Goal: Task Accomplishment & Management: Manage account settings

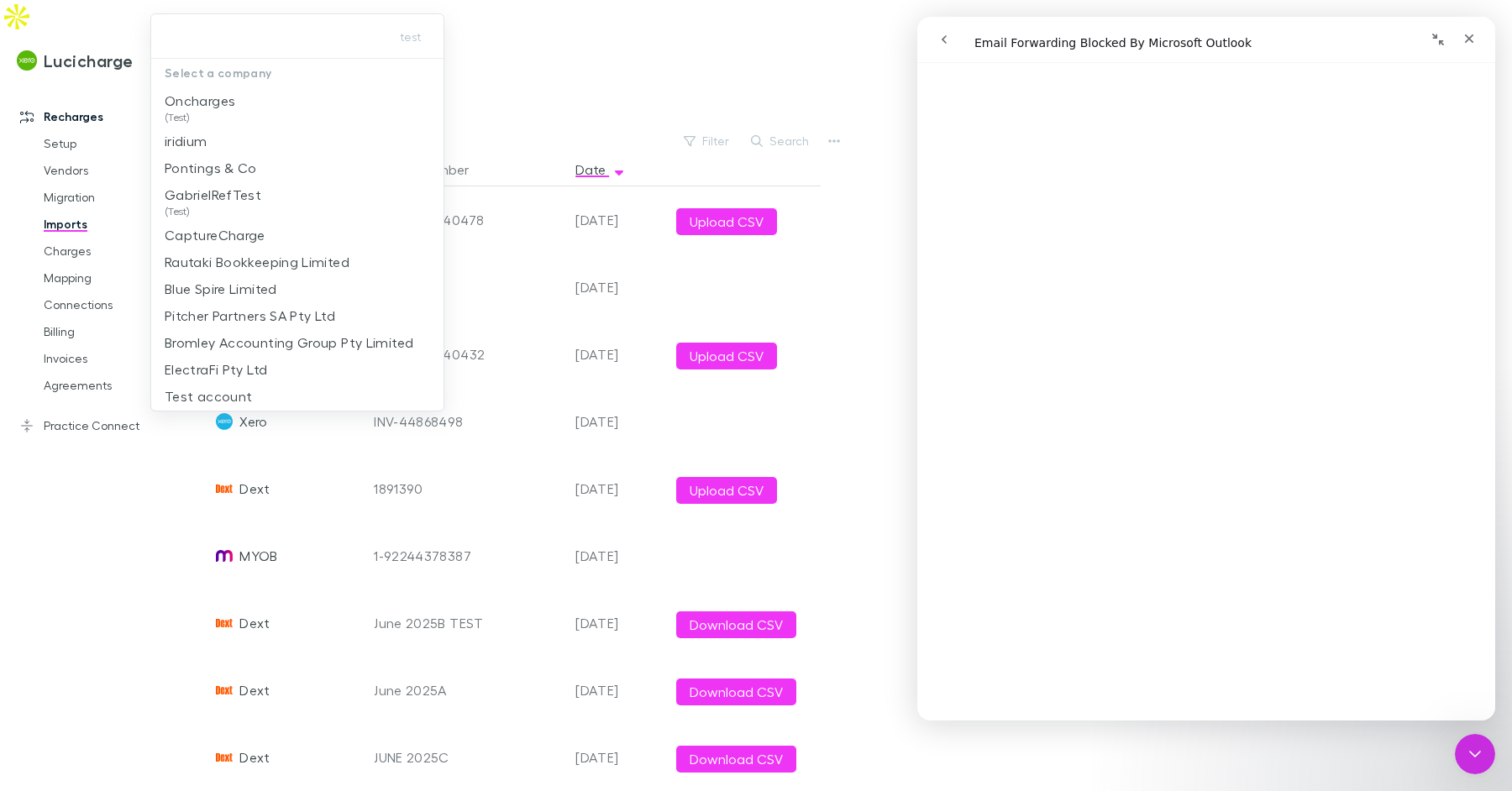
scroll to position [306, 0]
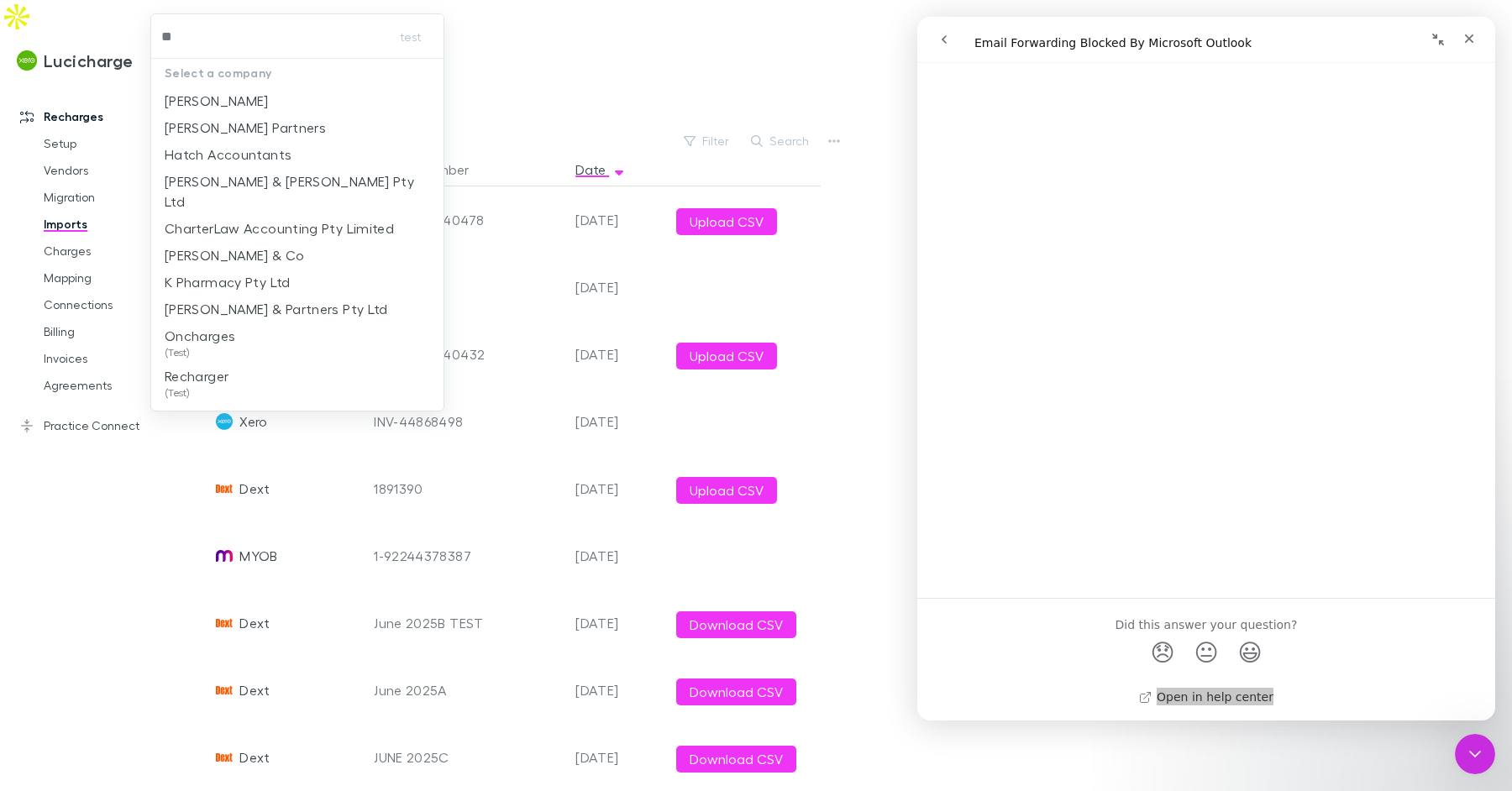
type input "***"
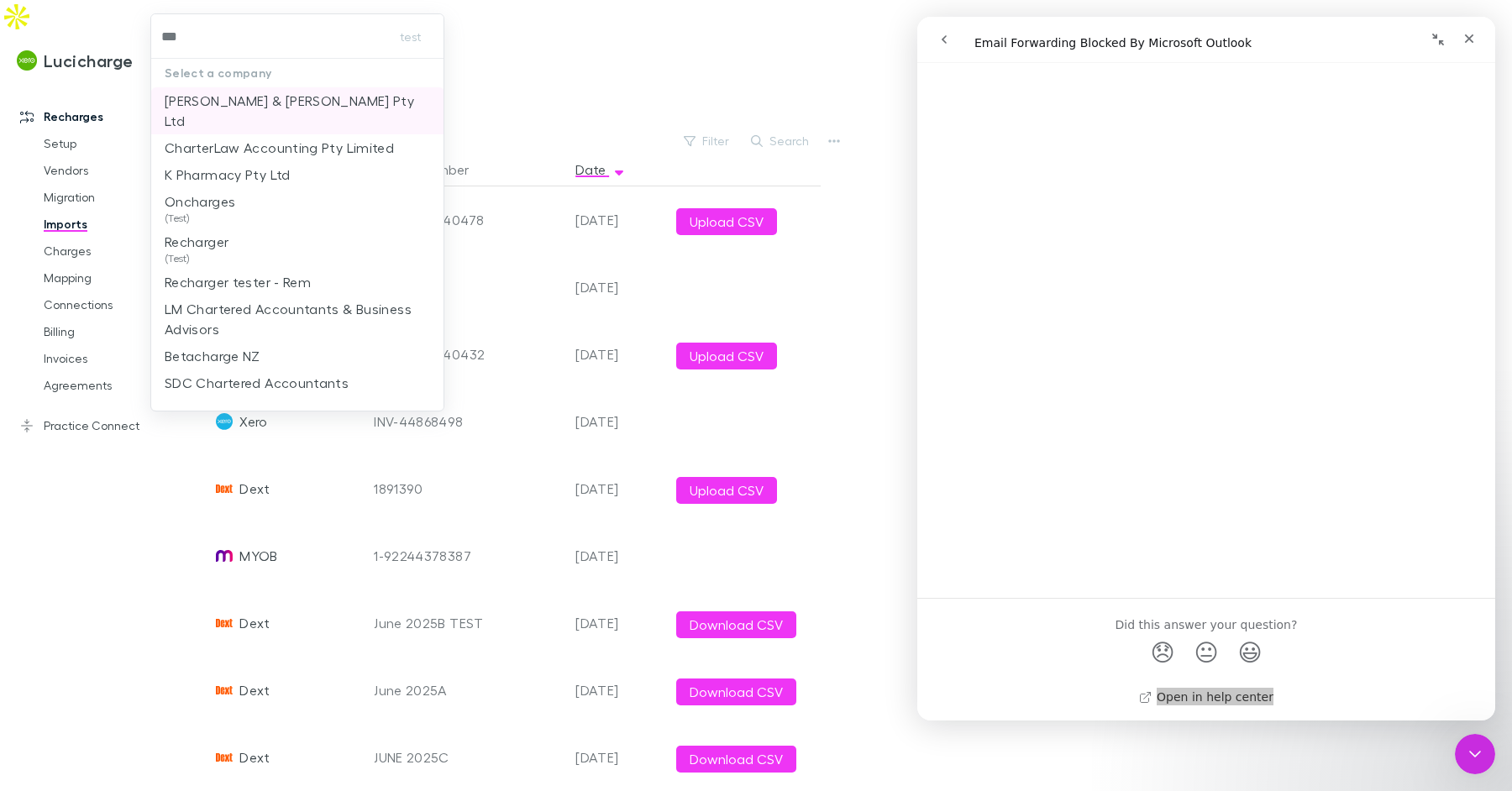
click at [287, 105] on p "[PERSON_NAME] & [PERSON_NAME] Pty Ltd" at bounding box center [297, 110] width 266 height 40
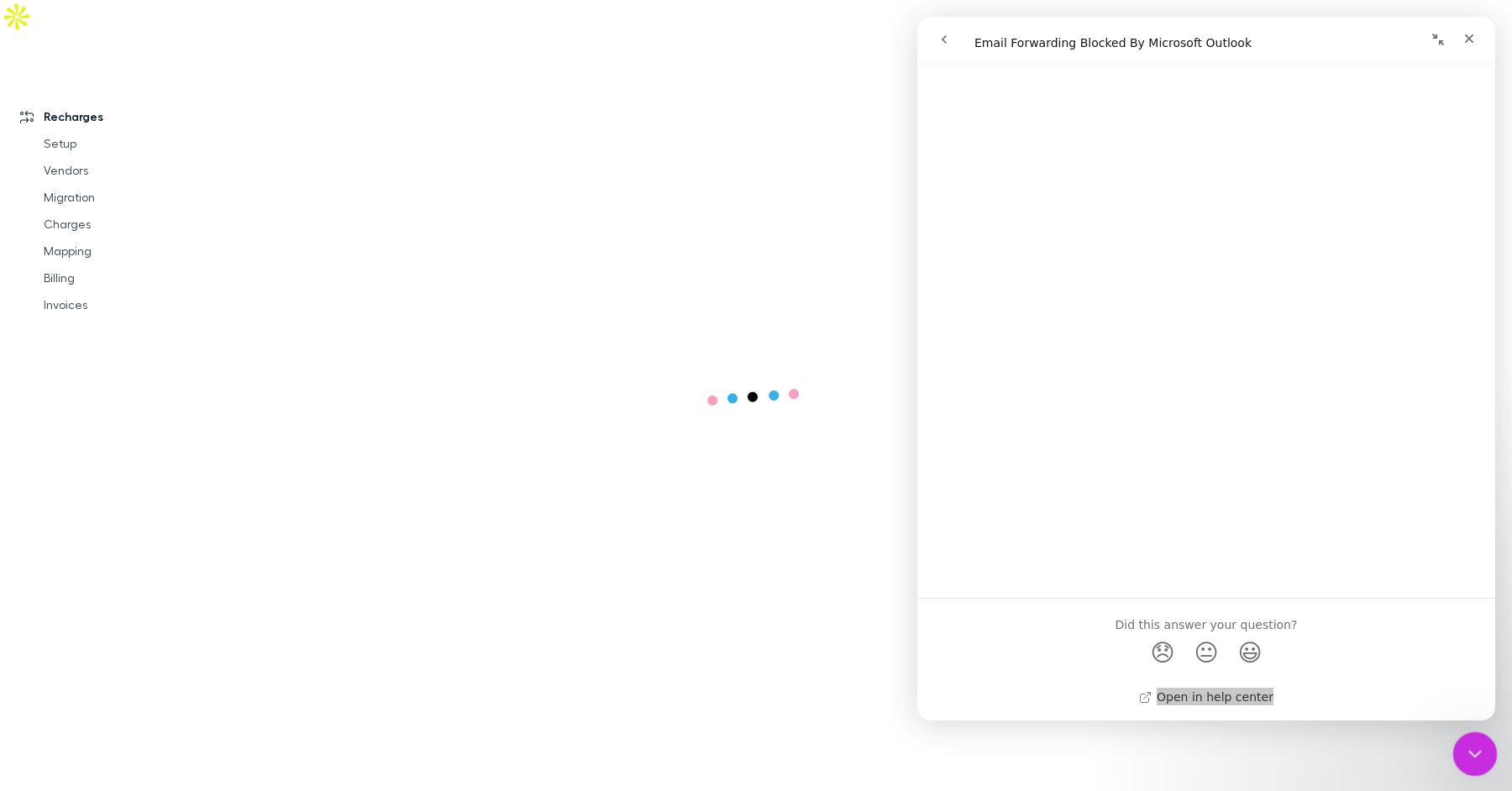
click at [1459, 739] on div "Close Intercom Messenger" at bounding box center [1472, 751] width 41 height 40
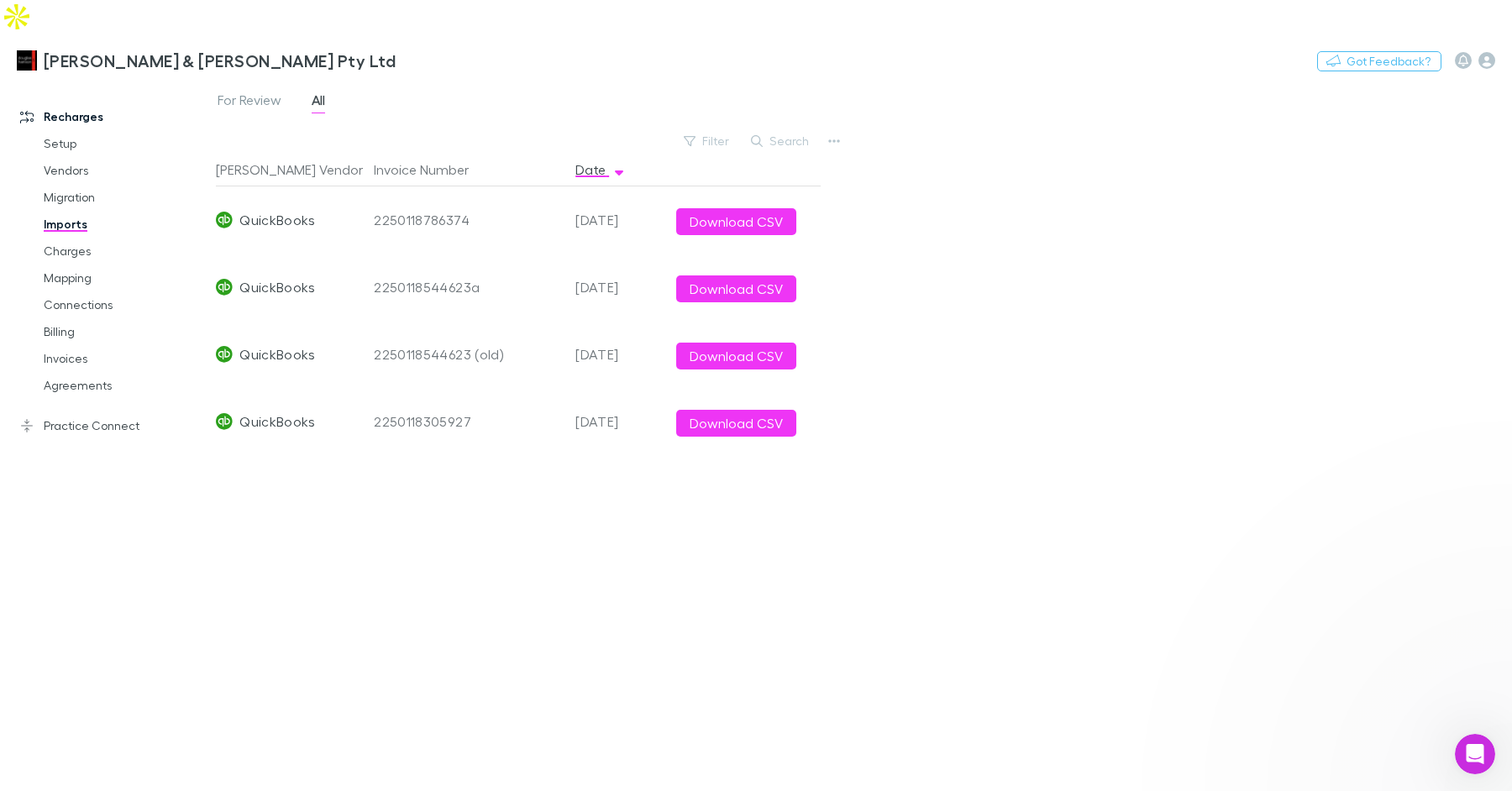
scroll to position [0, 0]
click at [86, 412] on link "Practice Connect" at bounding box center [108, 425] width 209 height 27
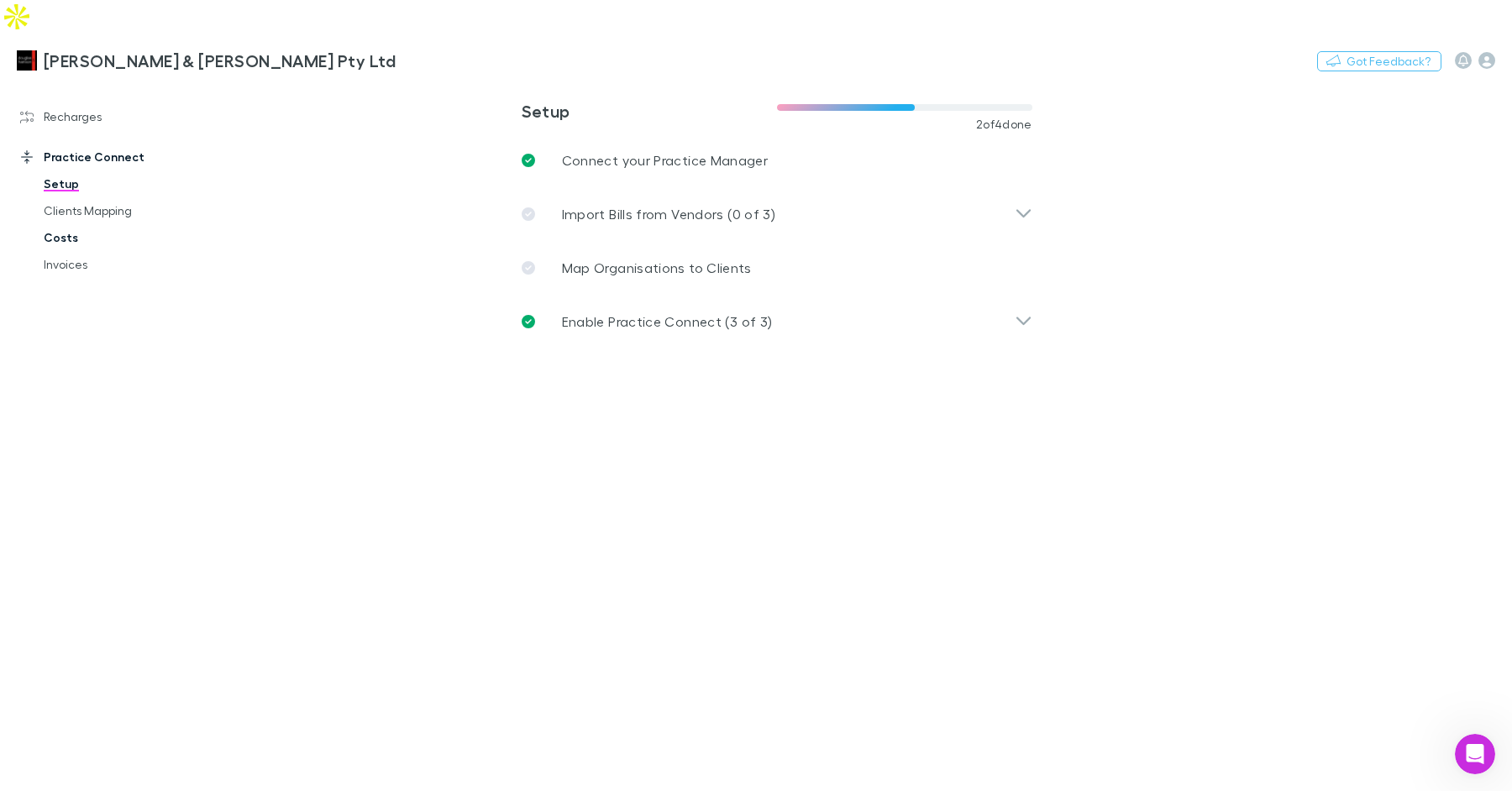
click at [70, 224] on link "Costs" at bounding box center [119, 237] width 185 height 27
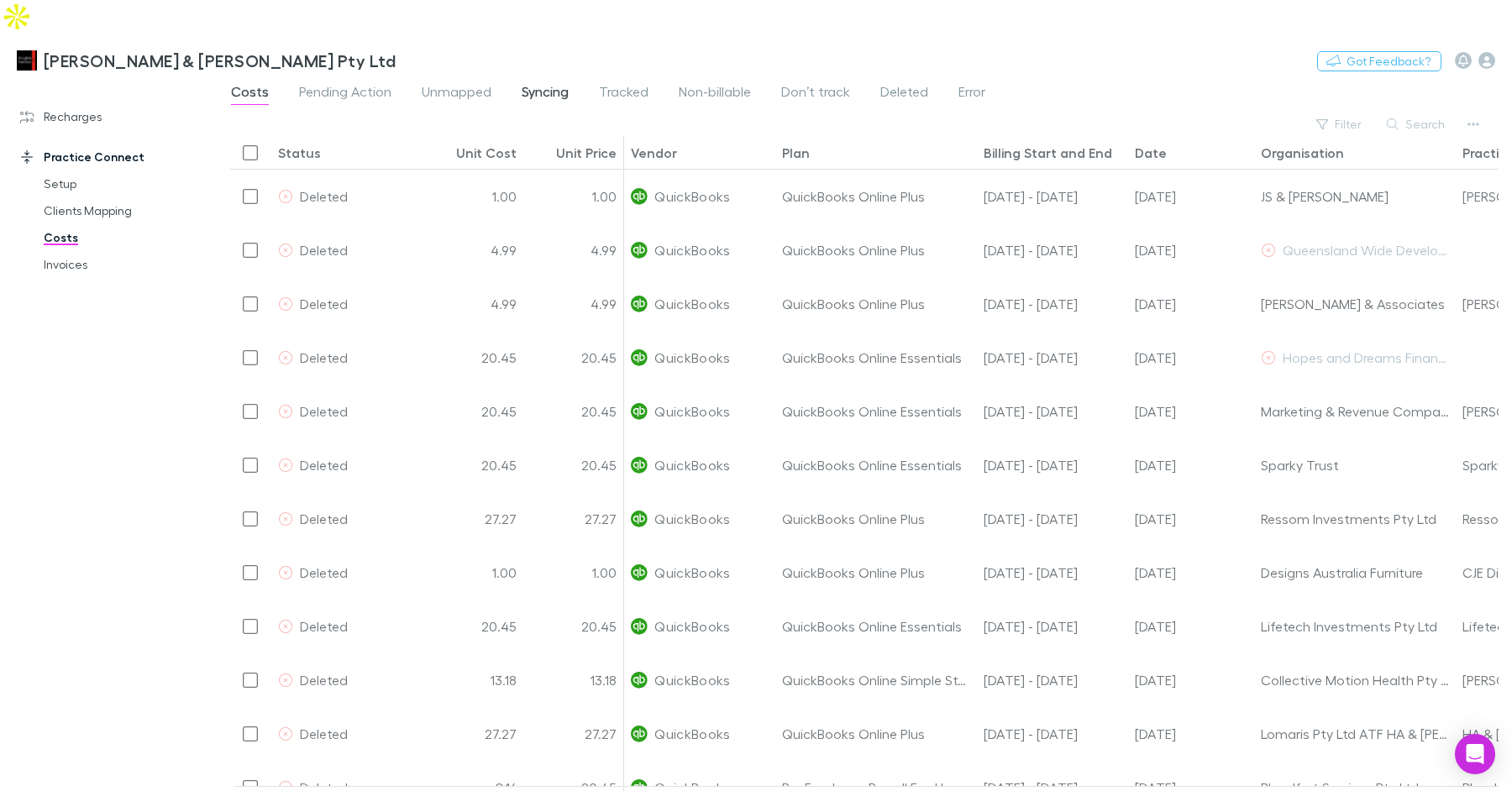
click at [555, 83] on span "Syncing" at bounding box center [545, 93] width 47 height 22
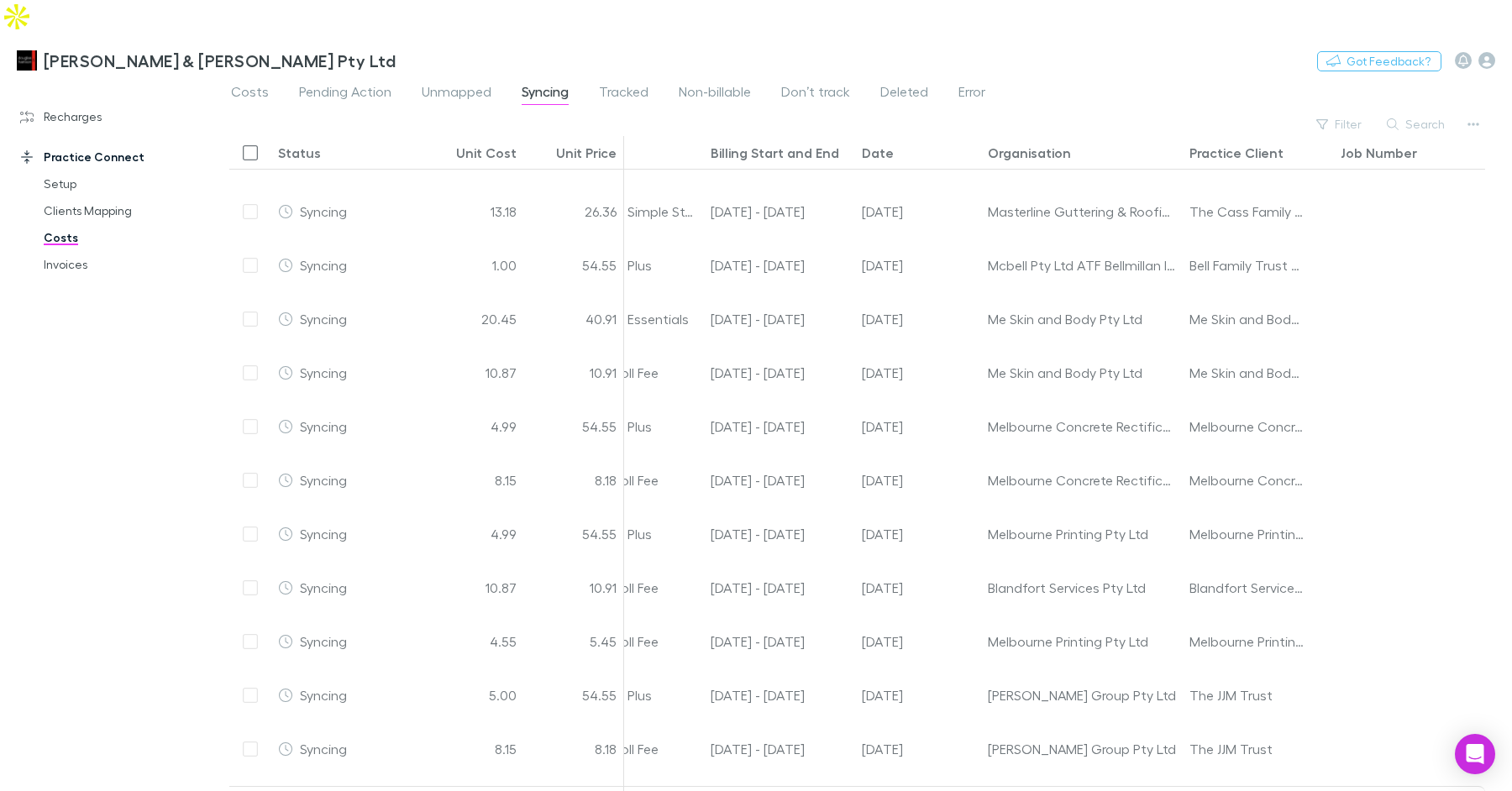
scroll to position [477, 0]
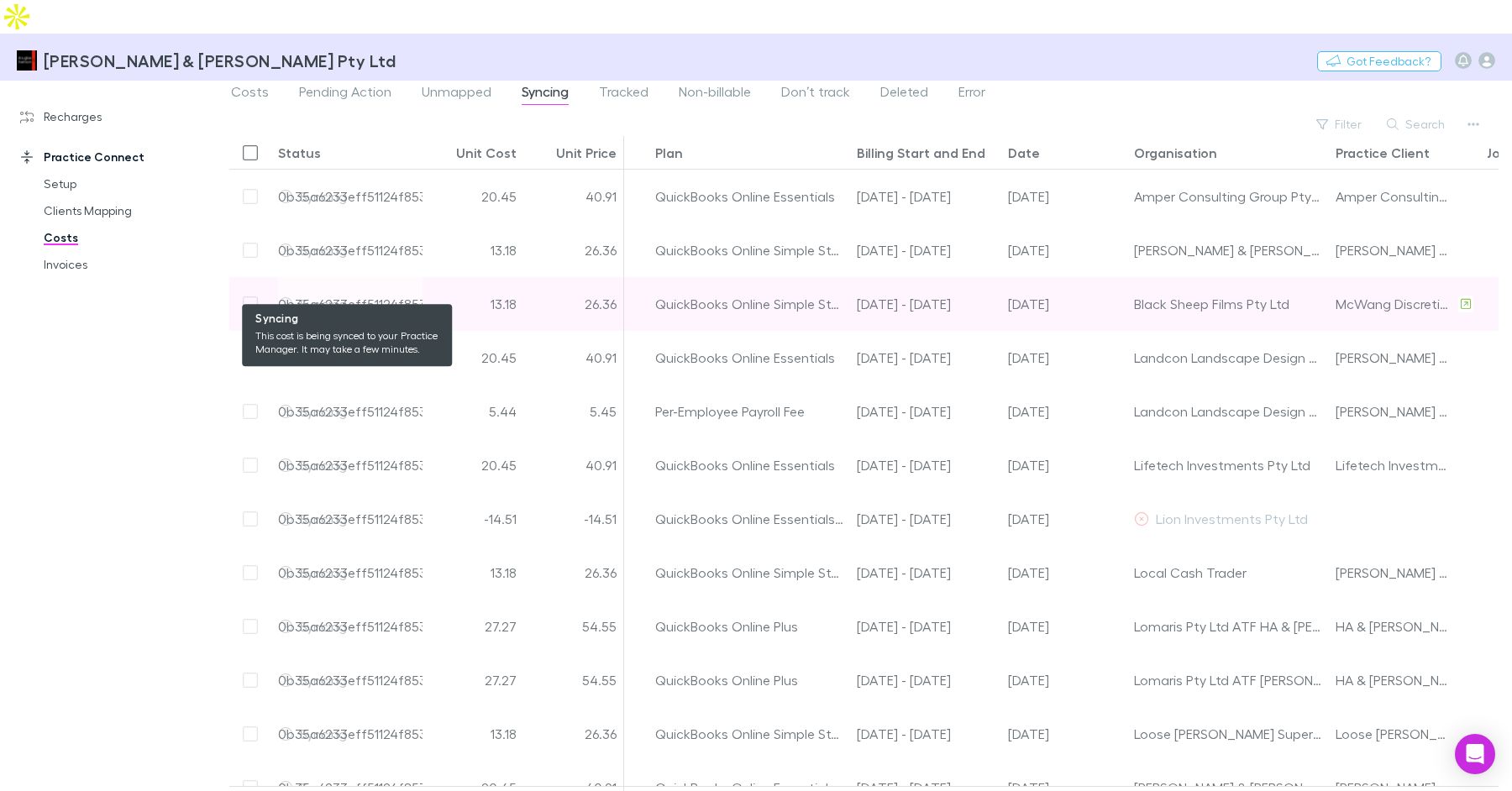
click at [372, 277] on div "0b35a6233eff51124f853012-10" at bounding box center [372, 303] width 186 height 53
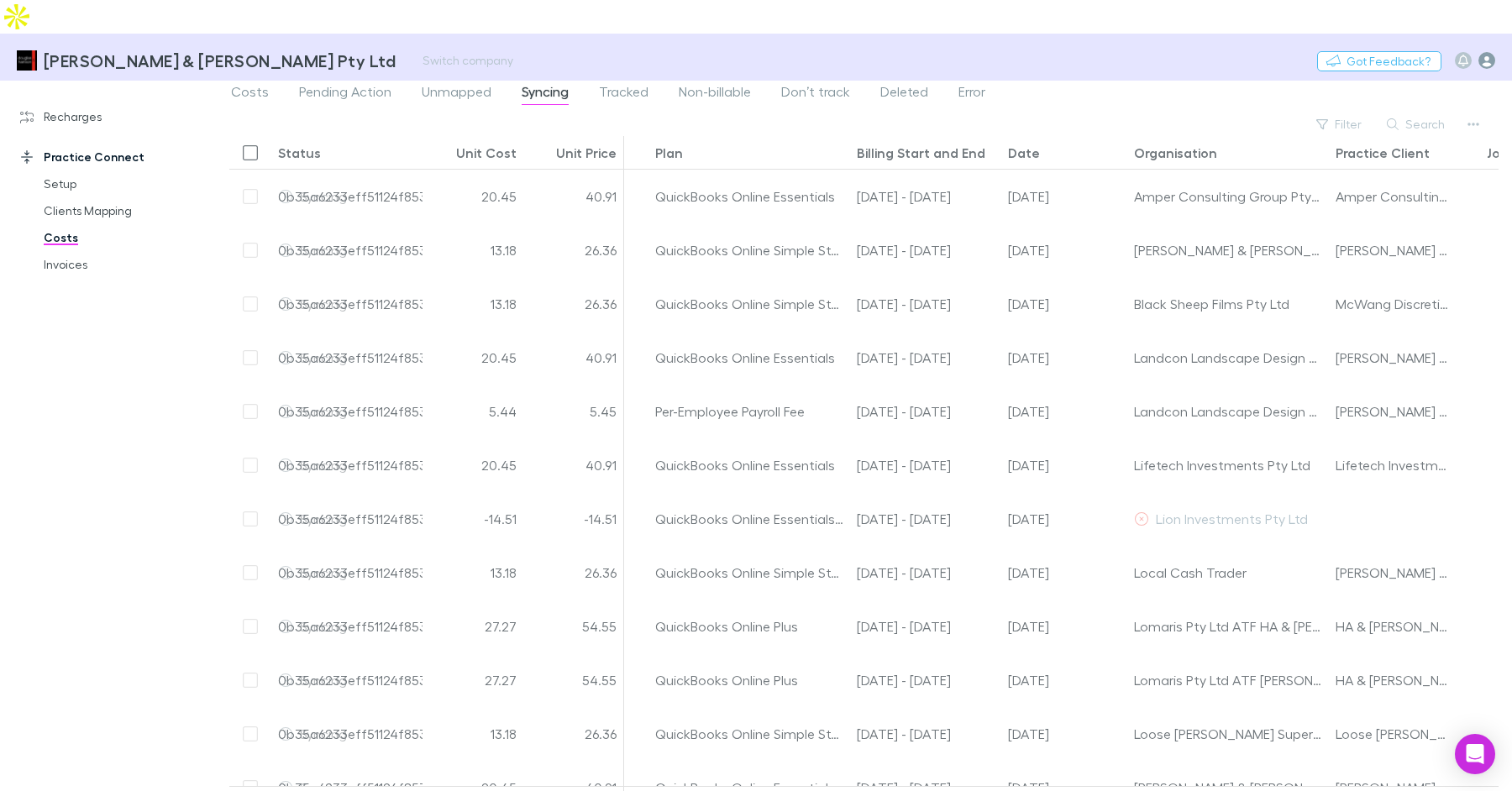
click at [1493, 52] on icon "button" at bounding box center [1486, 59] width 16 height 16
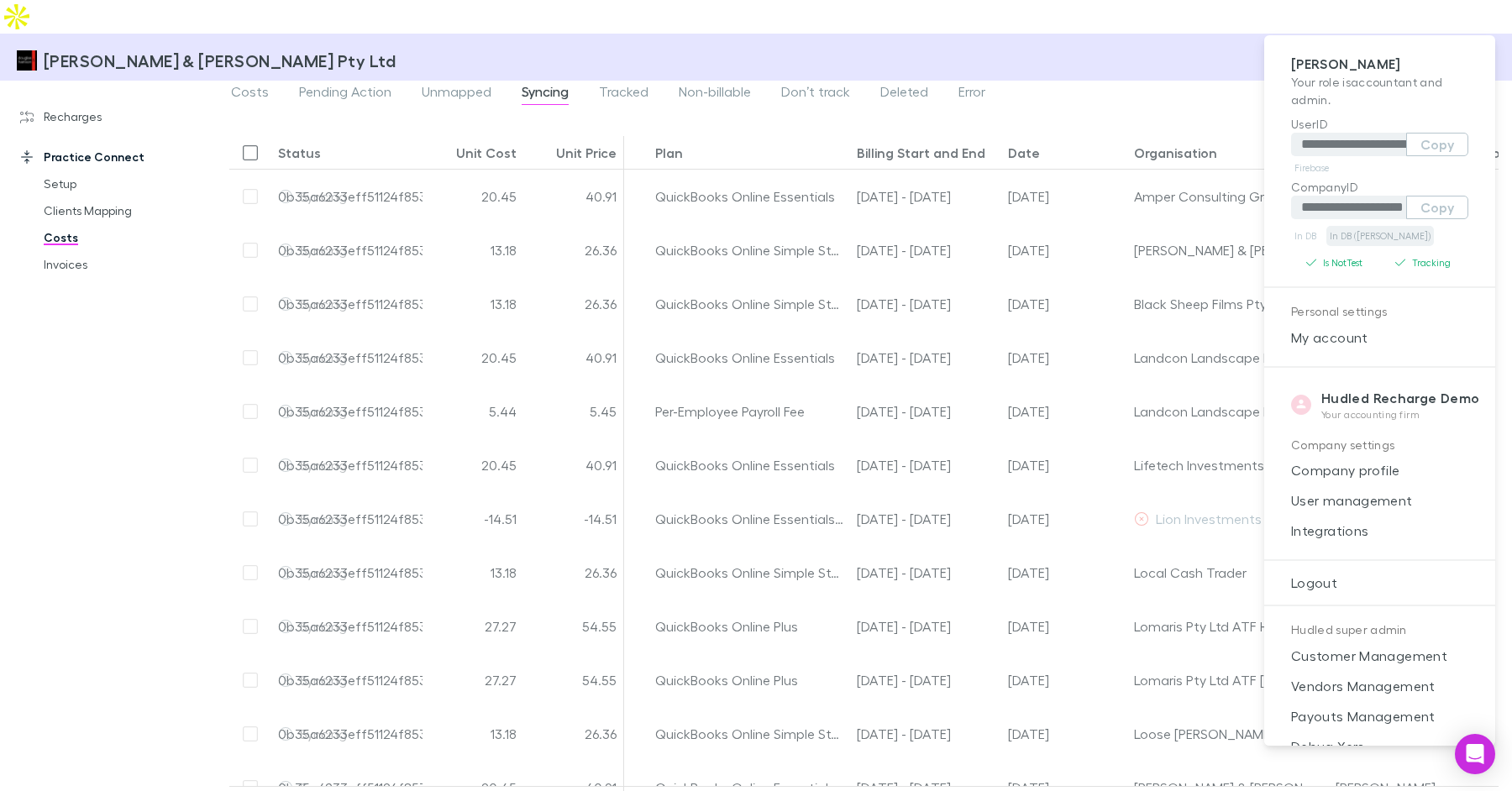
click at [1366, 236] on link "In DB (RECH)" at bounding box center [1380, 235] width 108 height 20
click at [153, 392] on div at bounding box center [756, 396] width 1512 height 791
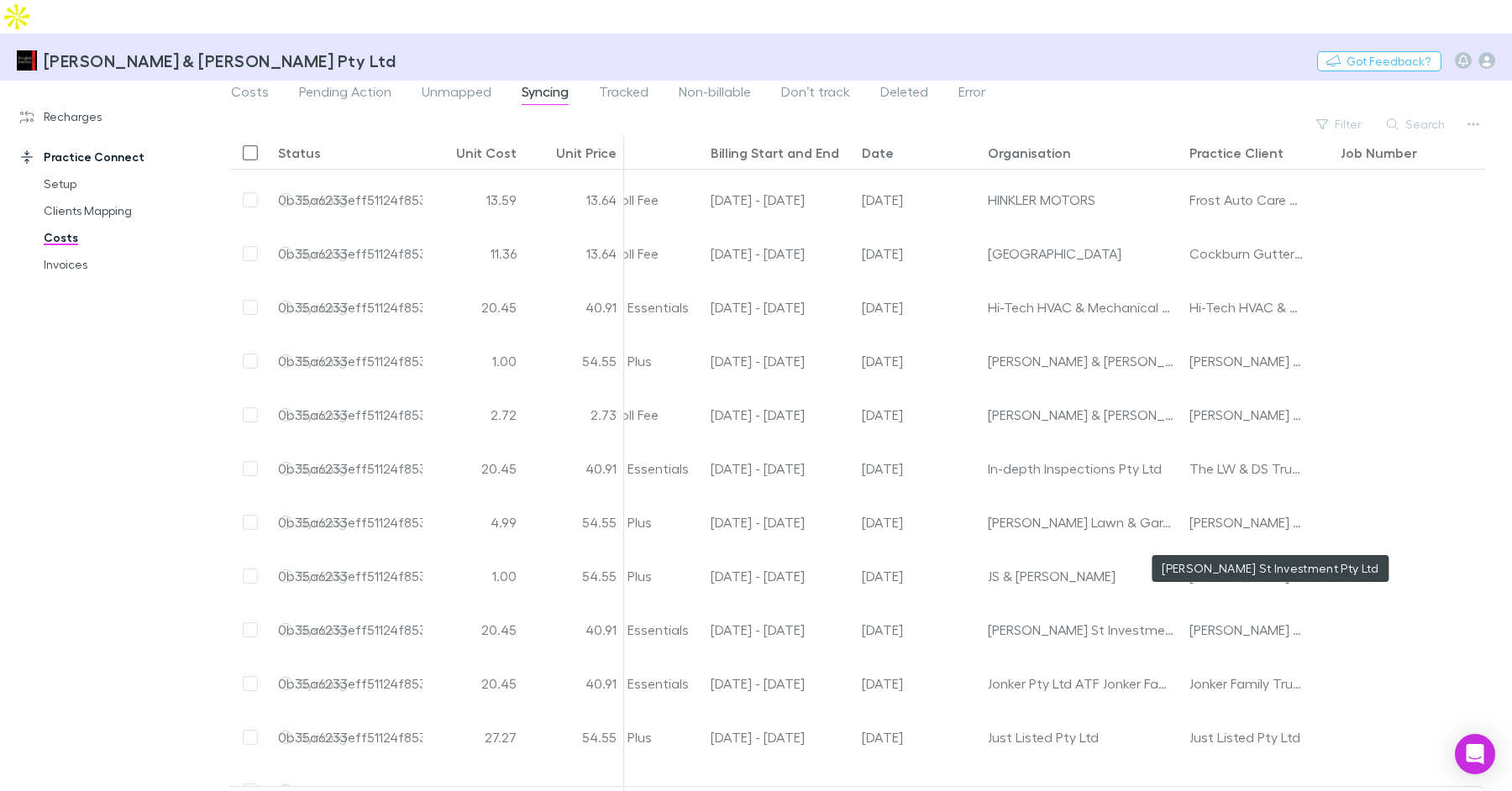
scroll to position [2965, 0]
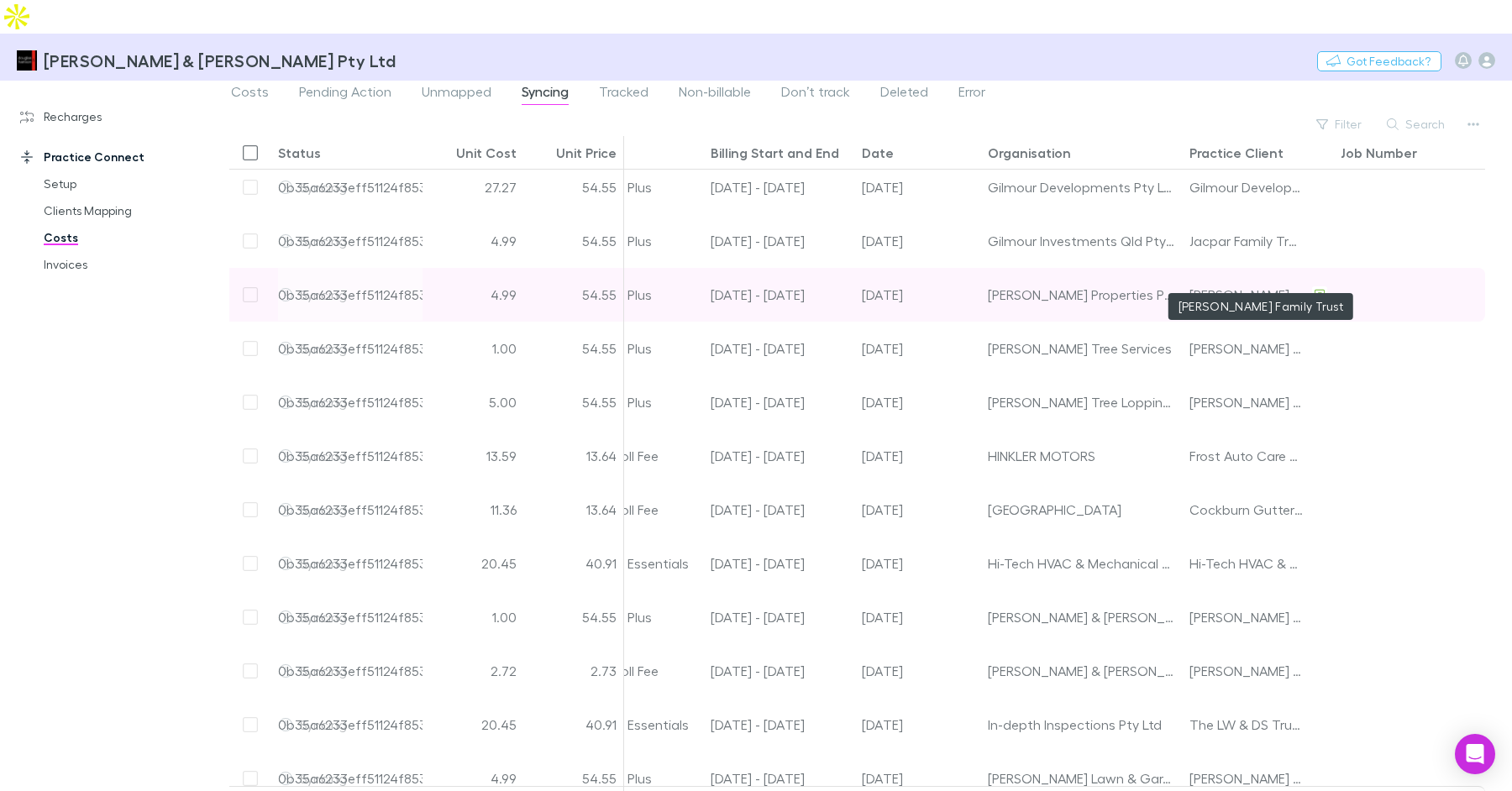
click at [1235, 268] on div "Gilmour Rex Family Trust" at bounding box center [1247, 294] width 116 height 53
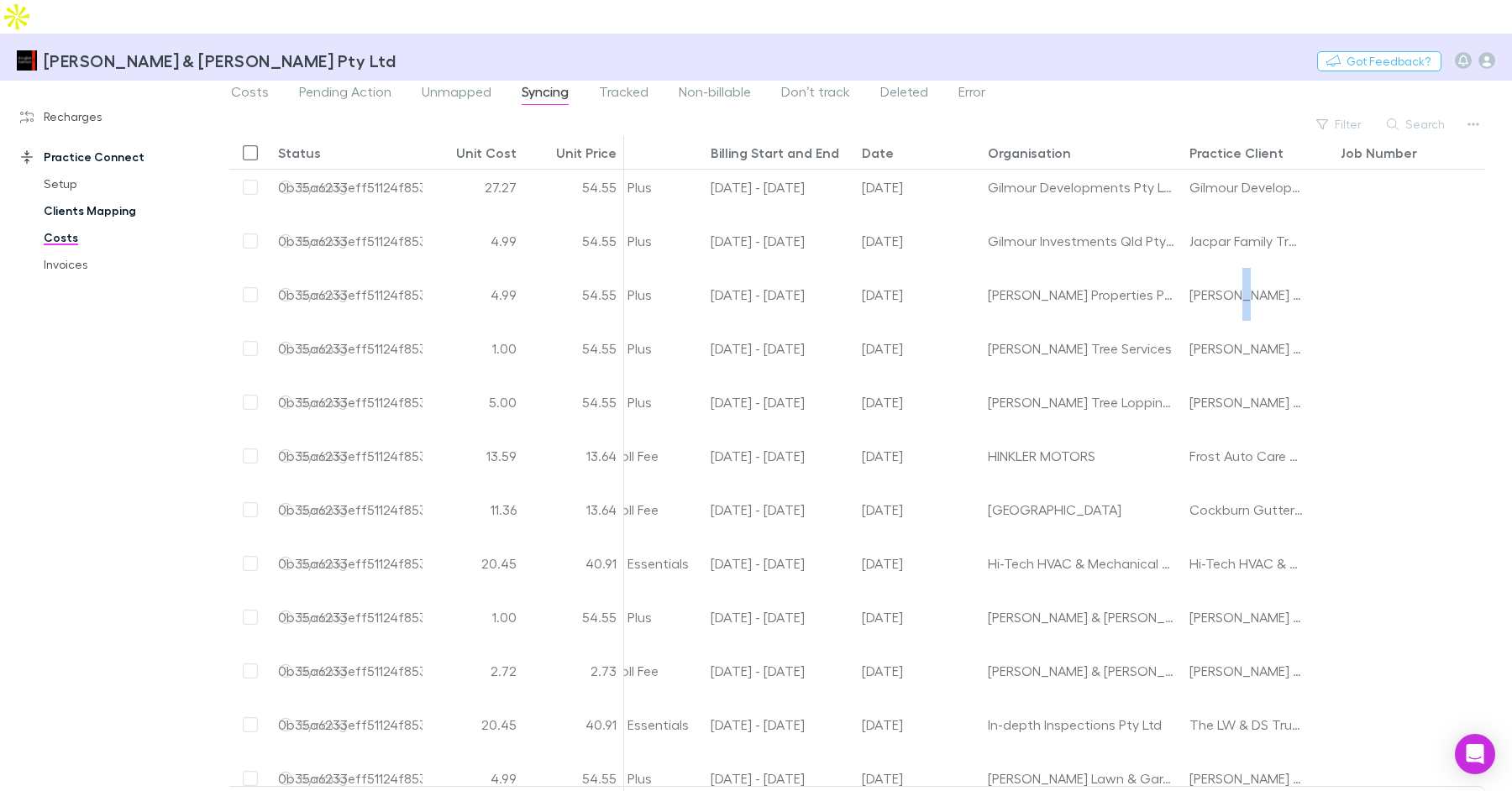
click at [53, 197] on link "Clients Mapping" at bounding box center [119, 210] width 185 height 27
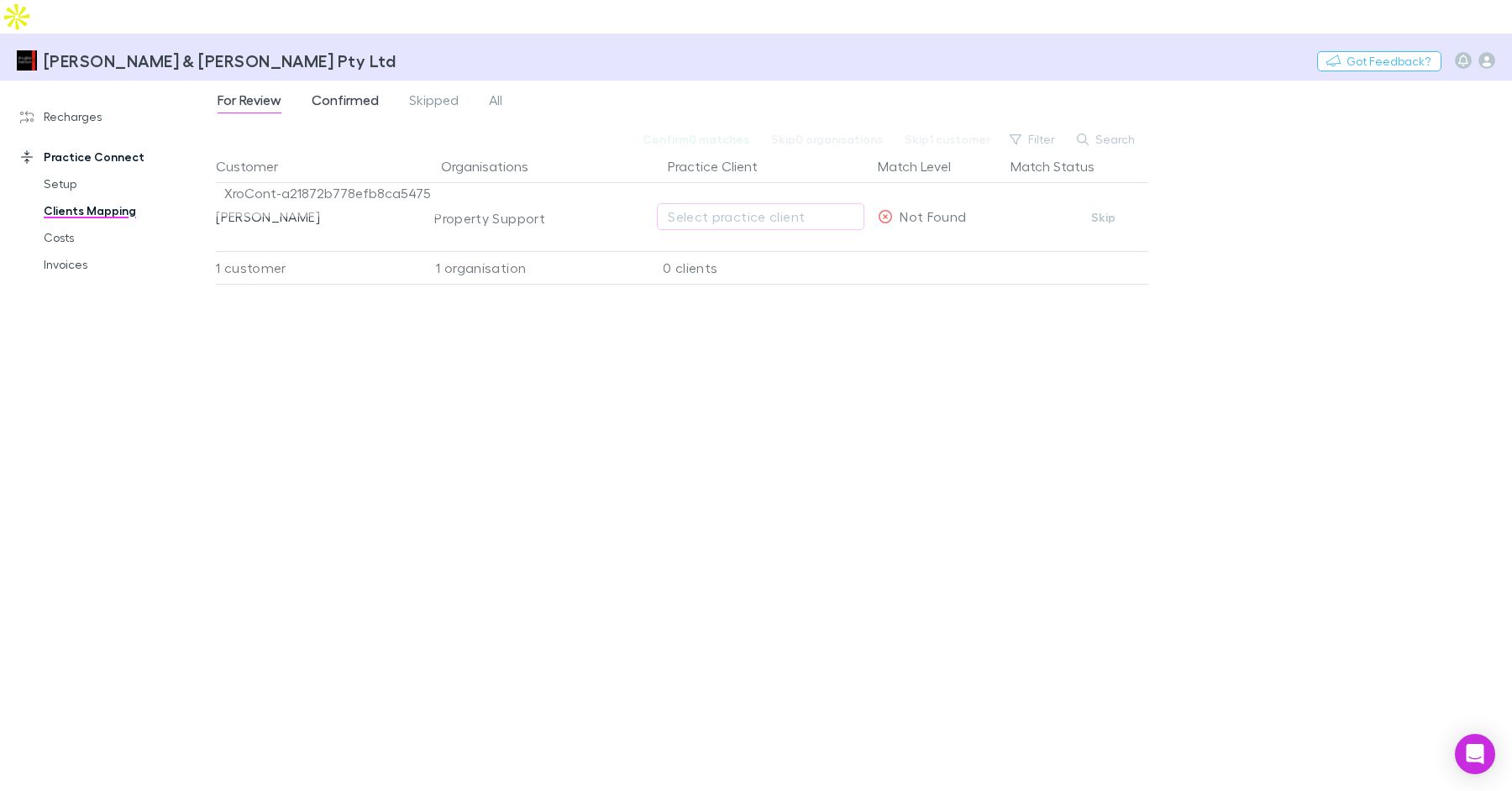
click at [352, 91] on span "Confirmed" at bounding box center [346, 102] width 67 height 22
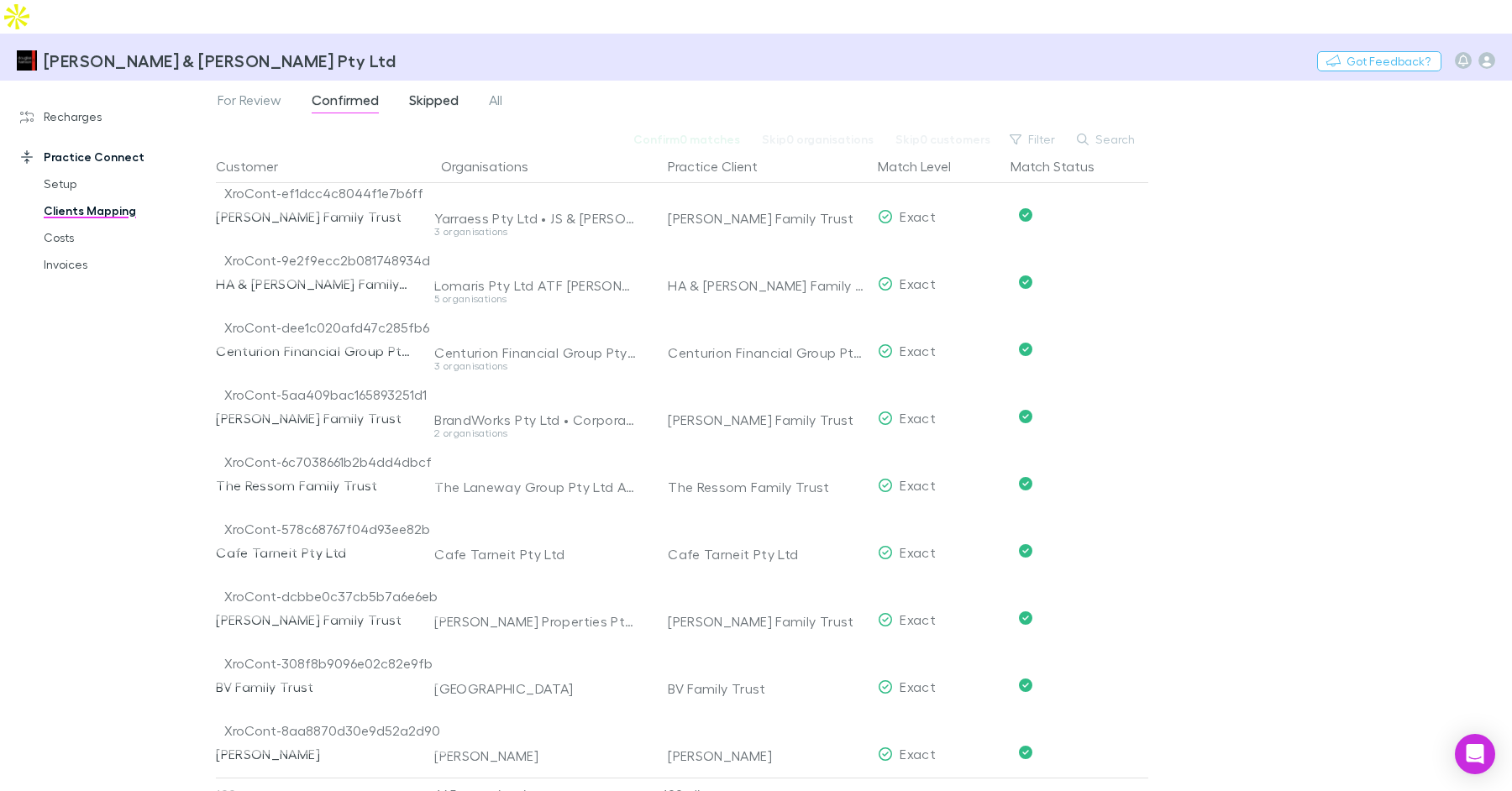
click at [424, 91] on span "Skipped" at bounding box center [434, 102] width 49 height 22
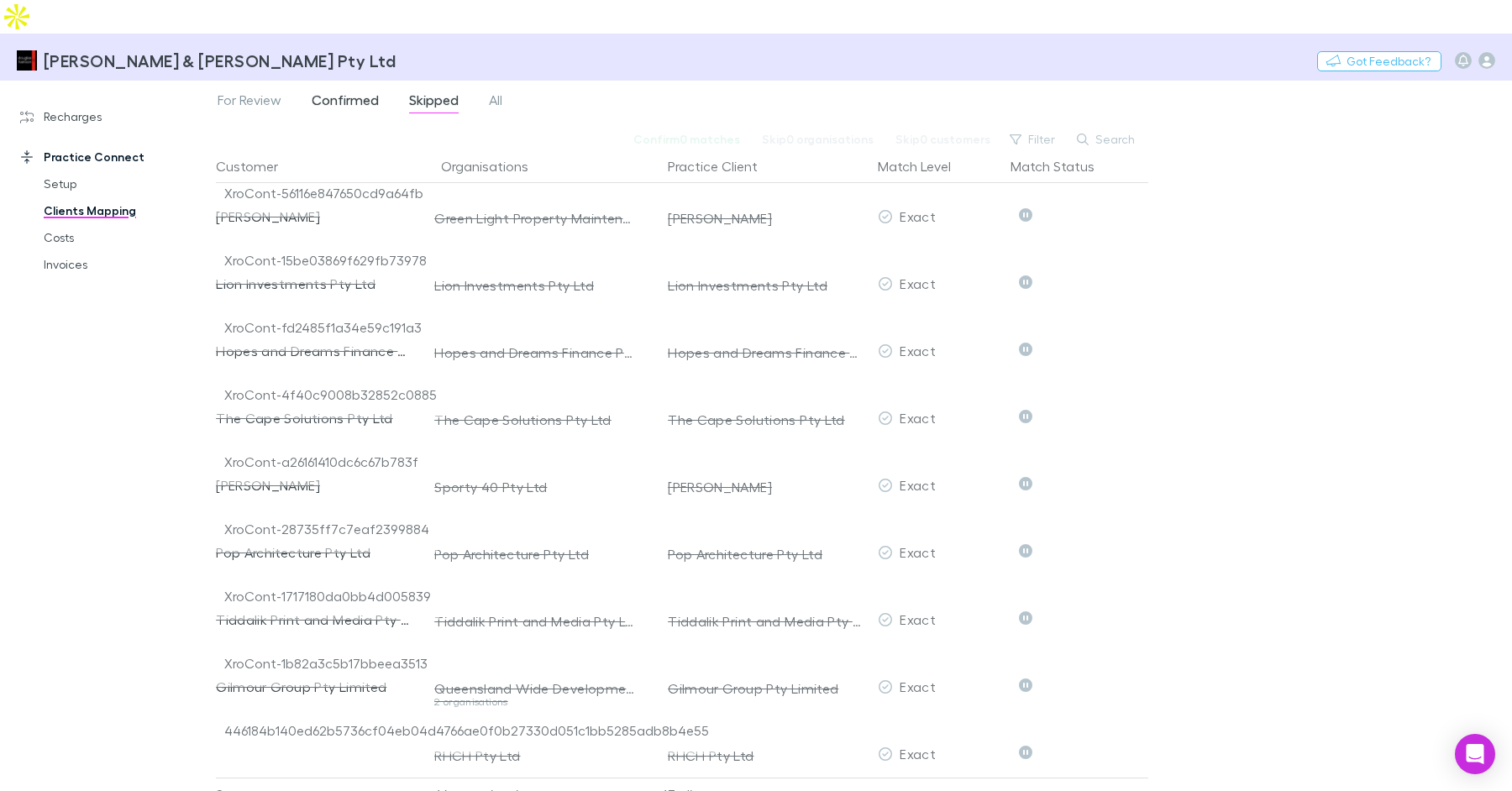
click at [357, 91] on span "Confirmed" at bounding box center [346, 102] width 67 height 22
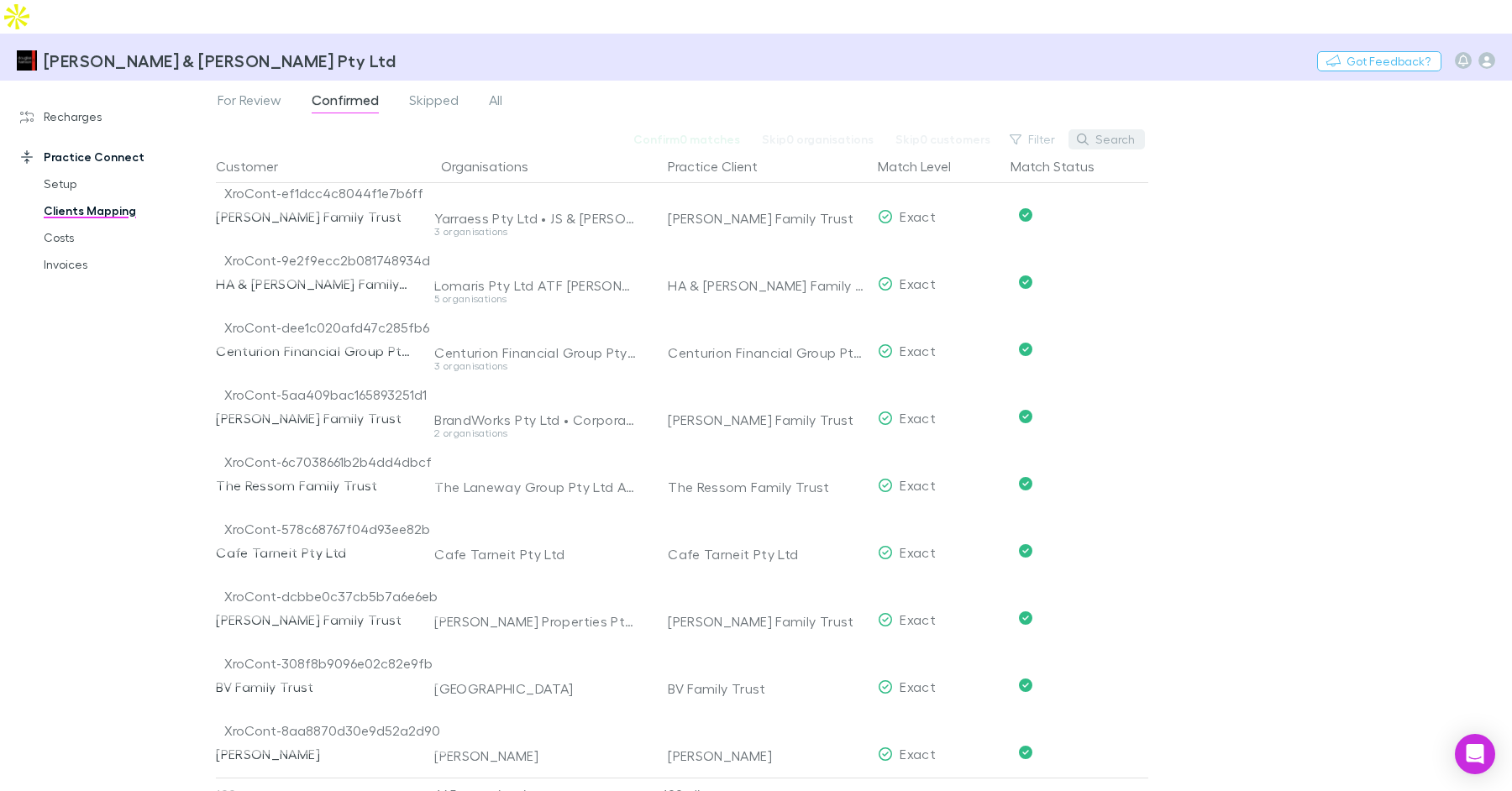
click at [1109, 129] on button "Search" at bounding box center [1107, 139] width 77 height 20
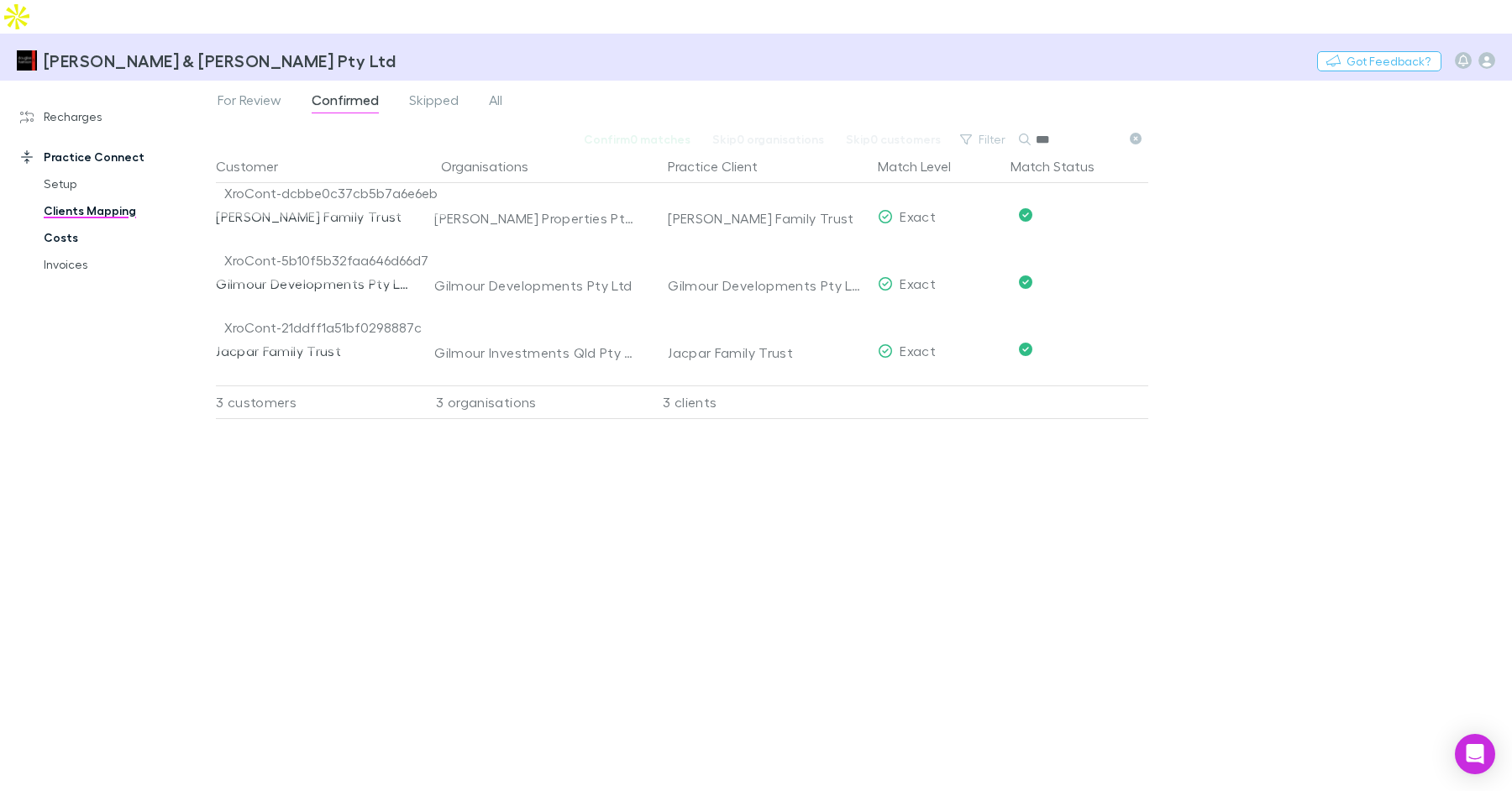
type input "***"
click at [66, 224] on link "Costs" at bounding box center [119, 237] width 185 height 27
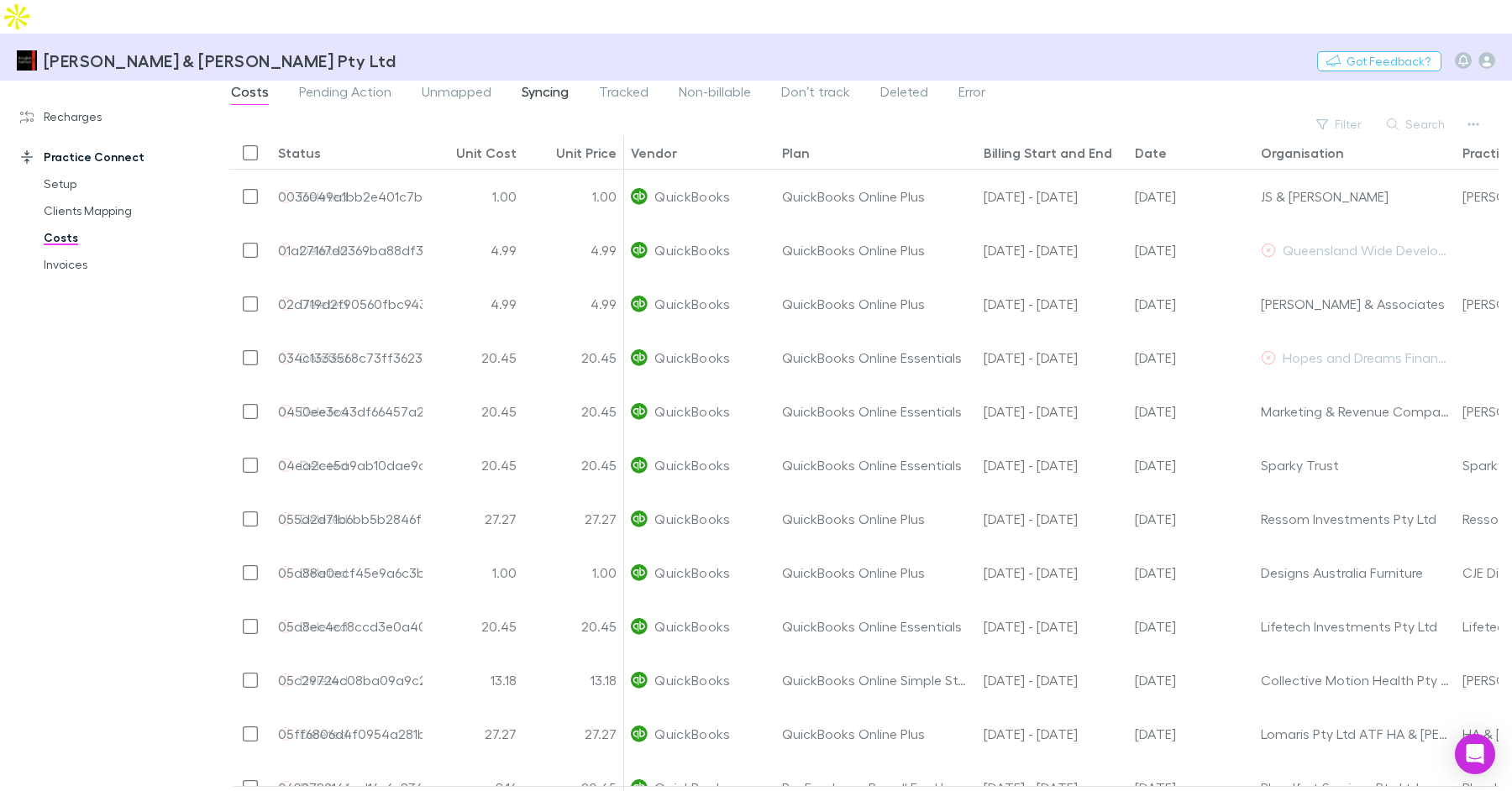
click at [559, 83] on span "Syncing" at bounding box center [545, 93] width 47 height 22
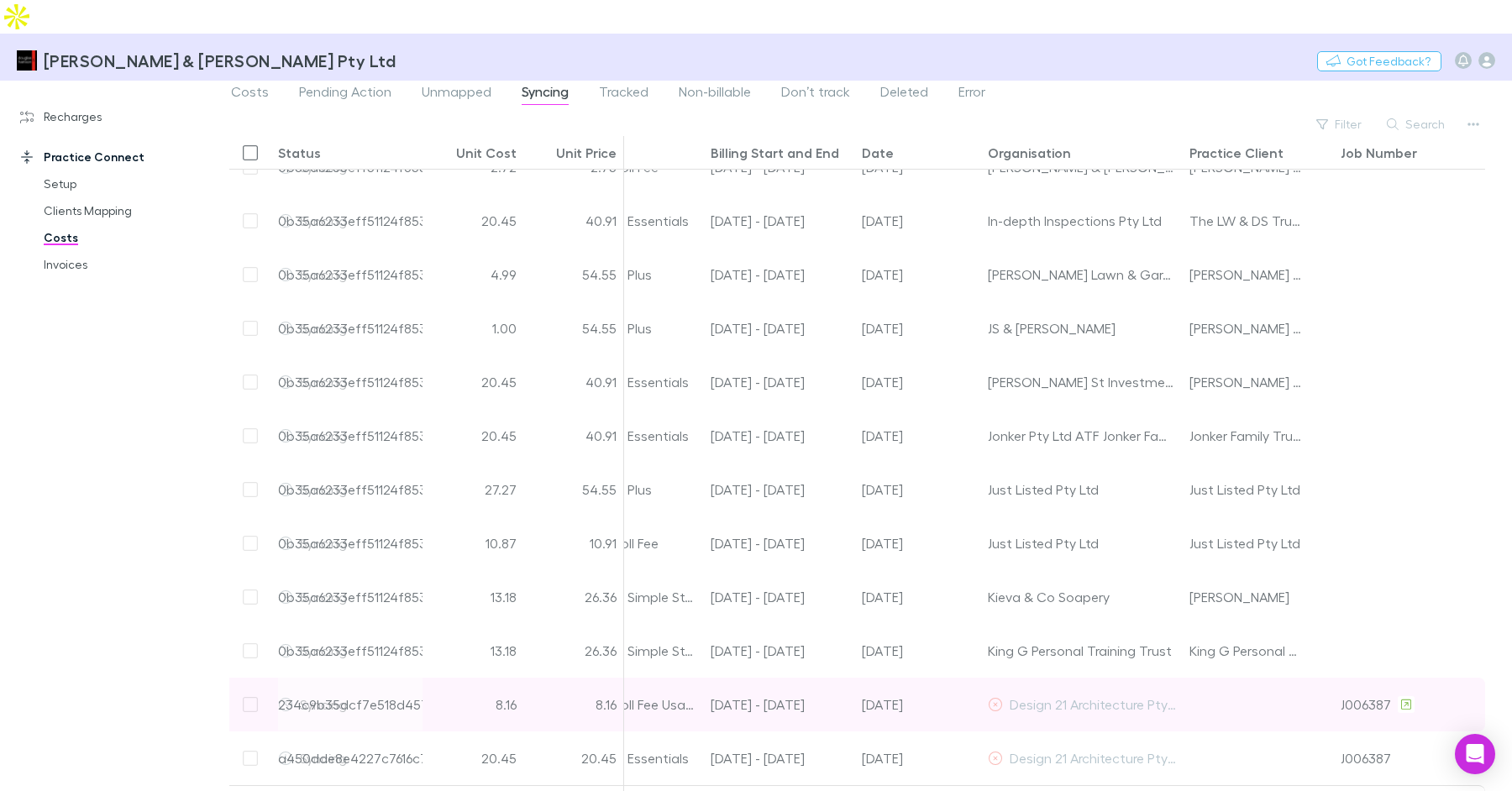
click at [567, 677] on div "8.16" at bounding box center [573, 704] width 101 height 53
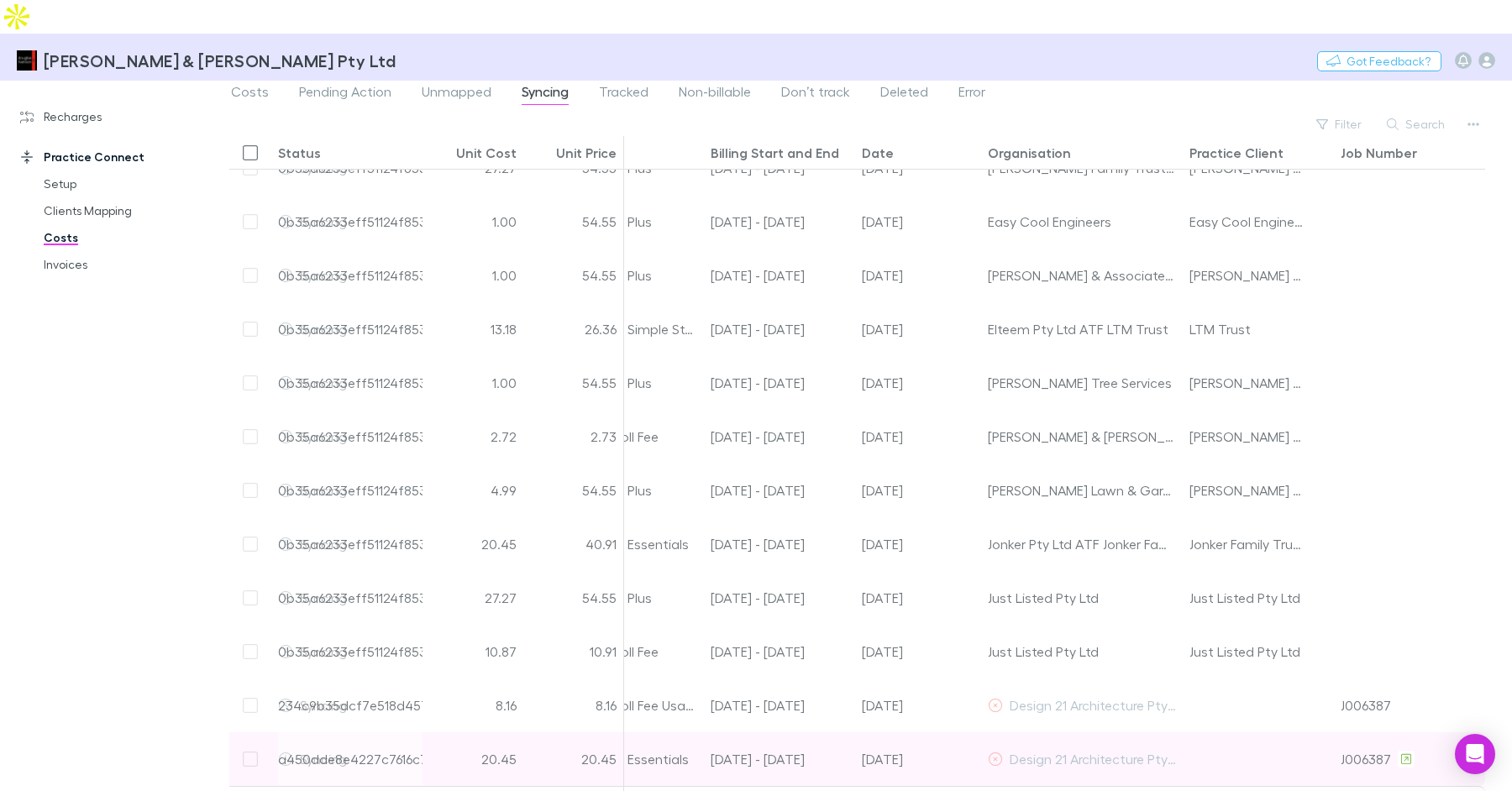
click at [963, 732] on div "26 Jul 2025" at bounding box center [918, 759] width 126 height 53
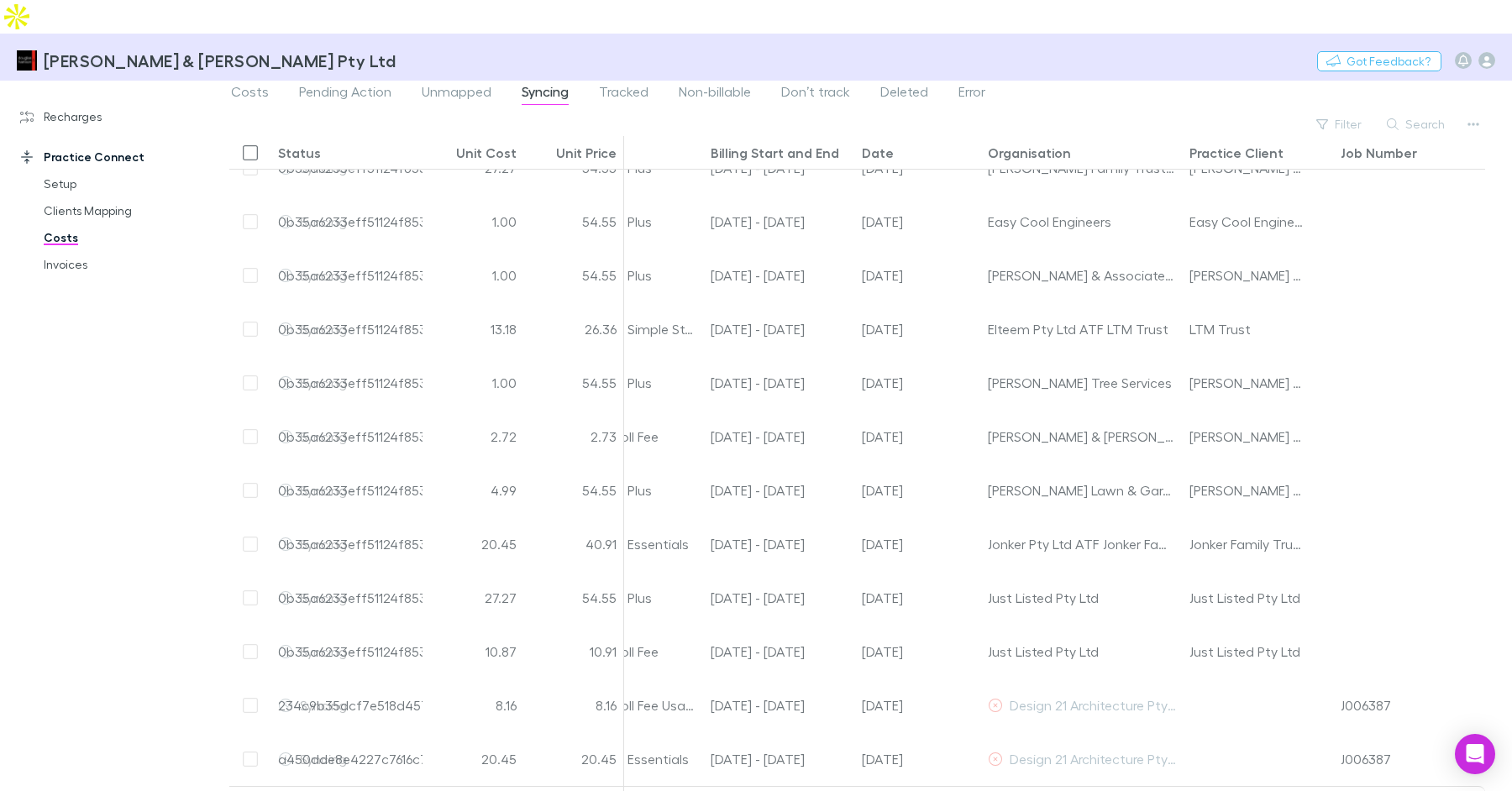
click at [71, 224] on link "Costs" at bounding box center [119, 237] width 185 height 27
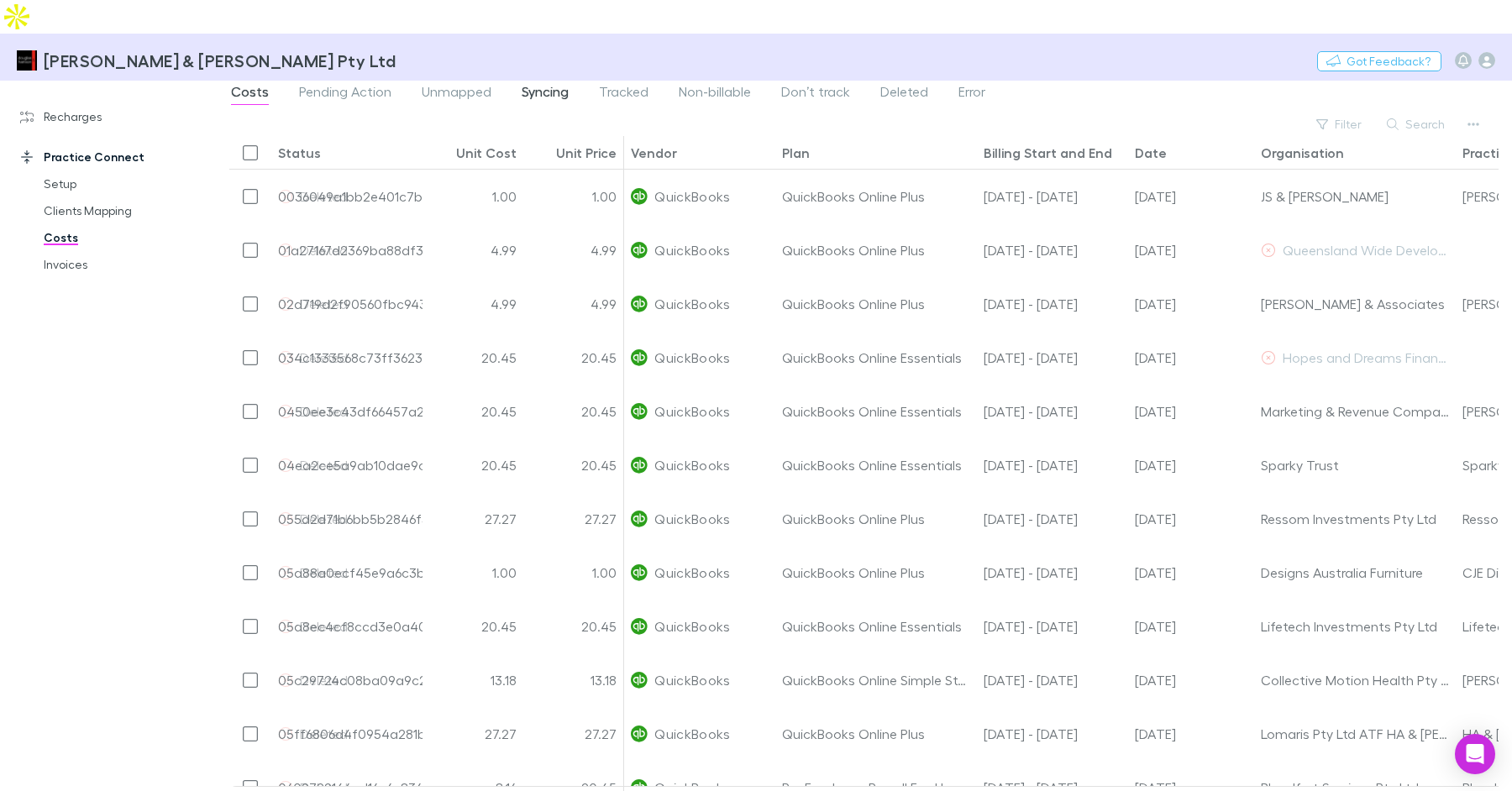
click at [525, 83] on span "Syncing" at bounding box center [545, 93] width 47 height 22
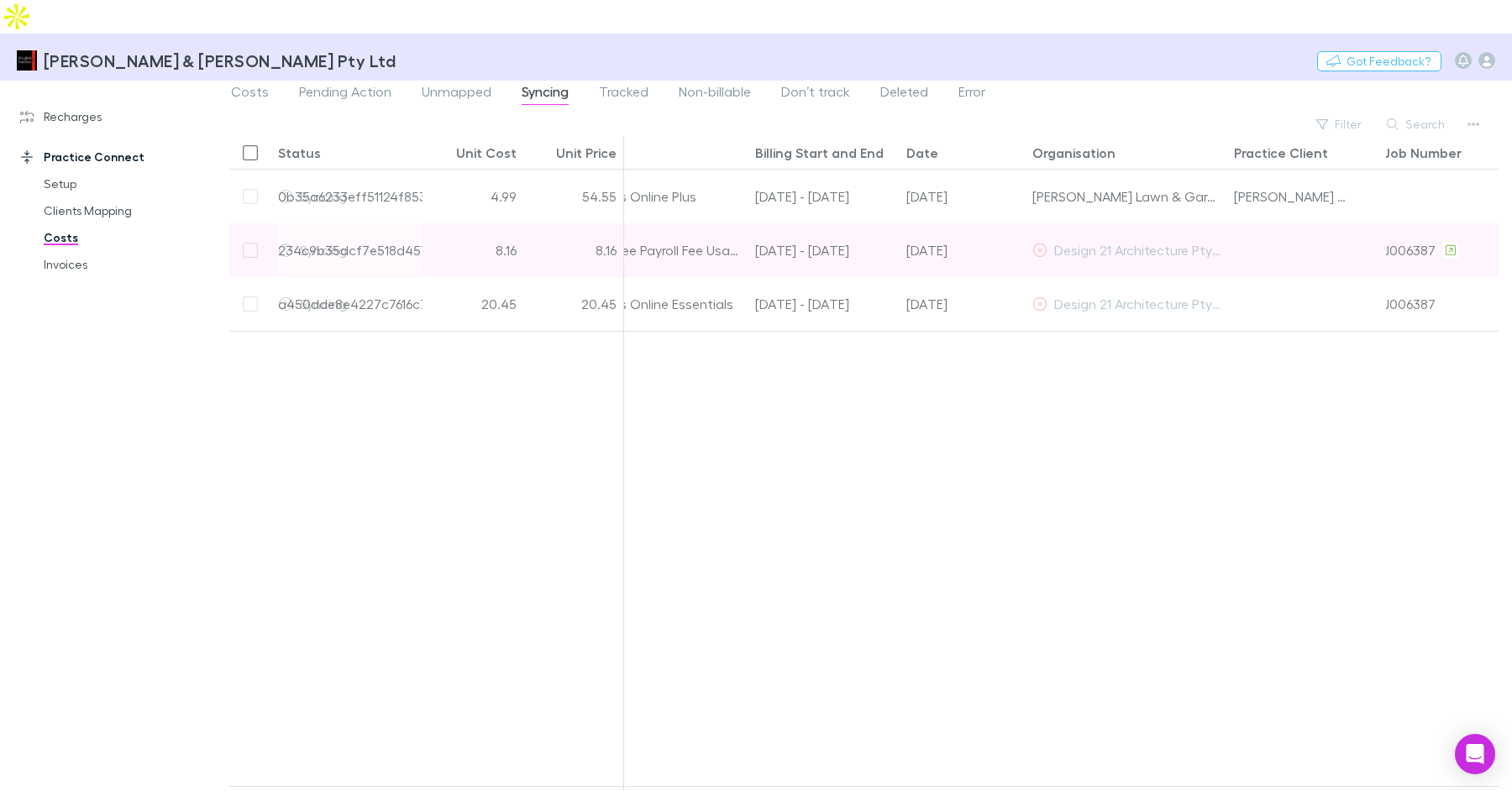
scroll to position [0, 259]
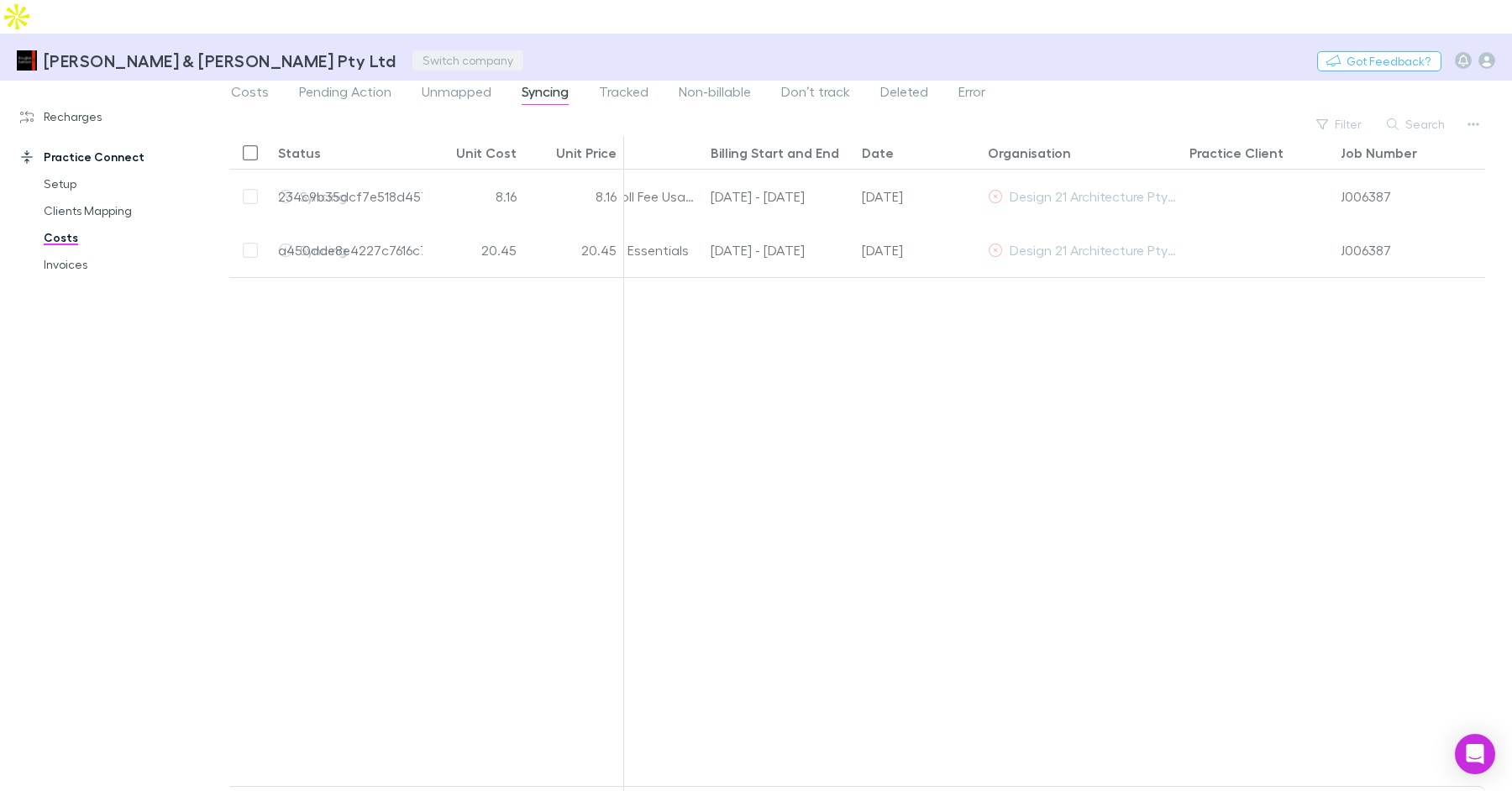
click at [412, 50] on button "Switch company" at bounding box center [467, 59] width 111 height 20
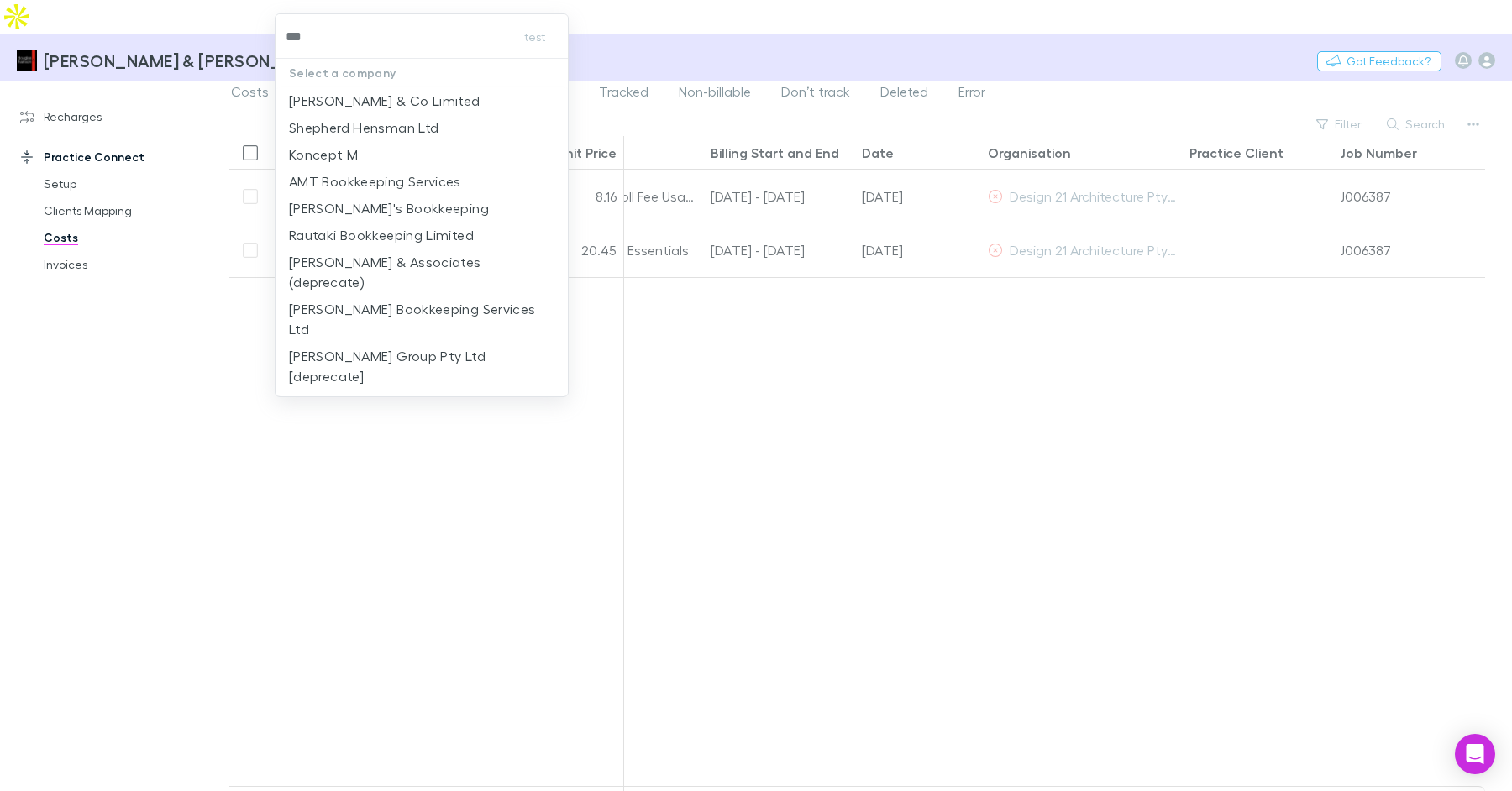
type input "****"
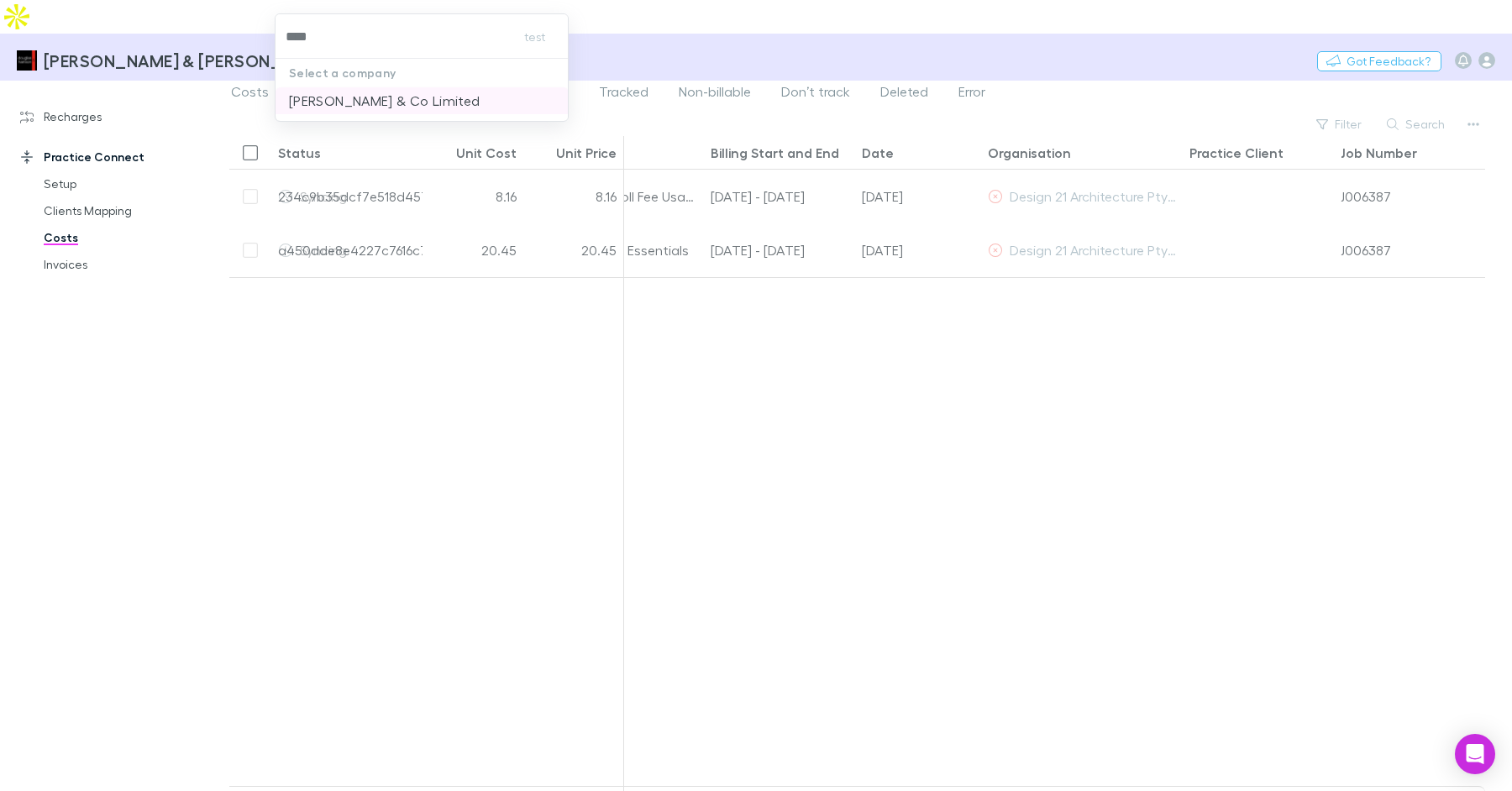
click at [356, 99] on p "Epplett & Co Limited" at bounding box center [384, 100] width 191 height 20
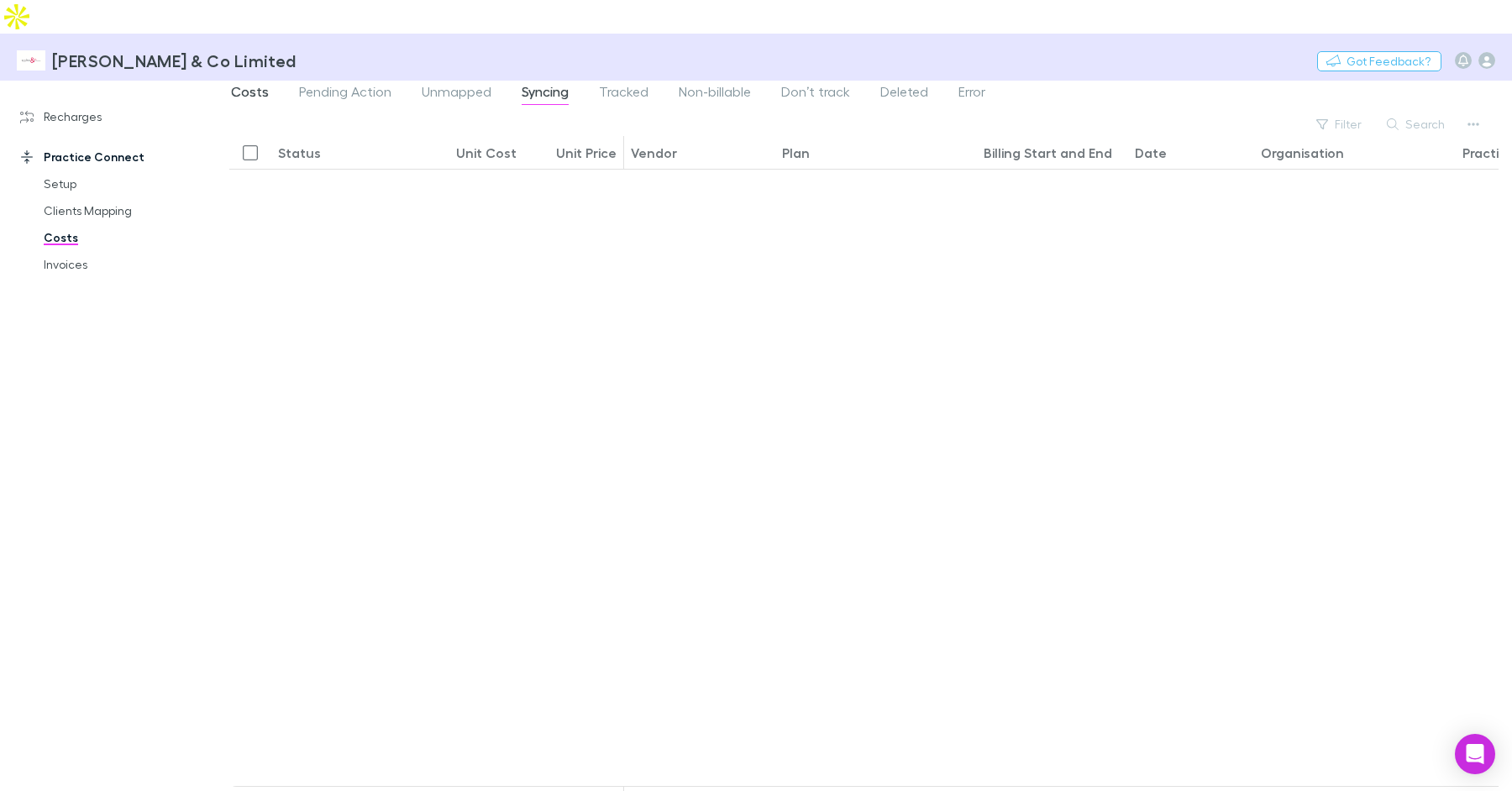
click at [247, 83] on span "Costs" at bounding box center [250, 93] width 38 height 22
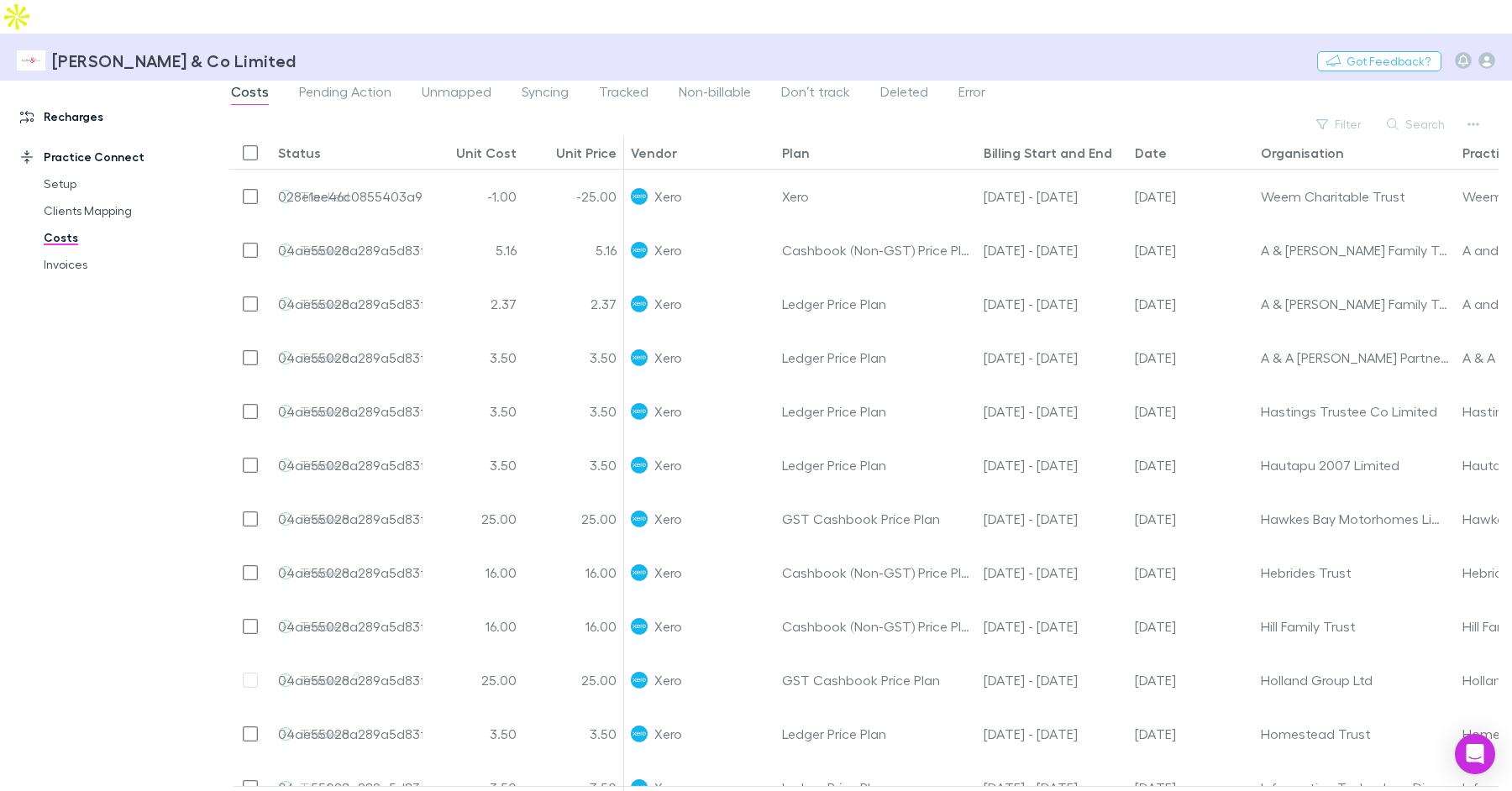
click at [34, 103] on link "Recharges" at bounding box center [108, 116] width 209 height 27
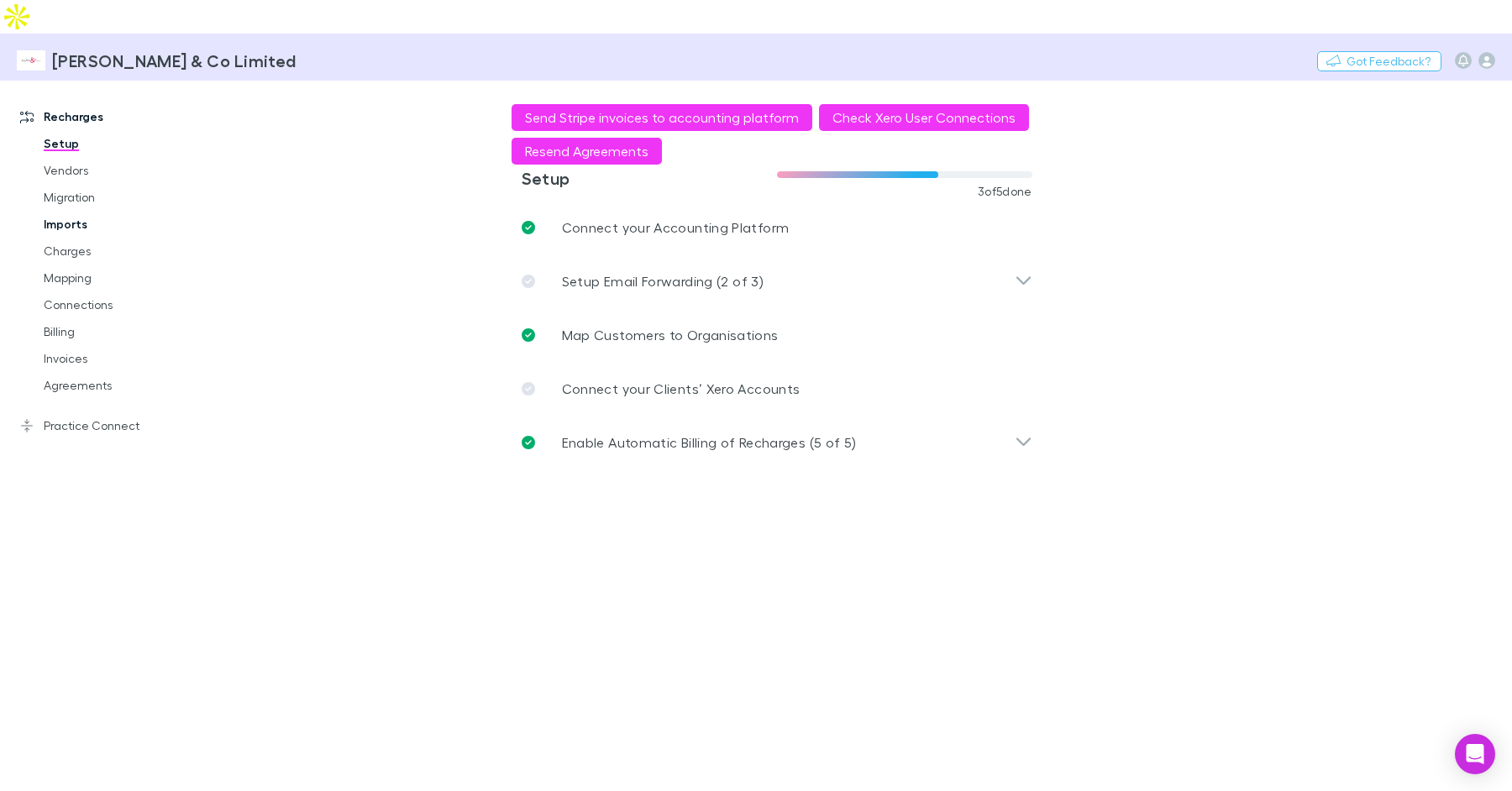
click at [74, 211] on link "Imports" at bounding box center [119, 224] width 185 height 27
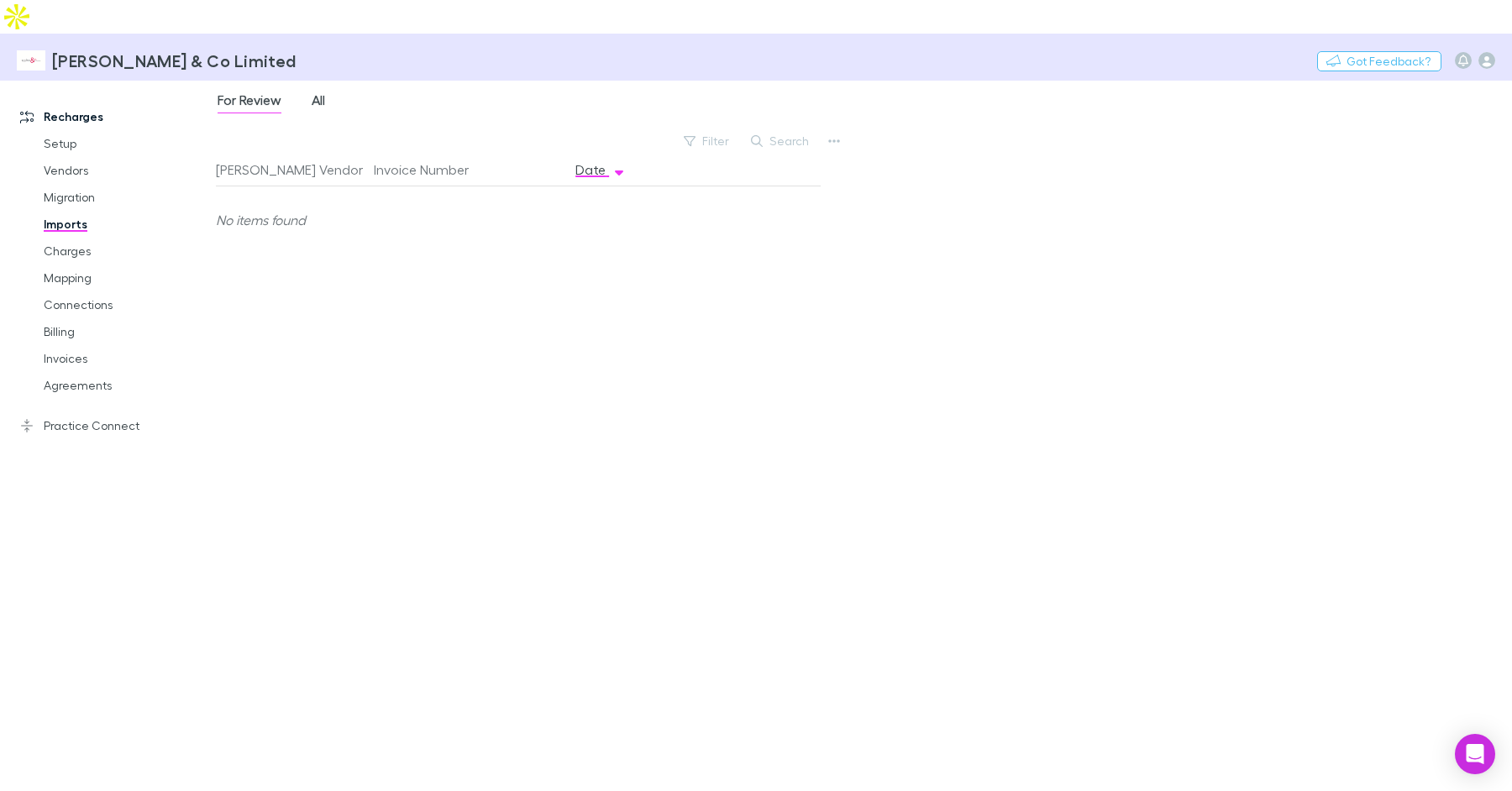
click at [313, 91] on span "All" at bounding box center [319, 102] width 14 height 22
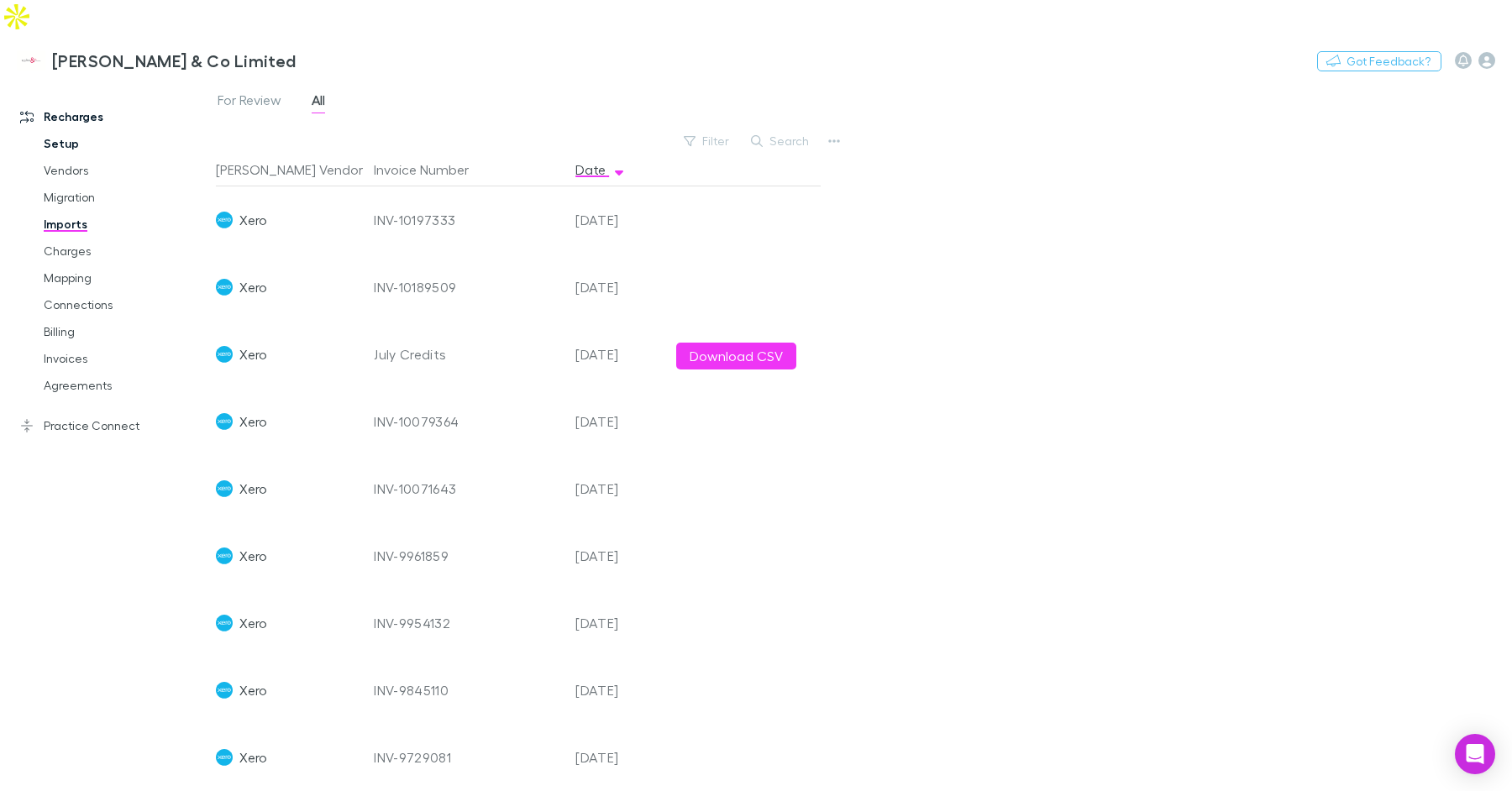
click at [64, 130] on link "Setup" at bounding box center [119, 143] width 185 height 27
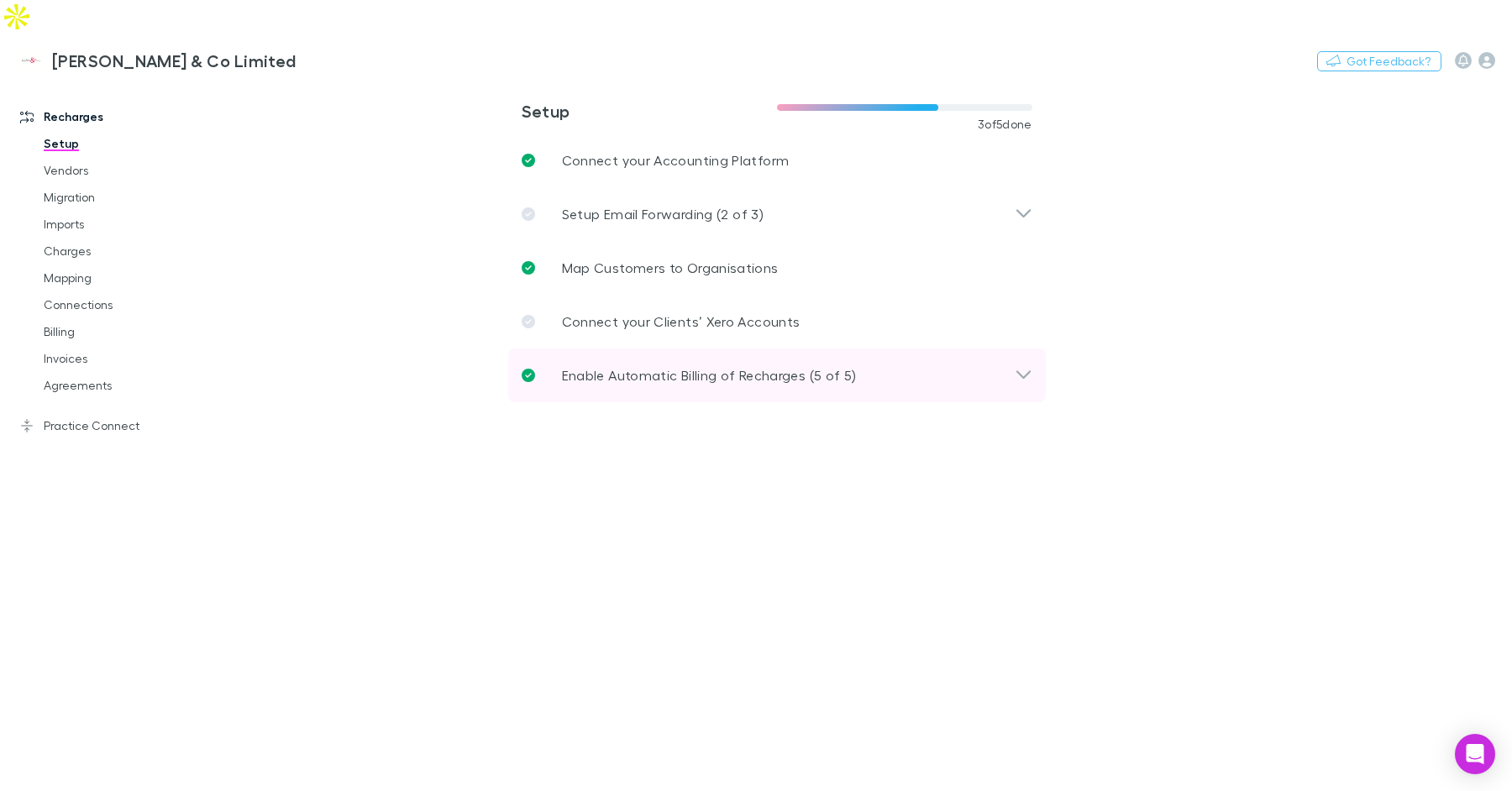
click at [648, 365] on p "Enable Automatic Billing of Recharges (5 of 5)" at bounding box center [709, 375] width 295 height 20
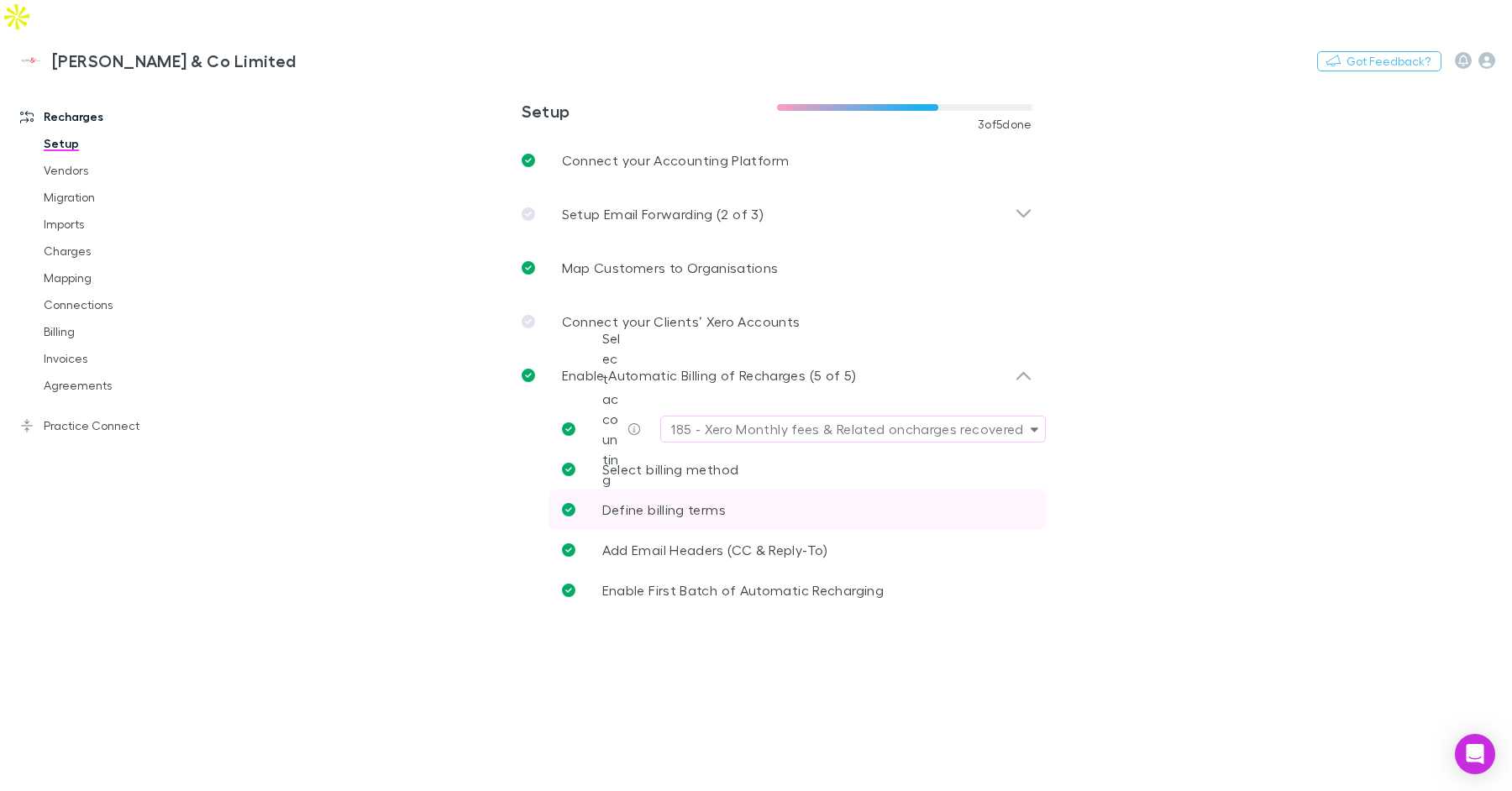
click at [689, 501] on span "Define billing terms" at bounding box center [664, 509] width 123 height 16
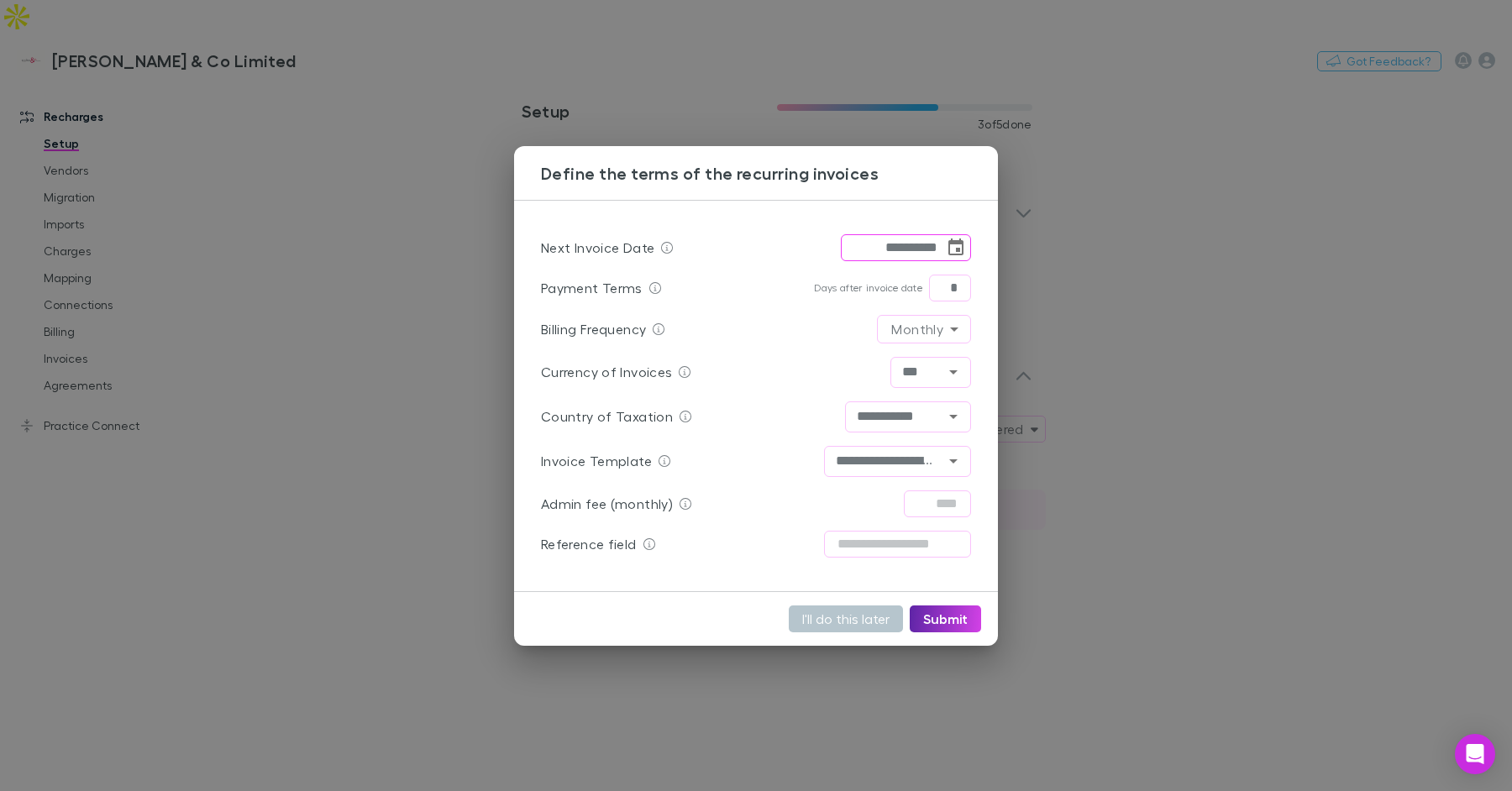
type input "**********"
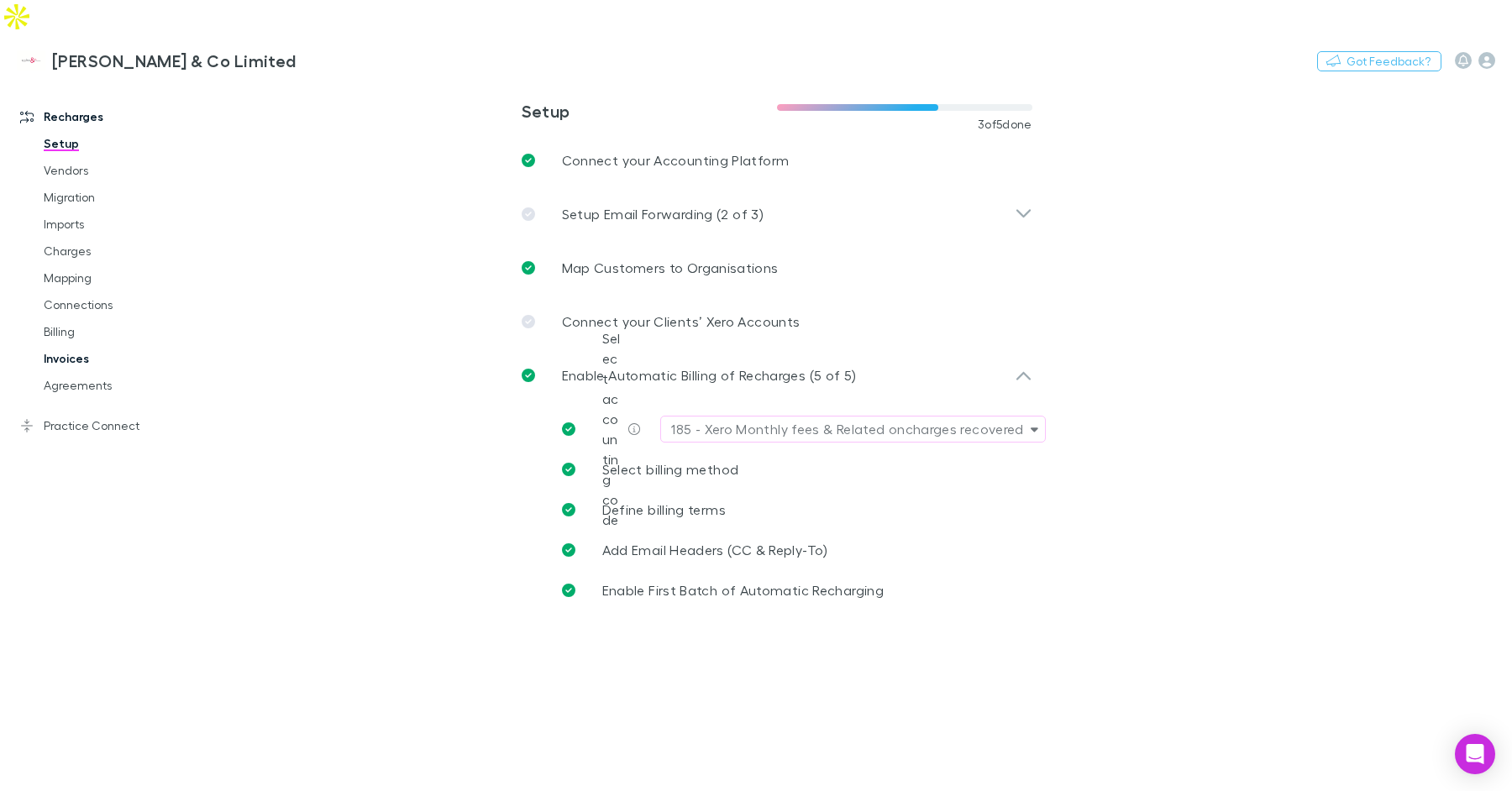
click at [66, 346] on link "Invoices" at bounding box center [119, 358] width 185 height 27
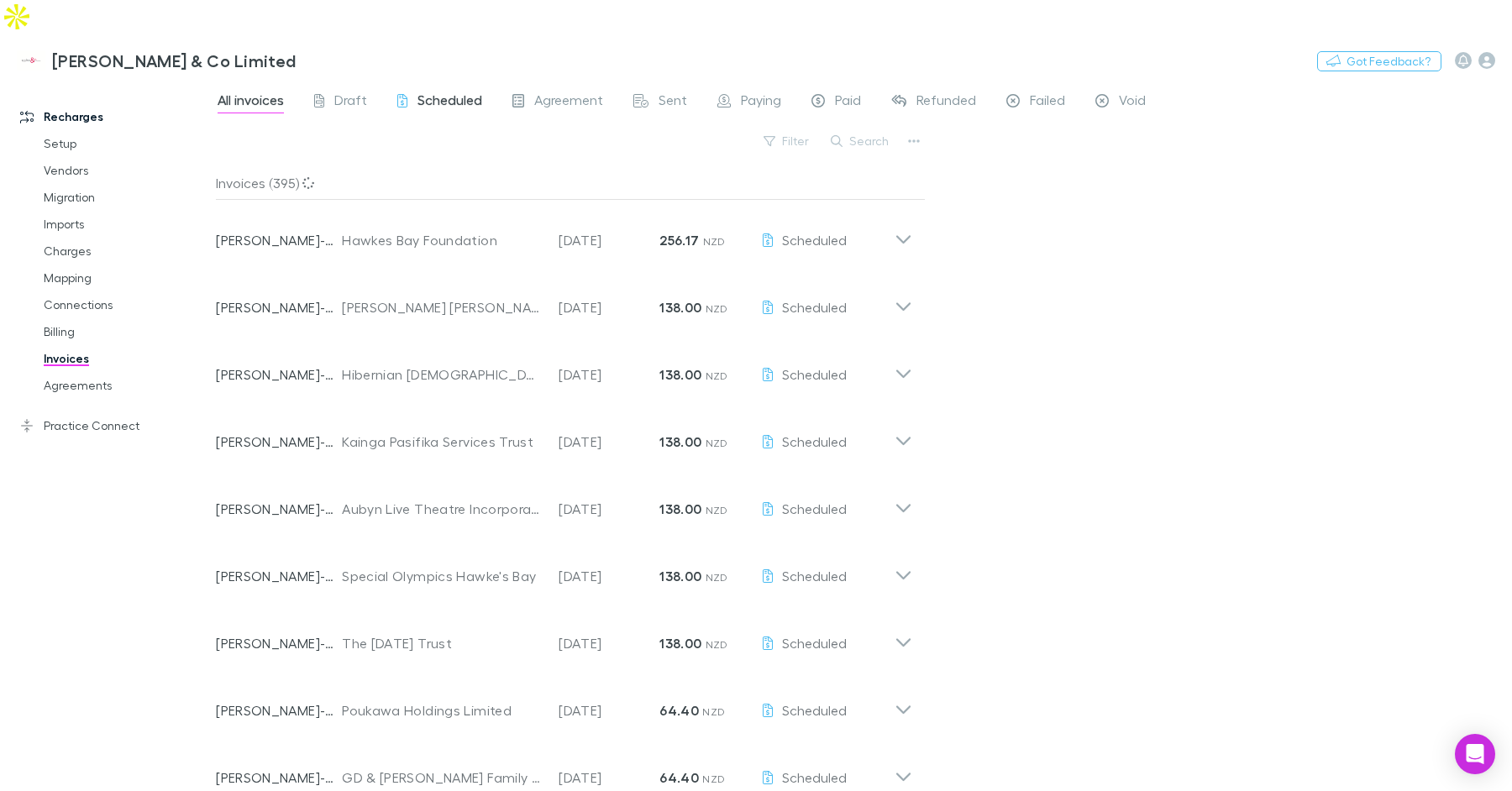
click at [440, 91] on span "Scheduled" at bounding box center [449, 102] width 65 height 22
click at [78, 318] on link "Billing" at bounding box center [119, 331] width 185 height 27
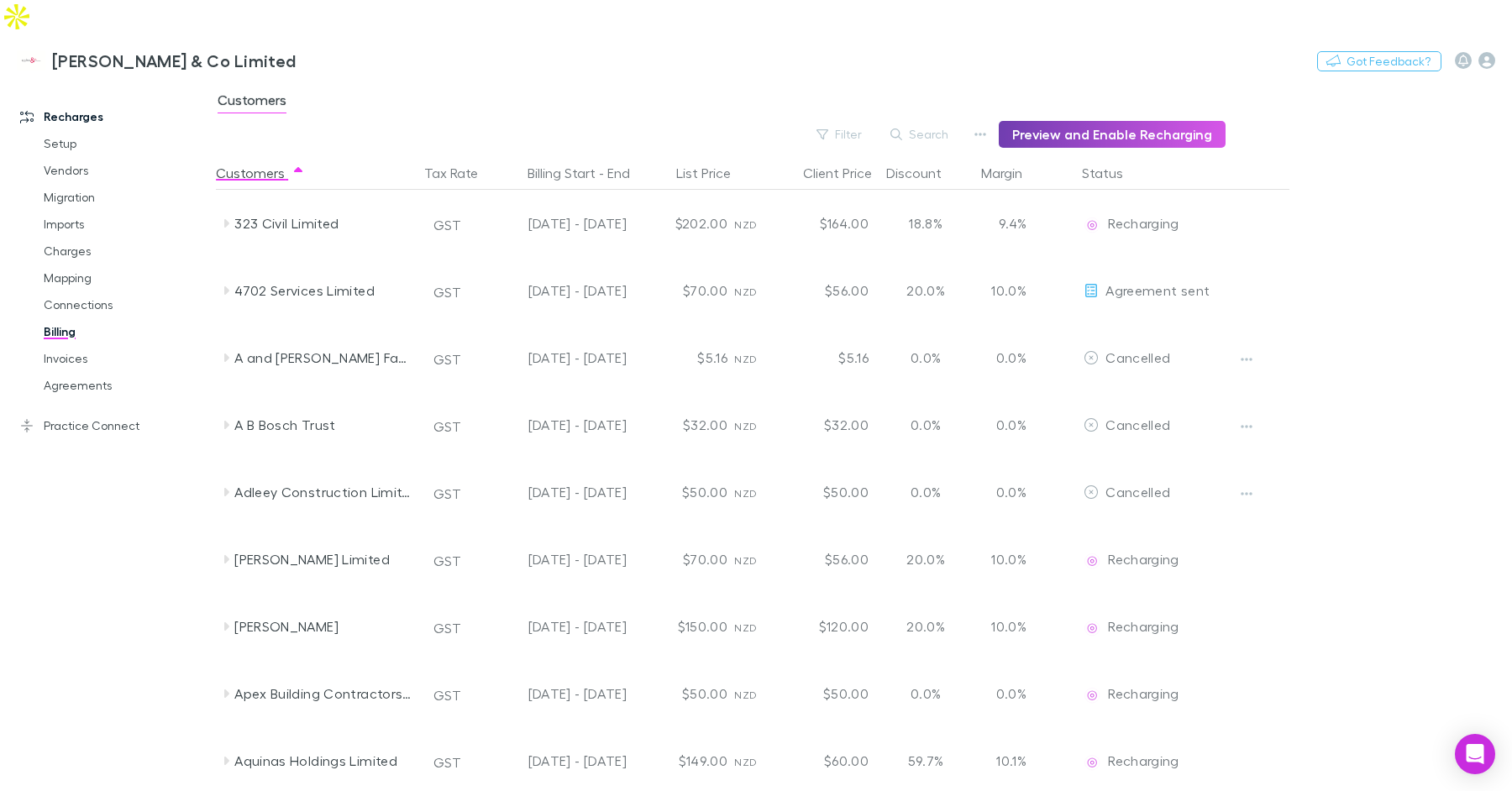
click at [1064, 121] on button "Preview and Enable Recharging" at bounding box center [1112, 134] width 227 height 27
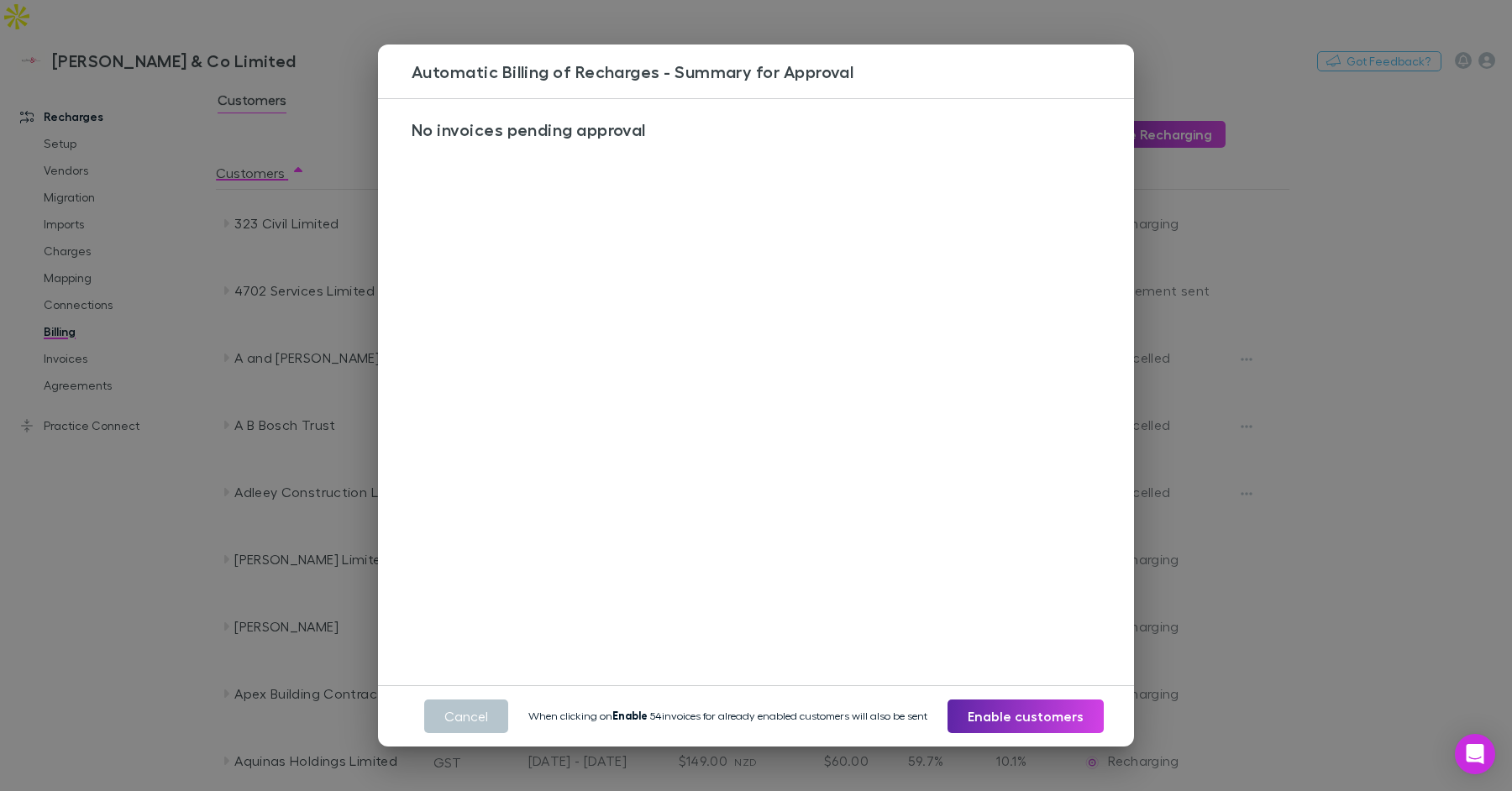
click at [1283, 189] on div "Automatic Billing of Recharges - Summary for Approval No invoices pending appro…" at bounding box center [756, 396] width 1512 height 791
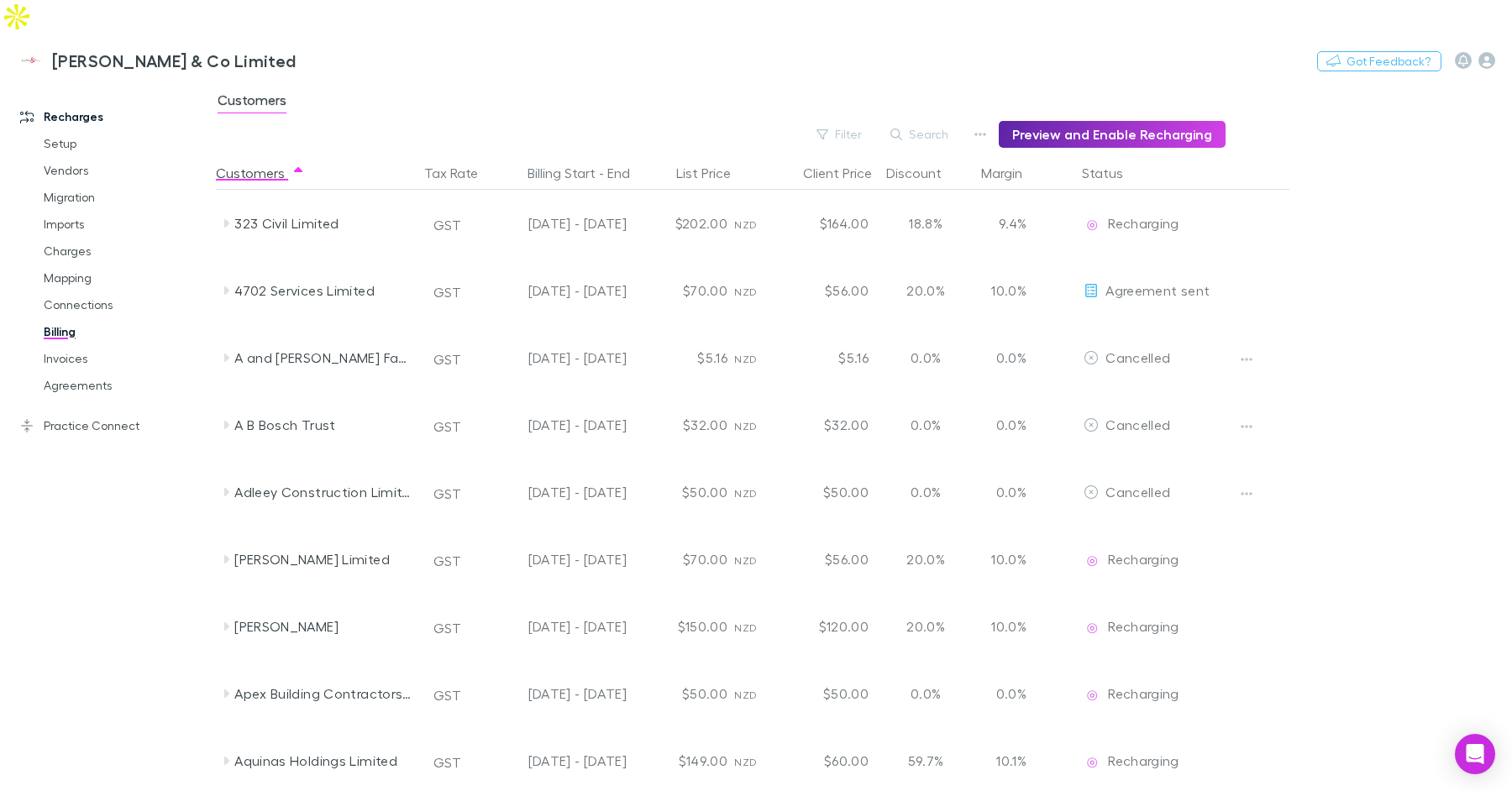
click at [1118, 89] on div "Customers" at bounding box center [864, 104] width 1296 height 32
click at [1128, 121] on button "Preview and Enable Recharging" at bounding box center [1112, 134] width 227 height 27
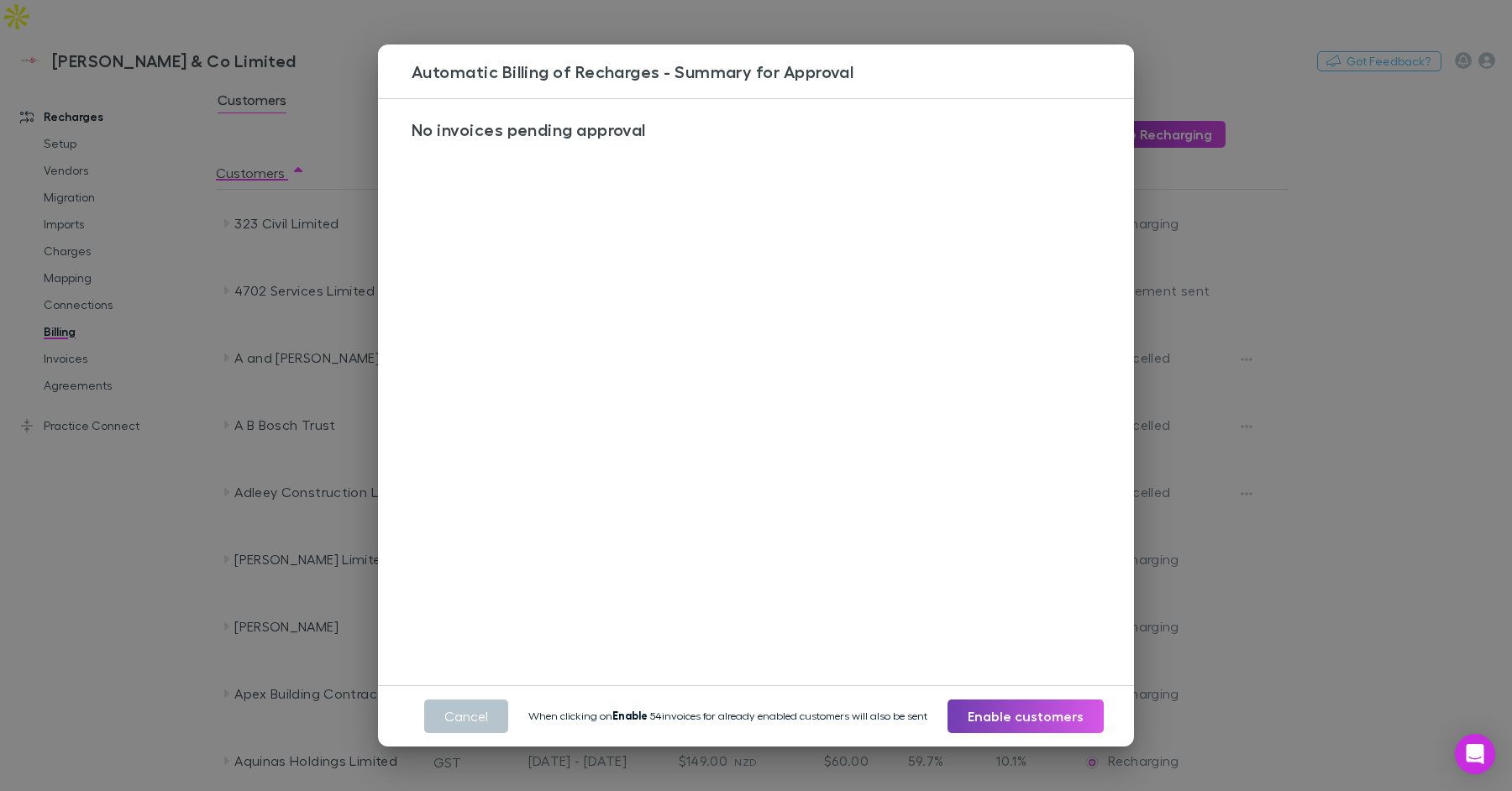
click at [1040, 707] on button "Enable customers" at bounding box center [1025, 716] width 156 height 34
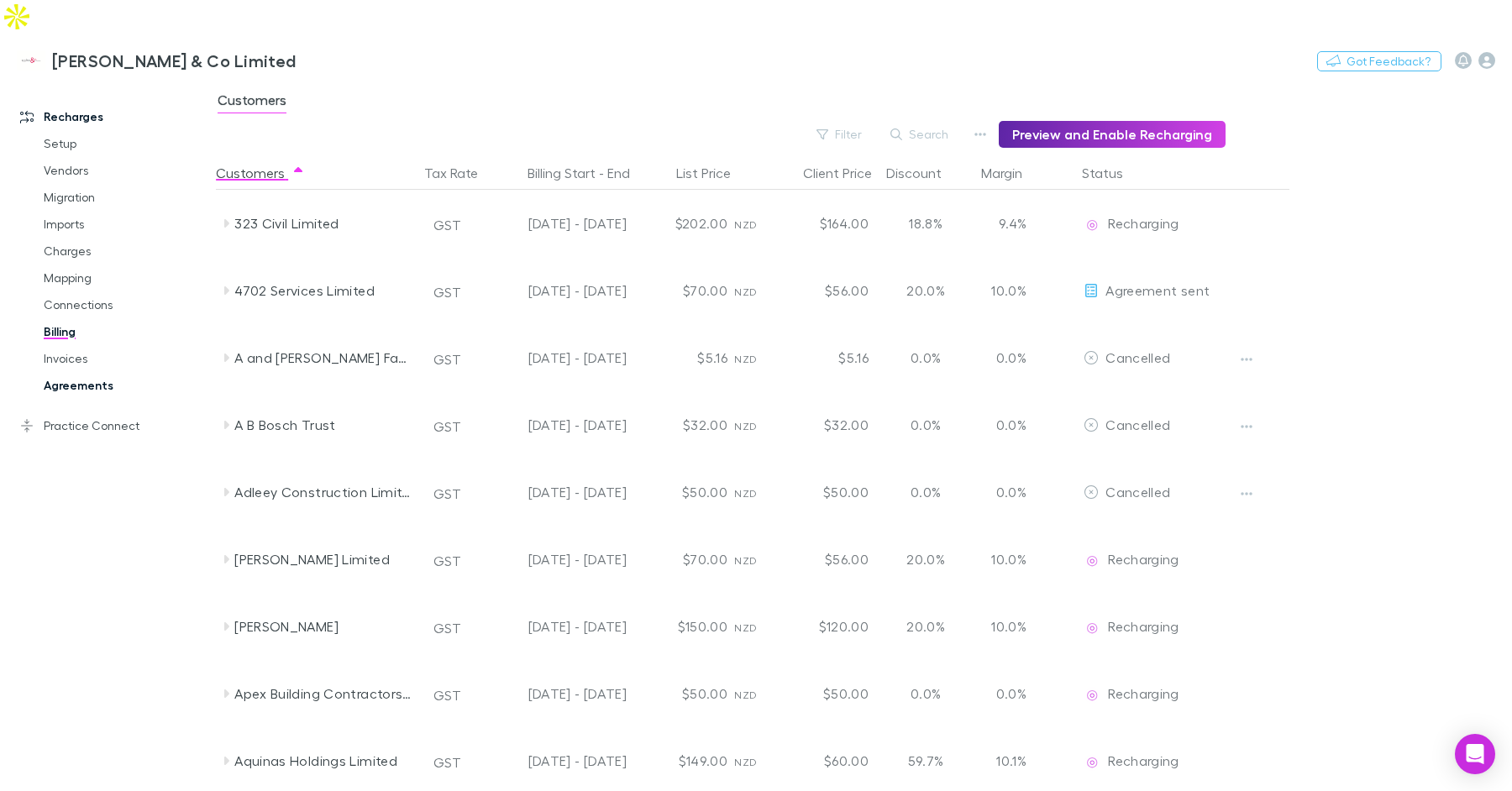
click at [86, 372] on link "Agreements" at bounding box center [119, 385] width 185 height 27
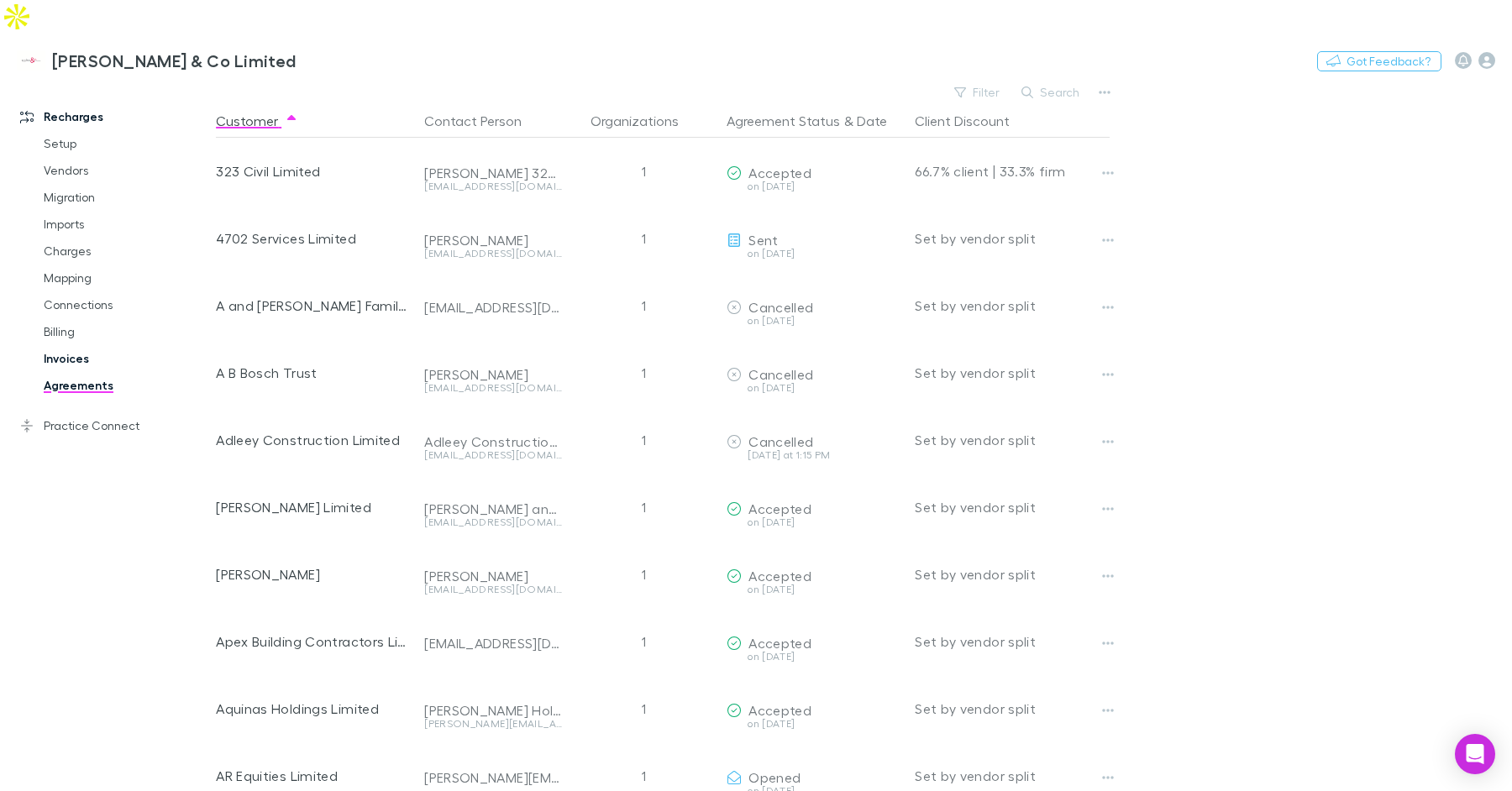
click at [76, 346] on link "Invoices" at bounding box center [119, 358] width 185 height 27
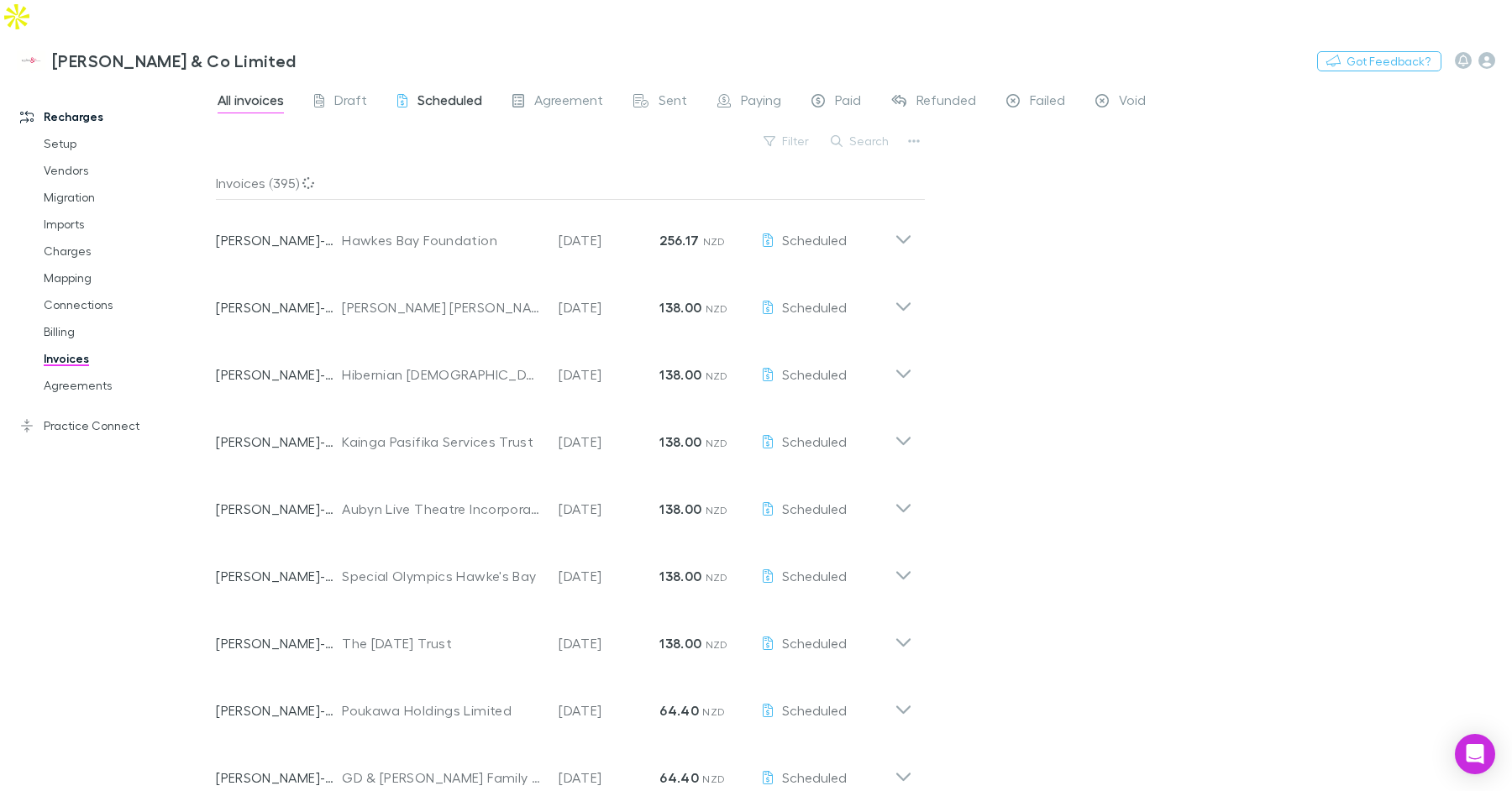
click at [419, 91] on span "Scheduled" at bounding box center [449, 102] width 65 height 22
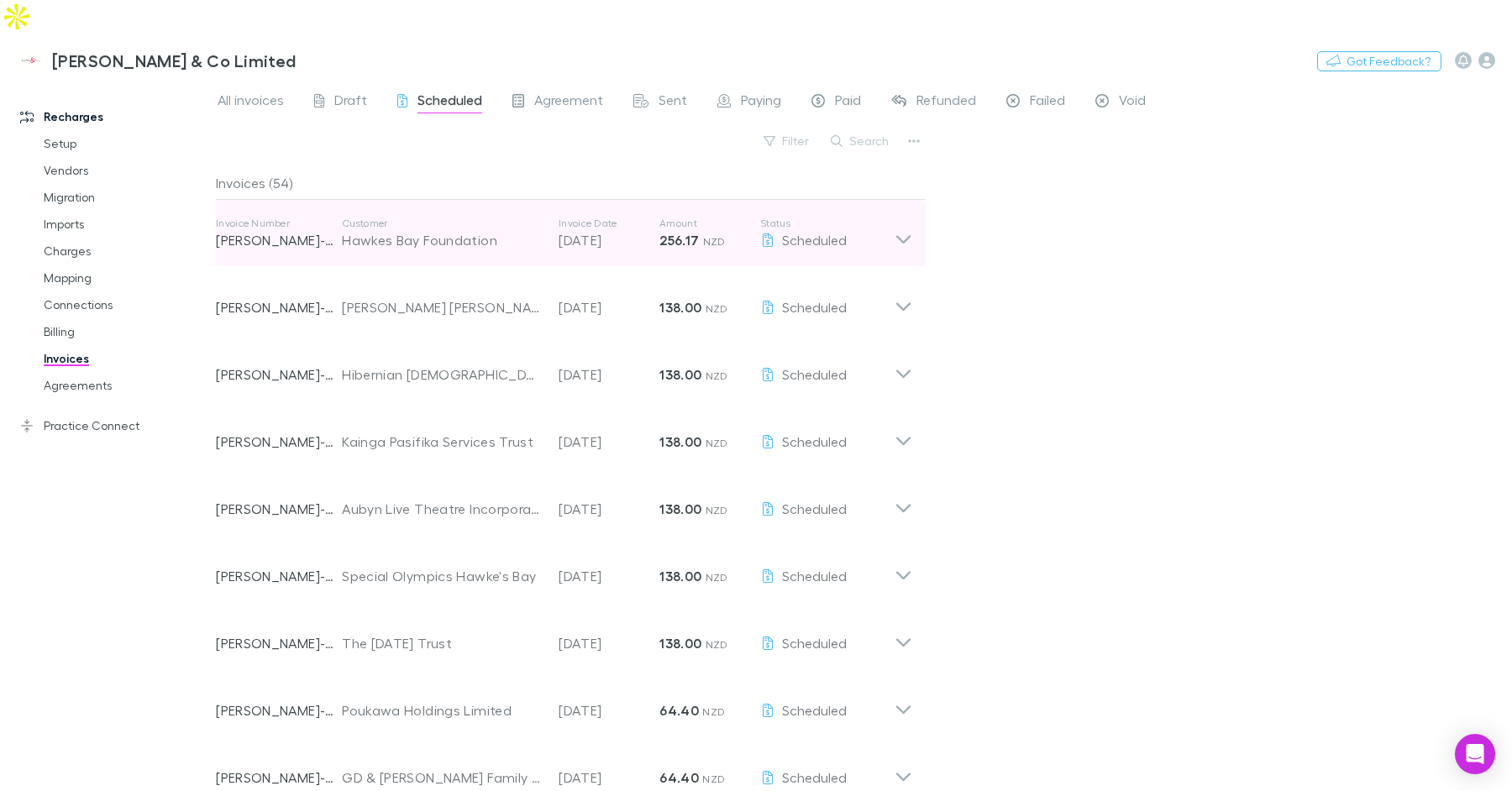
click at [510, 230] on div "Hawkes Bay Foundation" at bounding box center [442, 240] width 200 height 20
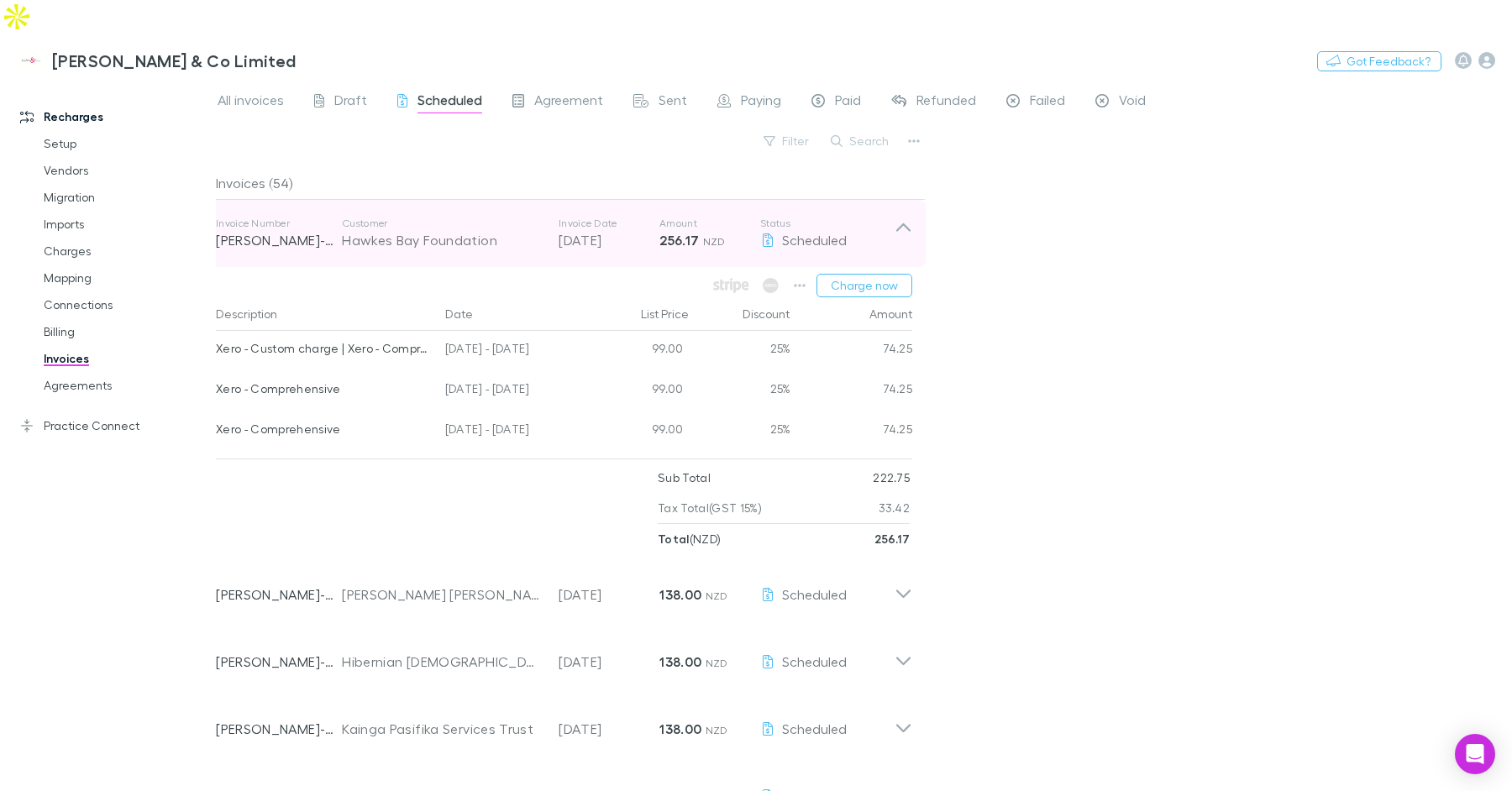
click at [510, 230] on div "Hawkes Bay Foundation" at bounding box center [442, 240] width 200 height 20
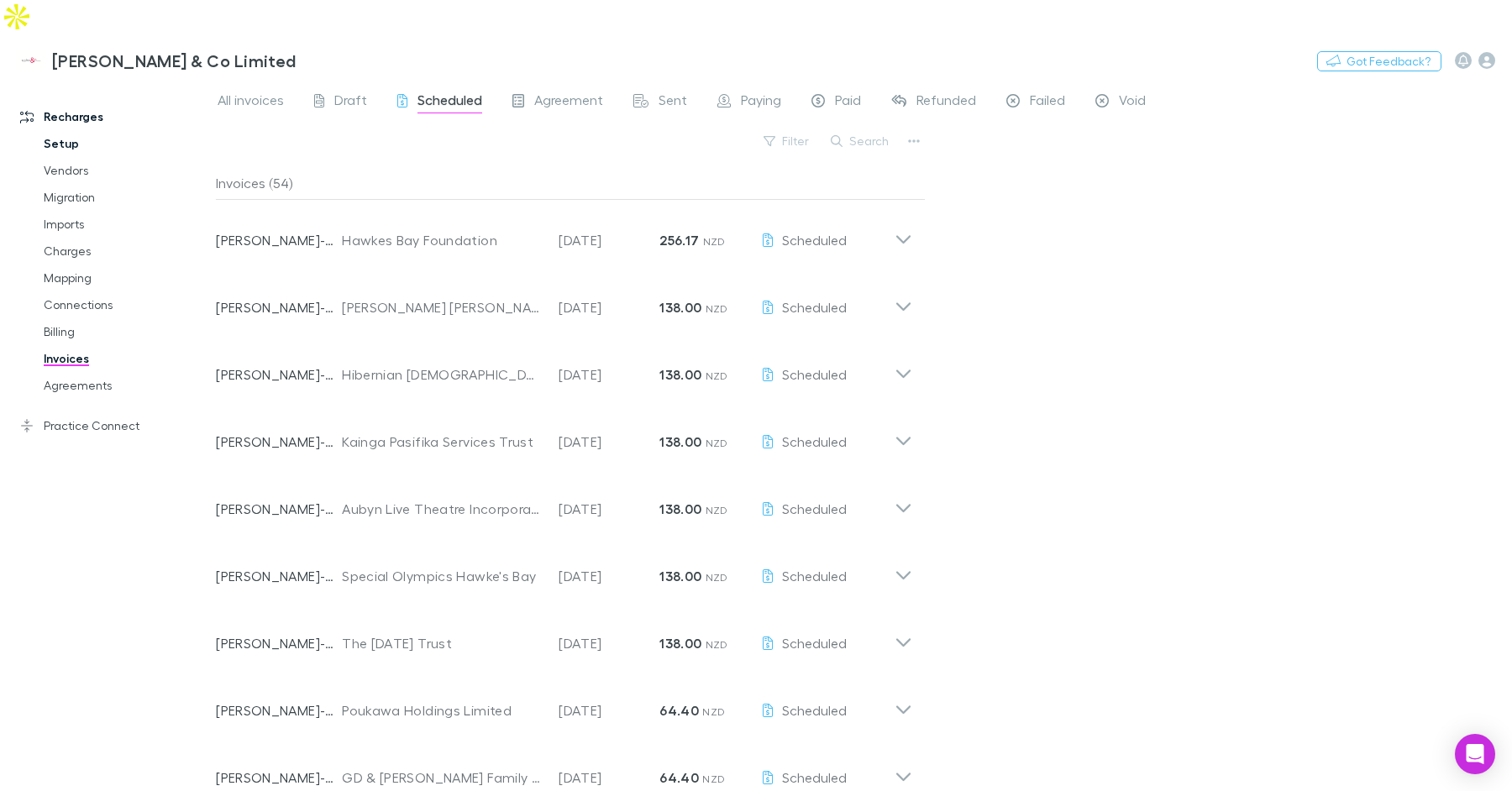
click at [77, 130] on link "Setup" at bounding box center [119, 143] width 185 height 27
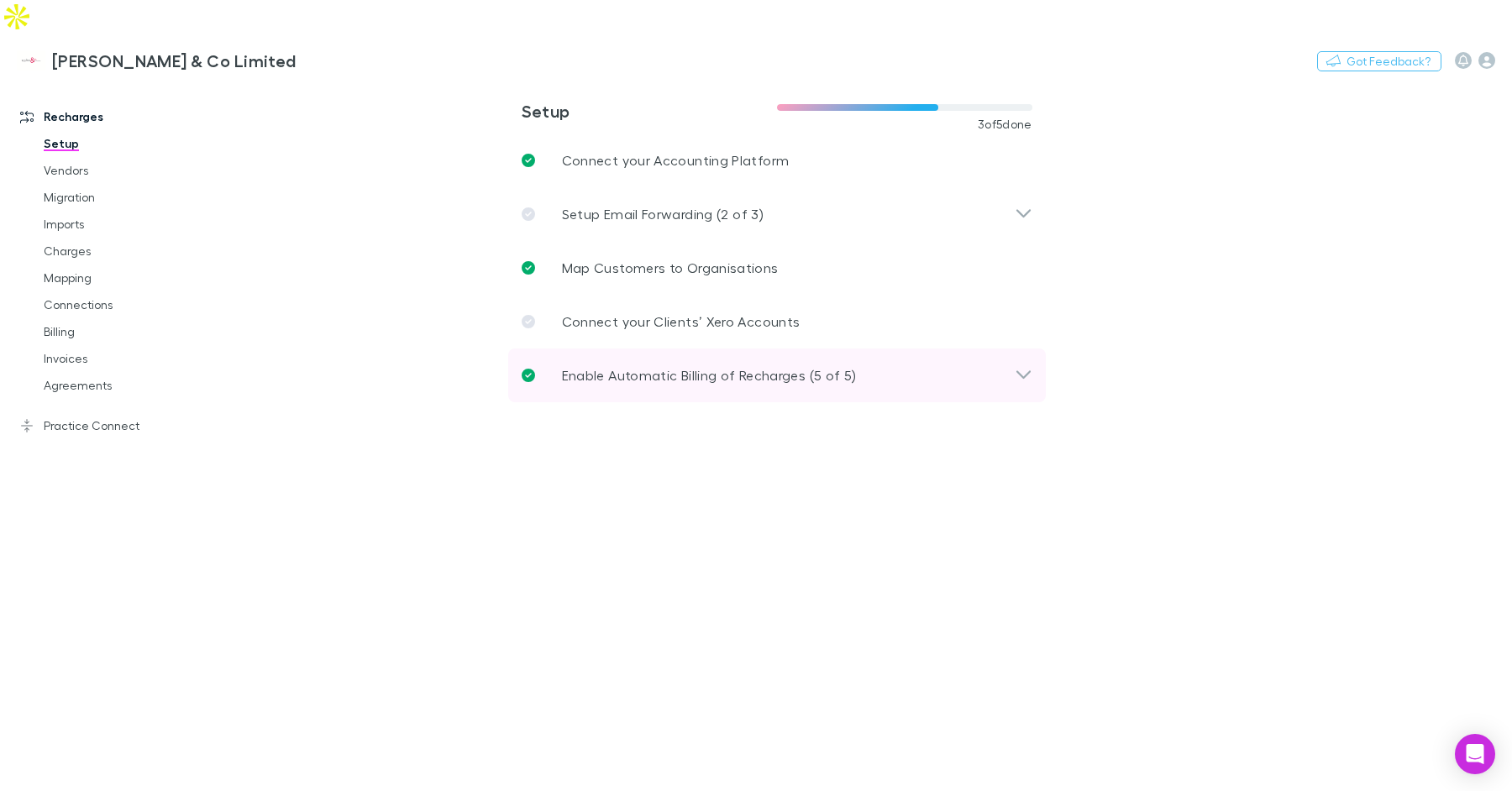
click at [678, 348] on div "Enable Automatic Billing of Recharges (5 of 5)" at bounding box center [778, 375] width 538 height 53
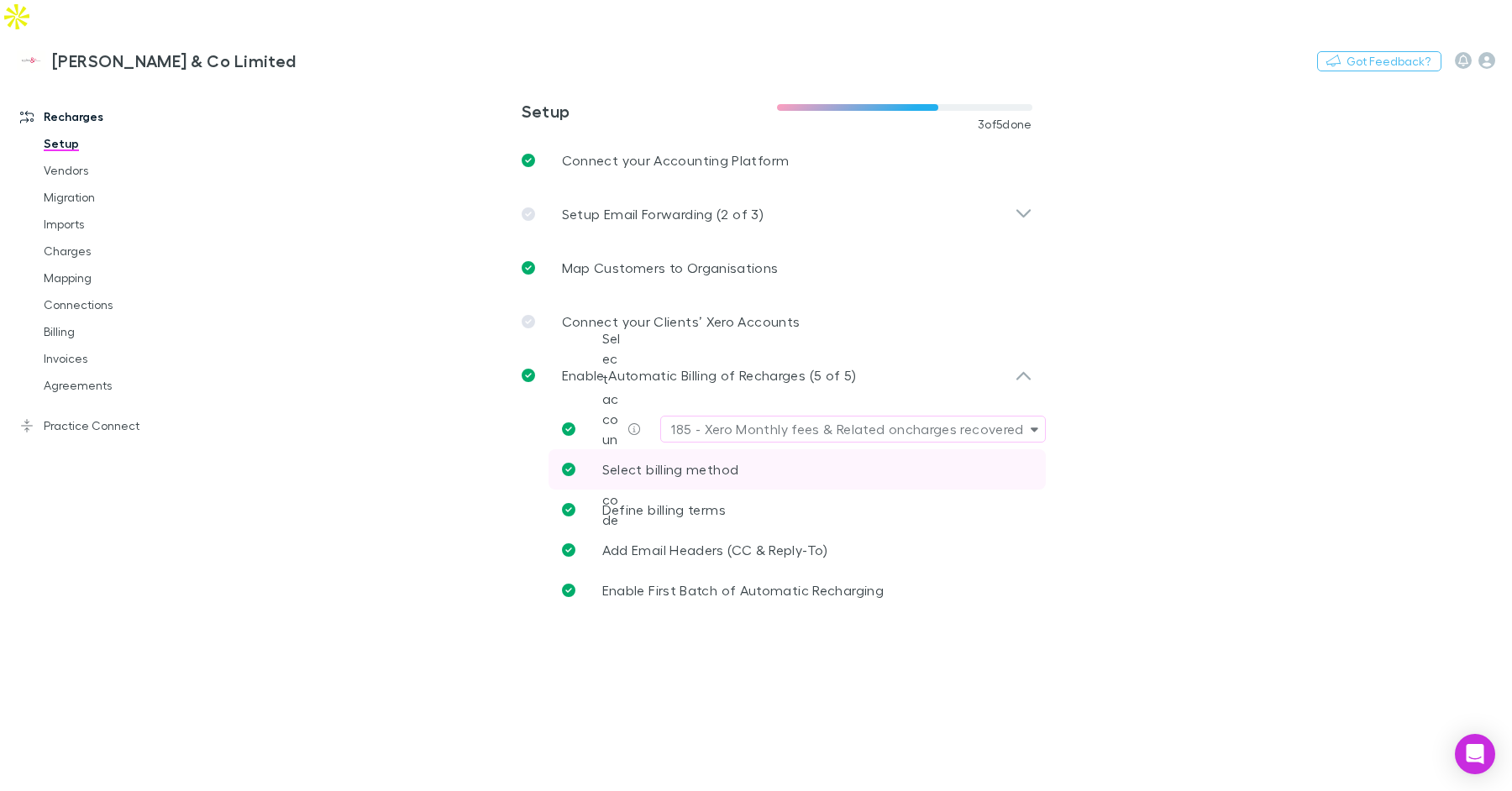
click at [676, 461] on span "Select billing method" at bounding box center [671, 469] width 137 height 16
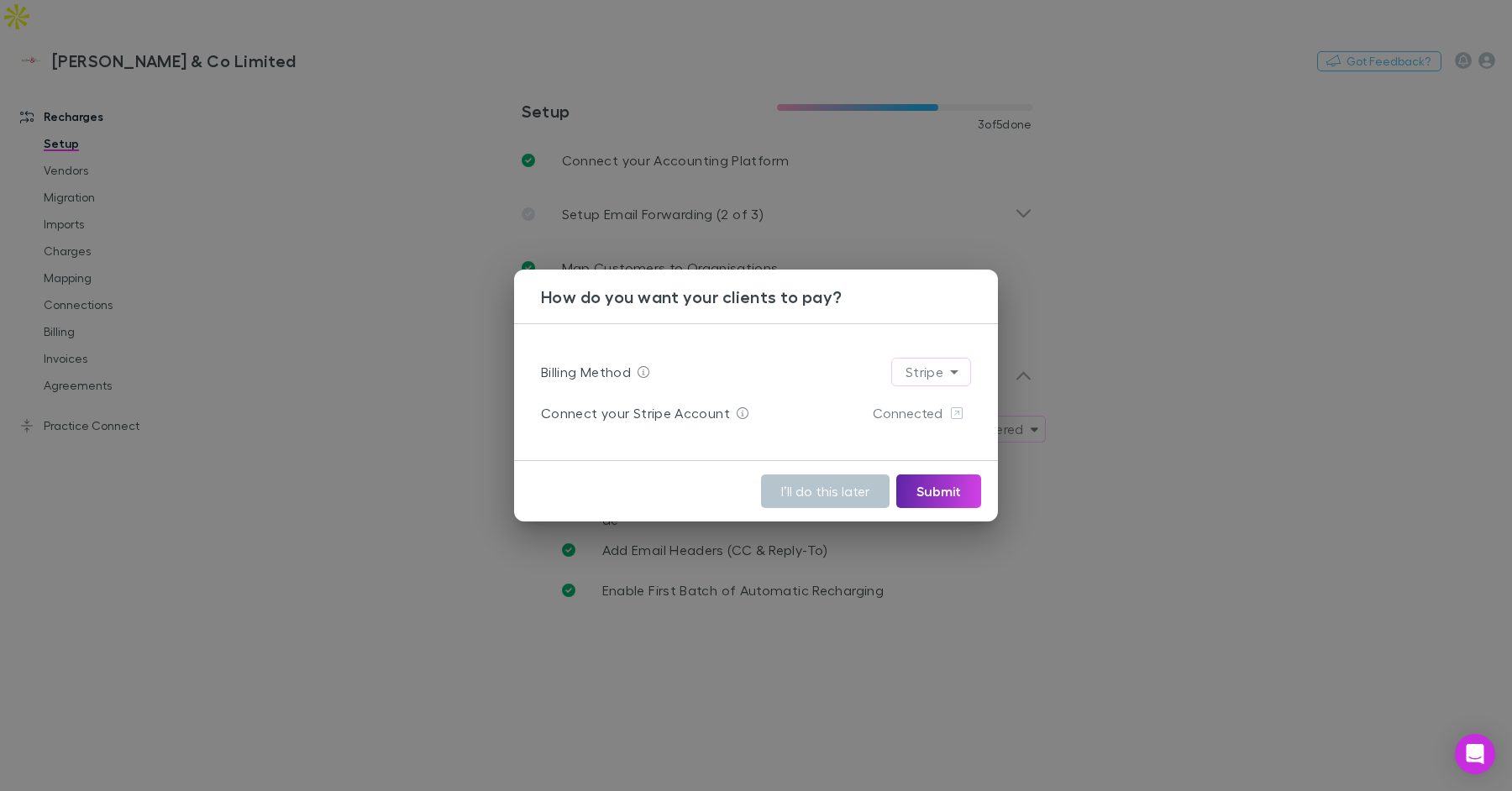
click at [1204, 214] on div "How do you want your clients to pay? Billing Method Stripe ****** Connect your …" at bounding box center [756, 396] width 1512 height 791
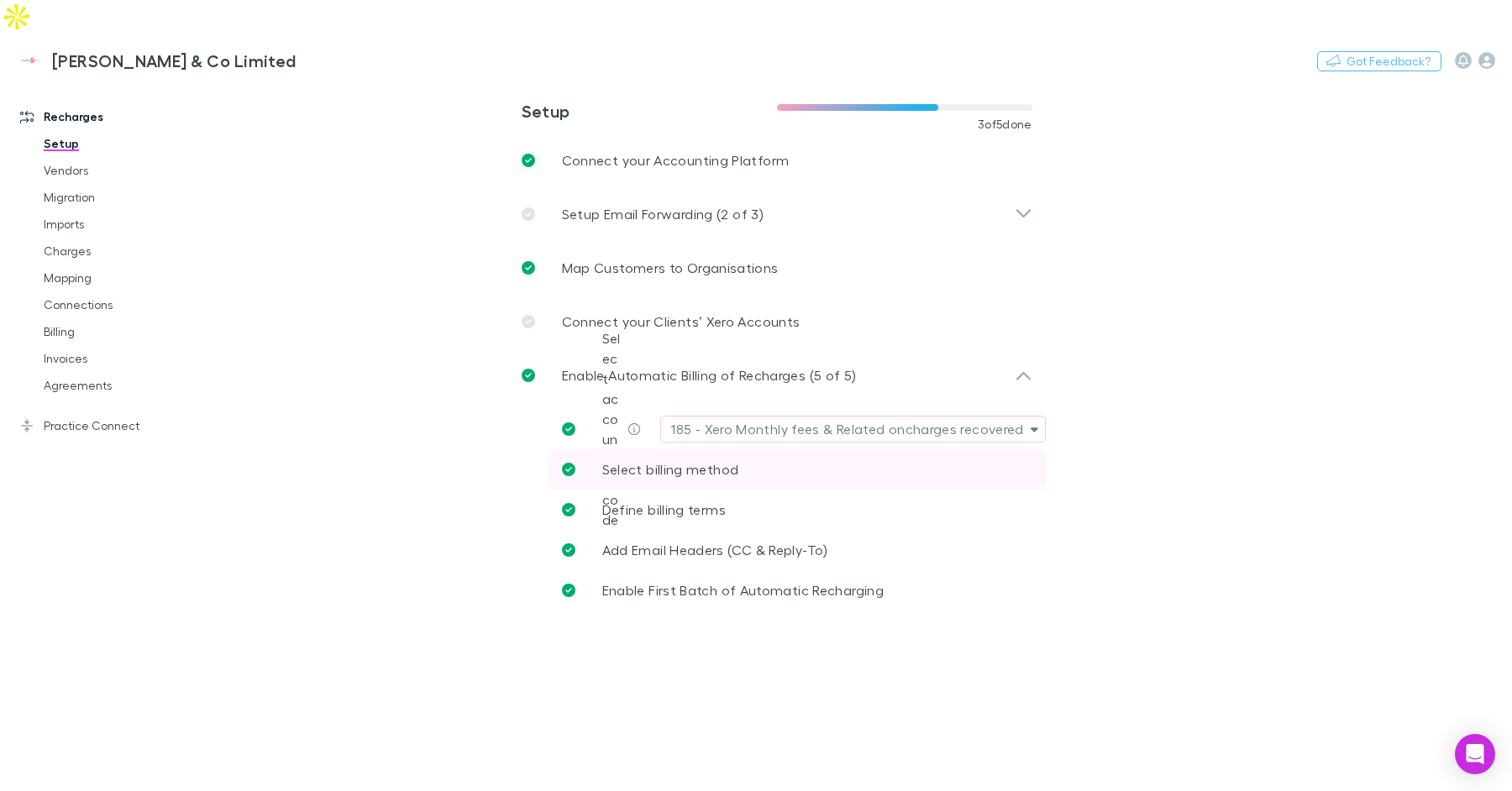
click at [715, 449] on link "Select billing method" at bounding box center [797, 469] width 497 height 40
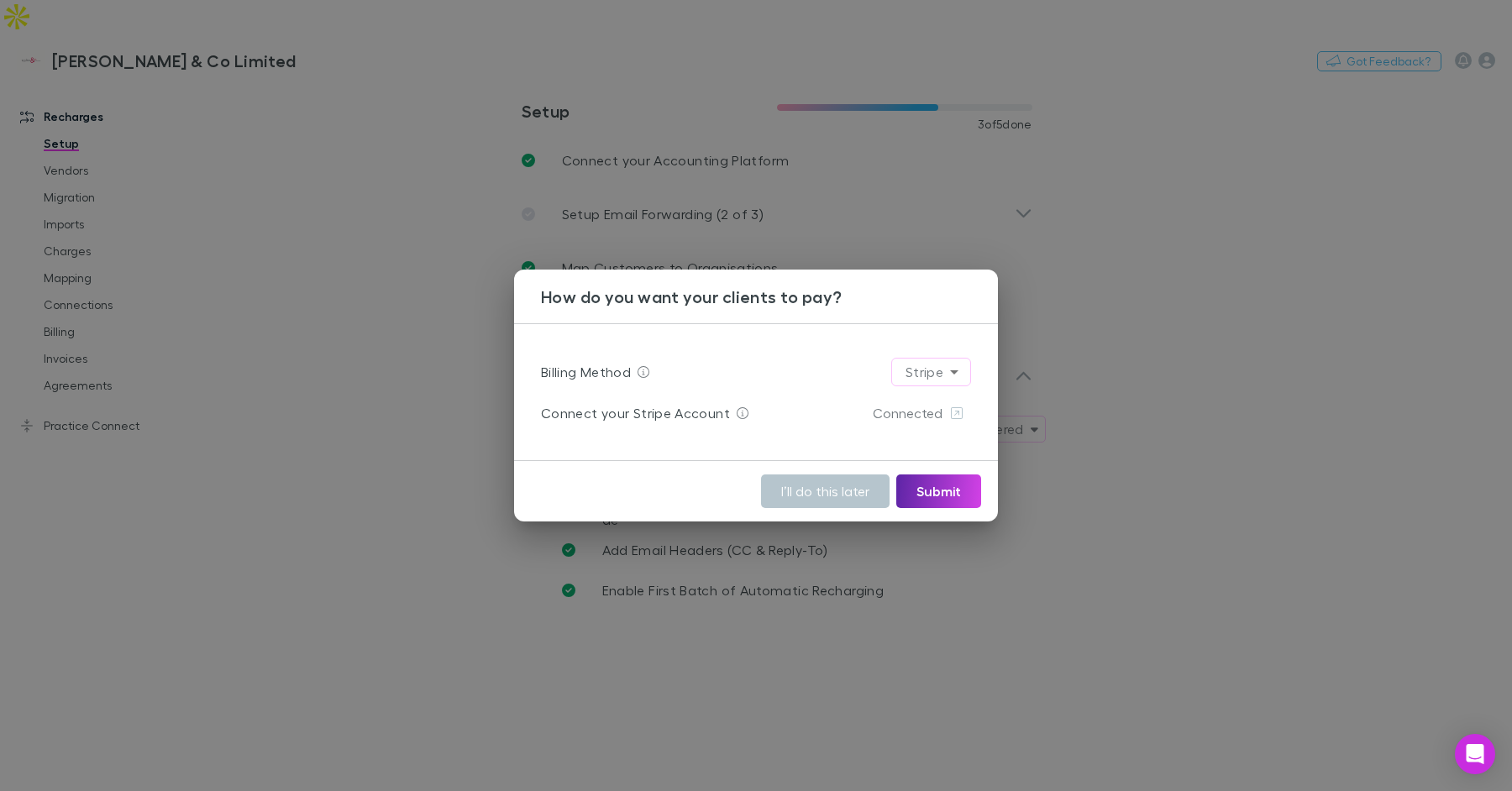
click at [1121, 226] on div "How do you want your clients to pay? Billing Method Stripe ****** Connect your …" at bounding box center [756, 396] width 1512 height 791
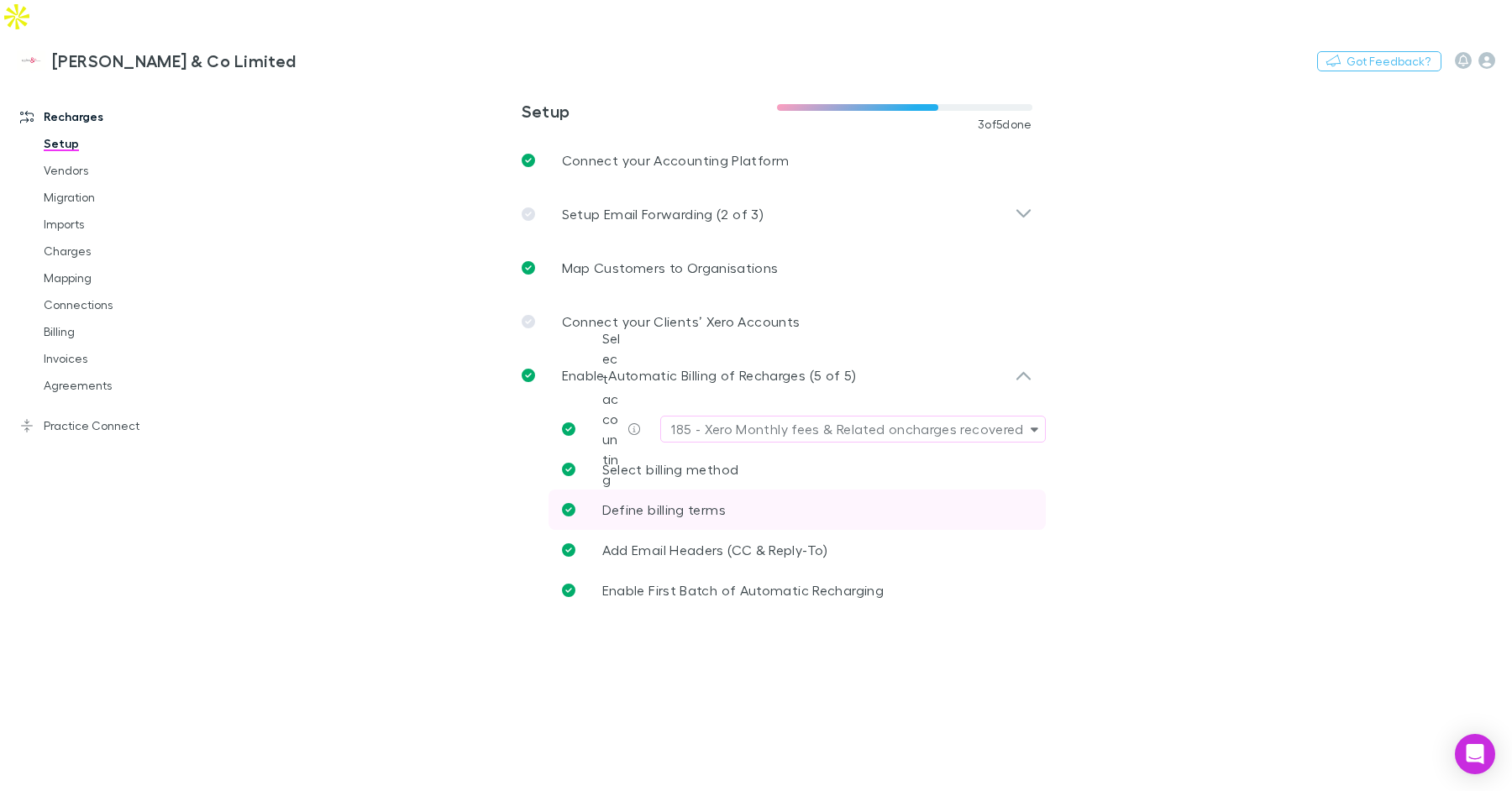
click at [738, 489] on link "Define billing terms" at bounding box center [797, 509] width 497 height 40
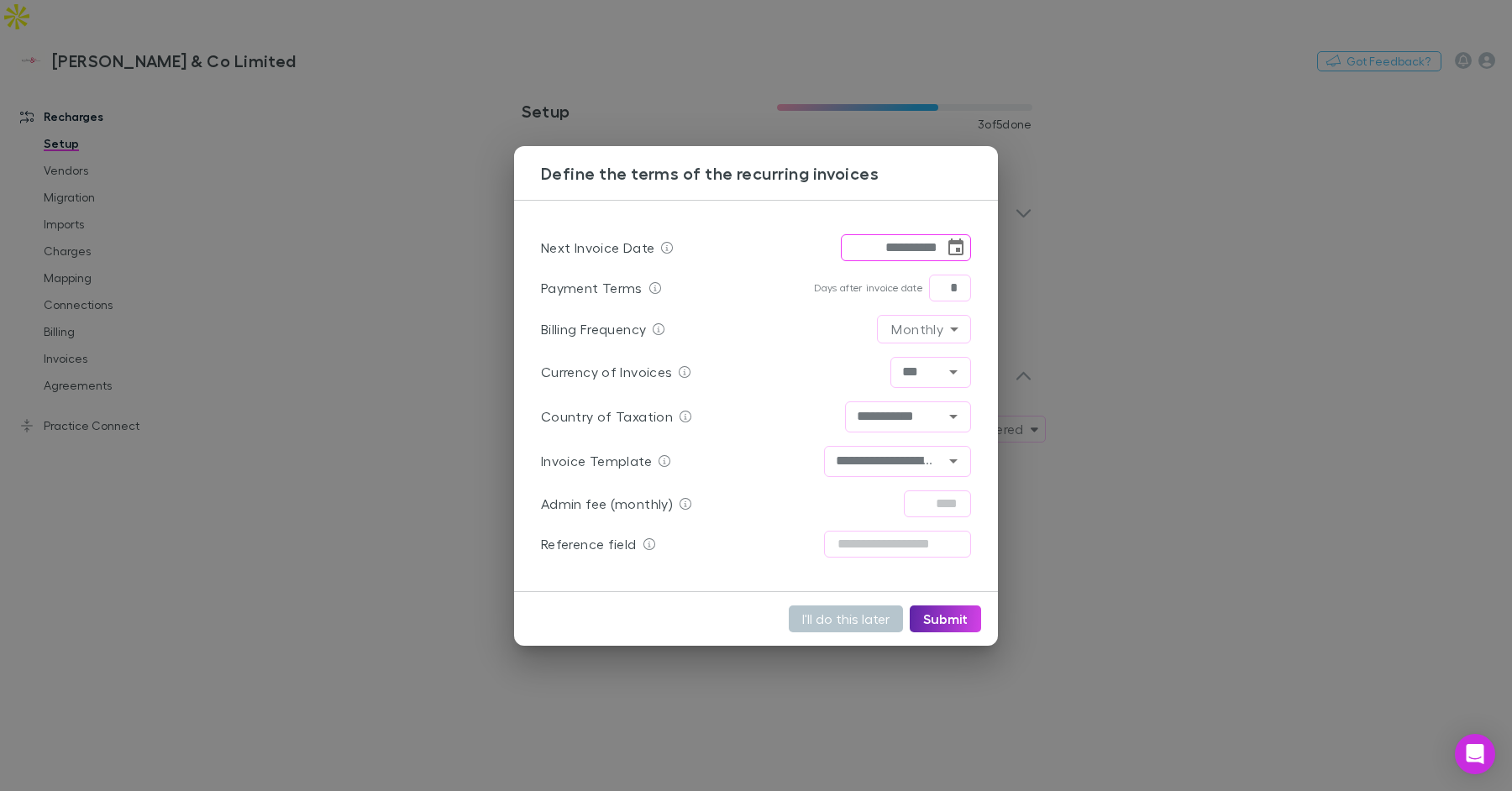
click at [898, 249] on input "**********" at bounding box center [892, 247] width 103 height 27
click at [953, 620] on button "Submit" at bounding box center [945, 619] width 72 height 27
type input "**********"
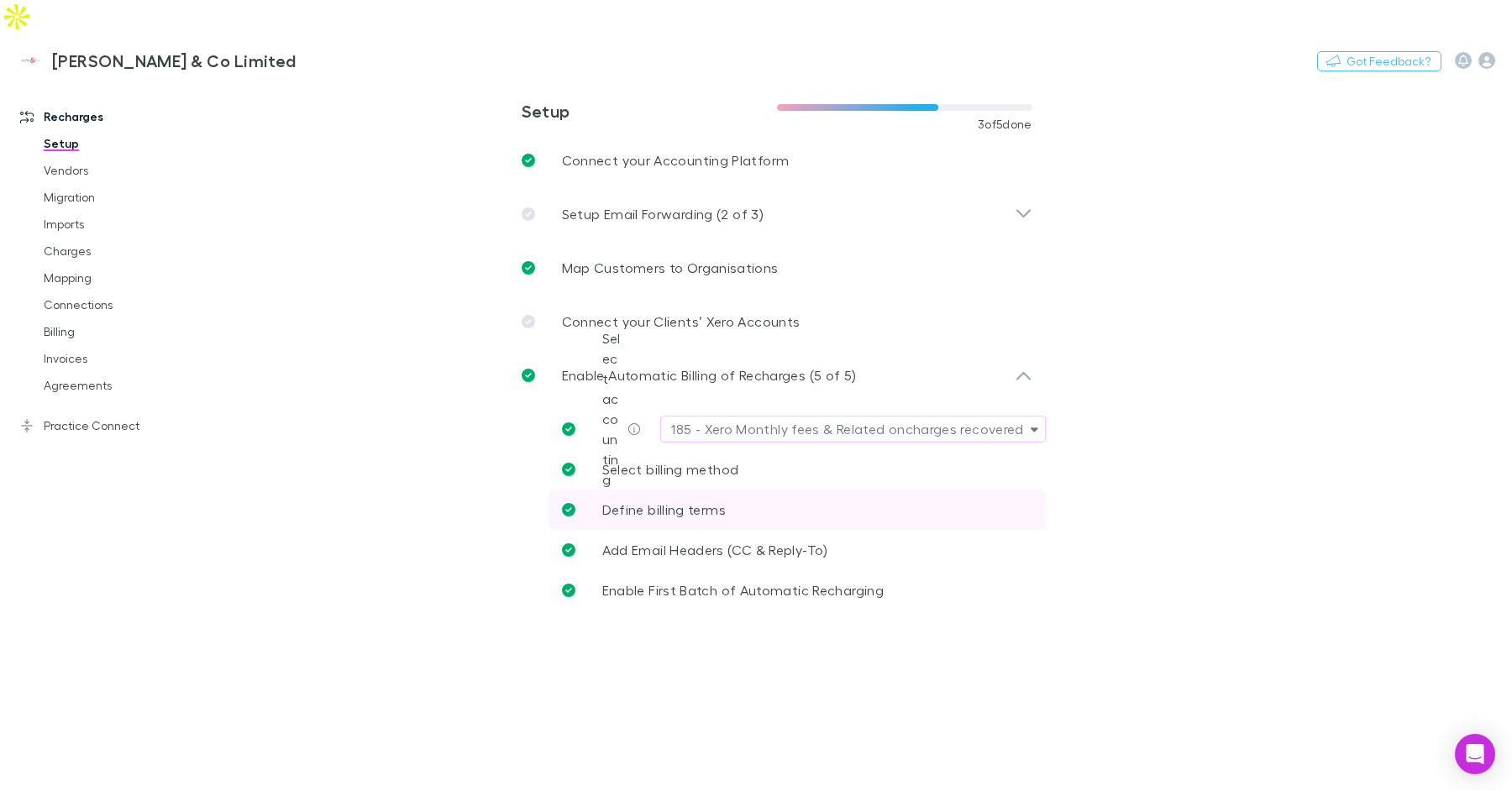
click at [702, 501] on span "Define billing terms" at bounding box center [664, 509] width 123 height 16
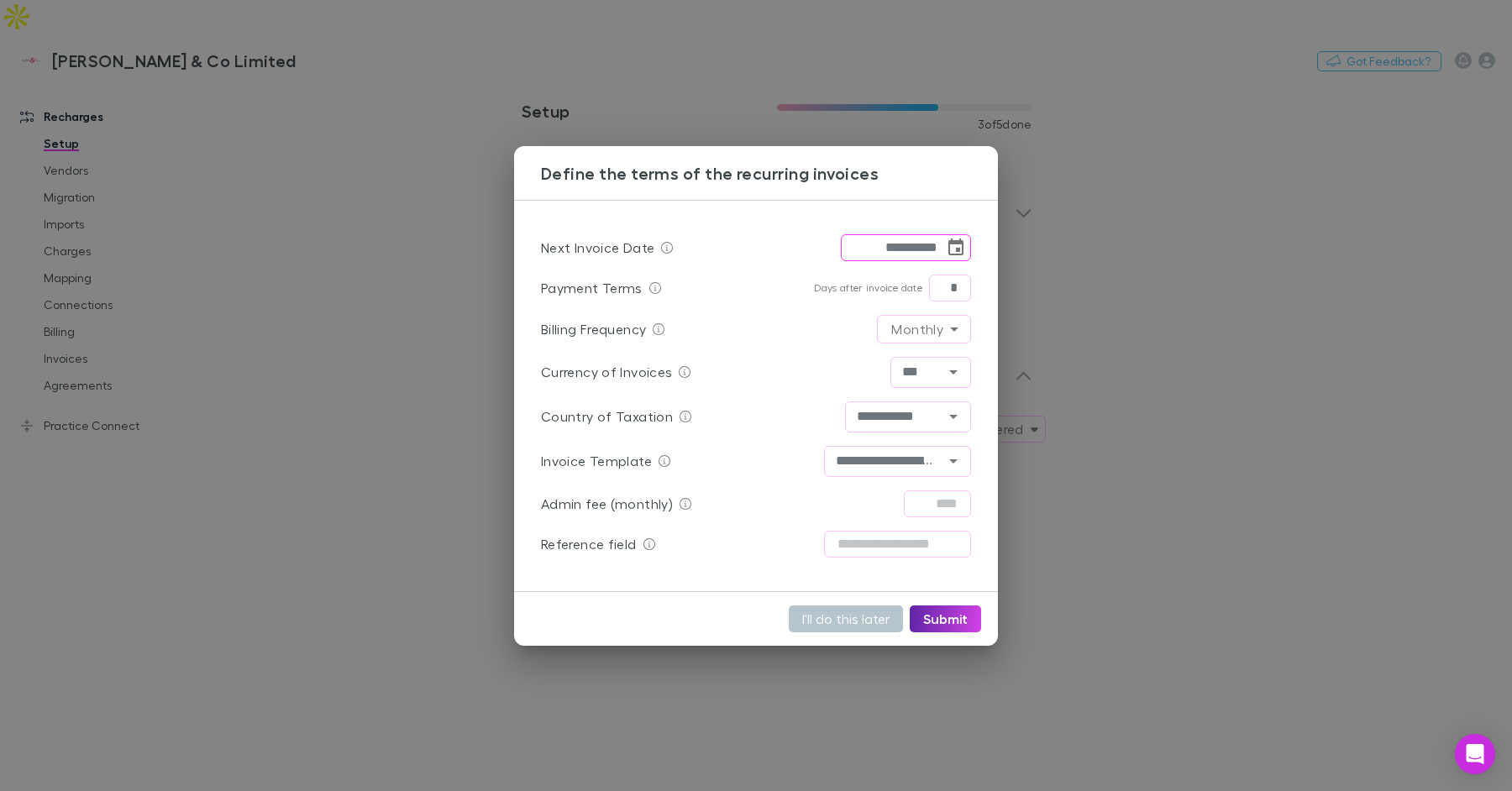
click at [902, 246] on input "**********" at bounding box center [892, 247] width 103 height 27
type input "**********"
click at [953, 624] on button "Submit" at bounding box center [945, 619] width 72 height 27
type input "**********"
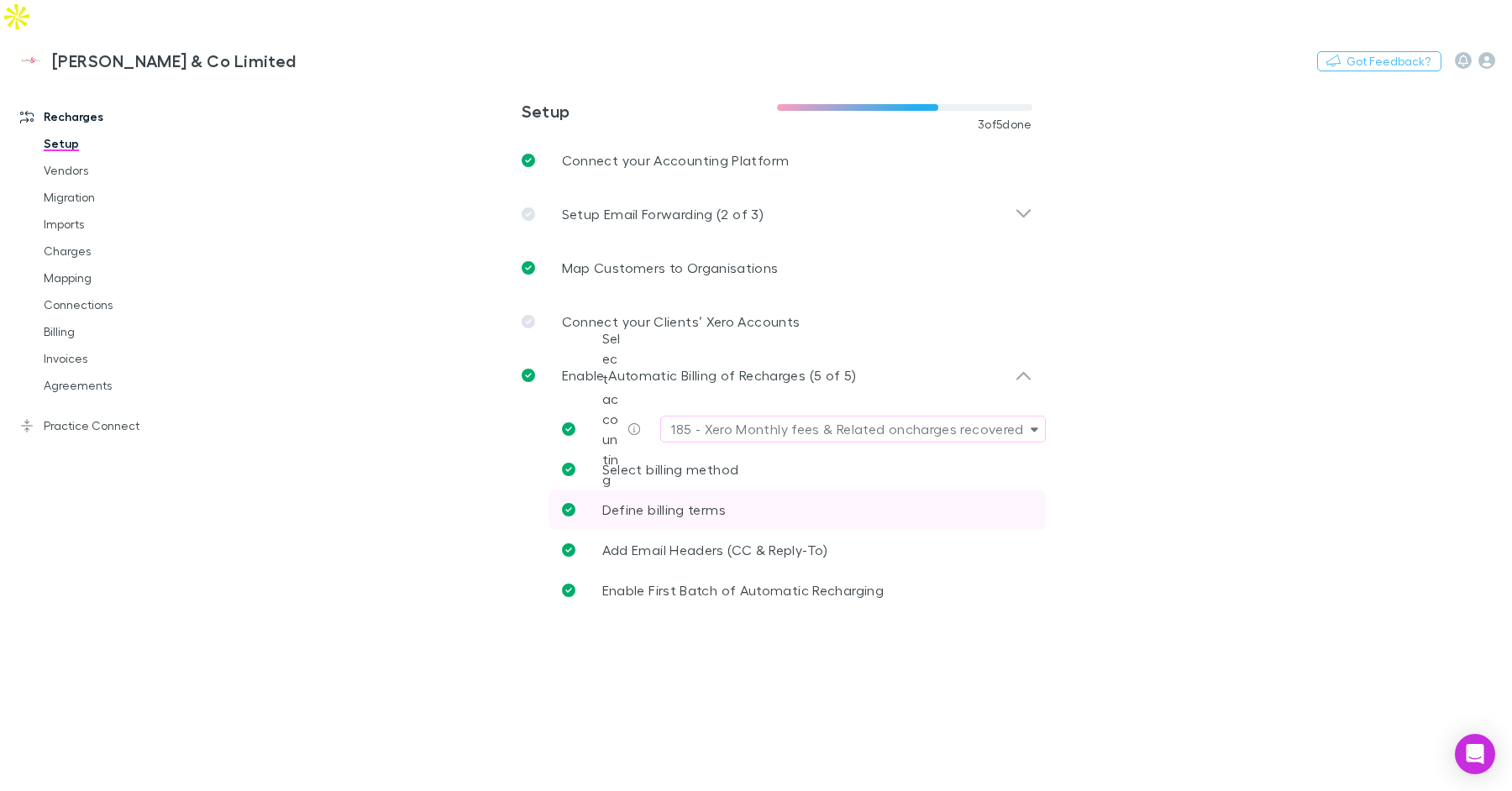
click at [763, 489] on link "Define billing terms" at bounding box center [797, 509] width 497 height 40
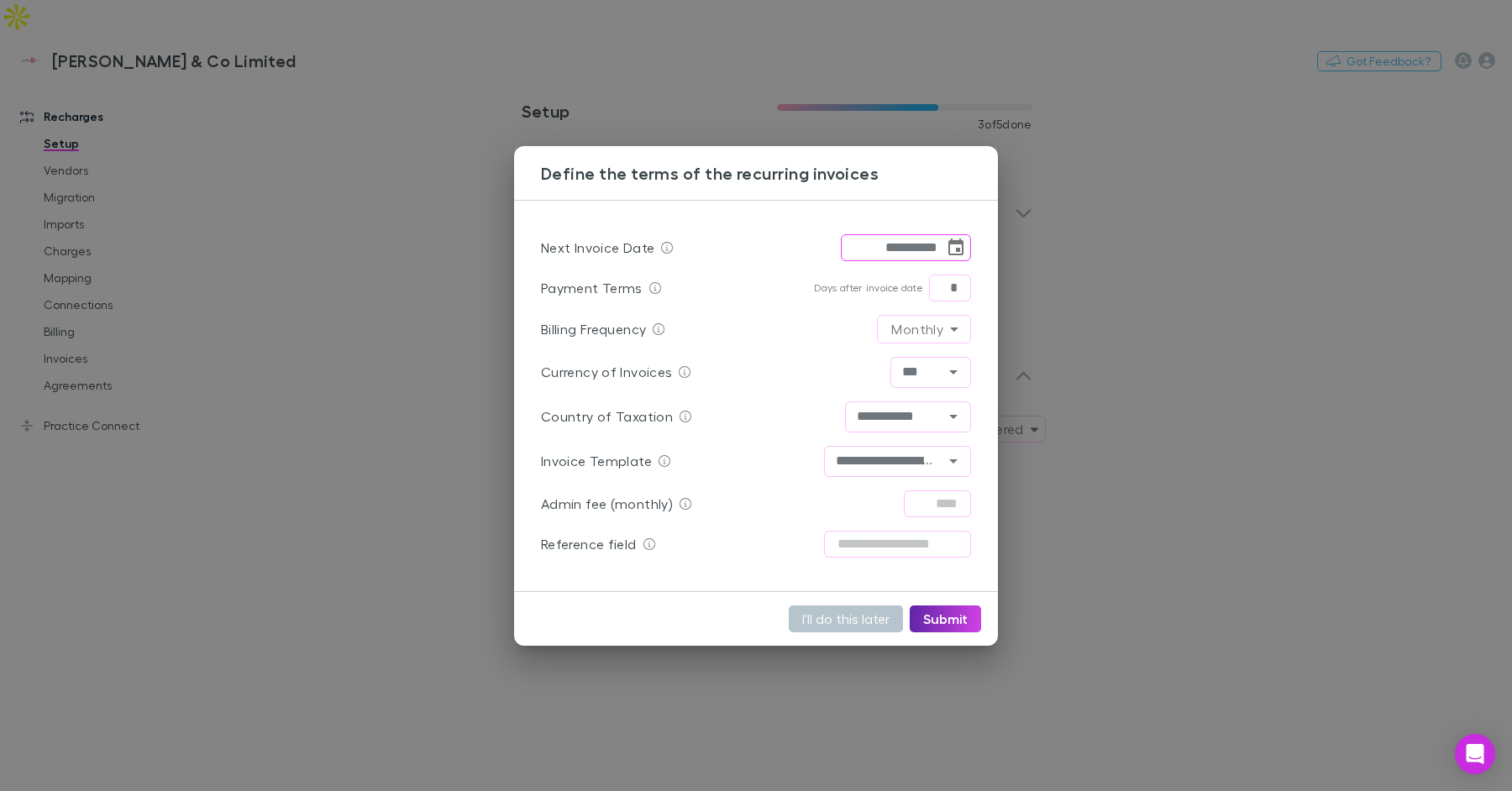
click at [452, 446] on div "**********" at bounding box center [756, 396] width 1512 height 791
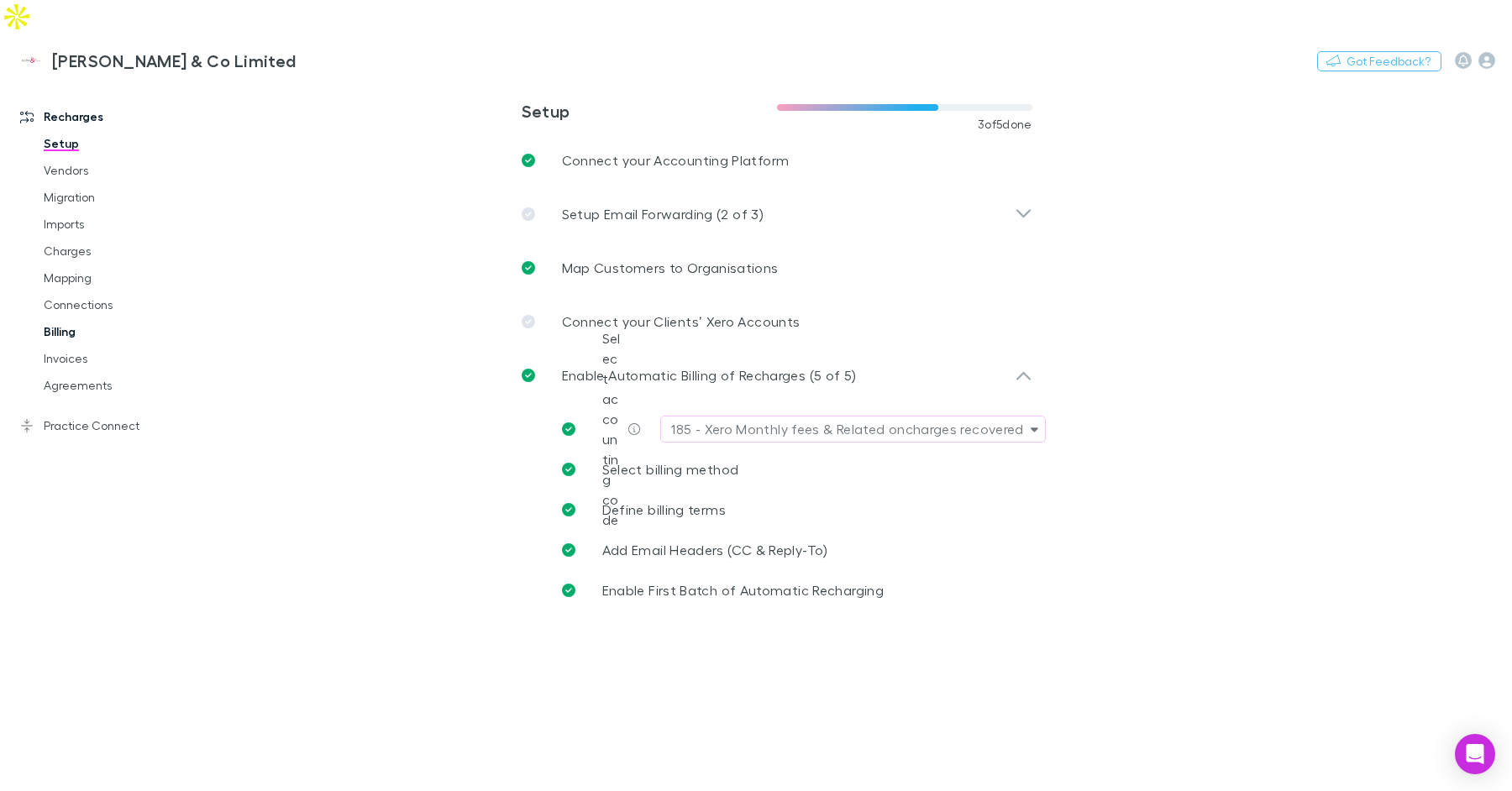
click at [72, 318] on link "Billing" at bounding box center [119, 331] width 185 height 27
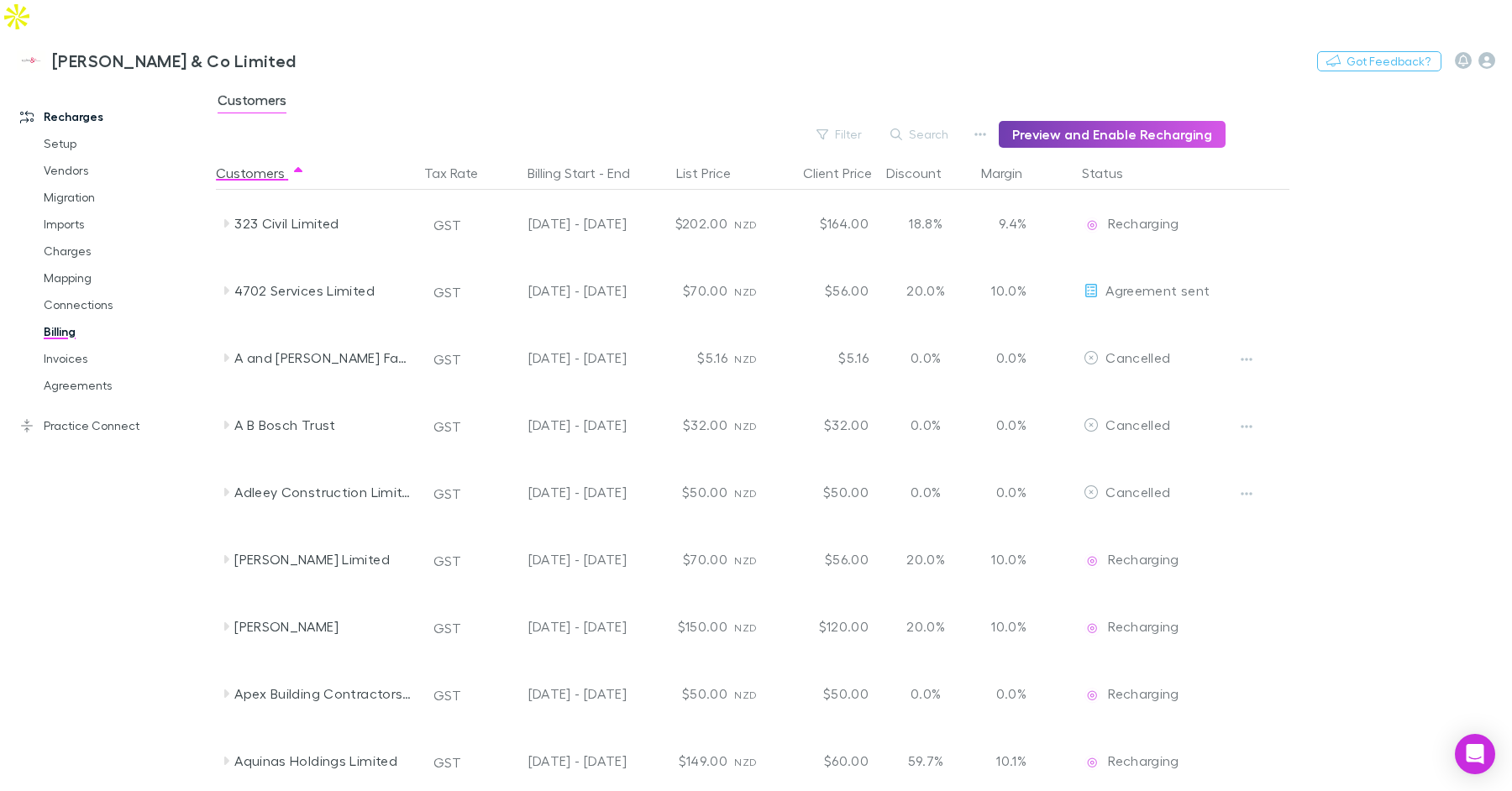
click at [1052, 121] on button "Preview and Enable Recharging" at bounding box center [1112, 134] width 227 height 27
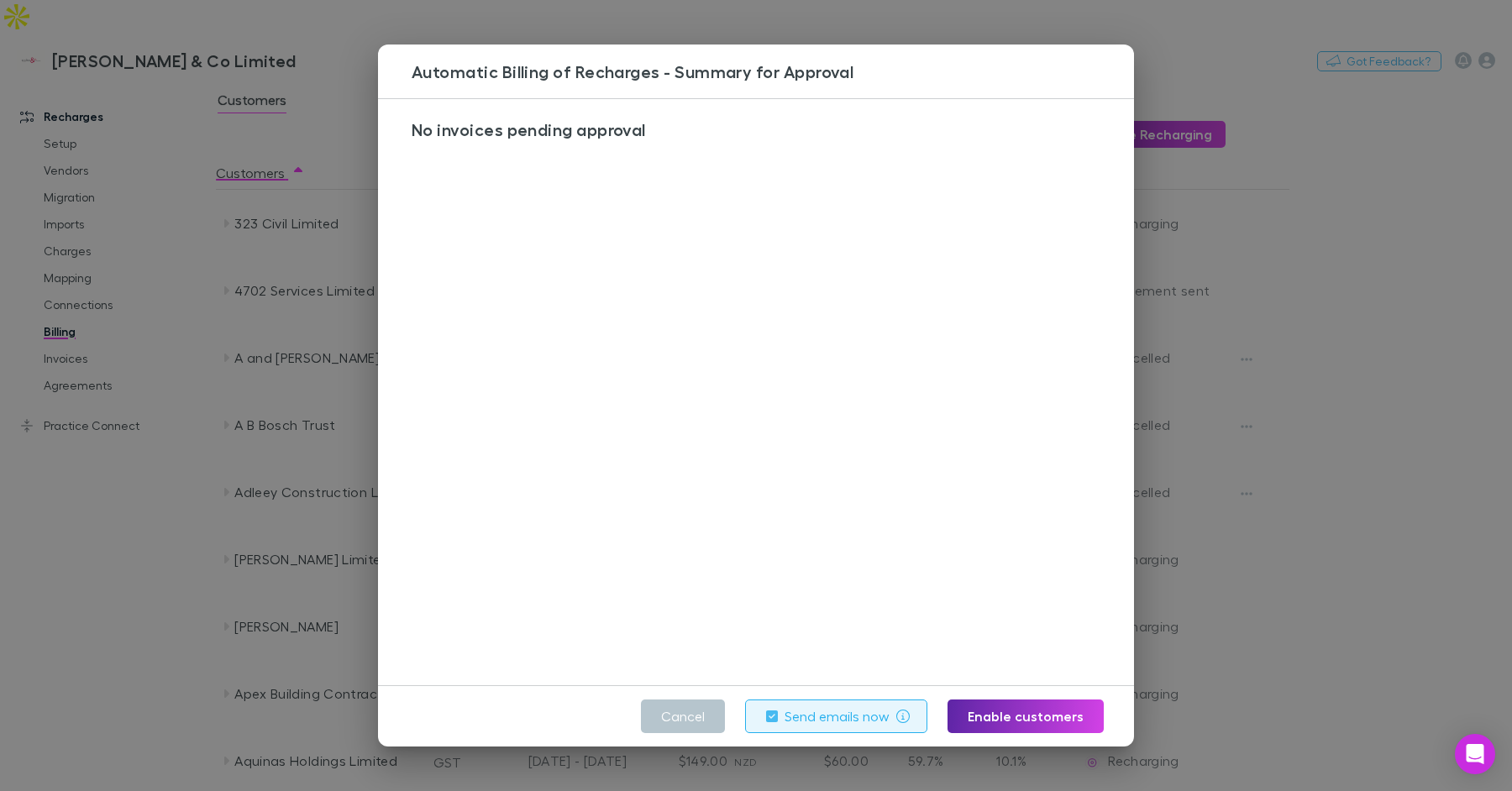
click at [170, 474] on div "Automatic Billing of Recharges - Summary for Approval No invoices pending appro…" at bounding box center [756, 396] width 1512 height 791
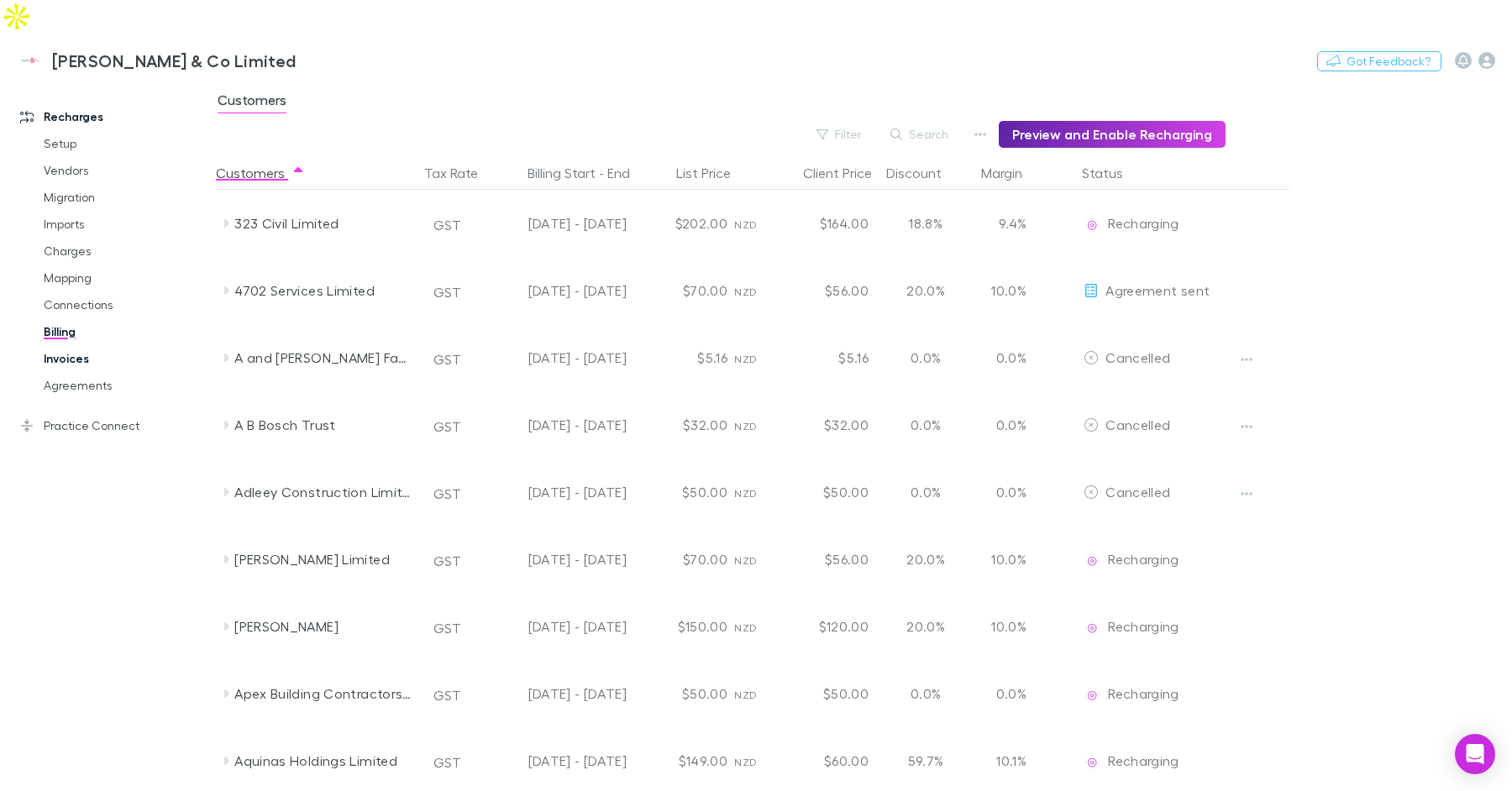
click at [78, 346] on link "Invoices" at bounding box center [119, 358] width 185 height 27
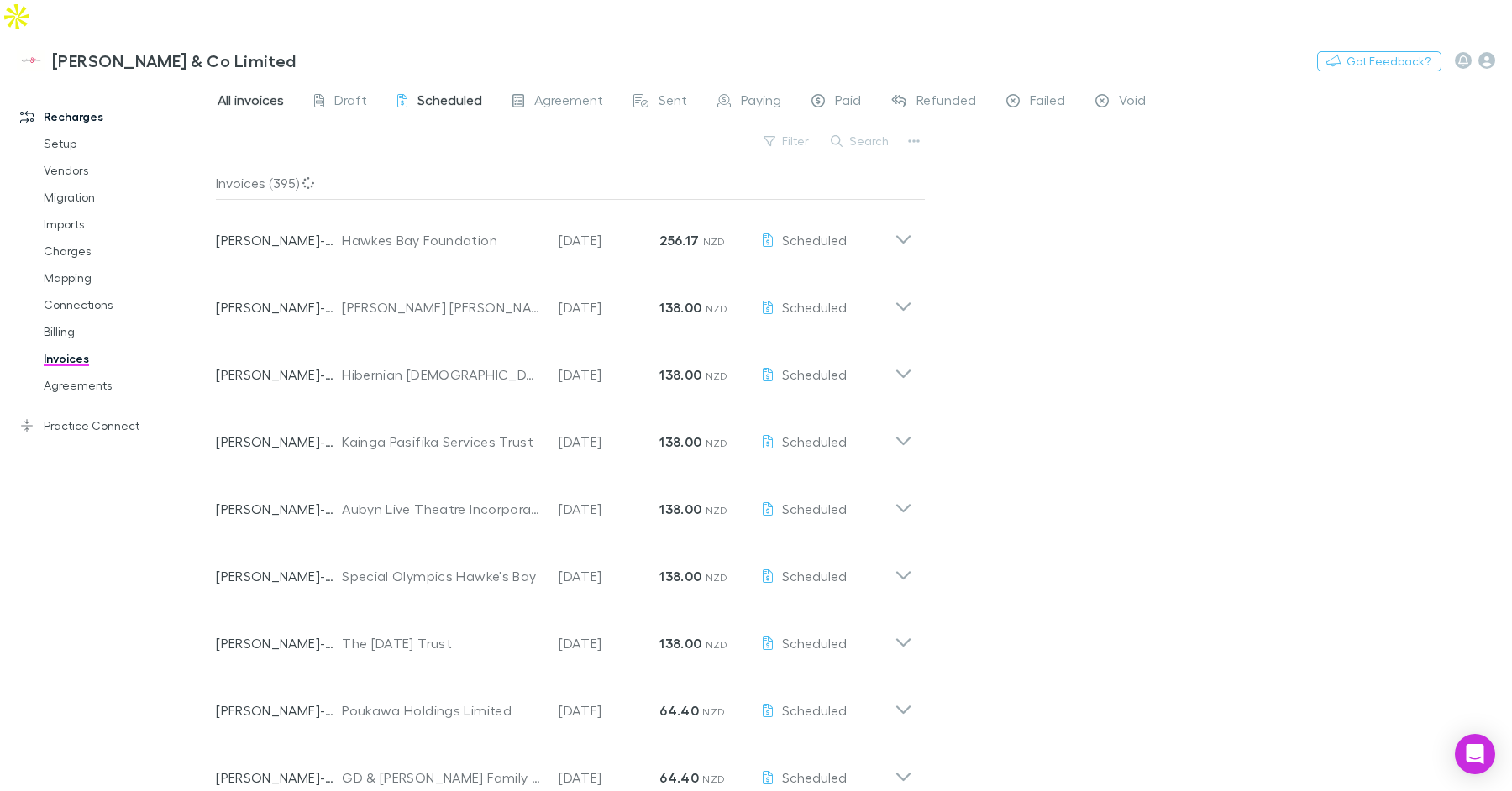
click at [436, 89] on link "Scheduled" at bounding box center [440, 102] width 88 height 27
click at [62, 318] on link "Billing" at bounding box center [119, 331] width 185 height 27
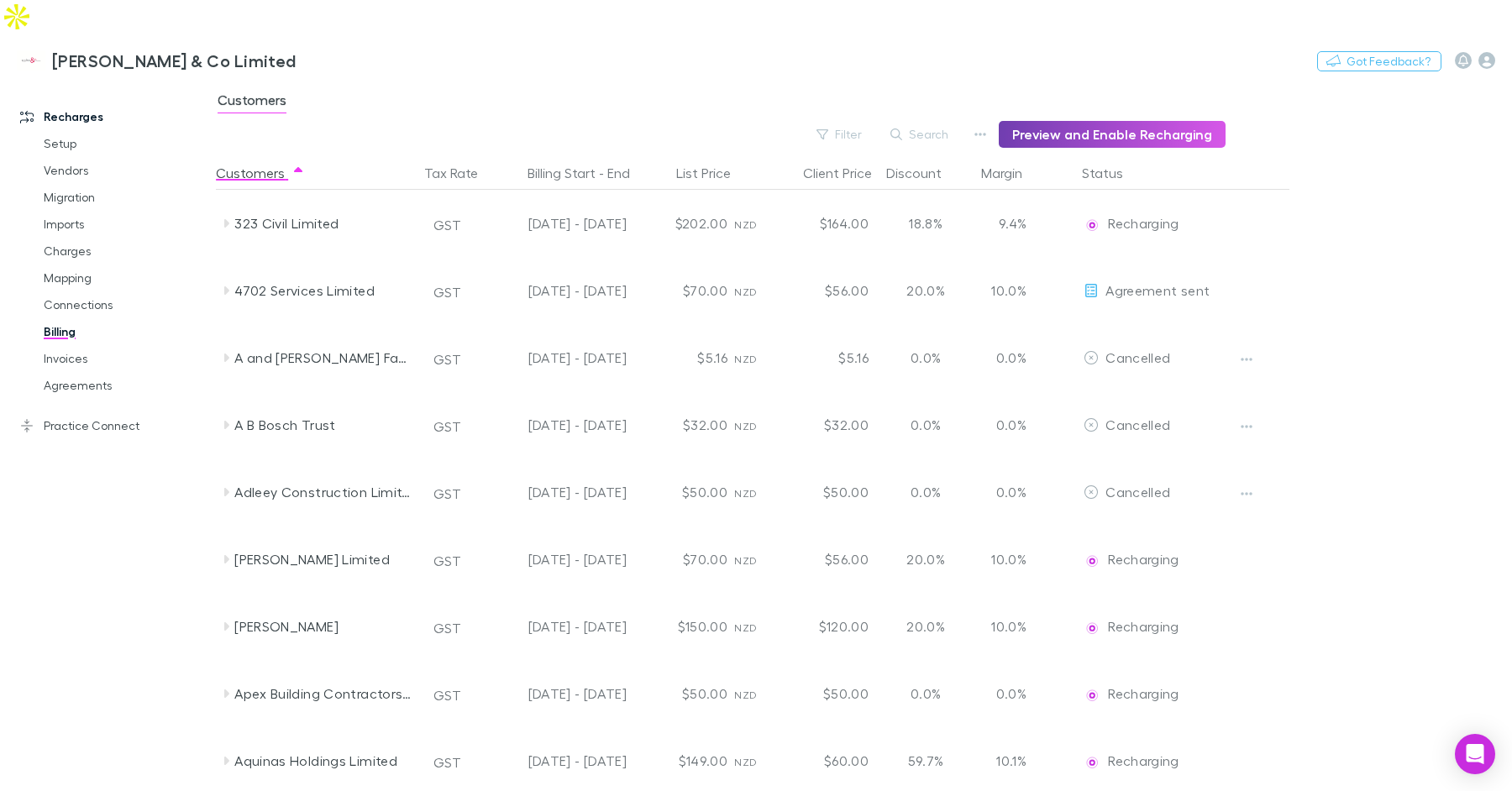
click at [1065, 121] on button "Preview and Enable Recharging" at bounding box center [1112, 134] width 227 height 27
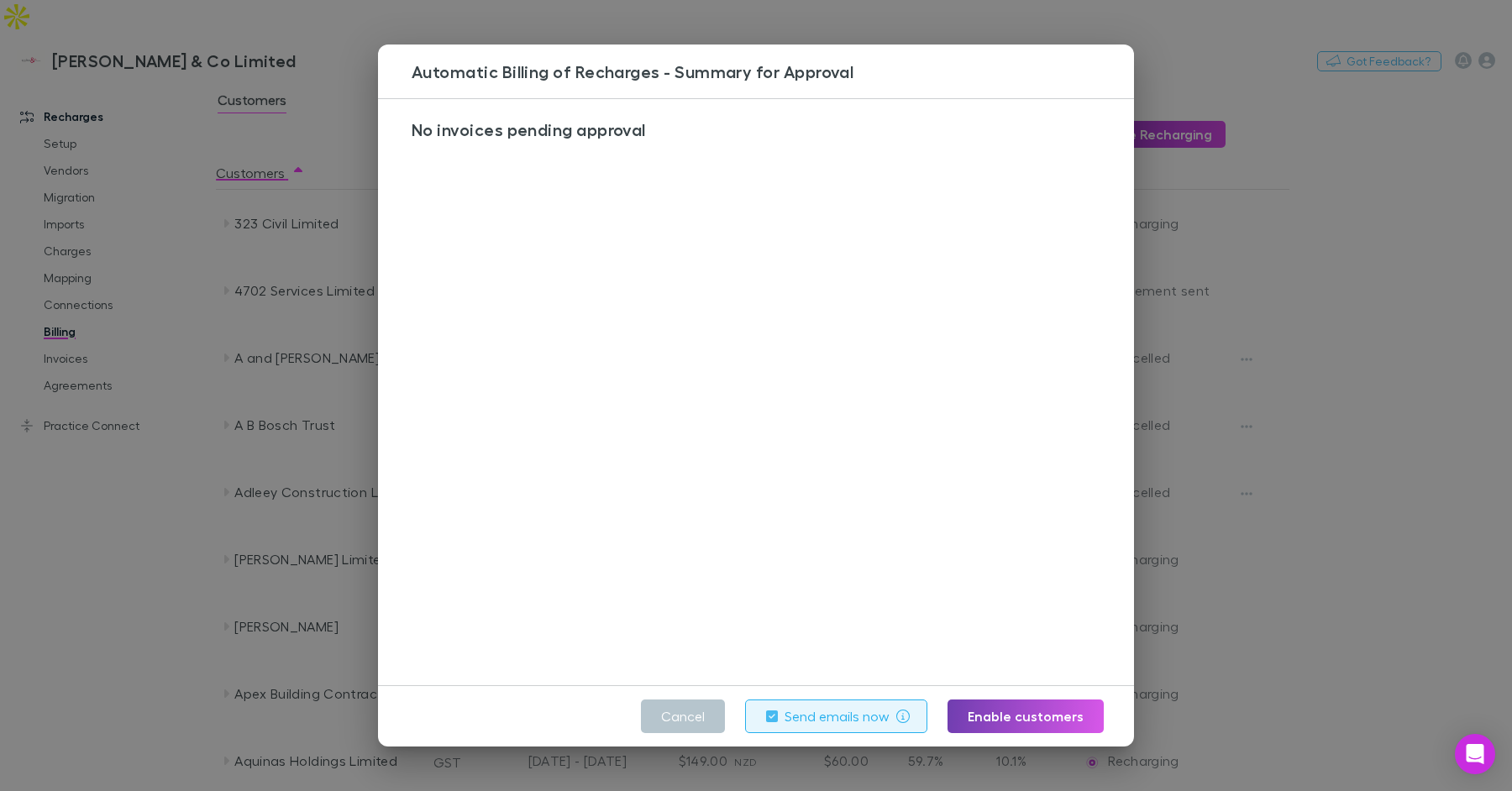
click at [1016, 715] on button "Enable customers" at bounding box center [1025, 716] width 156 height 34
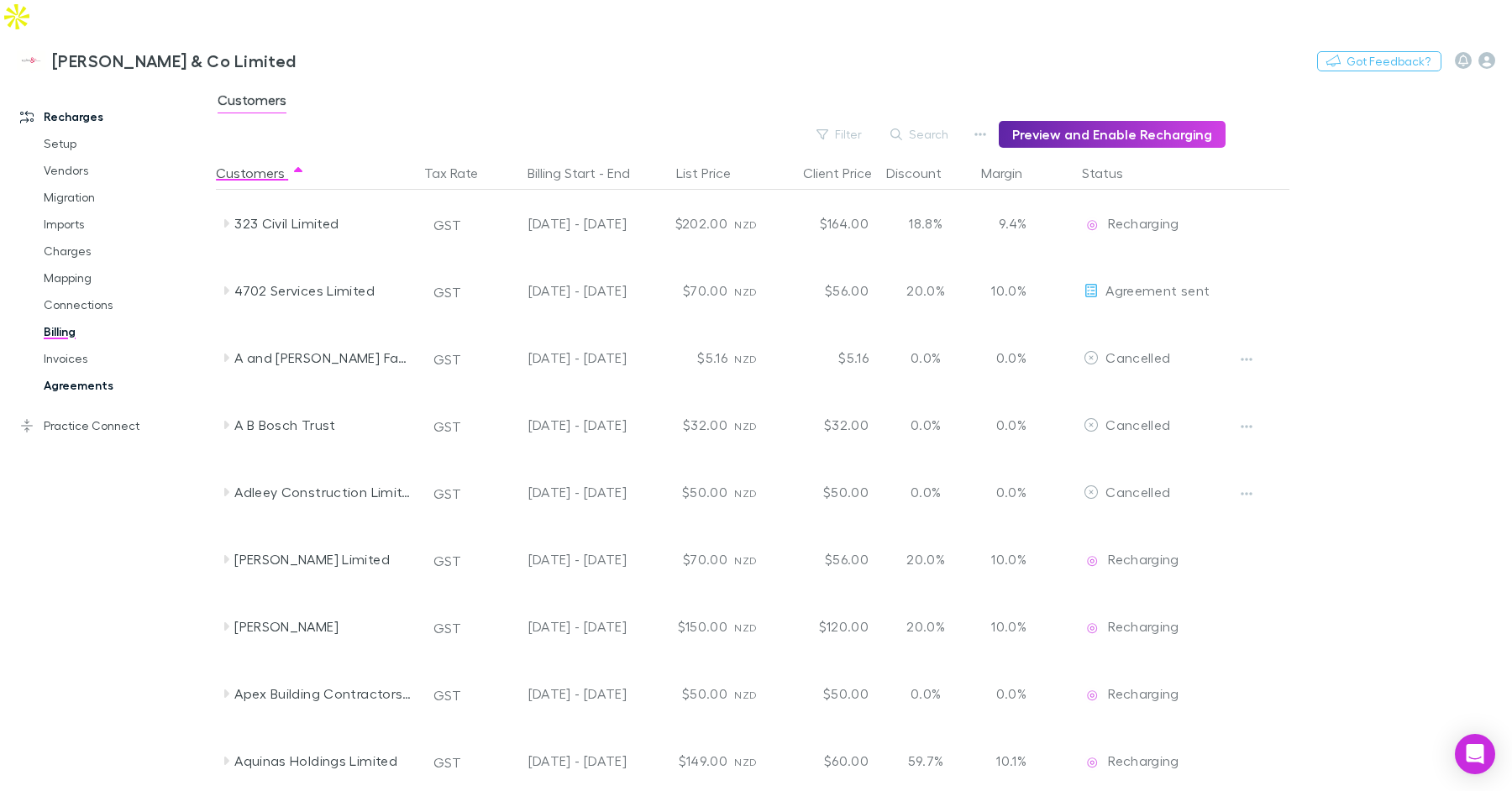
click at [95, 372] on link "Agreements" at bounding box center [119, 385] width 185 height 27
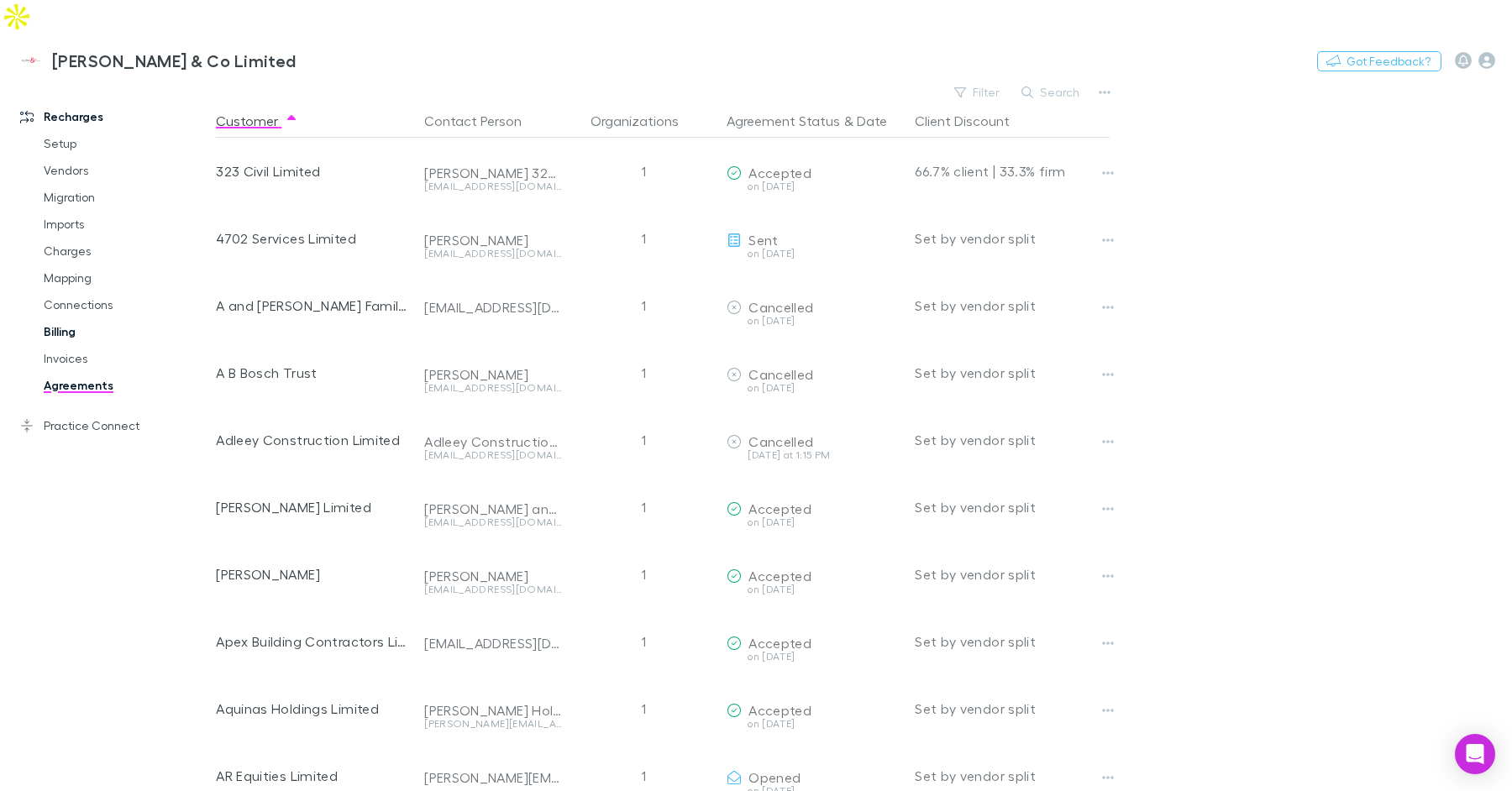
click at [62, 346] on link "Invoices" at bounding box center [119, 358] width 185 height 27
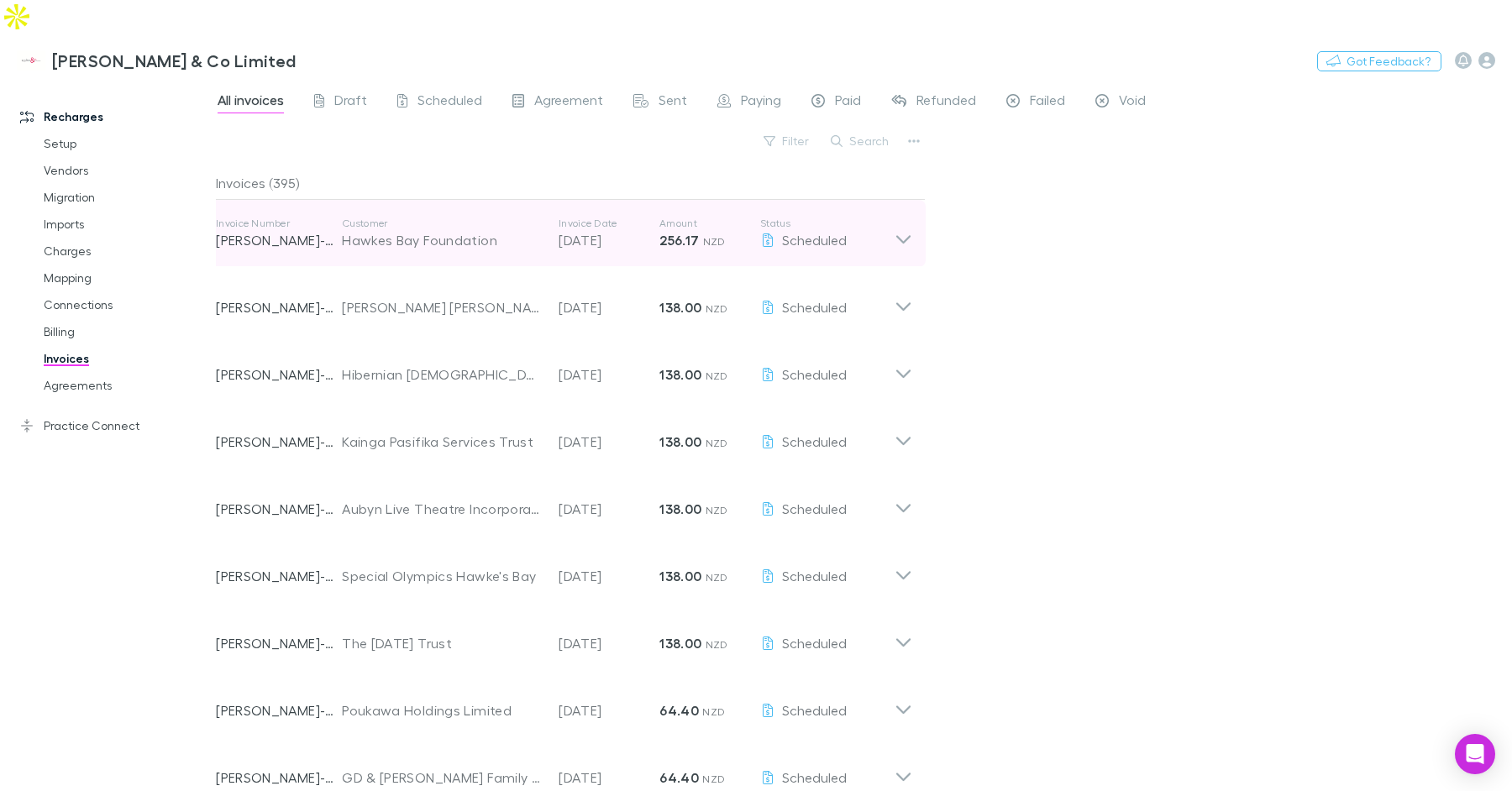
click at [527, 216] on p "Customer" at bounding box center [442, 223] width 200 height 14
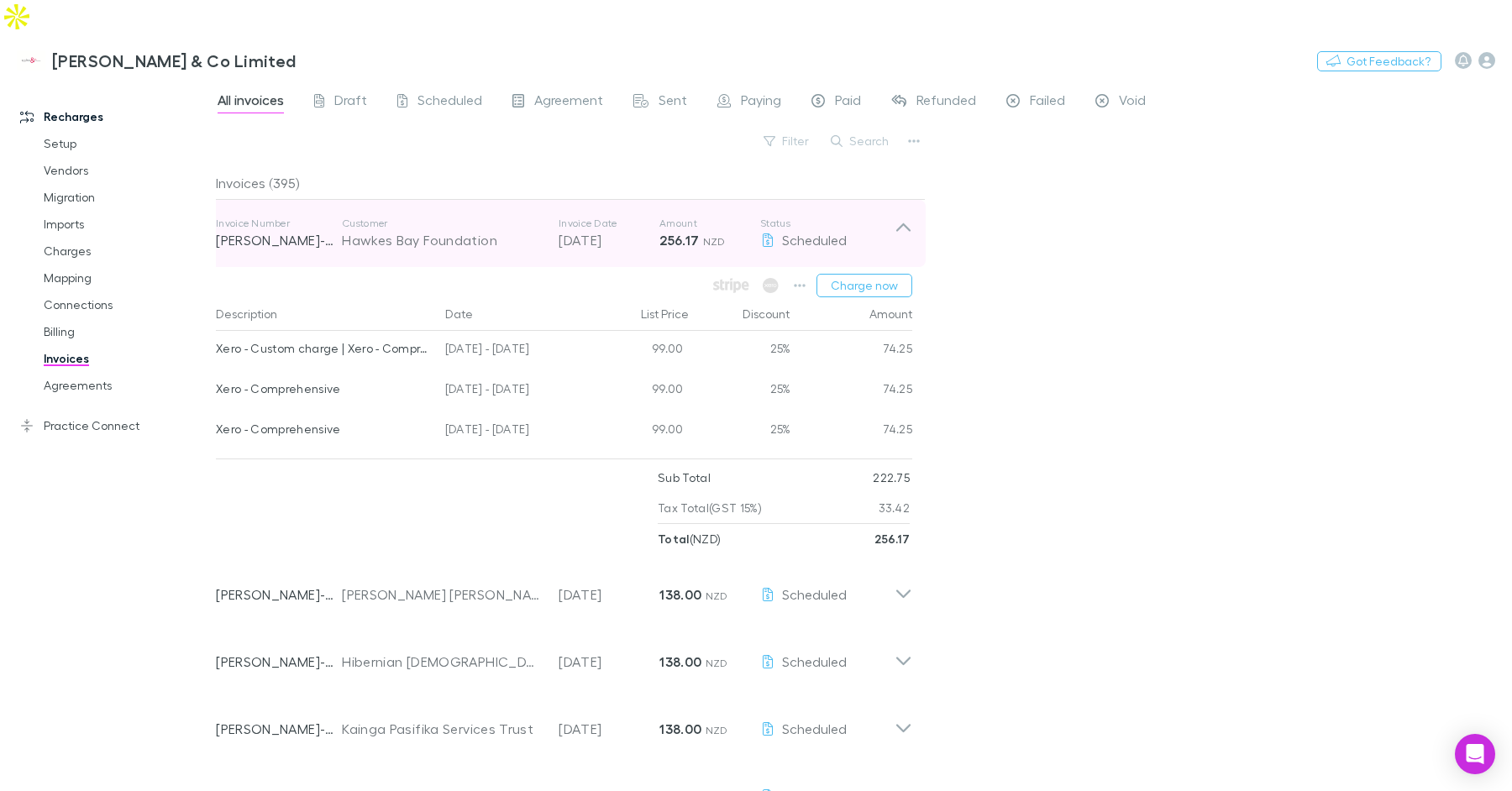
click at [527, 216] on p "Customer" at bounding box center [442, 223] width 200 height 14
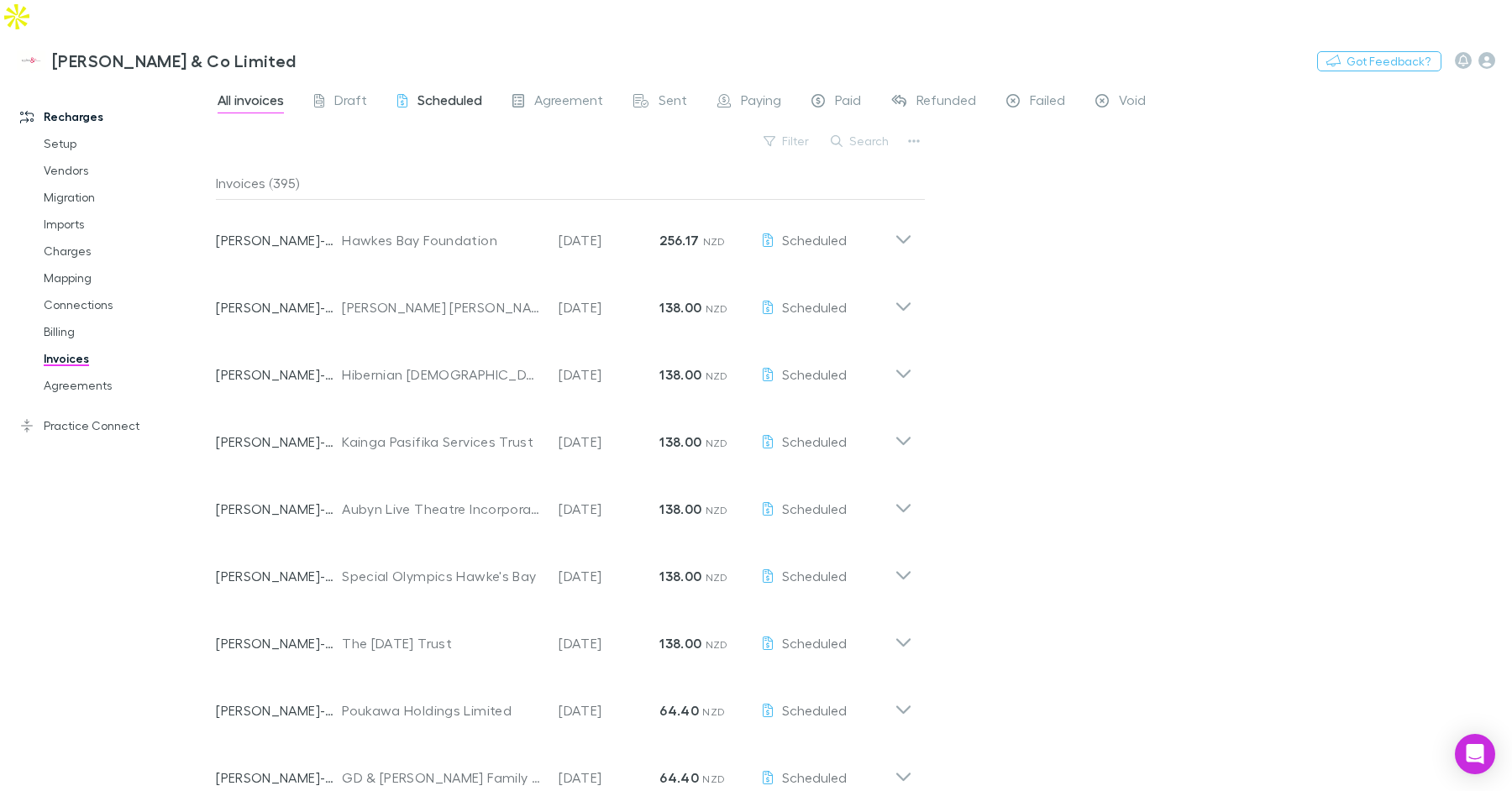
click at [455, 91] on span "Scheduled" at bounding box center [449, 102] width 65 height 22
click at [835, 91] on span "Paid" at bounding box center [848, 102] width 26 height 22
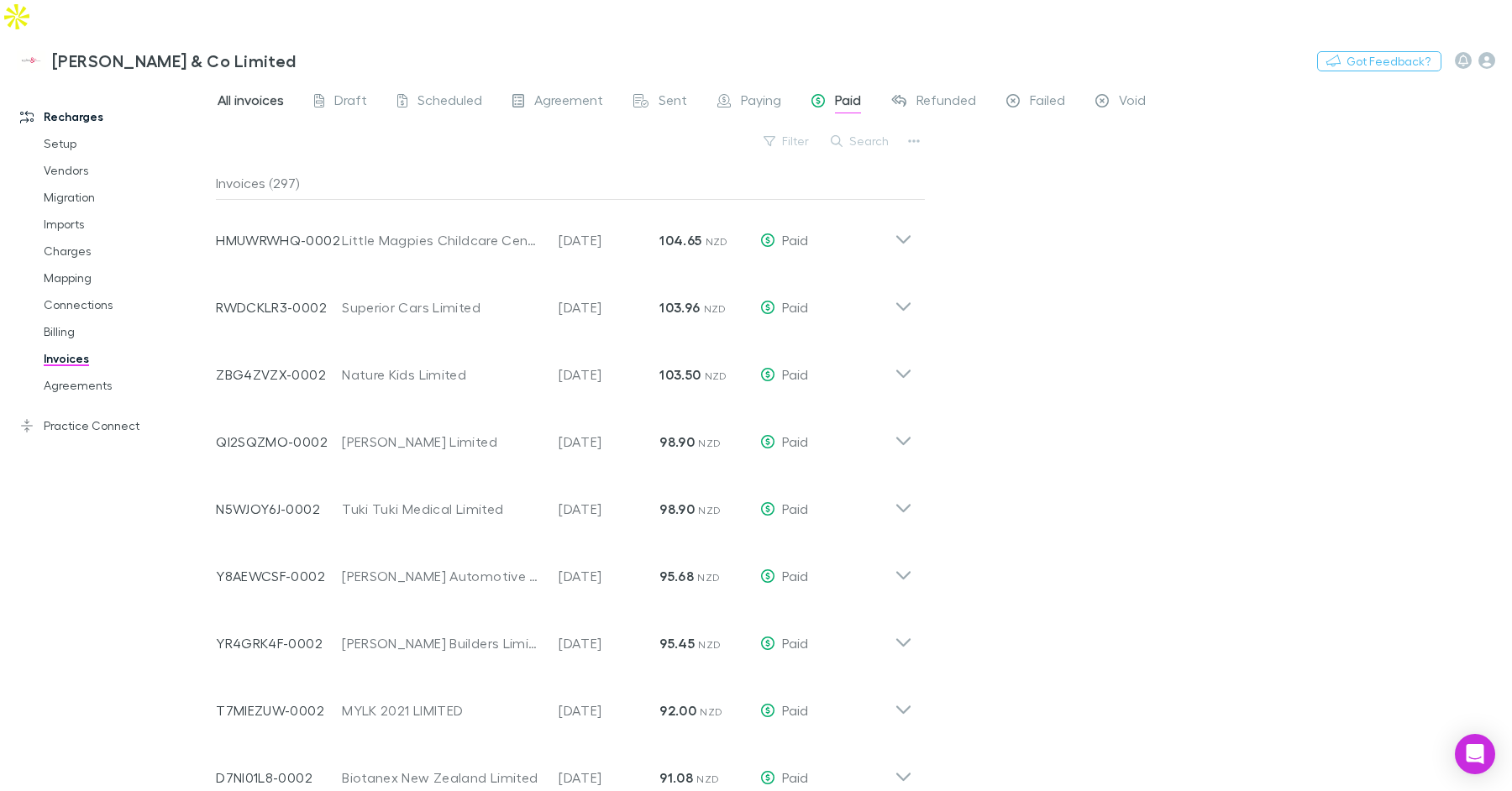
click at [279, 91] on span "All invoices" at bounding box center [250, 102] width 66 height 22
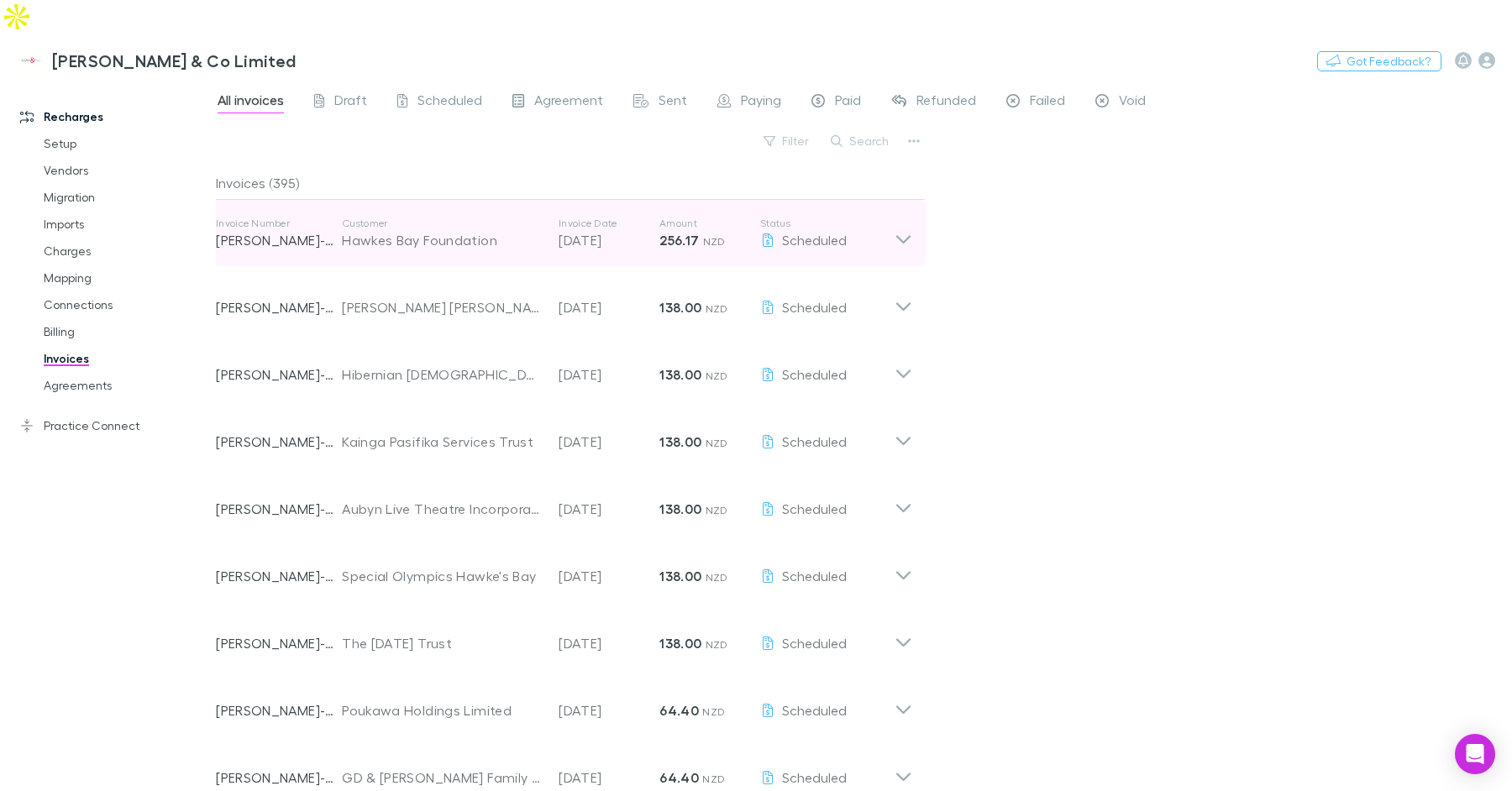
click at [585, 230] on p "18 Sep 2025" at bounding box center [609, 240] width 101 height 20
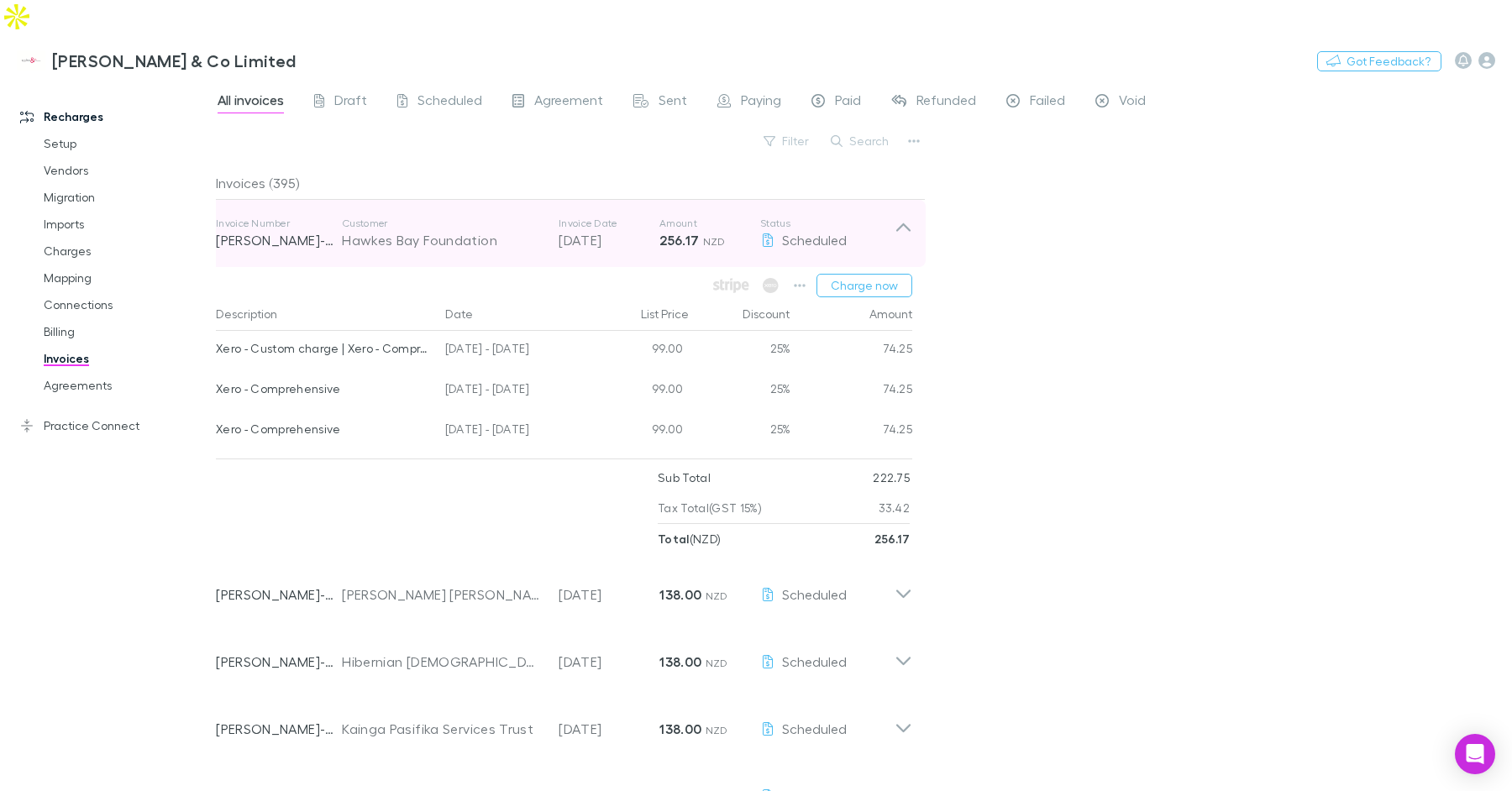
click at [585, 230] on p "18 Sep 2025" at bounding box center [609, 240] width 101 height 20
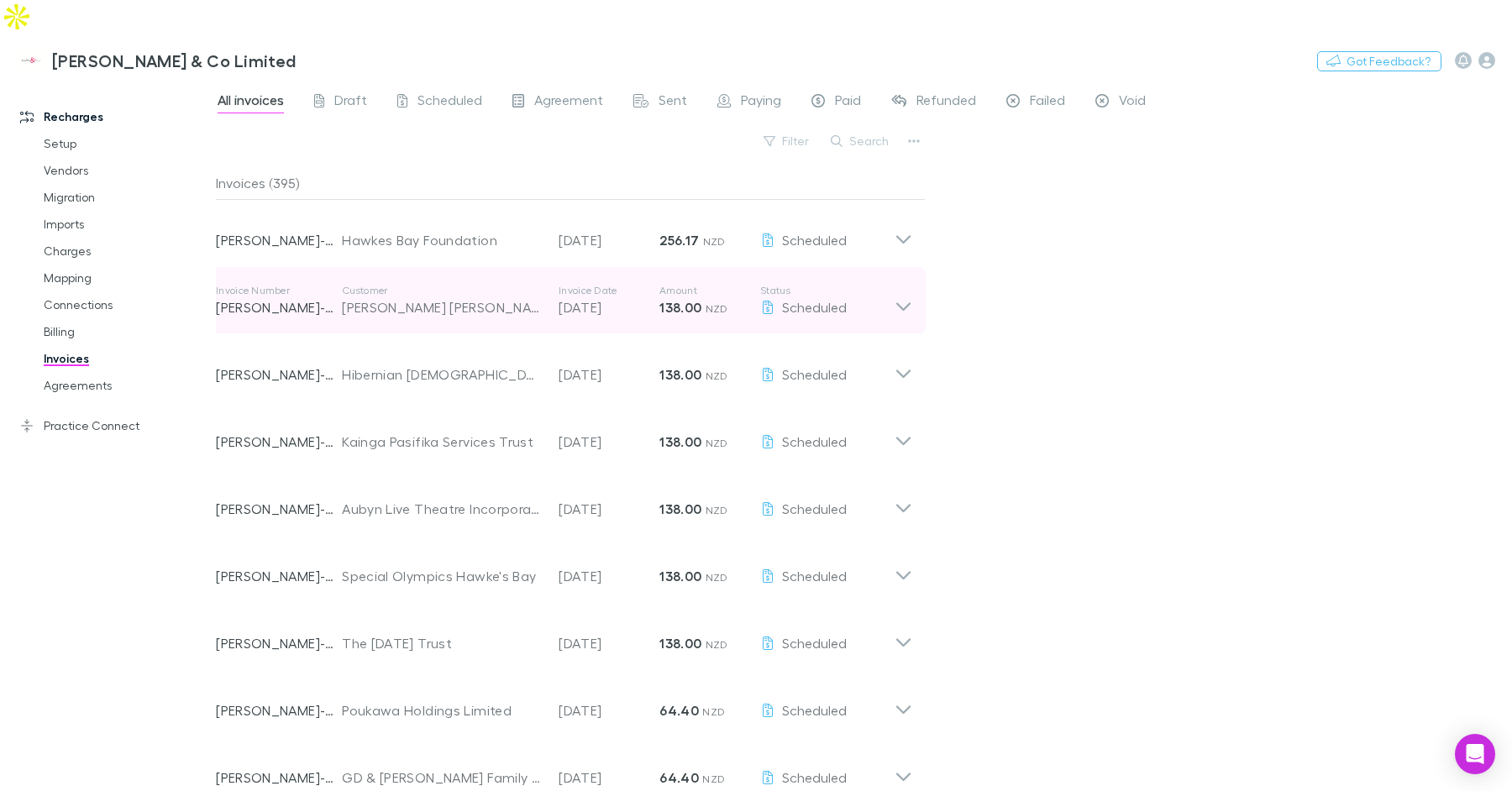
click at [571, 287] on div "Invoice Number RECH-0106 Customer Jodine Christine McIntyre Invoice Date 18 Sep…" at bounding box center [554, 301] width 678 height 60
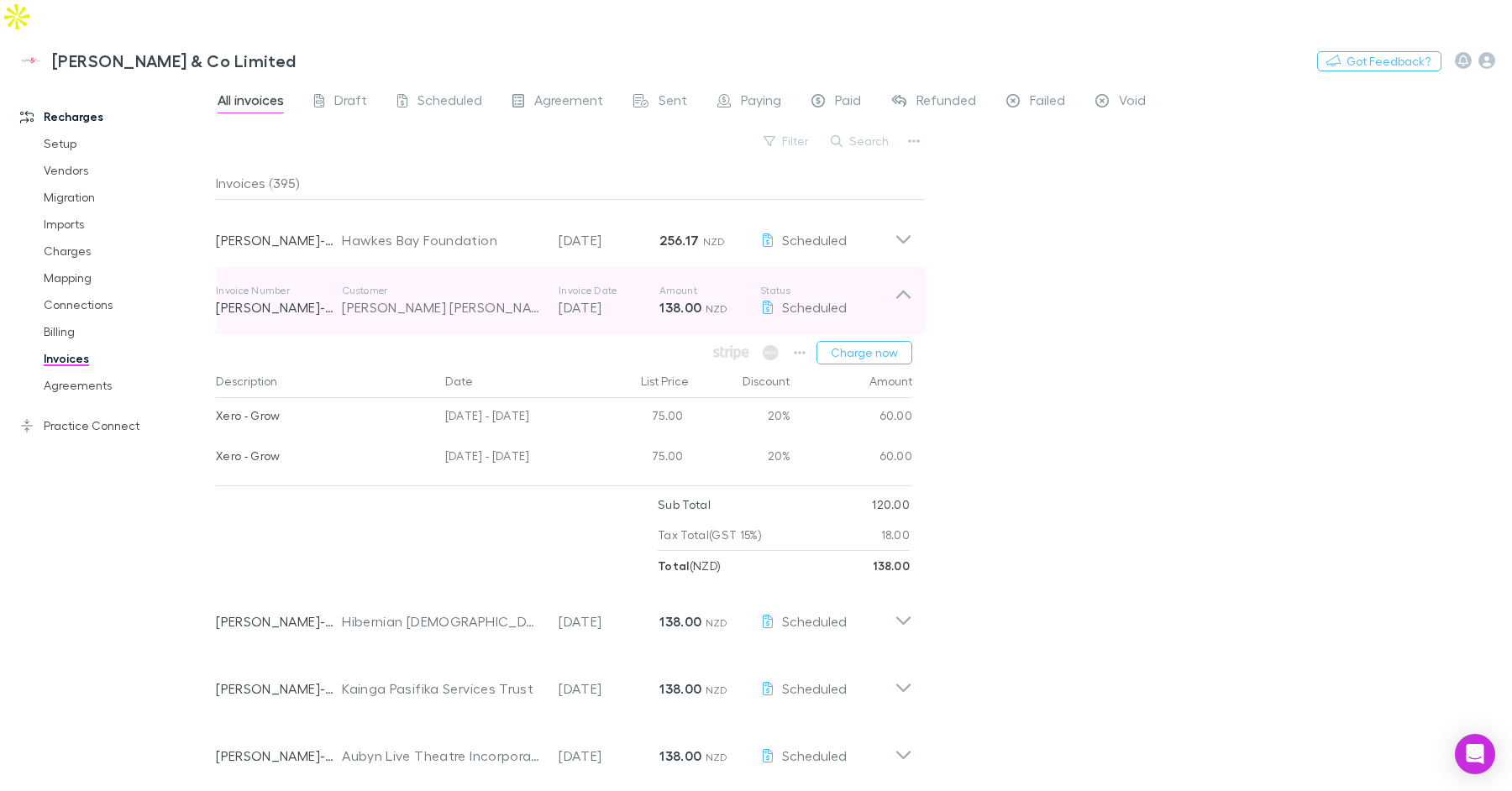
click at [571, 287] on div "Invoice Number RECH-0106 Customer Jodine Christine McIntyre Invoice Date 18 Sep…" at bounding box center [554, 301] width 678 height 60
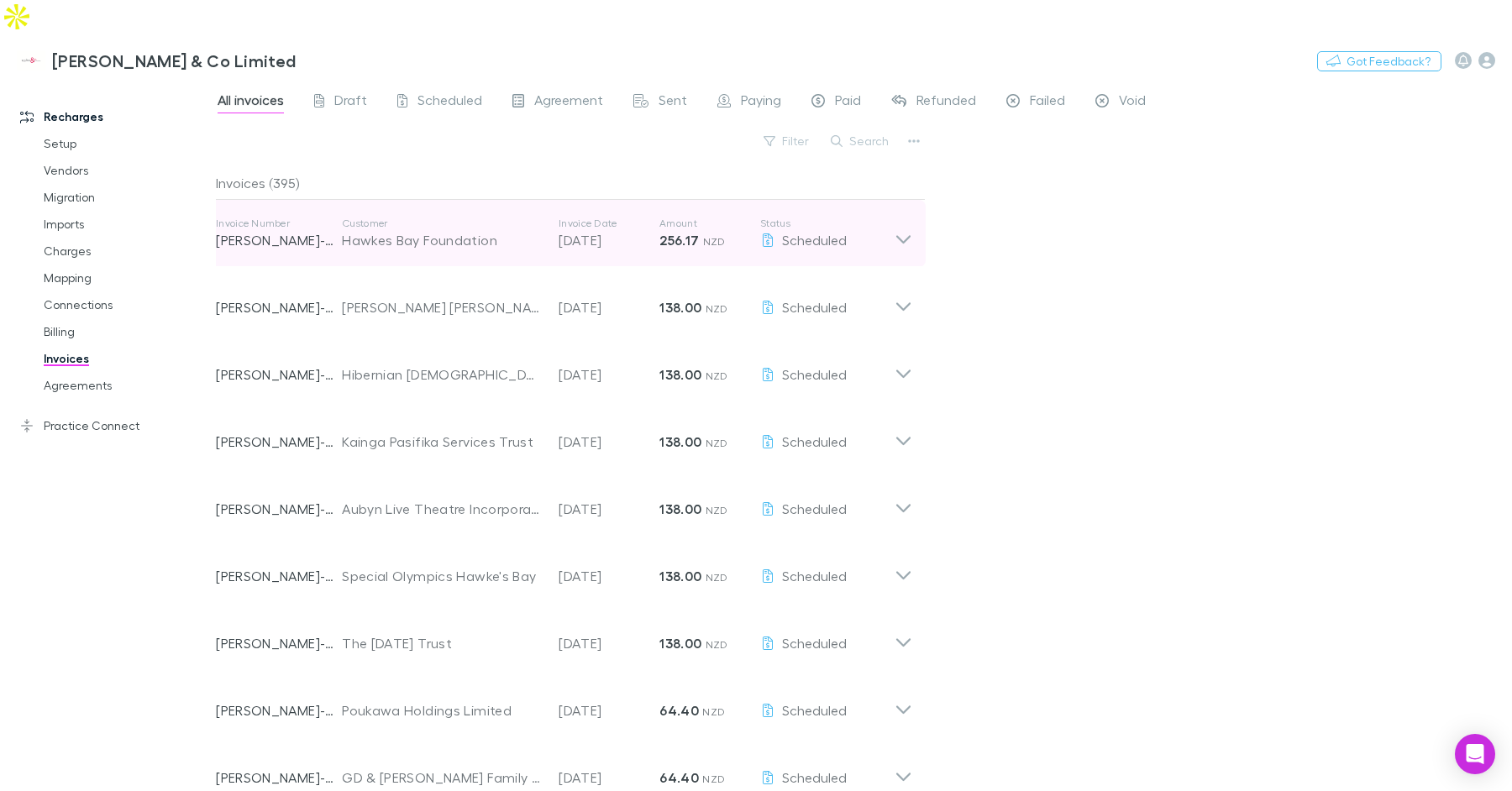
click at [572, 230] on p "18 Sep 2025" at bounding box center [609, 240] width 101 height 20
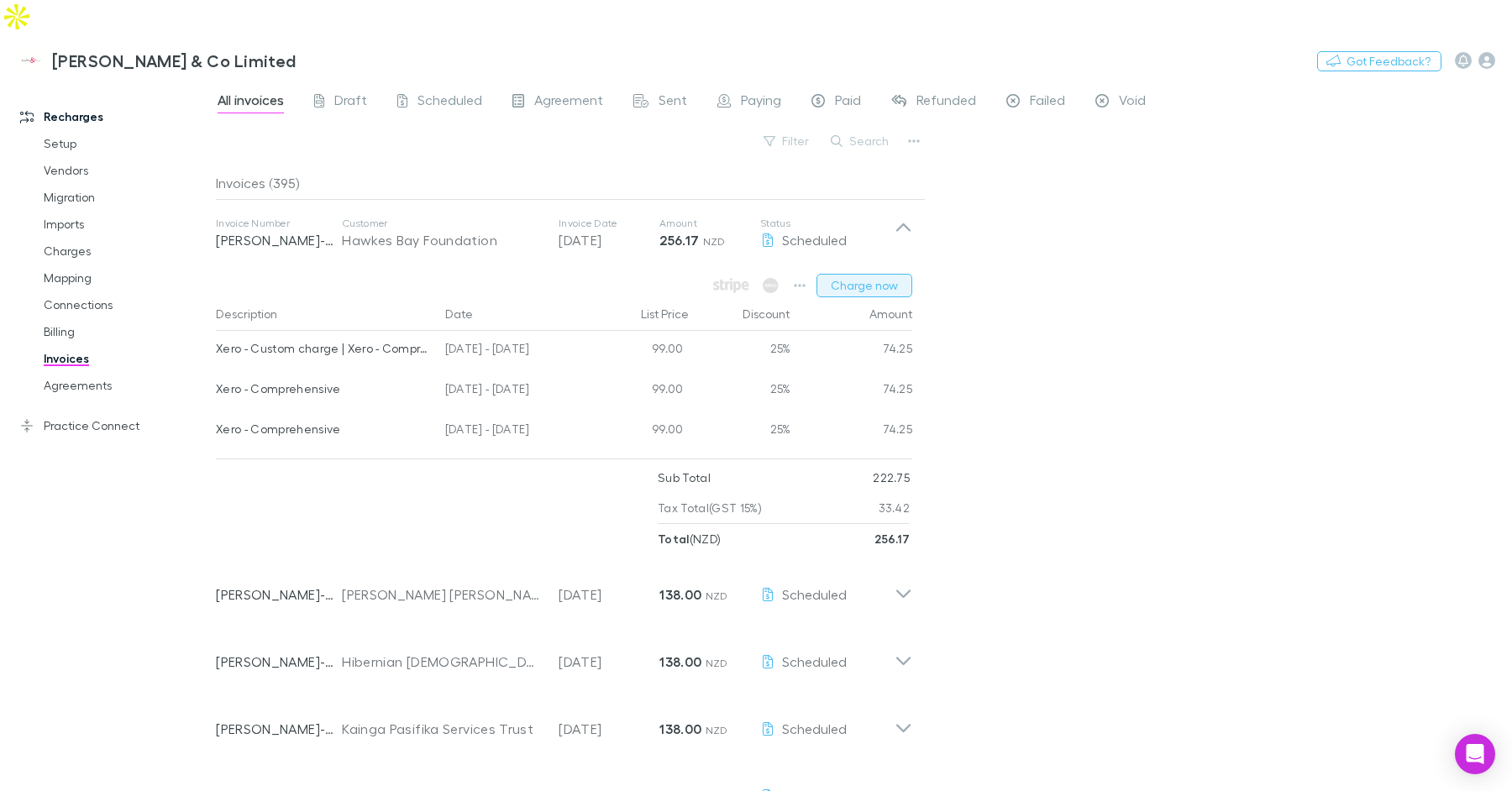
click at [840, 274] on button "Charge now" at bounding box center [864, 285] width 96 height 23
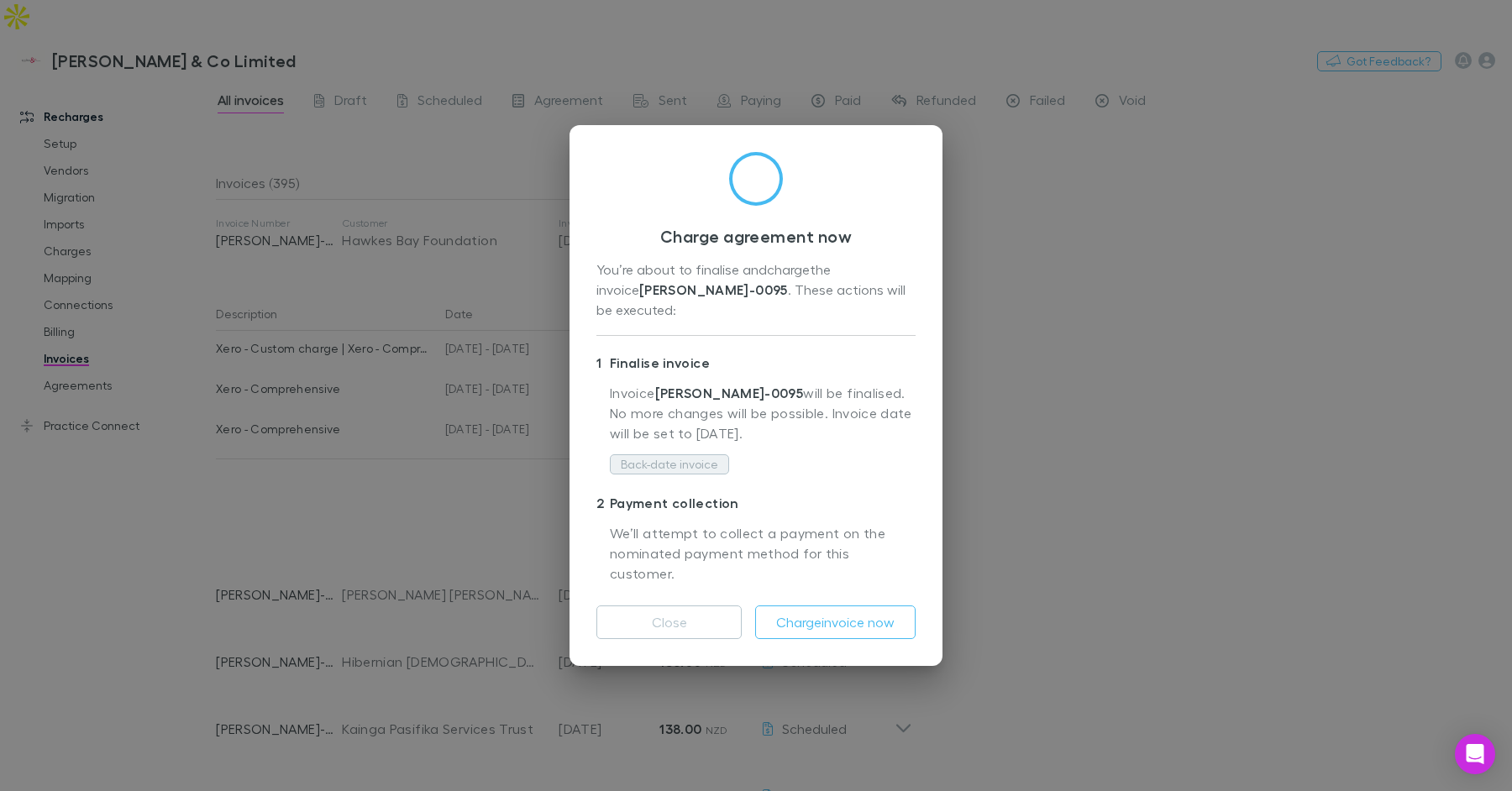
click at [703, 462] on button "Back-date invoice" at bounding box center [669, 464] width 119 height 20
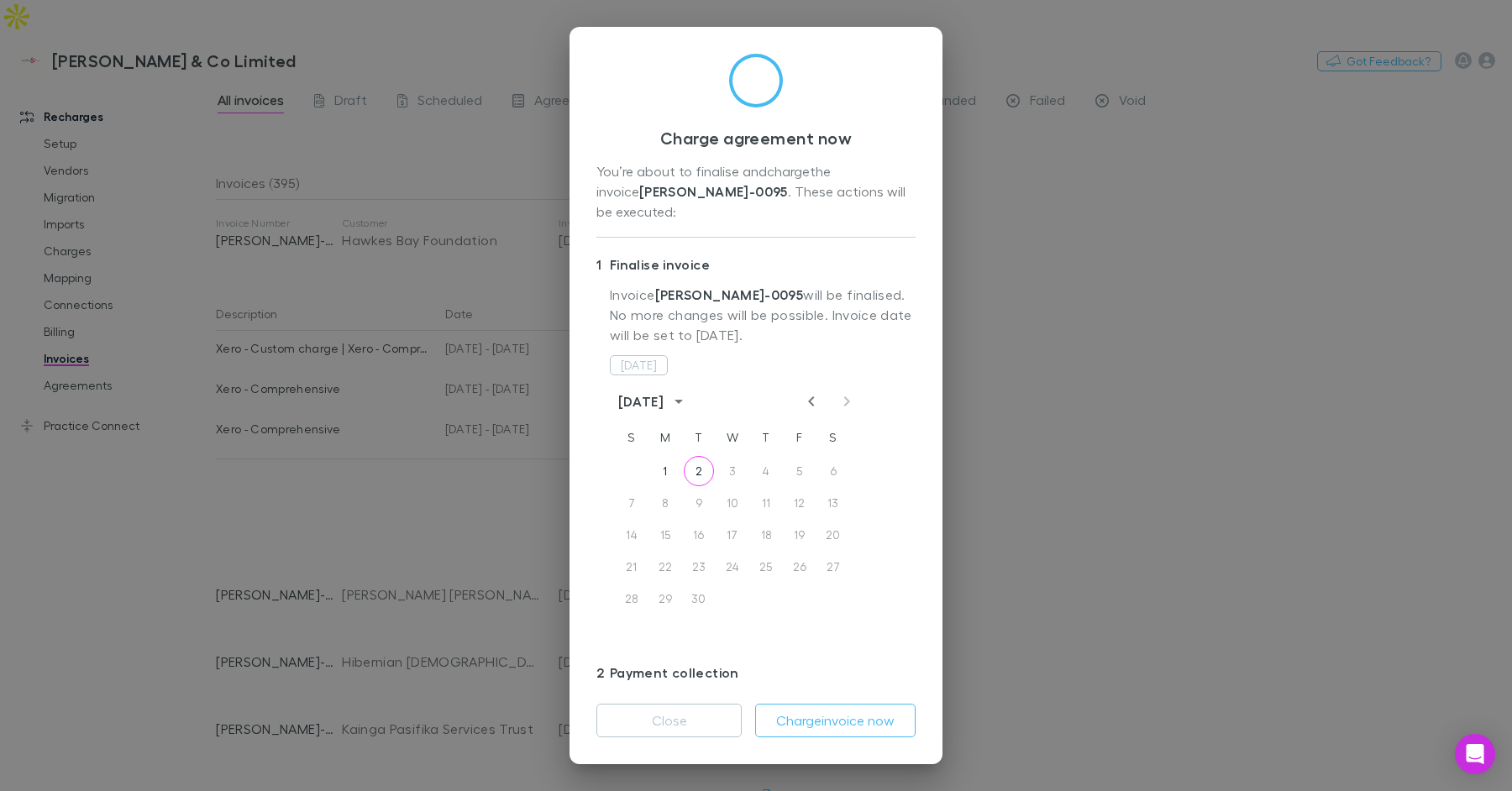
click at [807, 391] on icon "Previous month" at bounding box center [811, 401] width 20 height 20
click at [667, 551] on button "18" at bounding box center [665, 566] width 30 height 30
click at [988, 347] on div "Charge agreement now You’re about to finalise and charge the invoice RECH-0095 …" at bounding box center [756, 396] width 1512 height 791
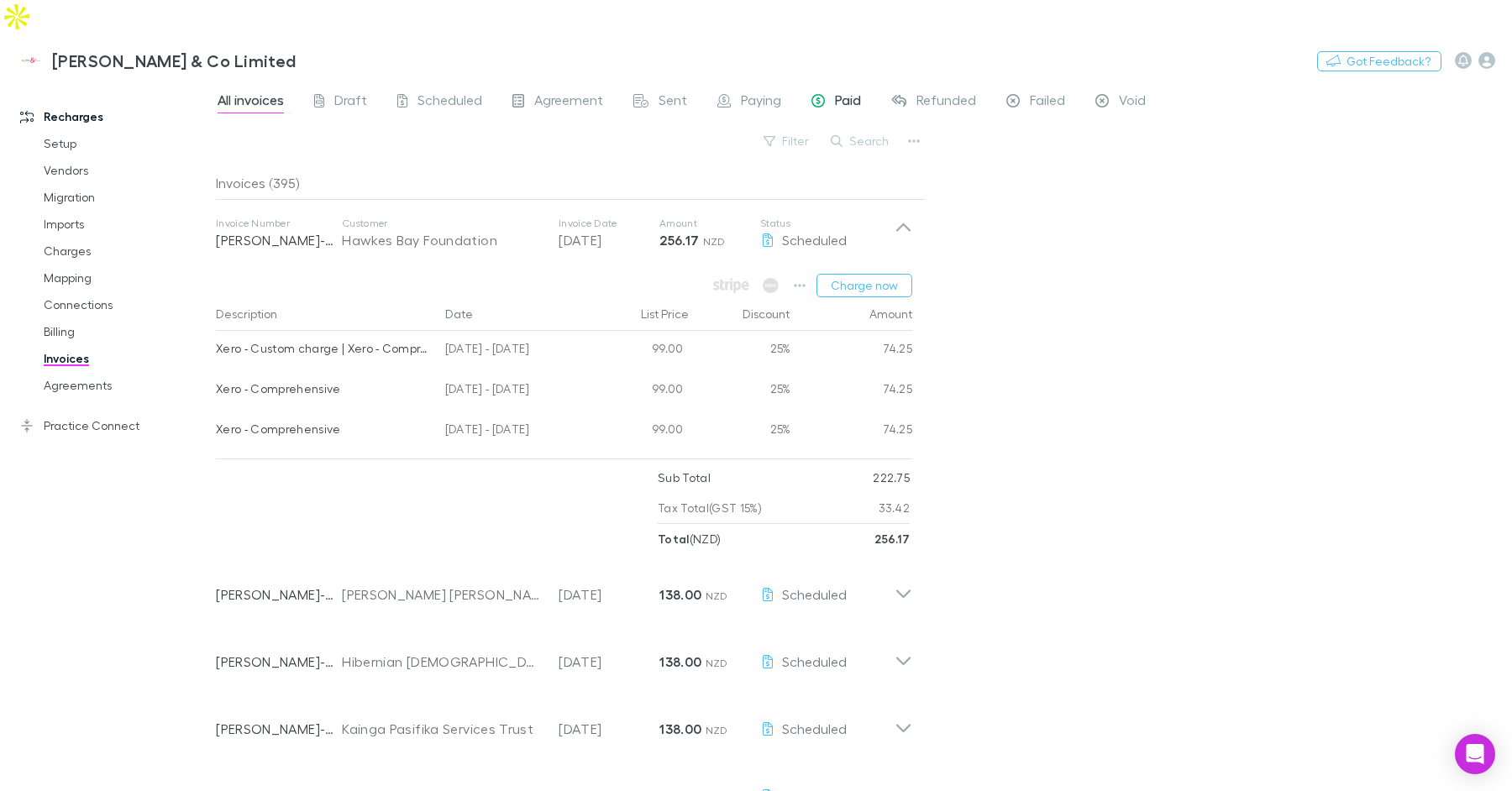
click at [813, 89] on link "Paid" at bounding box center [835, 102] width 53 height 27
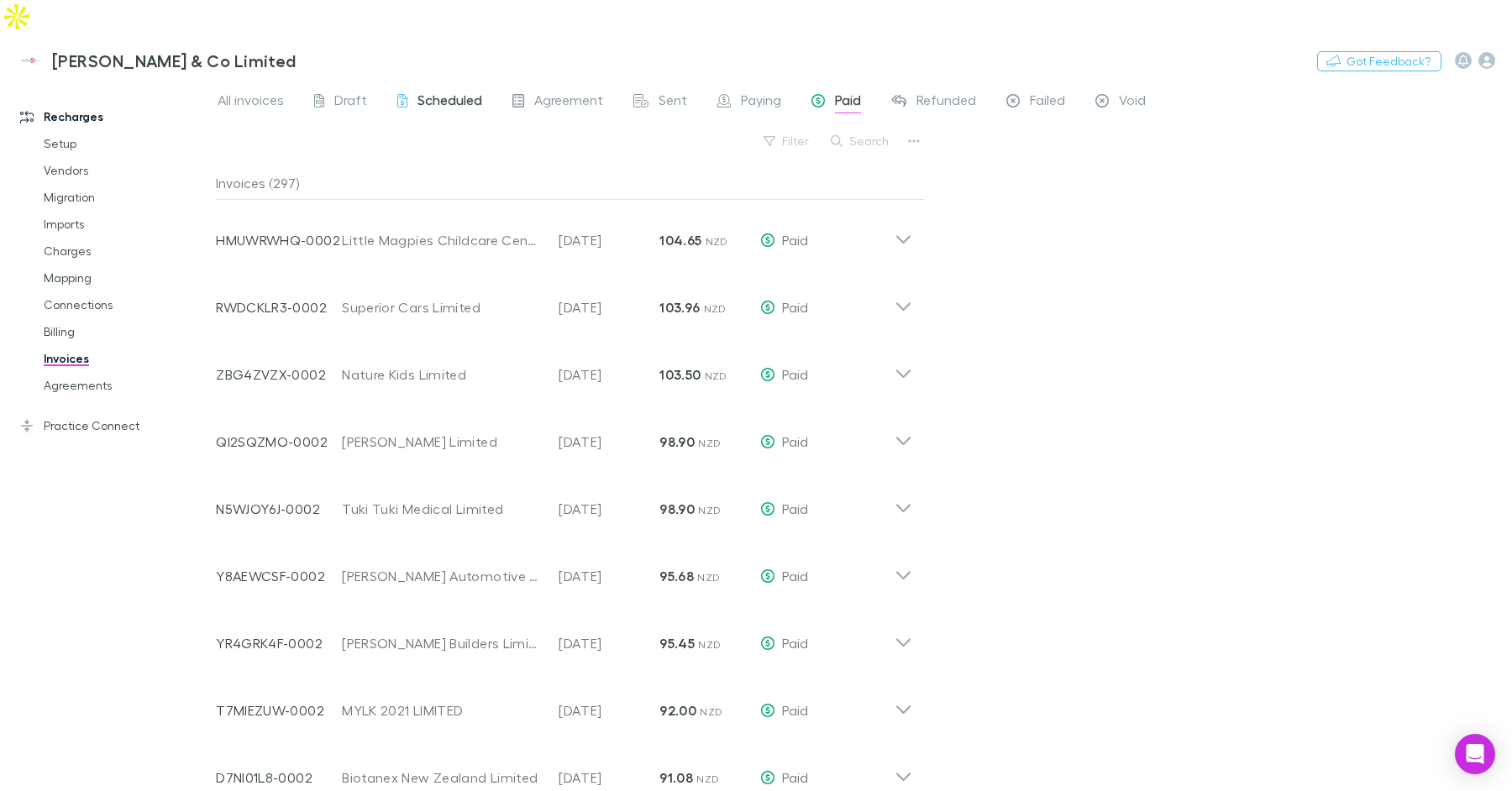
click at [422, 91] on span "Scheduled" at bounding box center [449, 102] width 65 height 22
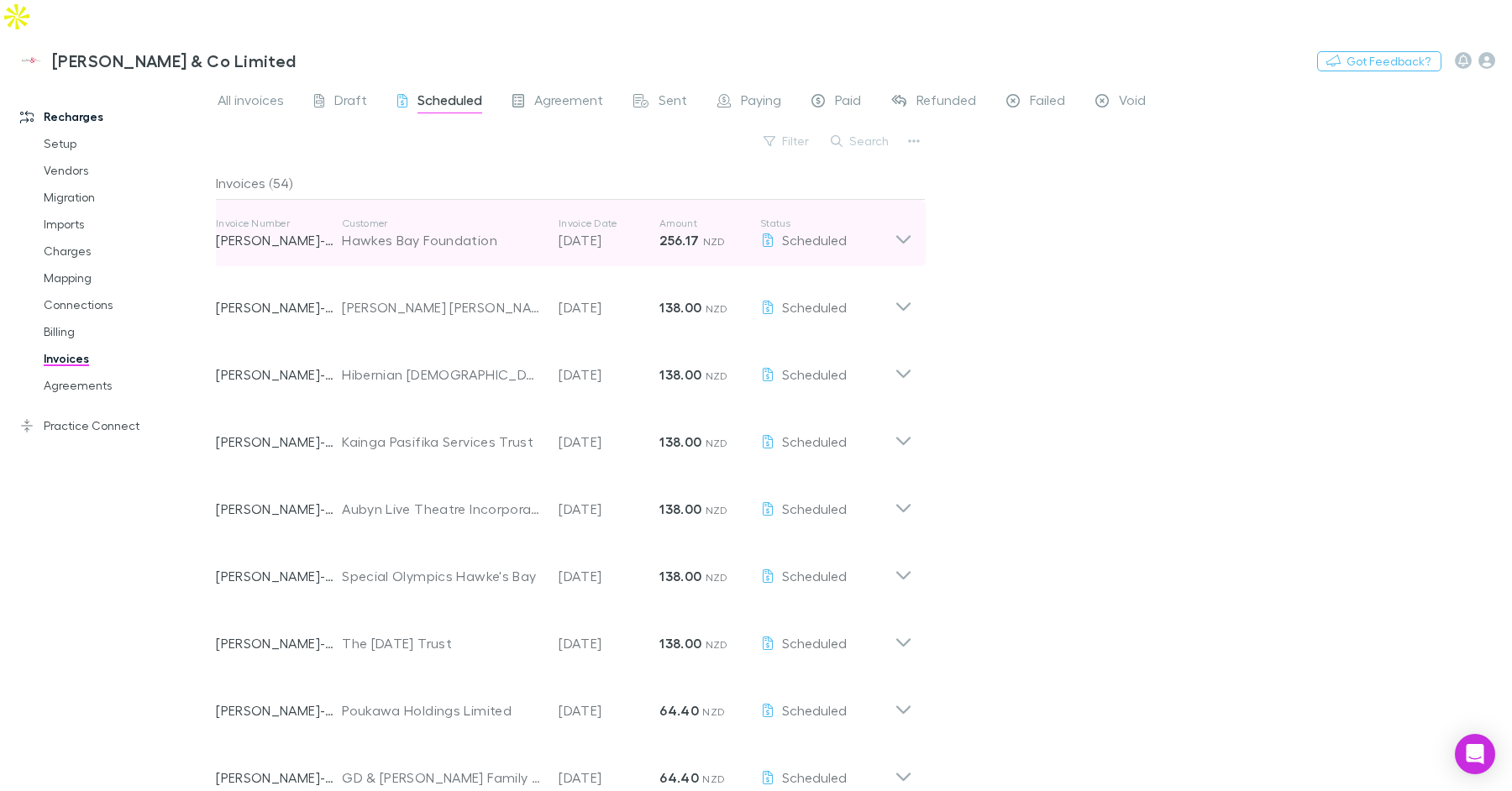
click at [641, 230] on p "18 Sep 2025" at bounding box center [609, 240] width 101 height 20
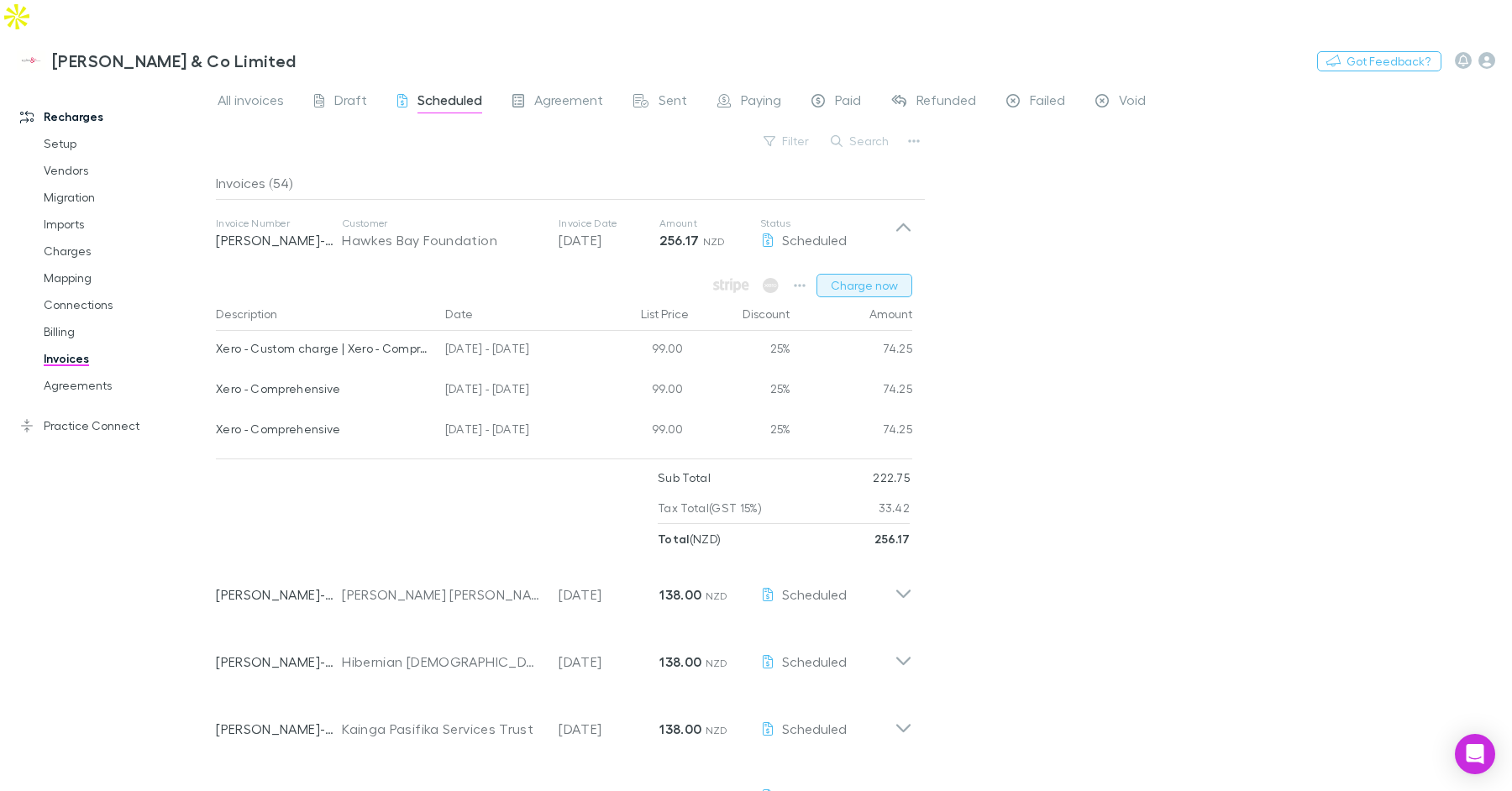
click at [839, 274] on button "Charge now" at bounding box center [864, 285] width 96 height 23
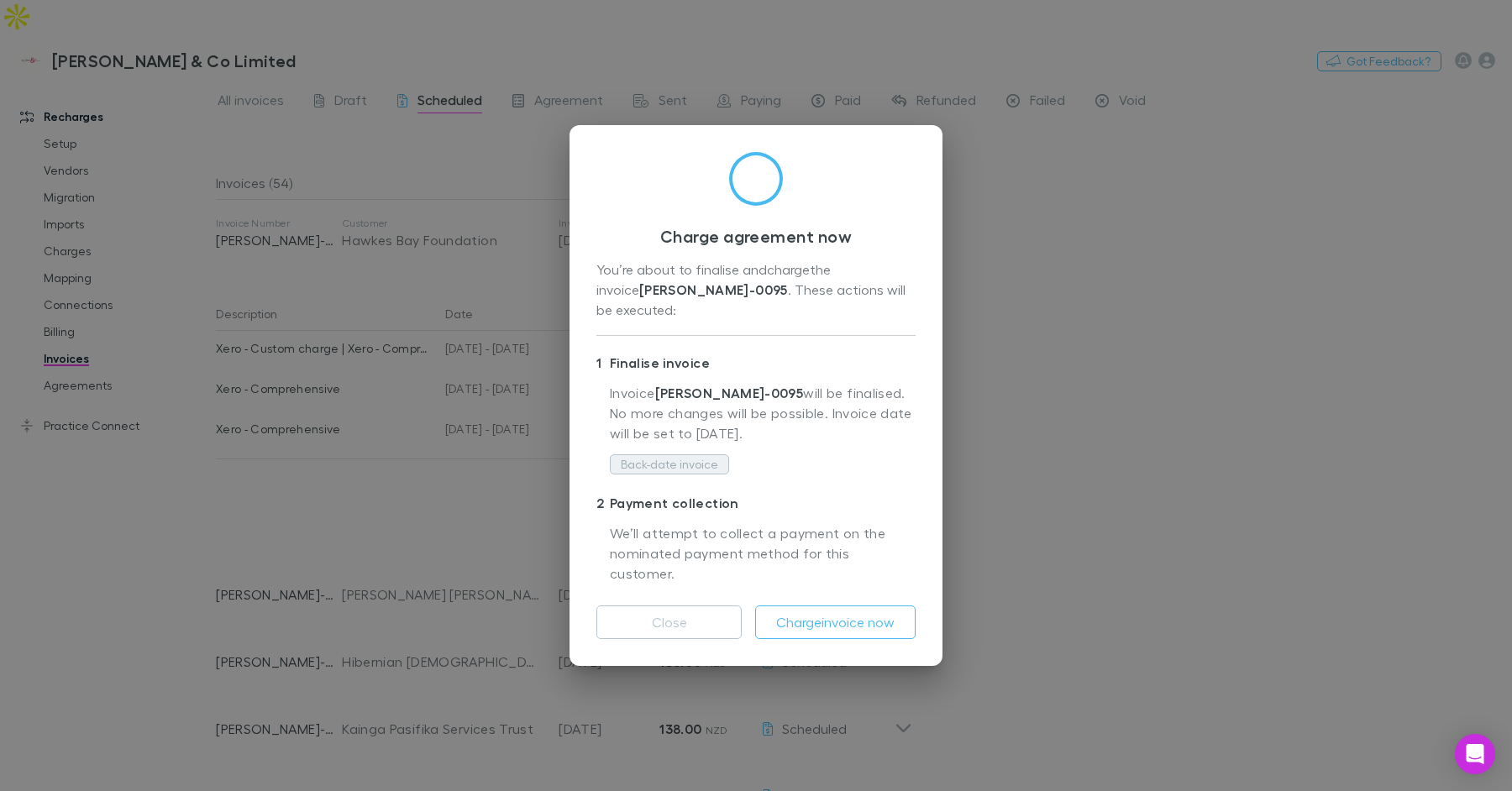
click at [702, 454] on button "Back-date invoice" at bounding box center [669, 464] width 119 height 20
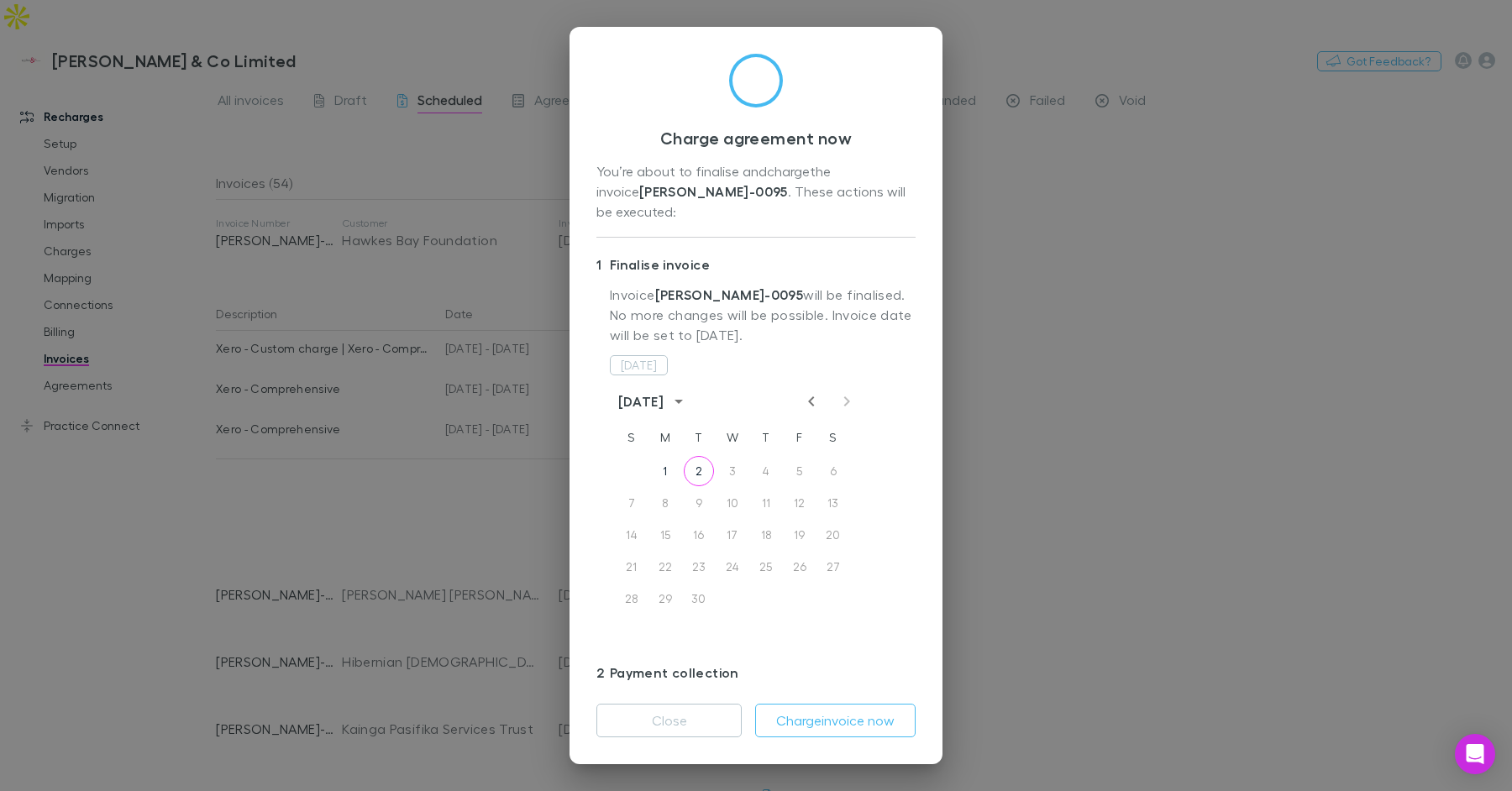
click at [814, 391] on icon "Previous month" at bounding box center [811, 401] width 20 height 20
click at [667, 551] on button "18" at bounding box center [665, 566] width 30 height 30
click at [818, 711] on button "Charge invoice now" at bounding box center [835, 720] width 160 height 34
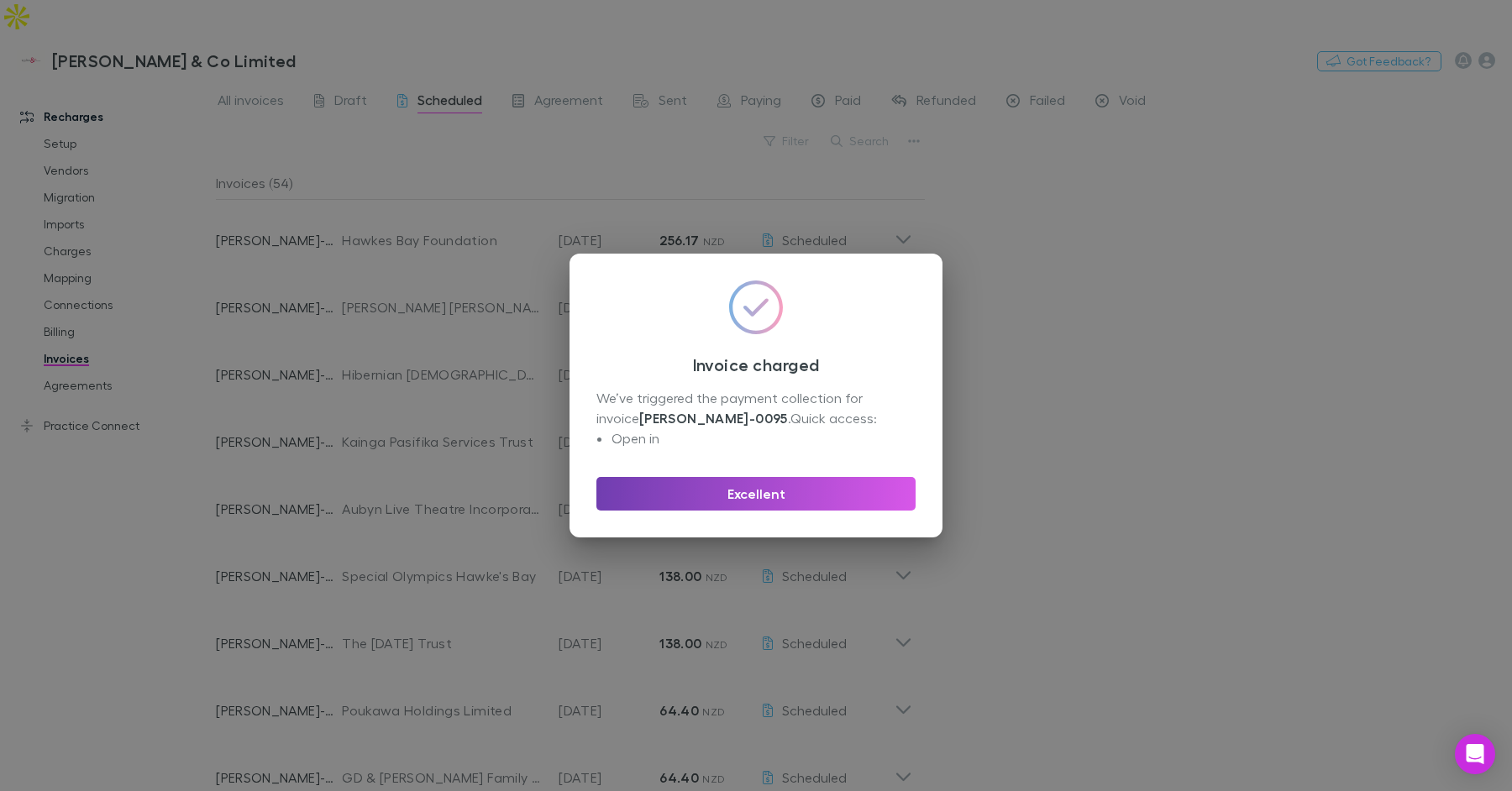
click at [772, 489] on button "Excellent" at bounding box center [756, 494] width 319 height 34
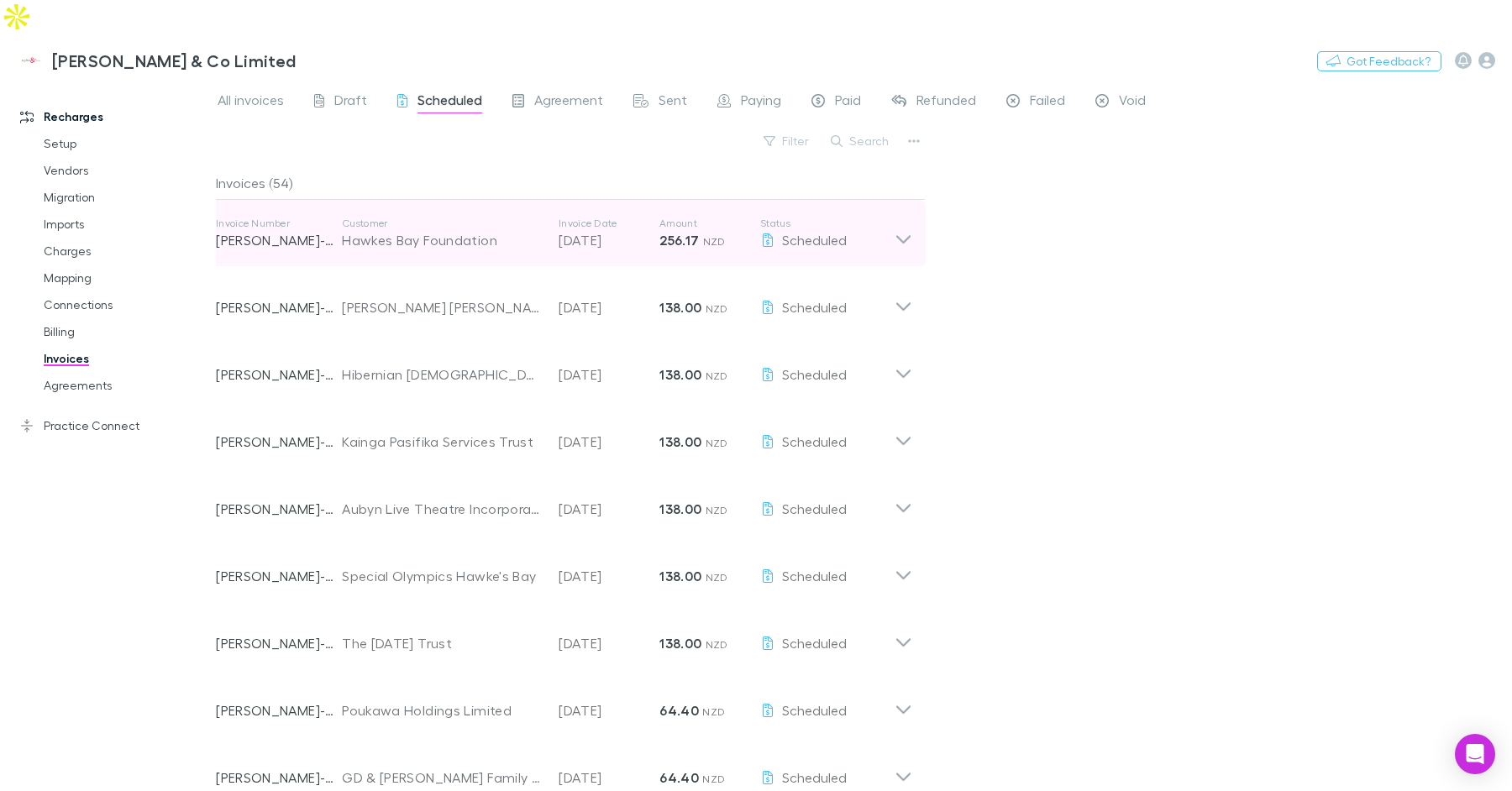
click at [649, 230] on p "18 Sep 2025" at bounding box center [609, 240] width 101 height 20
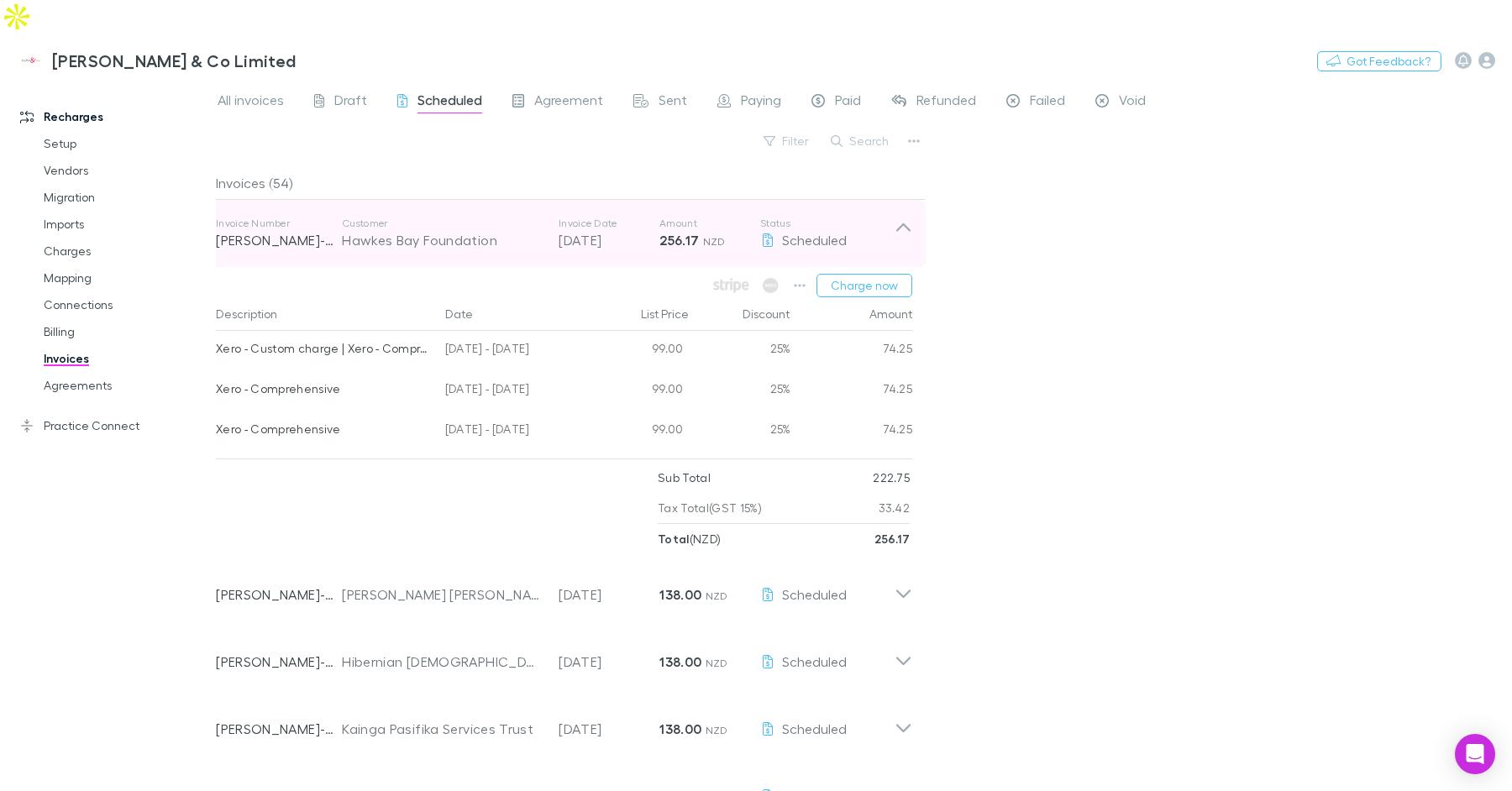
click at [649, 230] on p "18 Sep 2025" at bounding box center [609, 240] width 101 height 20
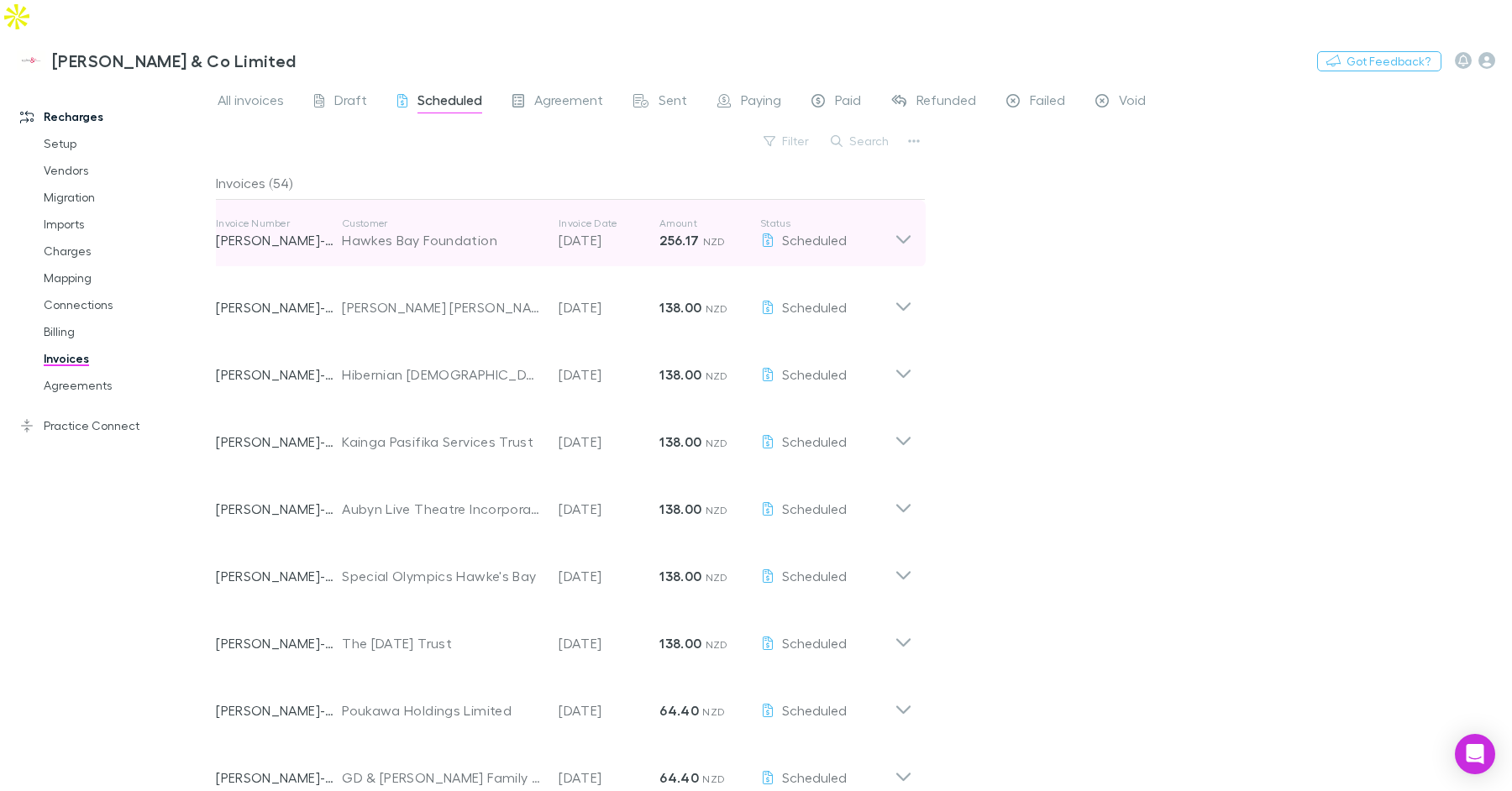
click at [625, 230] on p "18 Sep 2025" at bounding box center [609, 240] width 101 height 20
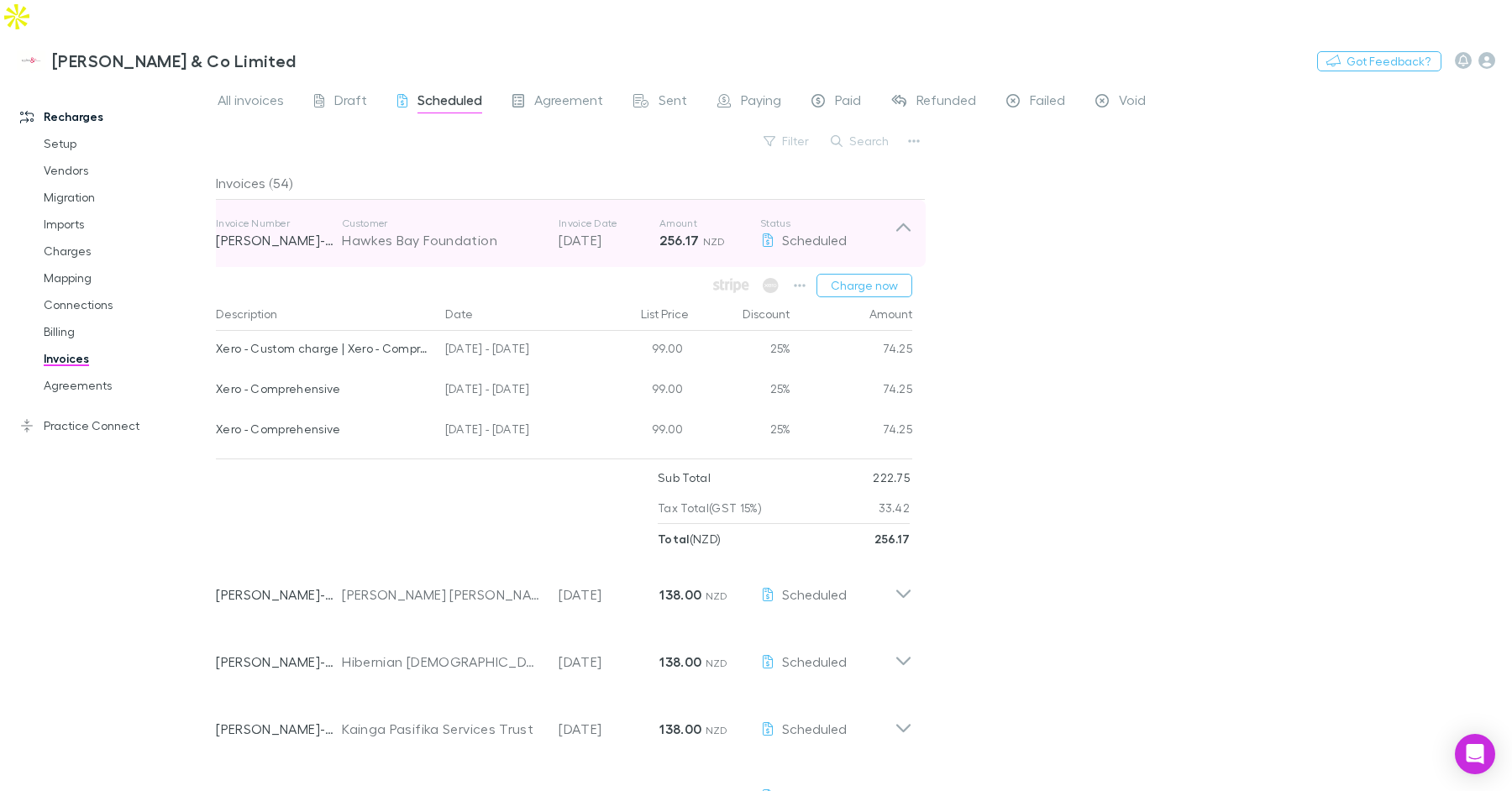
click at [625, 230] on p "[DATE]" at bounding box center [609, 240] width 101 height 20
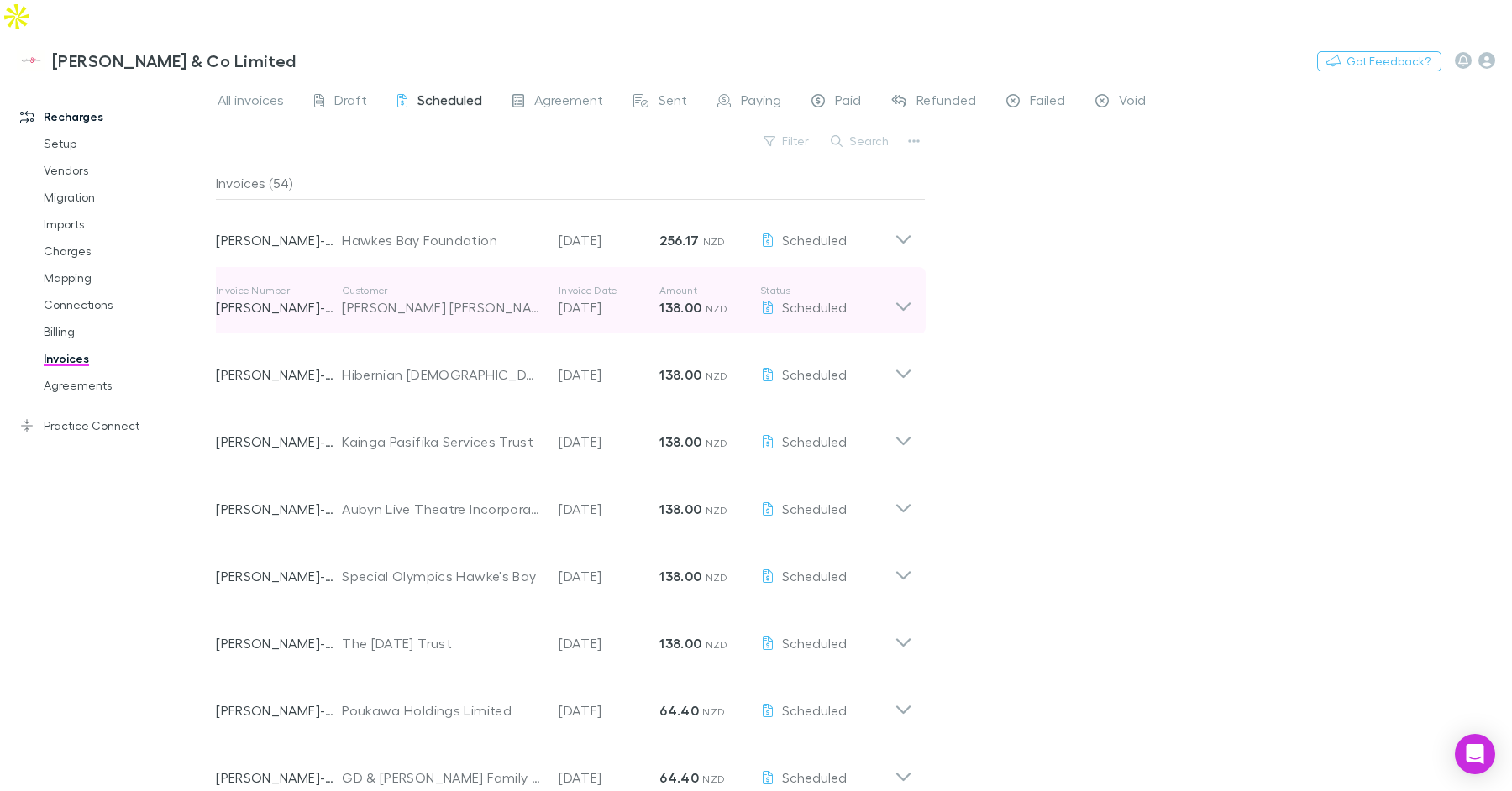
click at [596, 297] on p "[DATE]" at bounding box center [609, 307] width 101 height 20
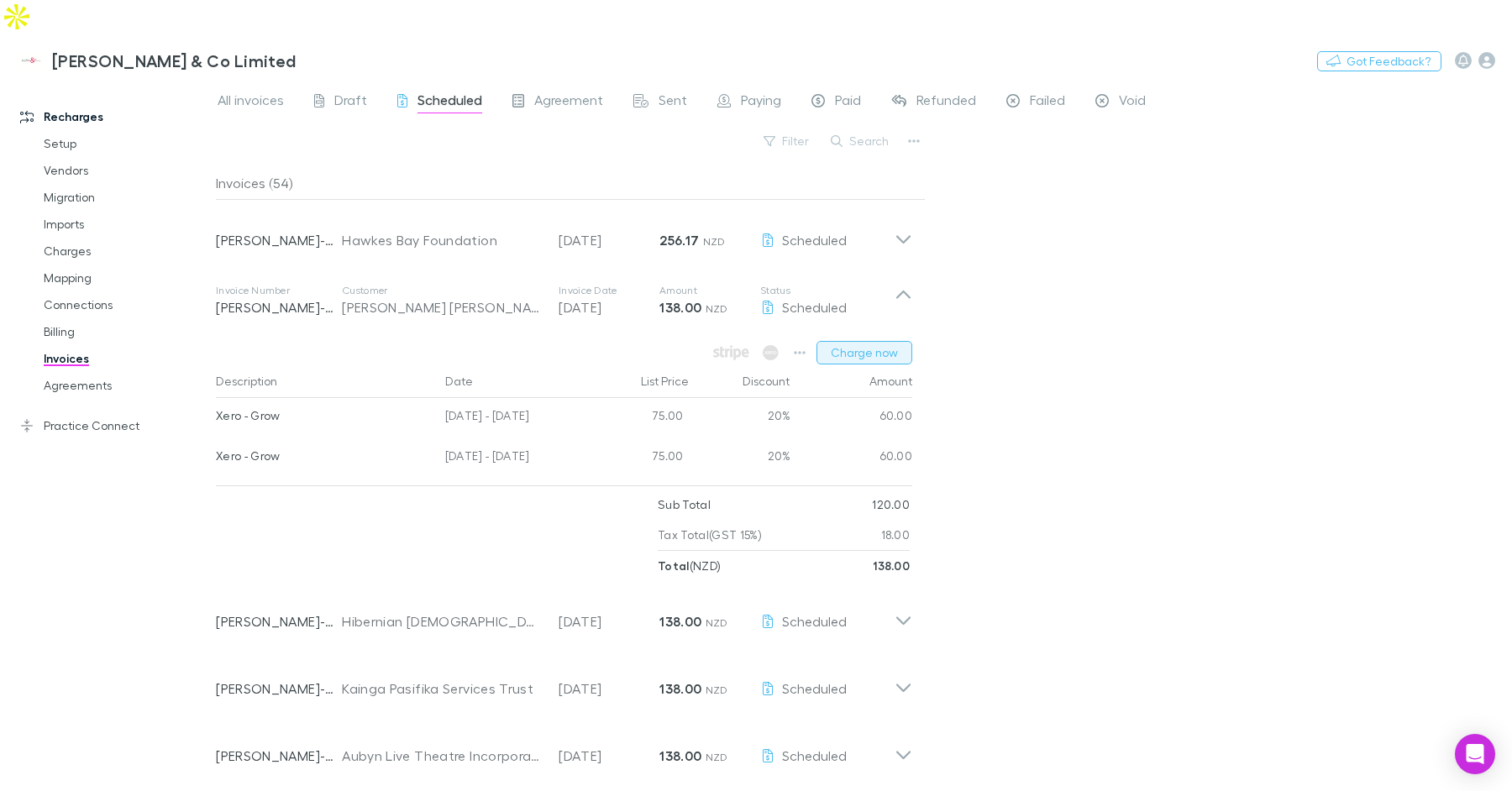
click at [822, 341] on button "Charge now" at bounding box center [864, 352] width 96 height 23
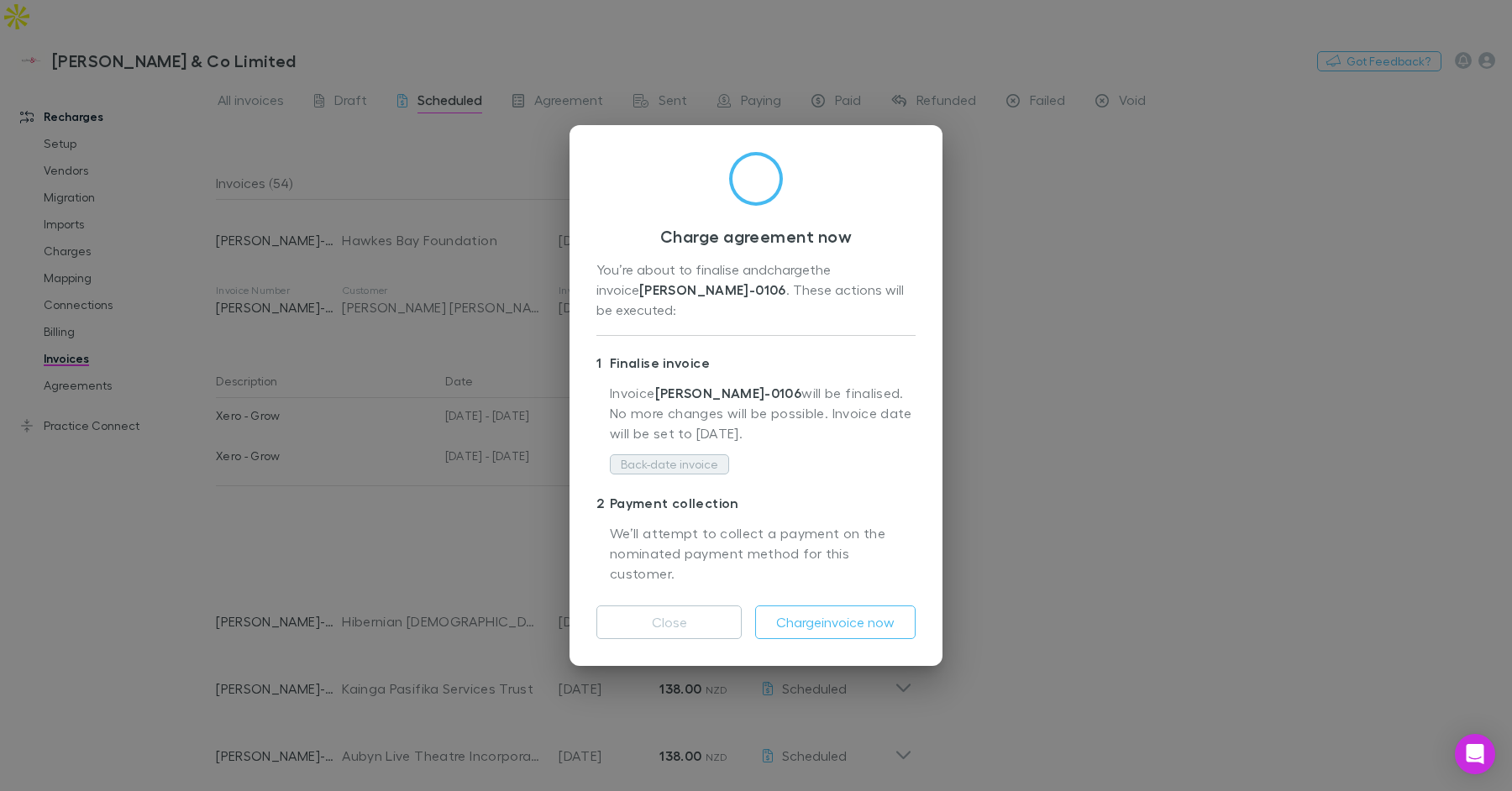
click at [690, 471] on button "Back-date invoice" at bounding box center [669, 464] width 119 height 20
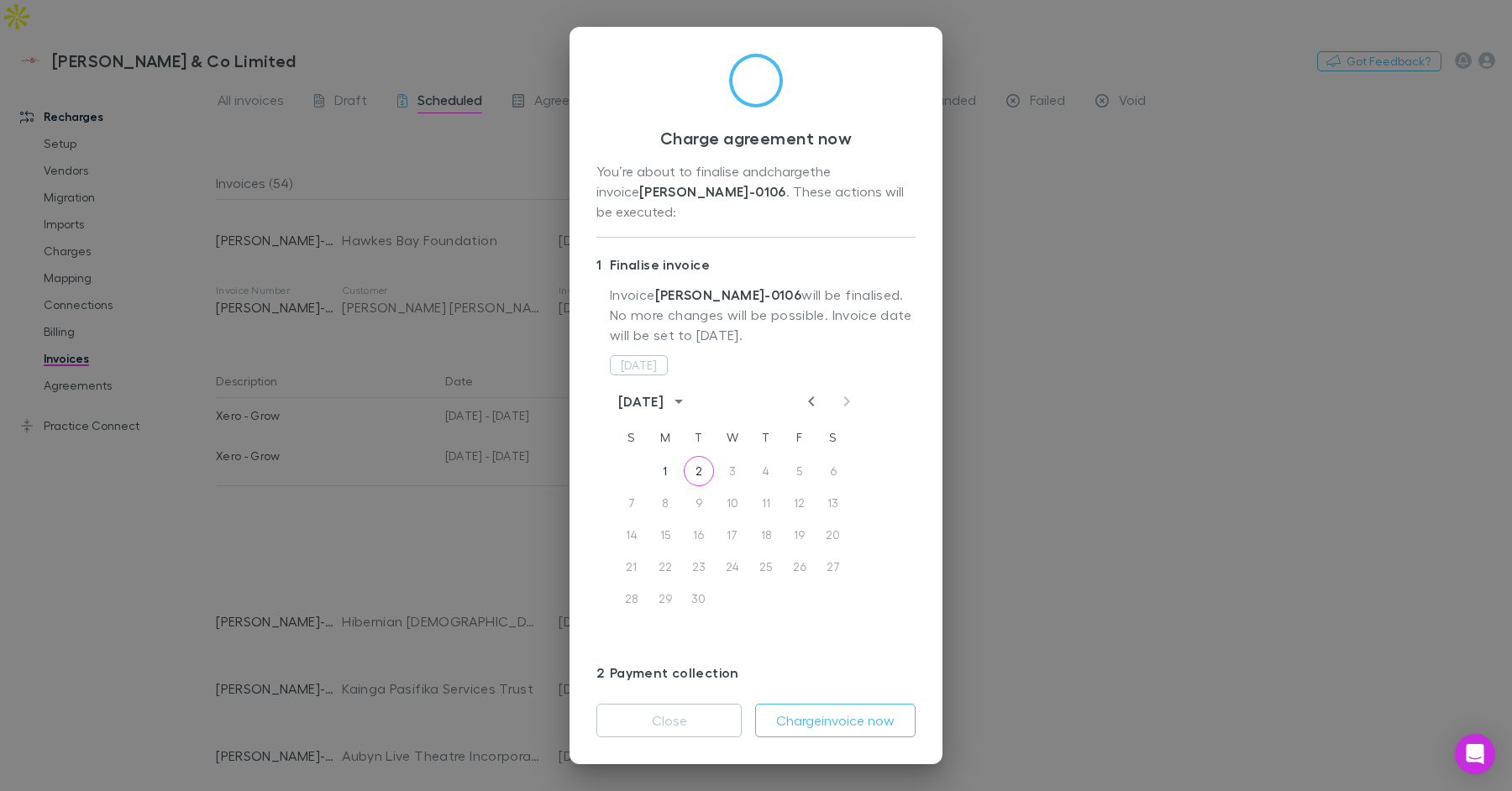
click at [819, 391] on icon "Previous month" at bounding box center [811, 401] width 20 height 20
click at [674, 551] on button "18" at bounding box center [665, 566] width 30 height 30
click at [884, 332] on p "Invoice RECH-0106 will be finalised. No more changes will be possible. Invoice …" at bounding box center [762, 319] width 306 height 69
click at [879, 707] on button "Charge invoice now" at bounding box center [835, 720] width 160 height 34
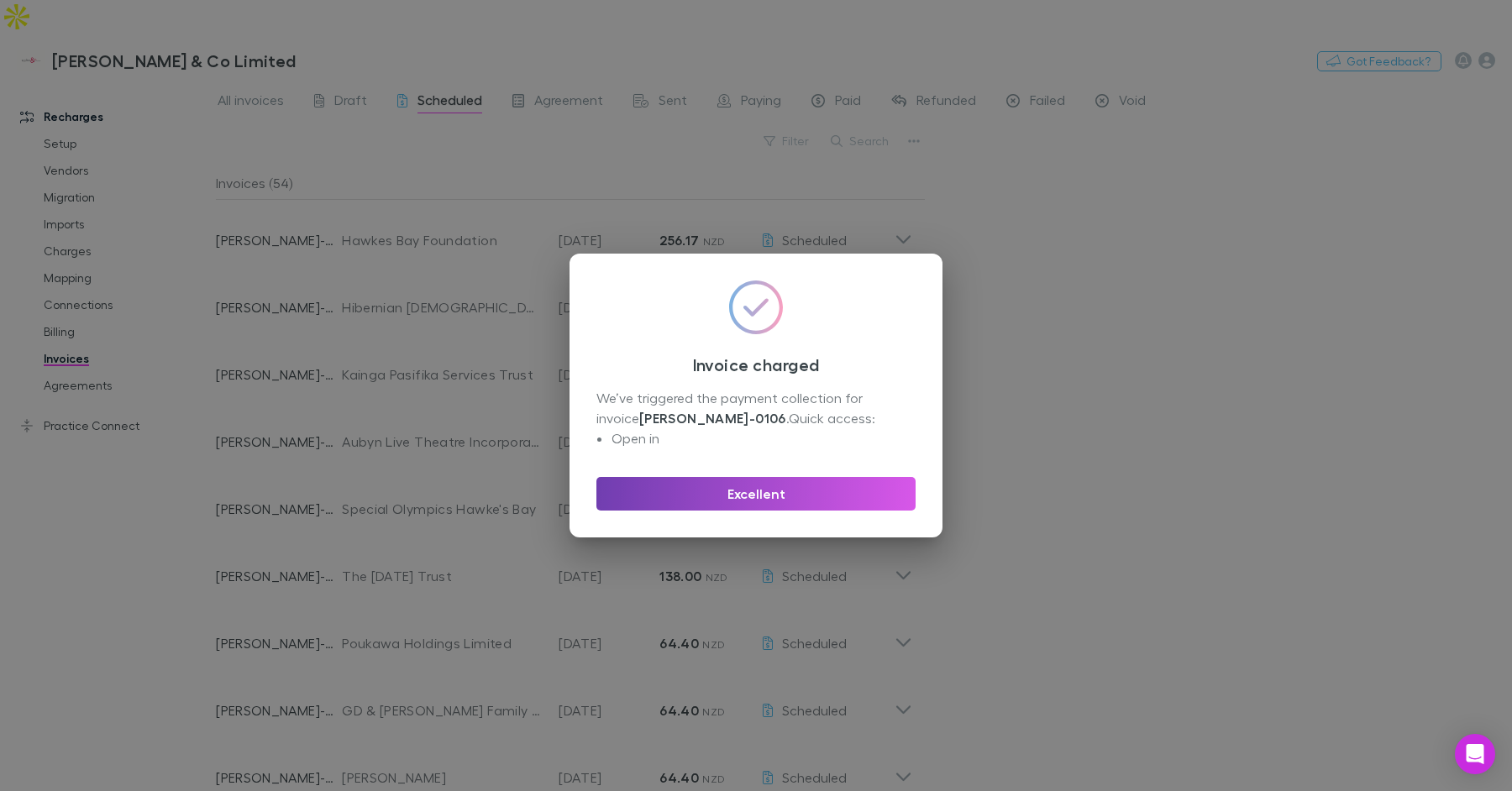
click at [783, 489] on button "Excellent" at bounding box center [756, 494] width 319 height 34
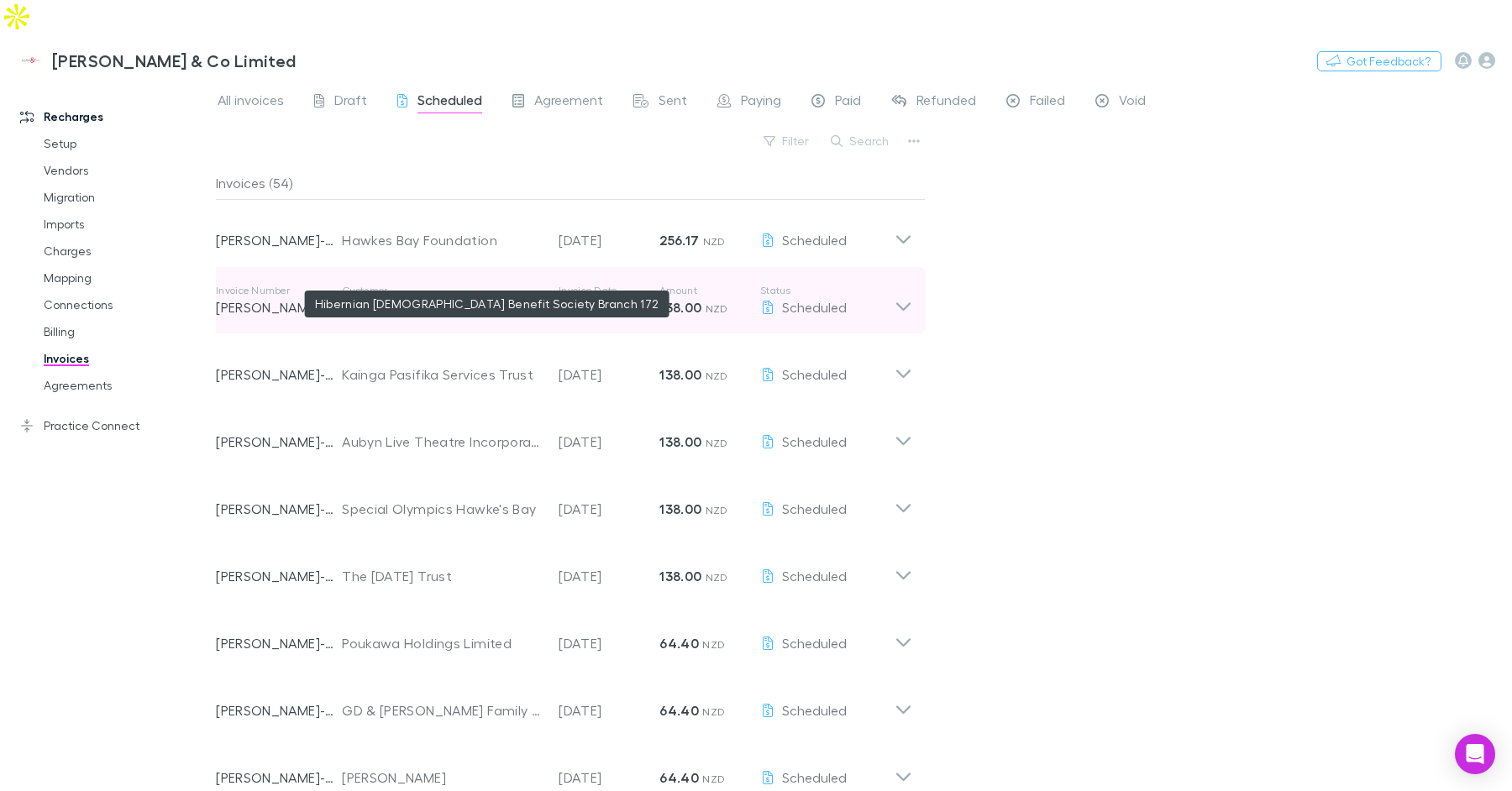
click at [455, 297] on div "Hibernian Catholic Benefit Society Branch 172" at bounding box center [442, 307] width 200 height 20
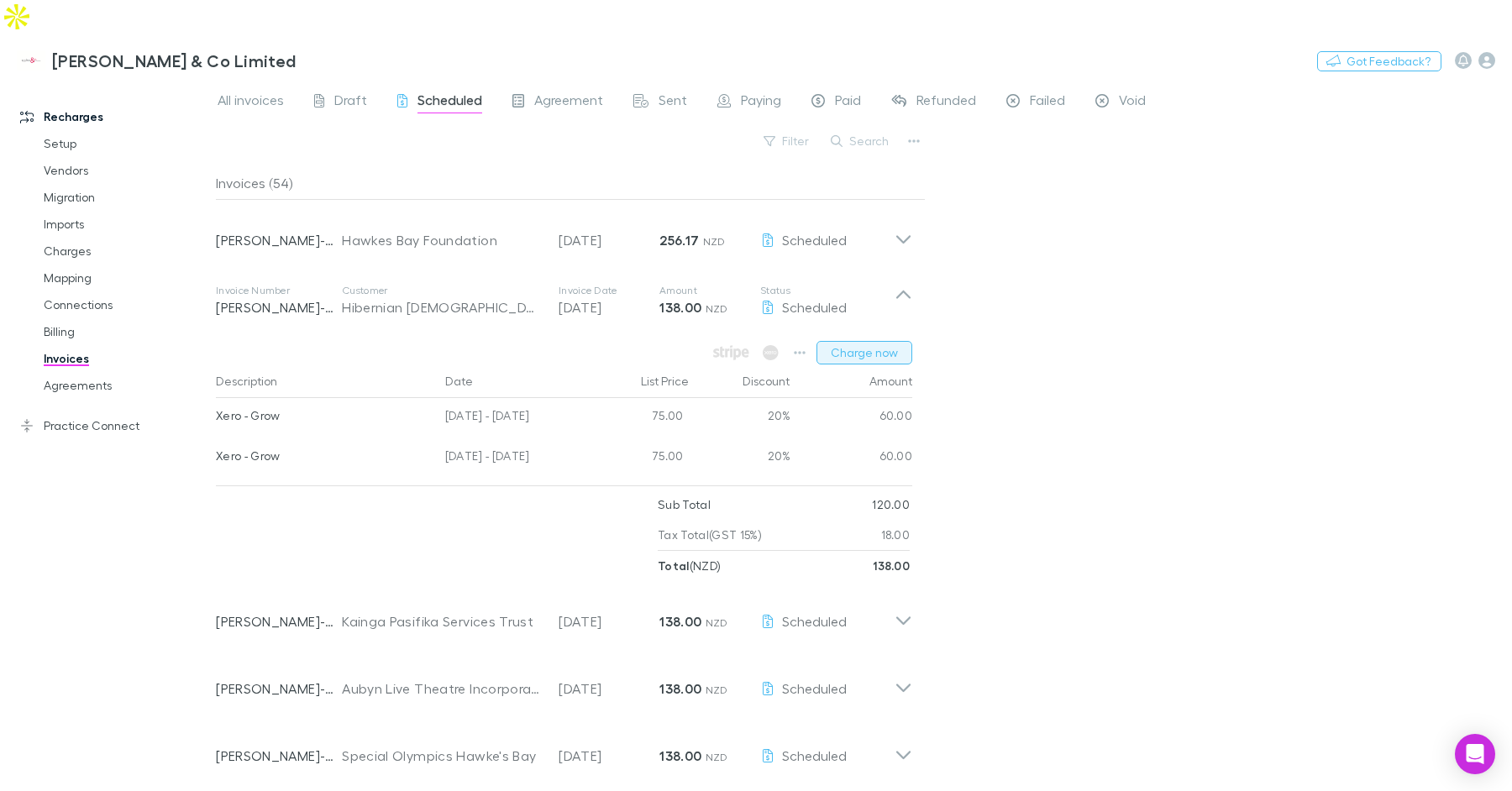
click at [887, 341] on button "Charge now" at bounding box center [864, 352] width 96 height 23
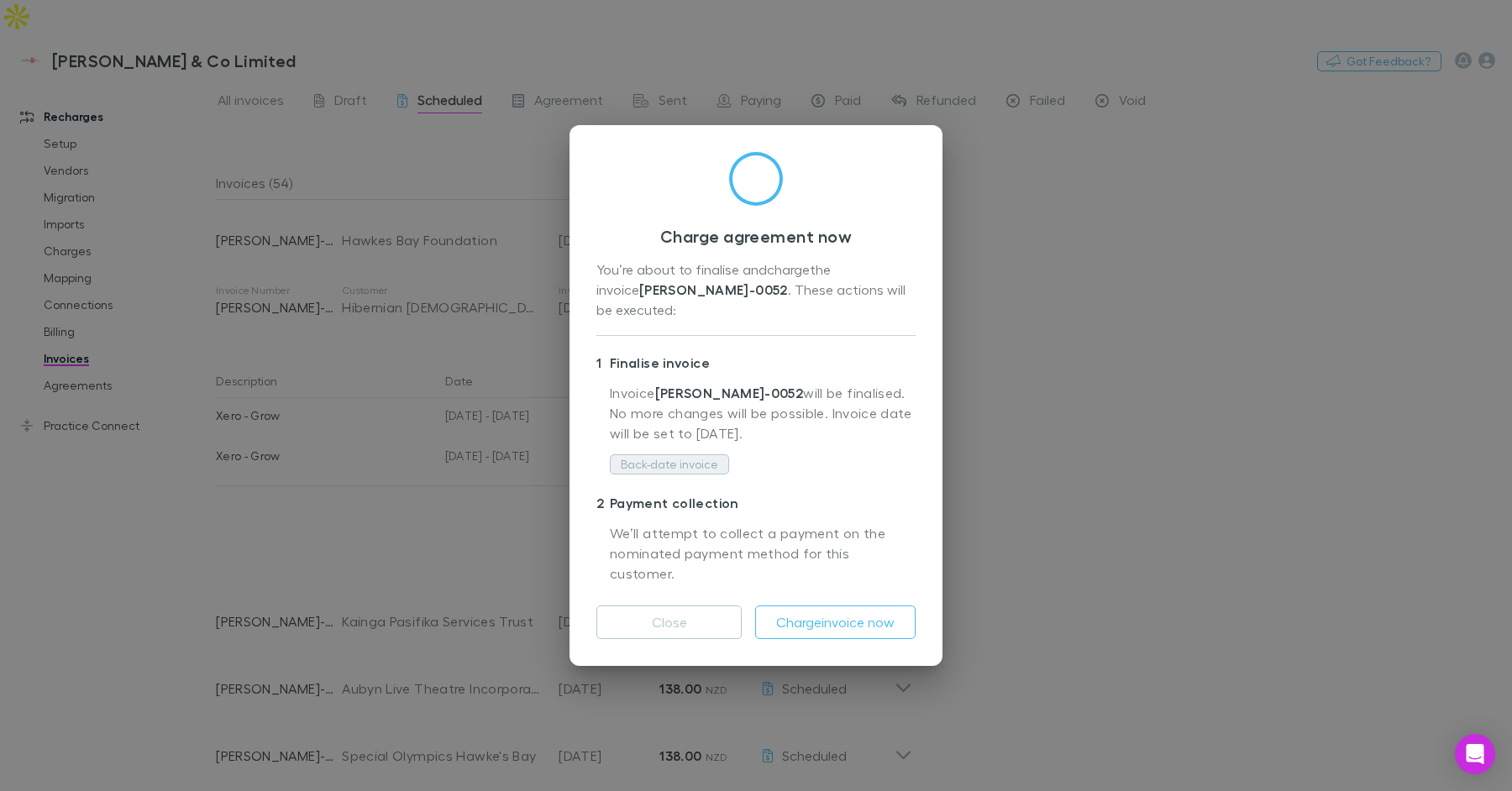
click at [683, 468] on button "Back-date invoice" at bounding box center [669, 464] width 119 height 20
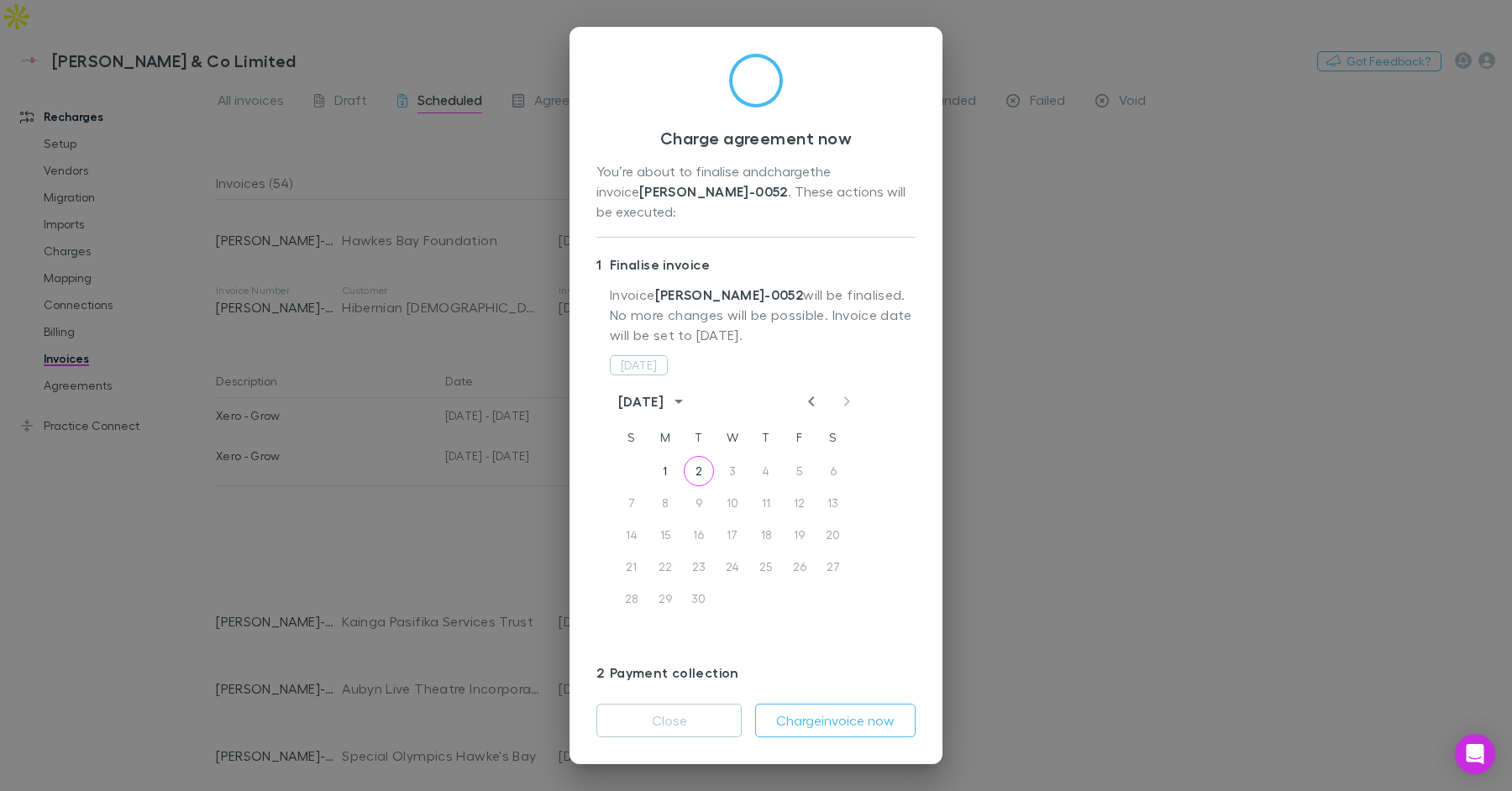
click at [809, 391] on icon "Previous month" at bounding box center [811, 401] width 20 height 20
click at [658, 551] on button "18" at bounding box center [665, 566] width 30 height 30
click at [819, 707] on button "Charge invoice now" at bounding box center [835, 720] width 160 height 34
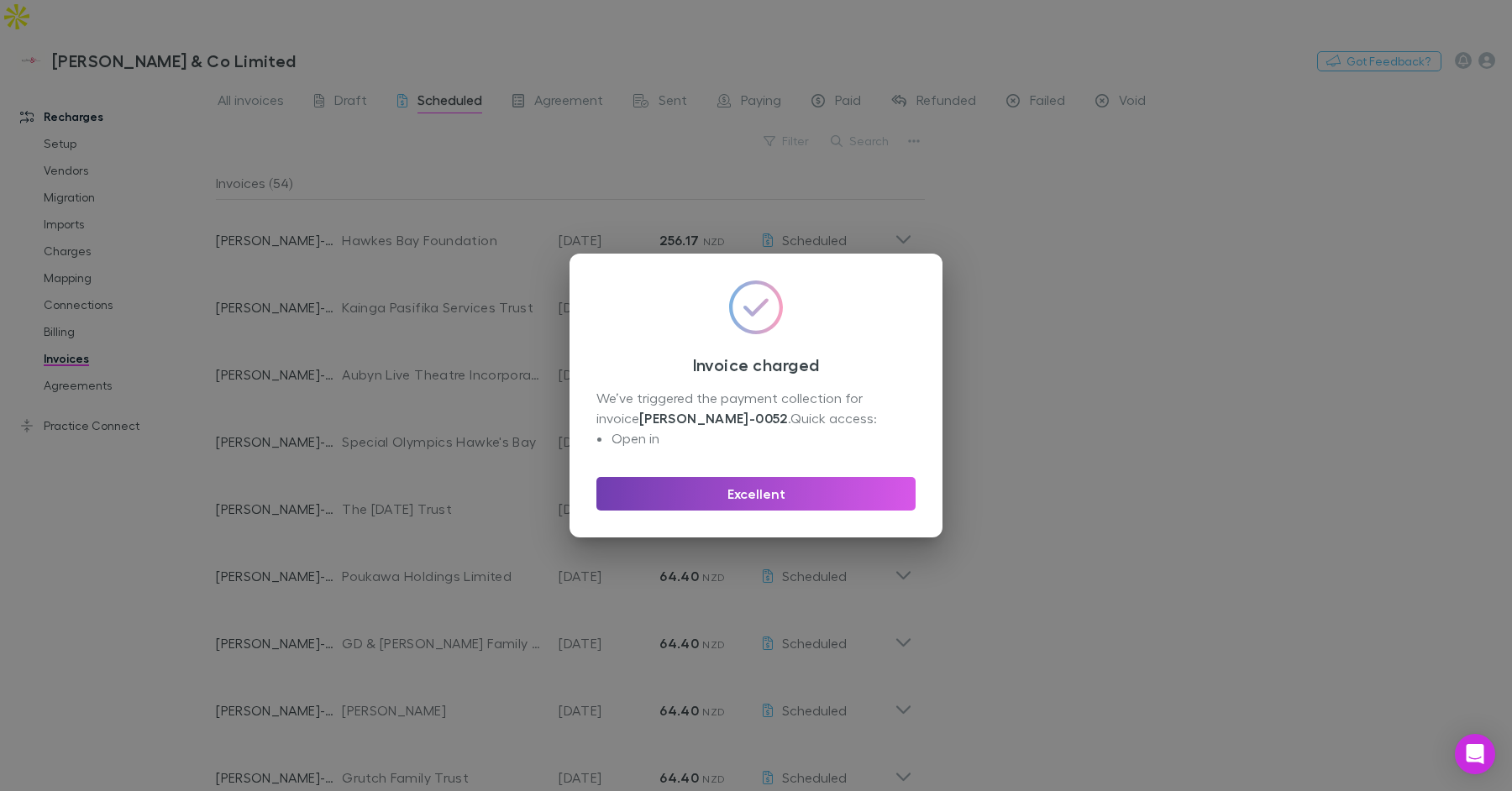
click at [819, 482] on button "Excellent" at bounding box center [756, 494] width 319 height 34
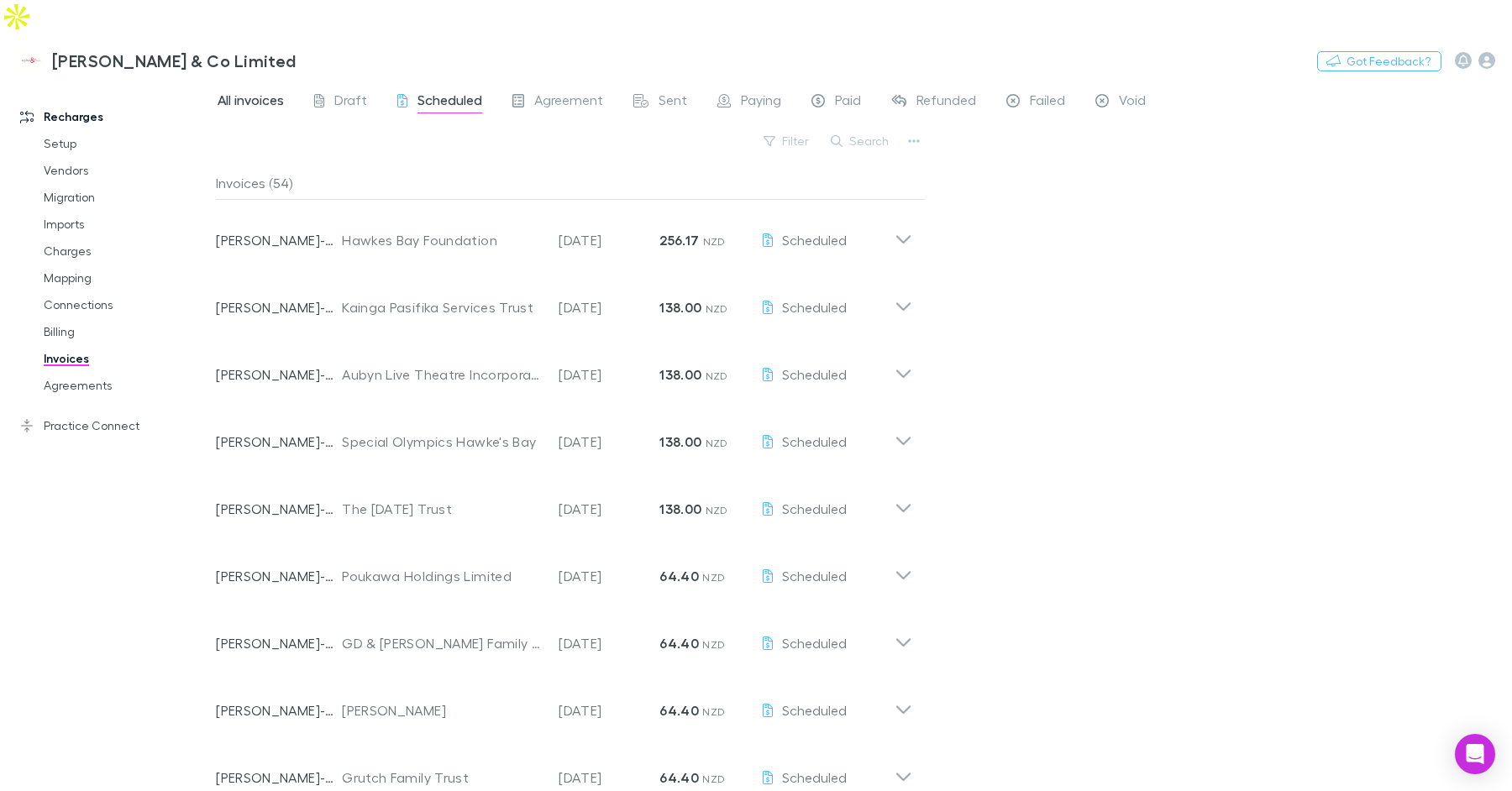
click at [261, 91] on span "All invoices" at bounding box center [250, 102] width 66 height 22
click at [854, 131] on button "Search" at bounding box center [860, 140] width 77 height 20
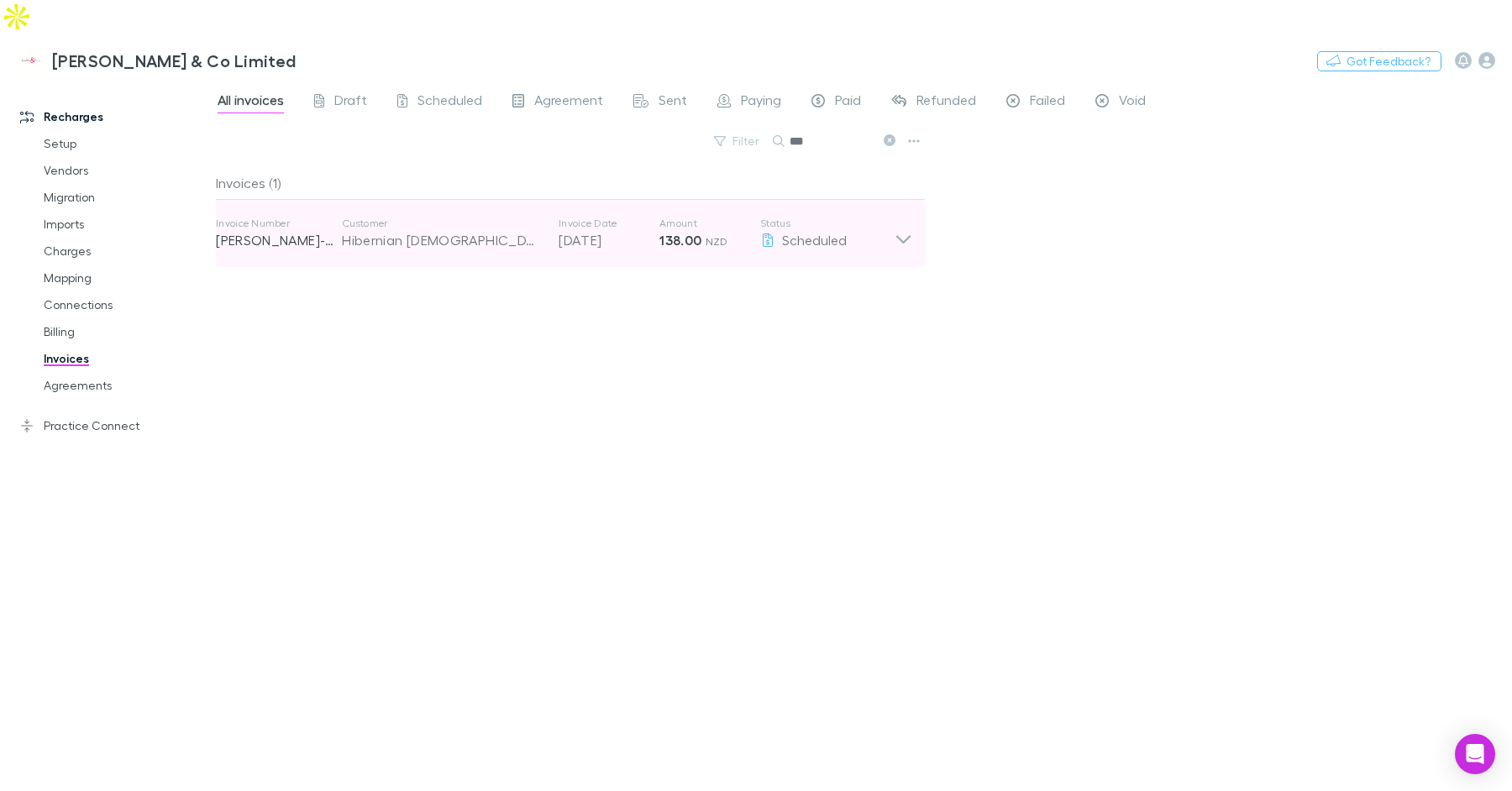
type input "***"
click at [507, 216] on p "Customer" at bounding box center [442, 223] width 200 height 14
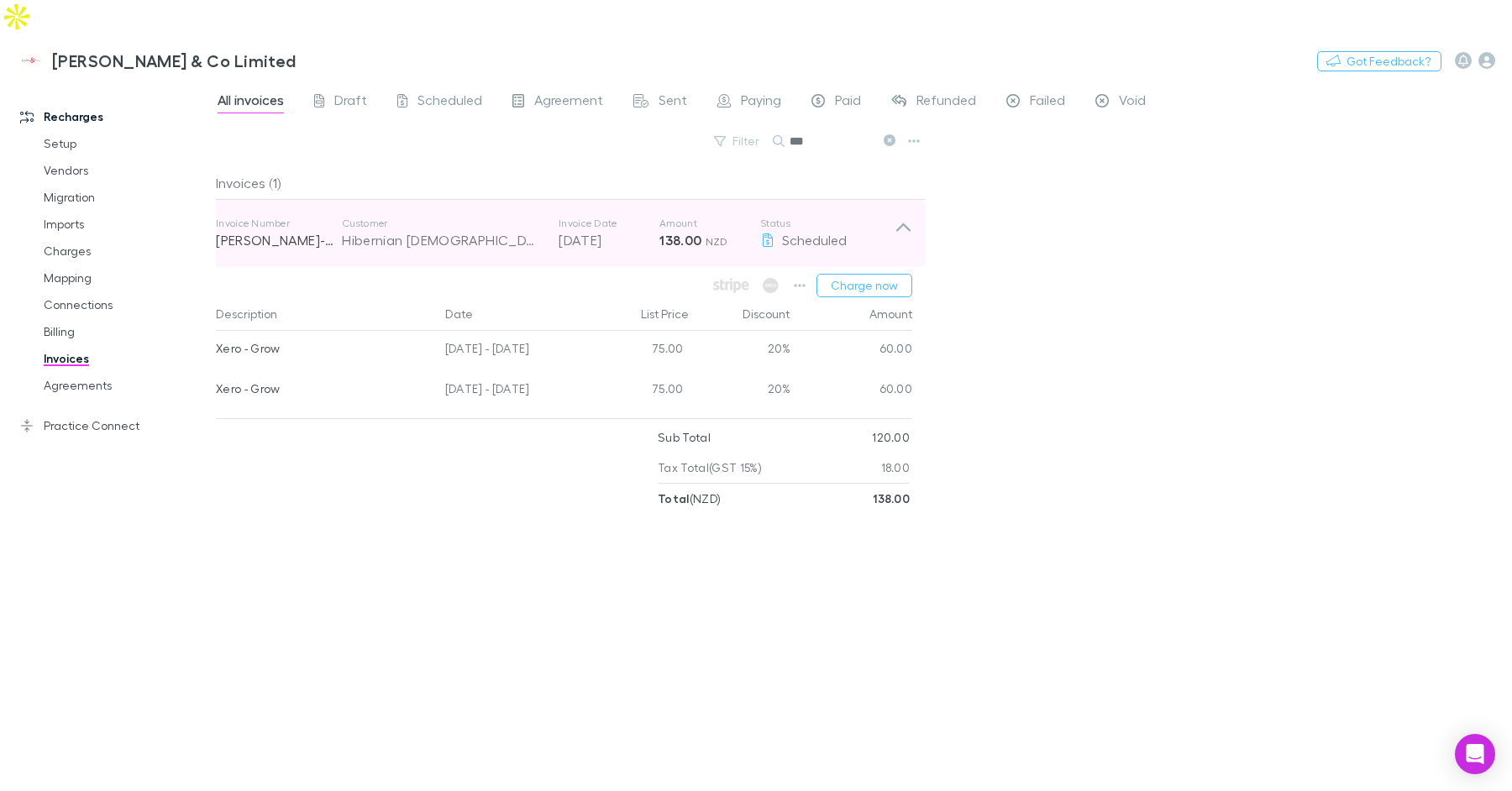
click at [507, 216] on p "Customer" at bounding box center [442, 223] width 200 height 14
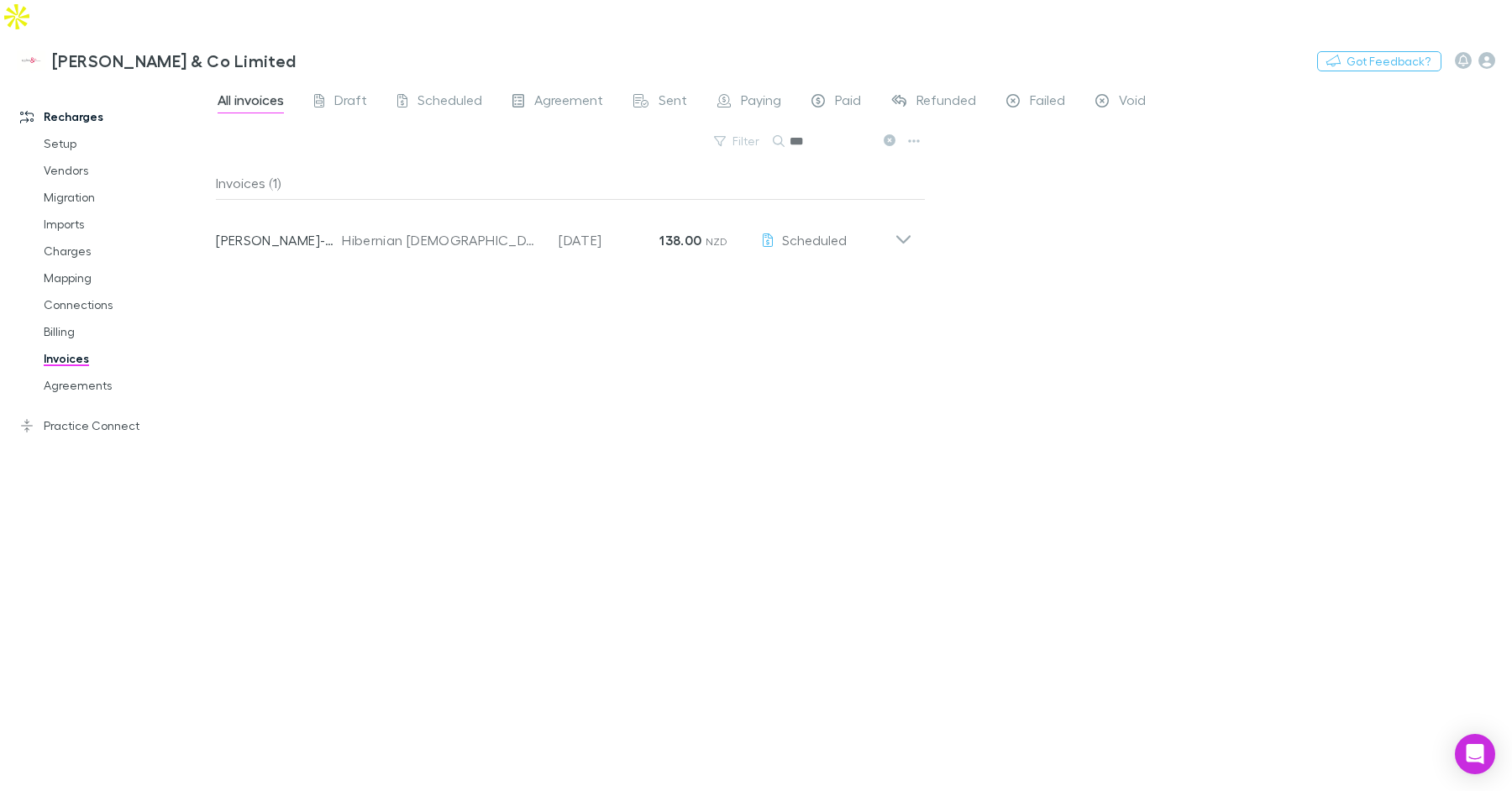
click at [890, 134] on icon at bounding box center [890, 140] width 12 height 12
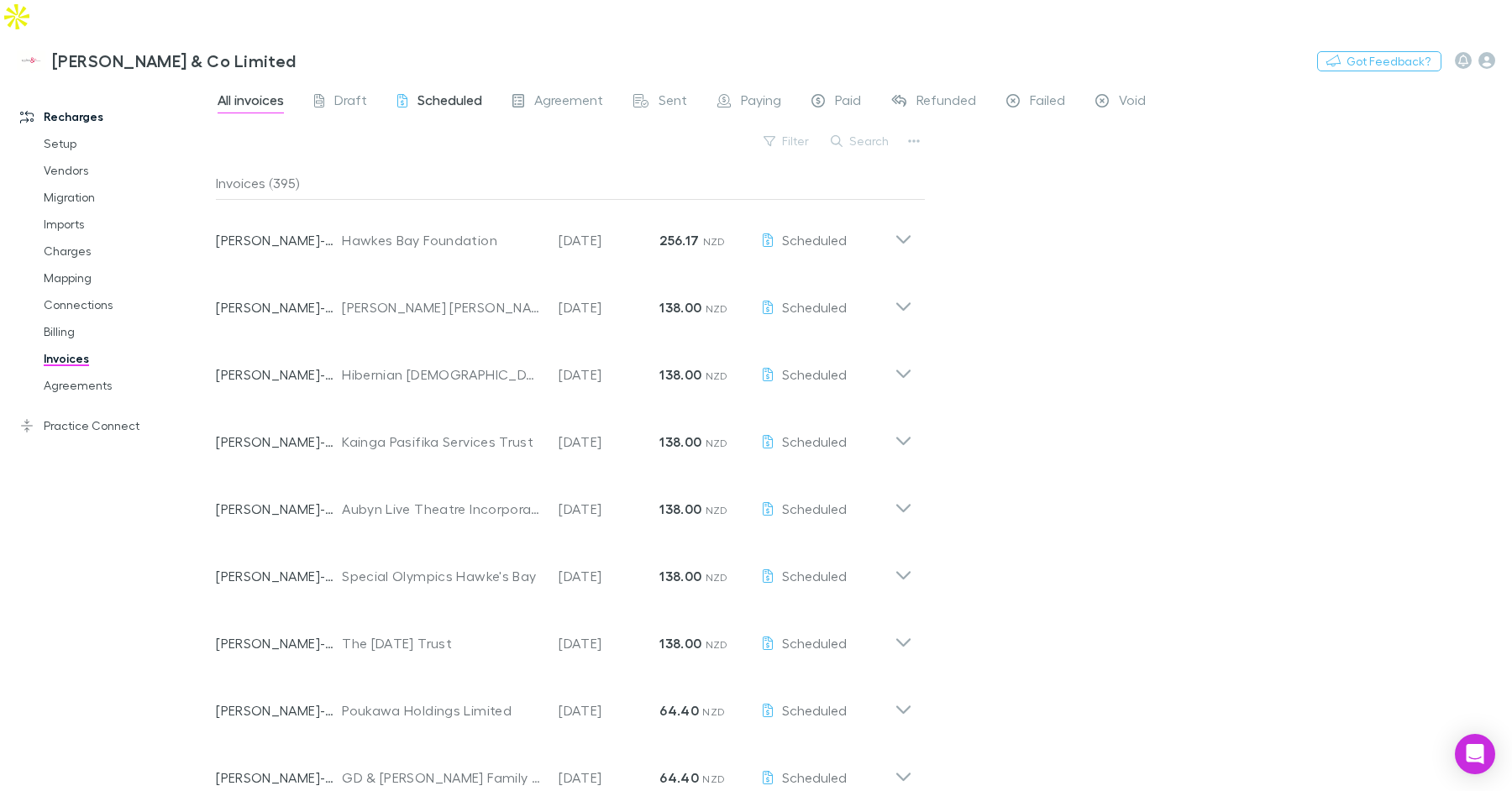
click at [477, 91] on span "Scheduled" at bounding box center [449, 102] width 65 height 22
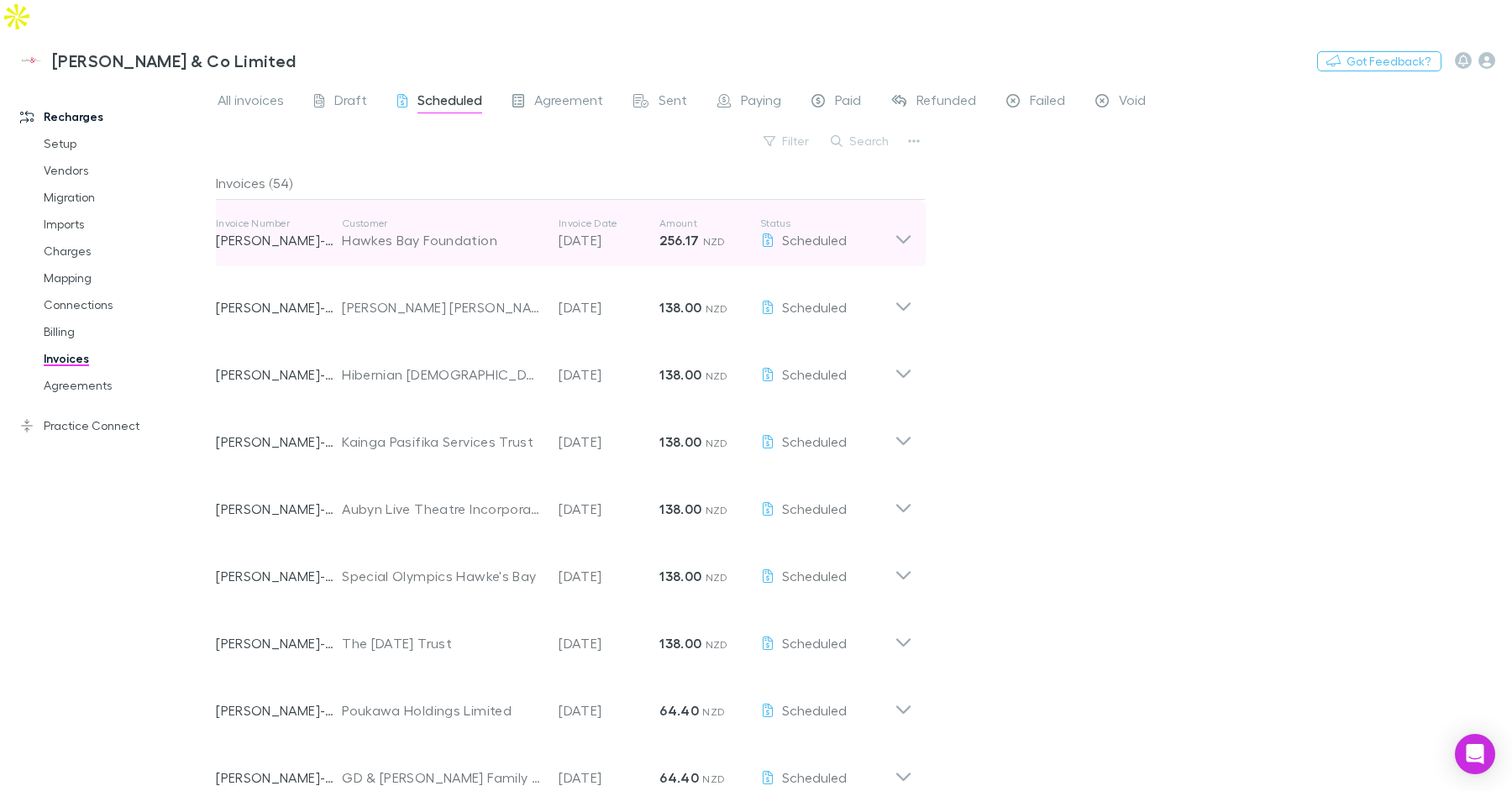
click at [486, 230] on div "Hawkes Bay Foundation" at bounding box center [442, 240] width 200 height 20
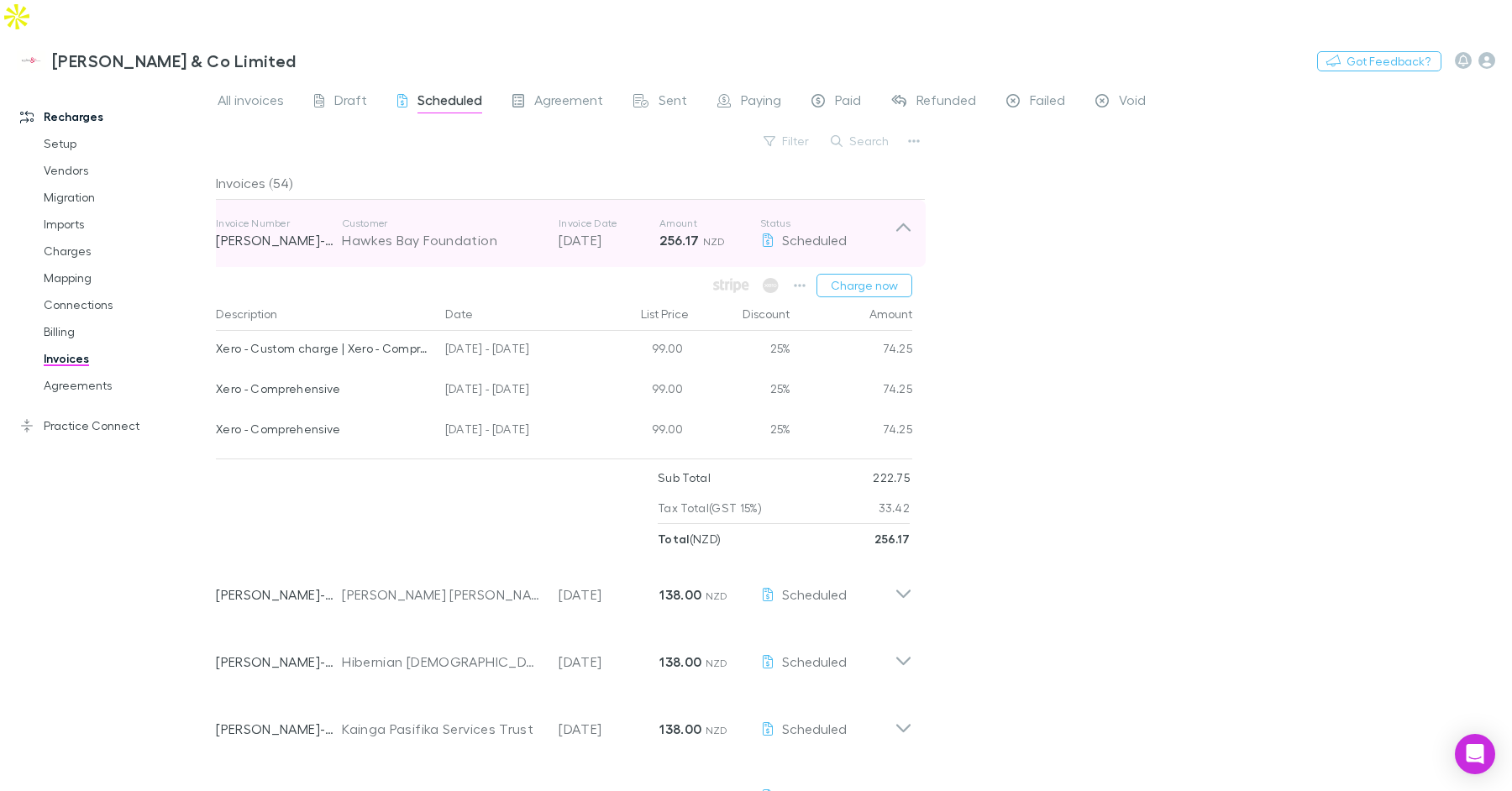
click at [486, 230] on div "Hawkes Bay Foundation" at bounding box center [442, 240] width 200 height 20
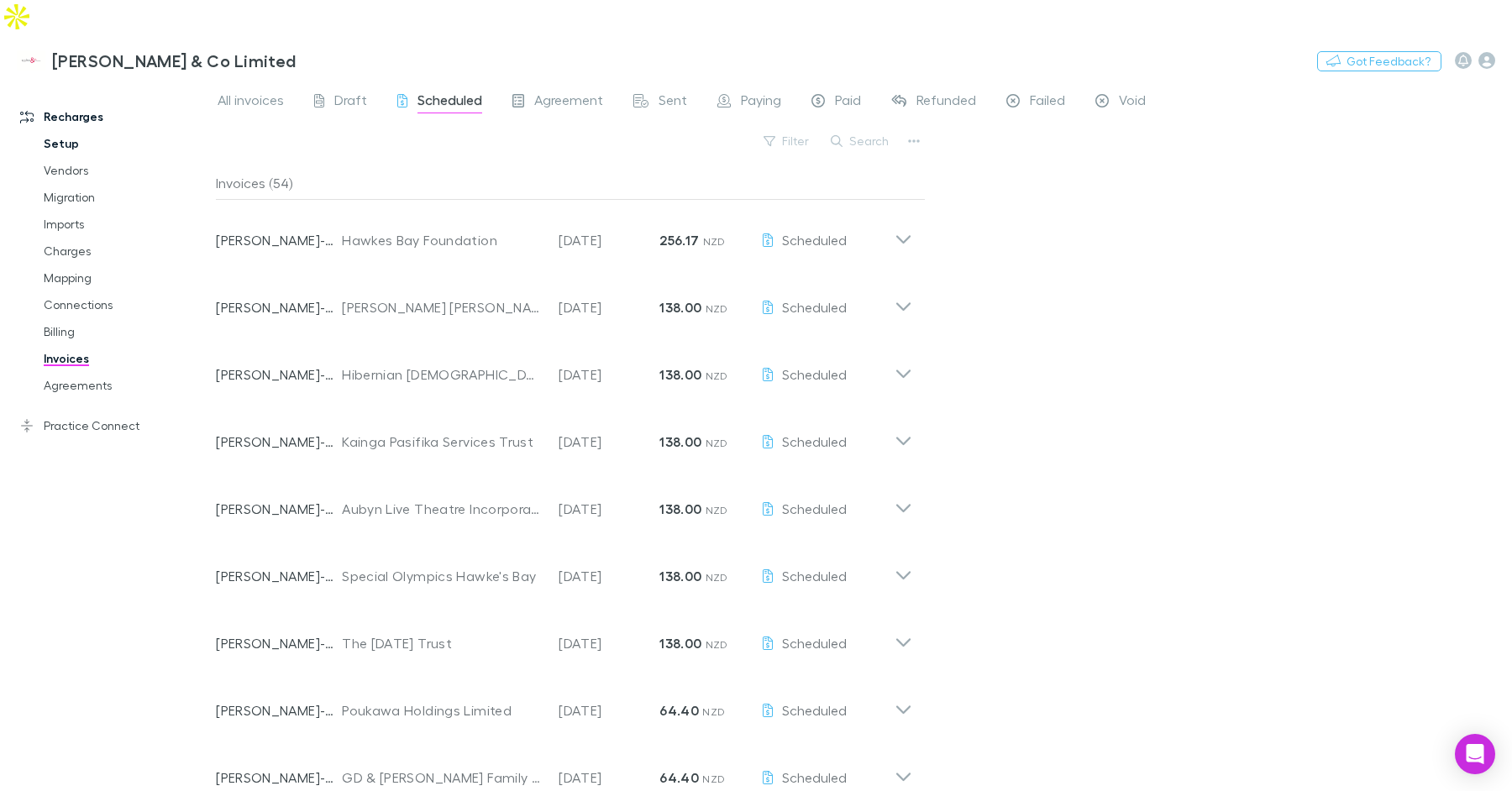
click at [63, 130] on link "Setup" at bounding box center [119, 143] width 185 height 27
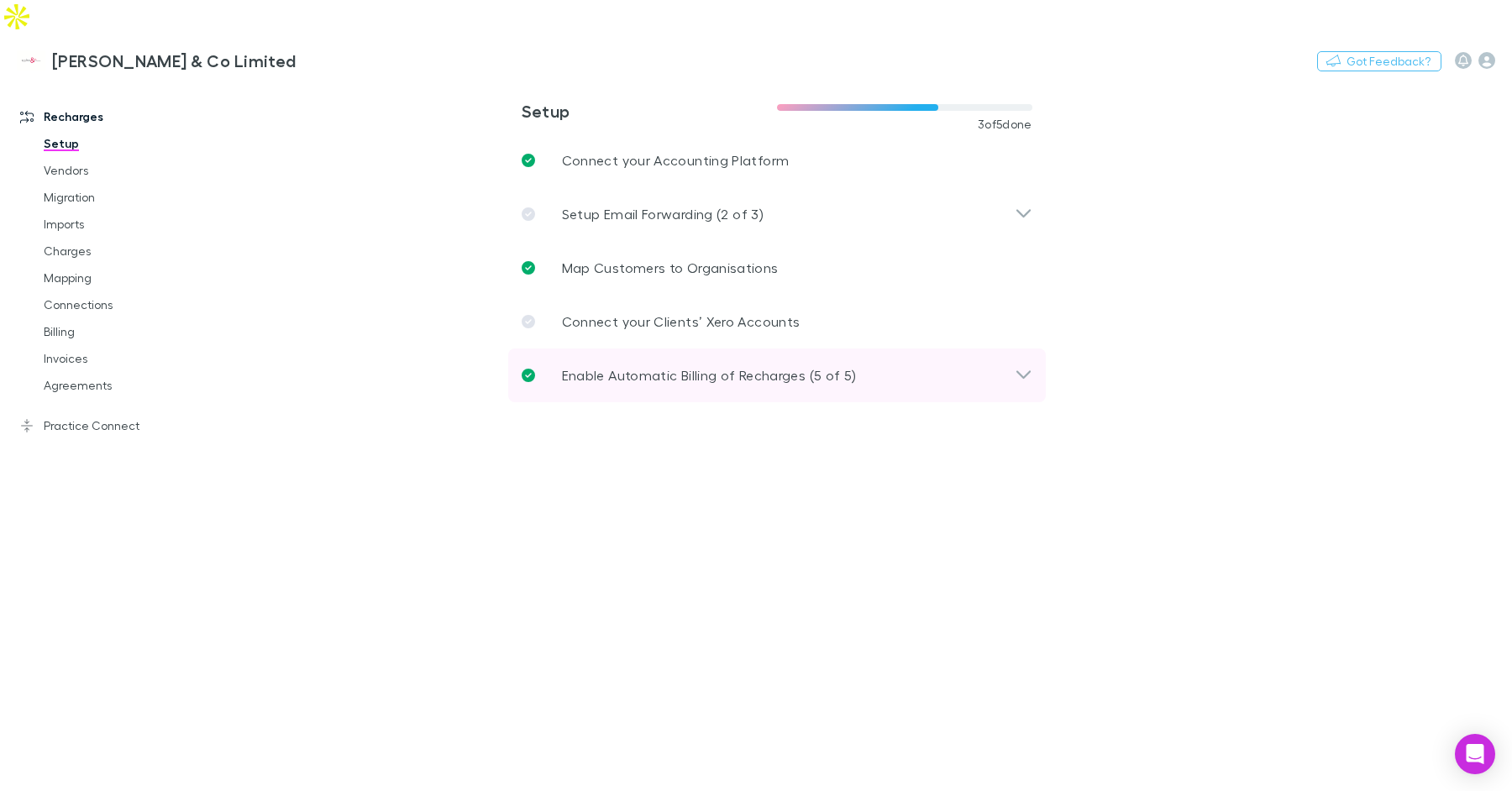
click at [624, 365] on p "Enable Automatic Billing of Recharges (5 of 5)" at bounding box center [709, 375] width 295 height 20
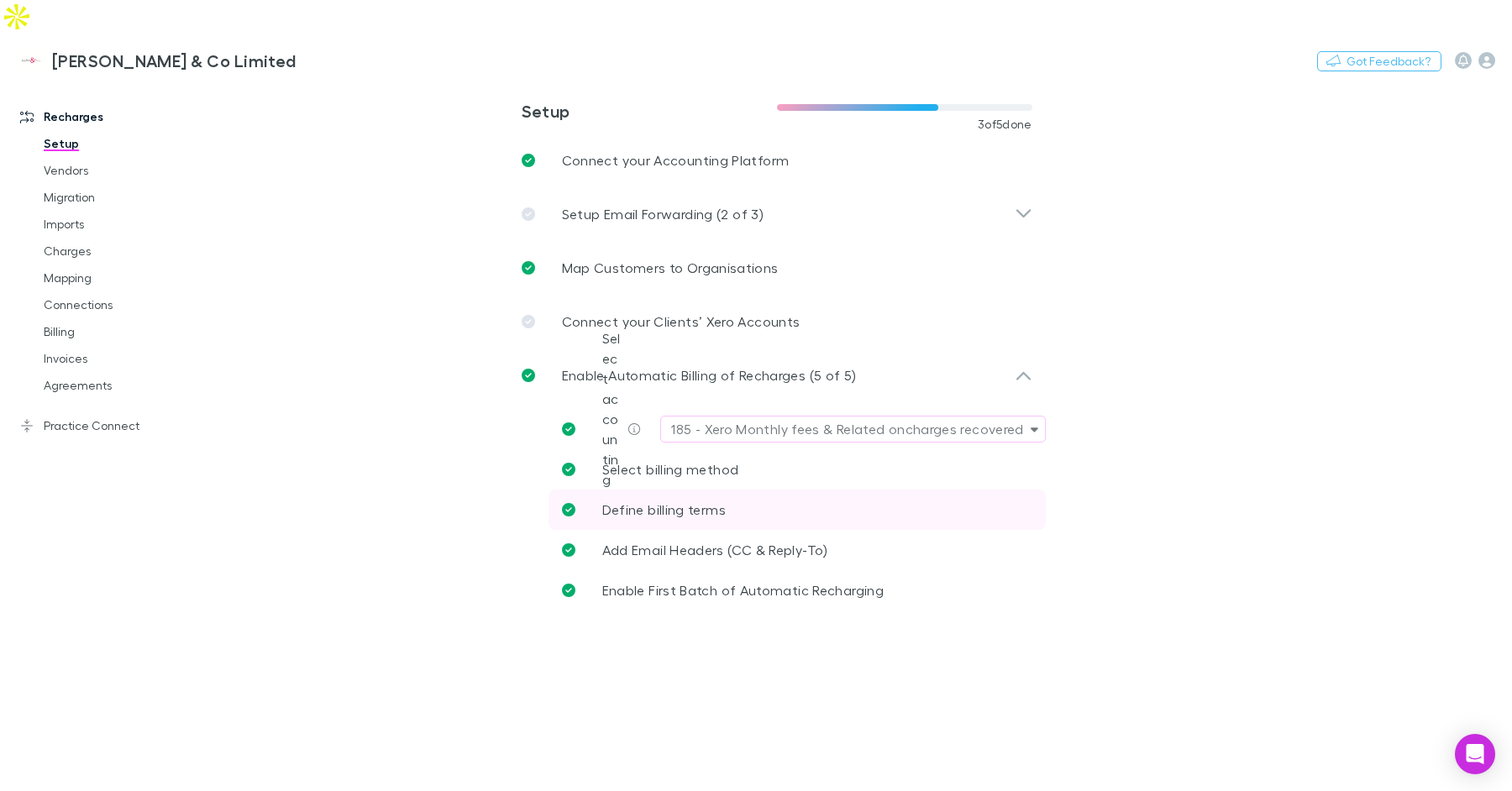
click at [700, 489] on link "Define billing terms" at bounding box center [797, 509] width 497 height 40
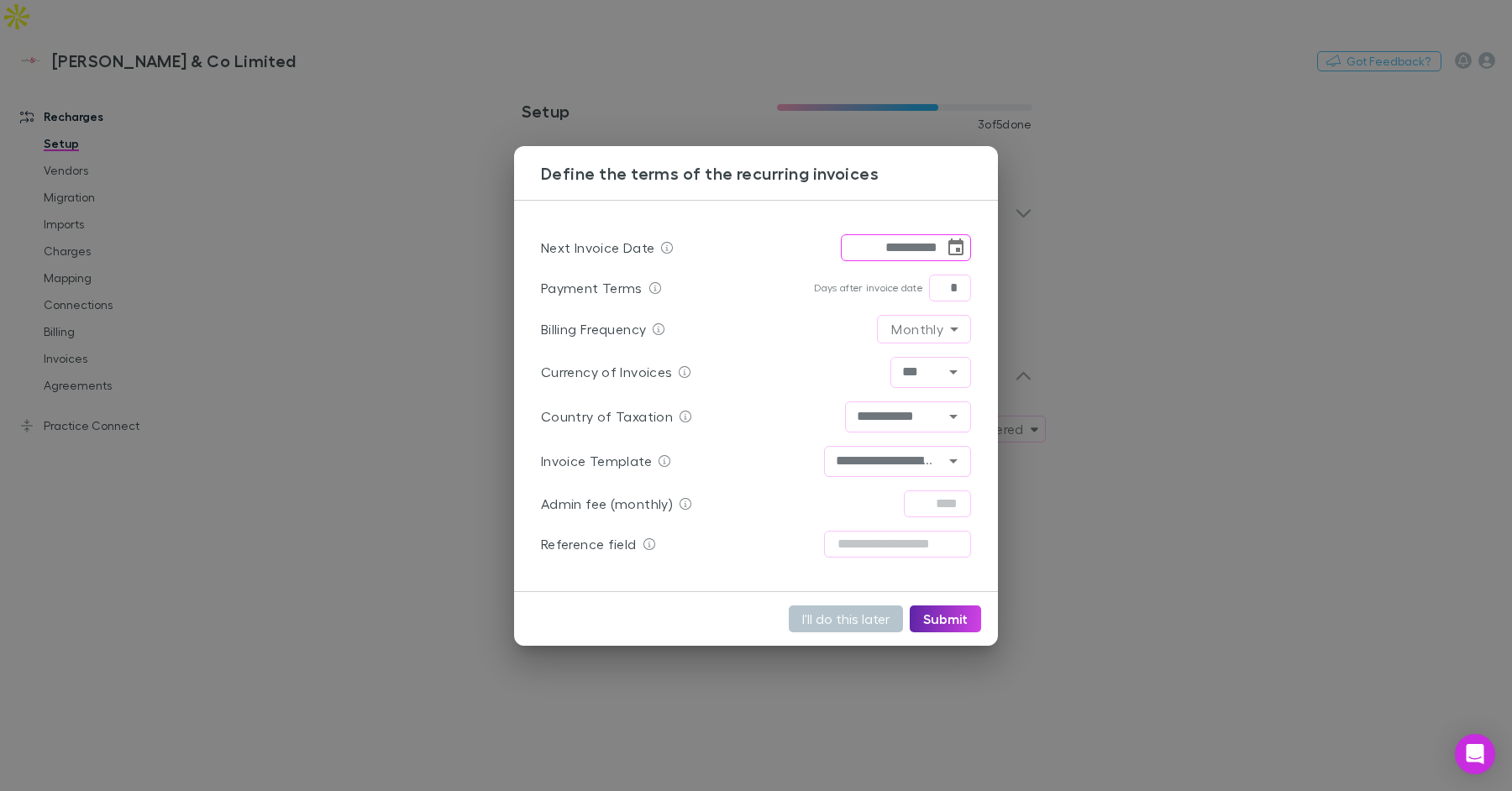
click at [961, 246] on icon "Choose date, selected date is Sep 18, 2025" at bounding box center [955, 247] width 20 height 20
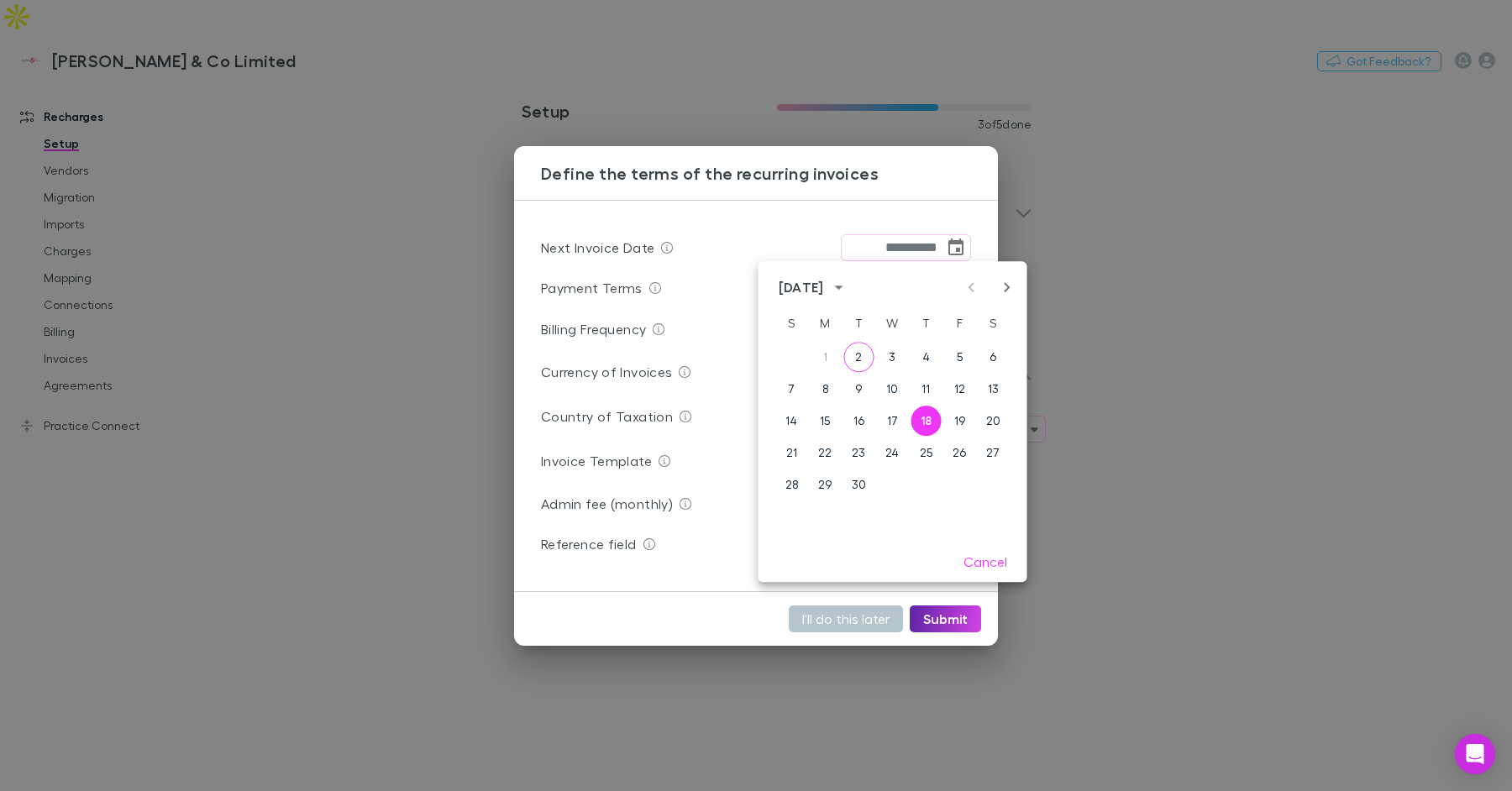
click at [978, 294] on div at bounding box center [990, 287] width 55 height 20
click at [969, 290] on div at bounding box center [990, 287] width 55 height 20
click at [907, 271] on div "September 2025 S M T W T F S 1 2 3 4 5 6 7 8 9 10 11 12 13 14 15 16 17 18 19 20…" at bounding box center [893, 401] width 269 height 280
click at [880, 218] on div "**********" at bounding box center [755, 396] width 484 height 392
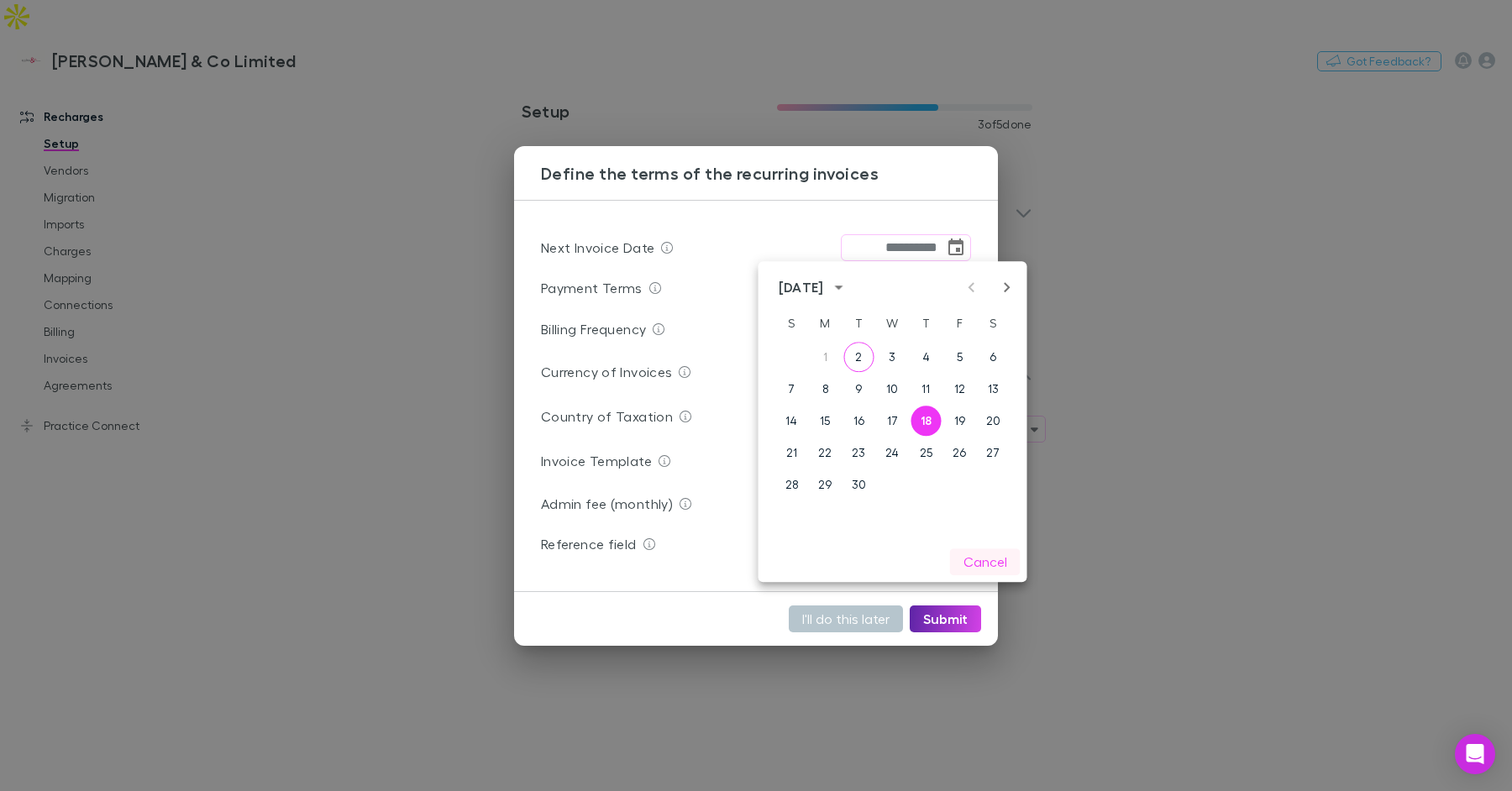
click at [972, 554] on button "Cancel" at bounding box center [985, 561] width 71 height 27
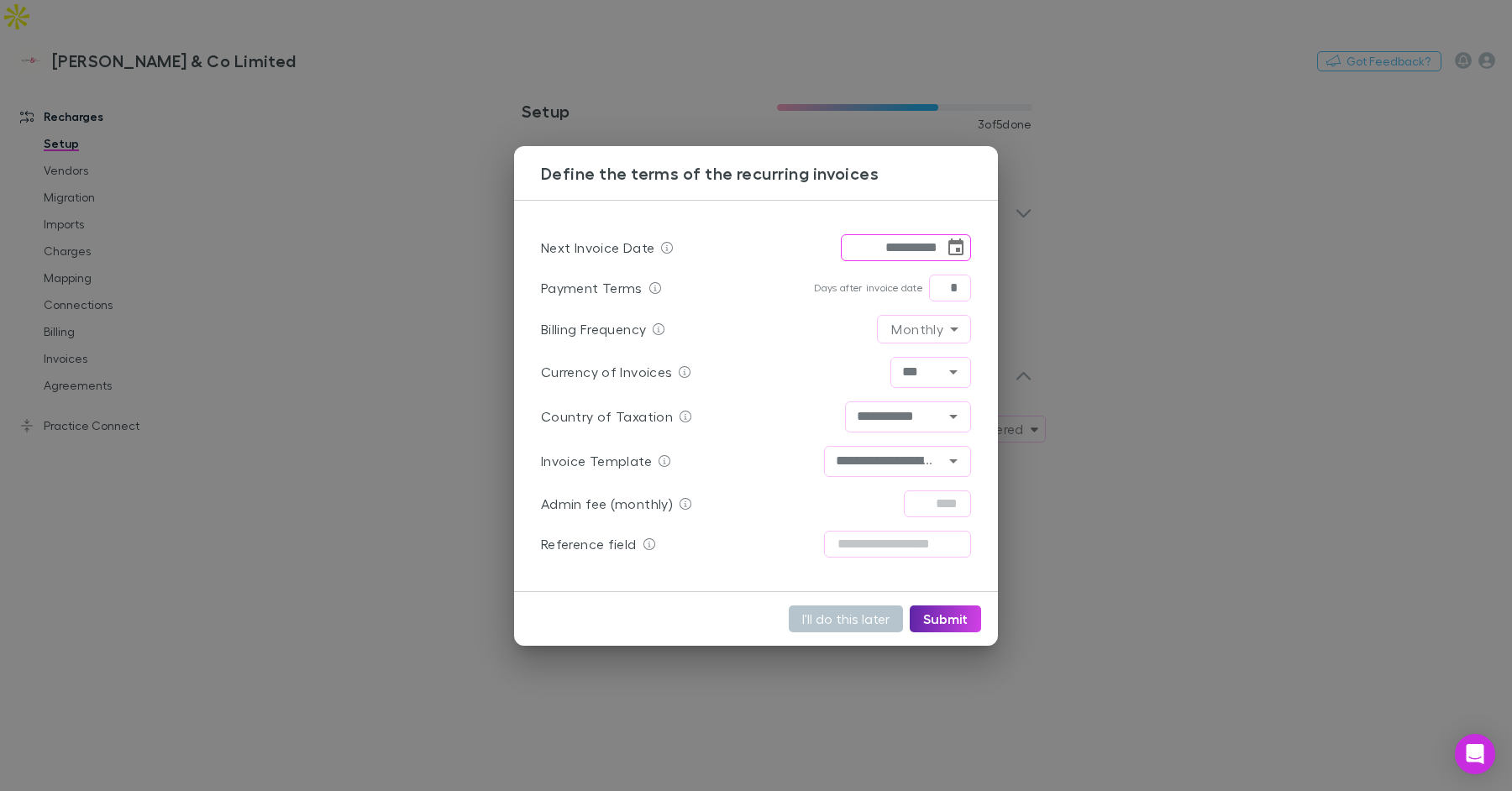
click at [900, 248] on input "**********" at bounding box center [892, 247] width 103 height 27
click at [963, 620] on button "Submit" at bounding box center [945, 619] width 72 height 27
type input "**********"
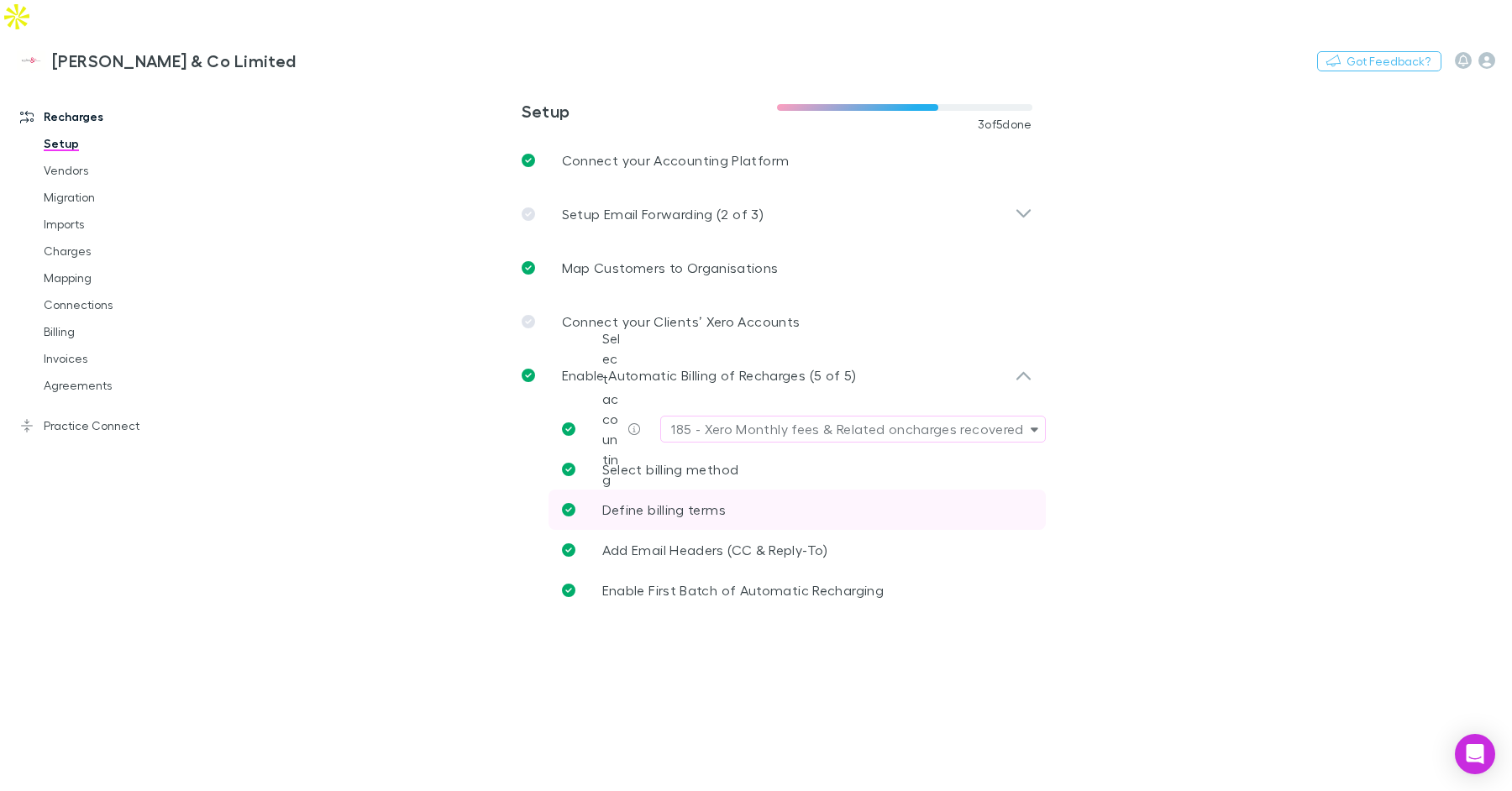
click at [690, 501] on span "Define billing terms" at bounding box center [664, 509] width 123 height 16
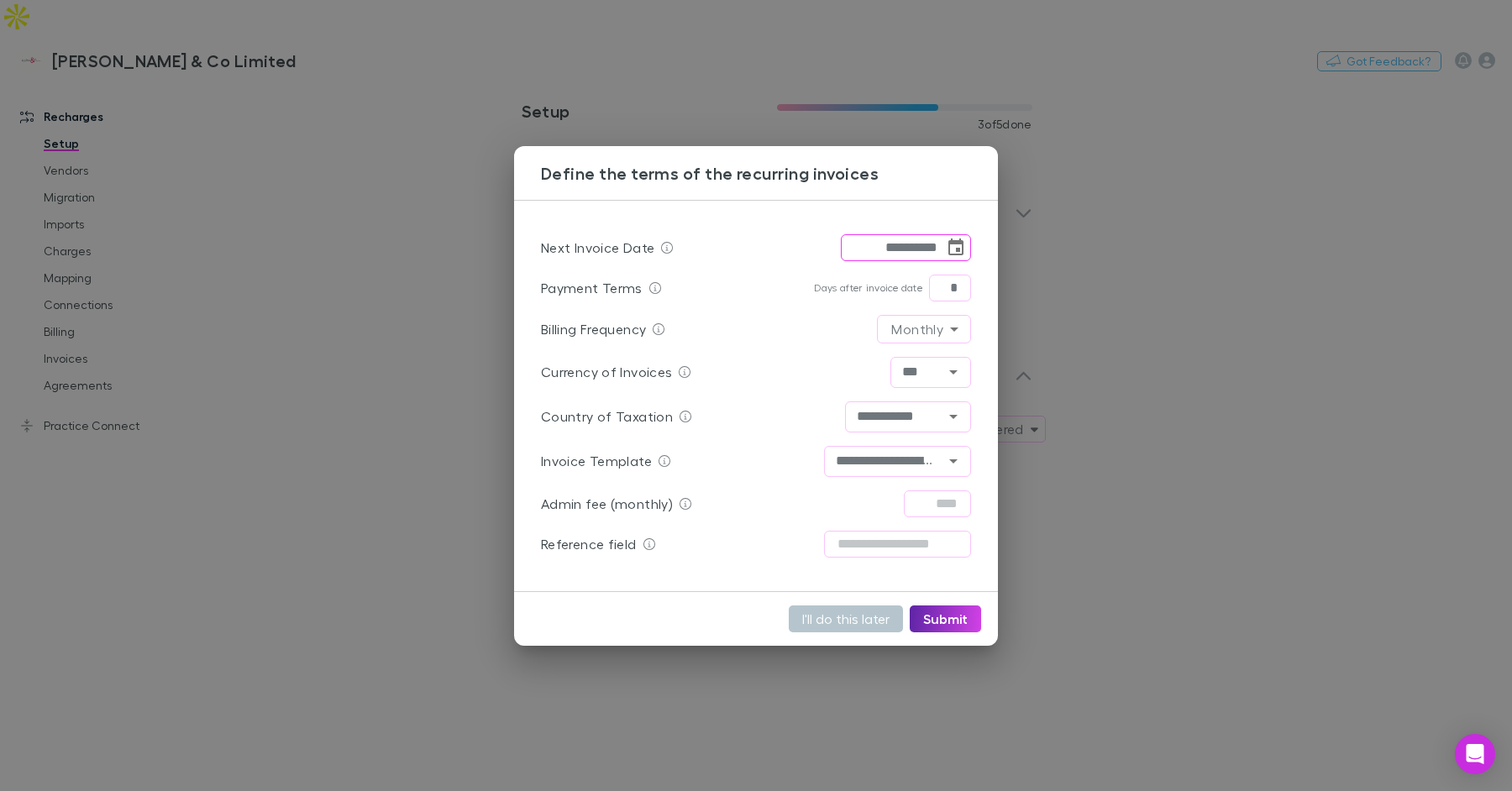
click at [355, 378] on div "**********" at bounding box center [756, 396] width 1512 height 791
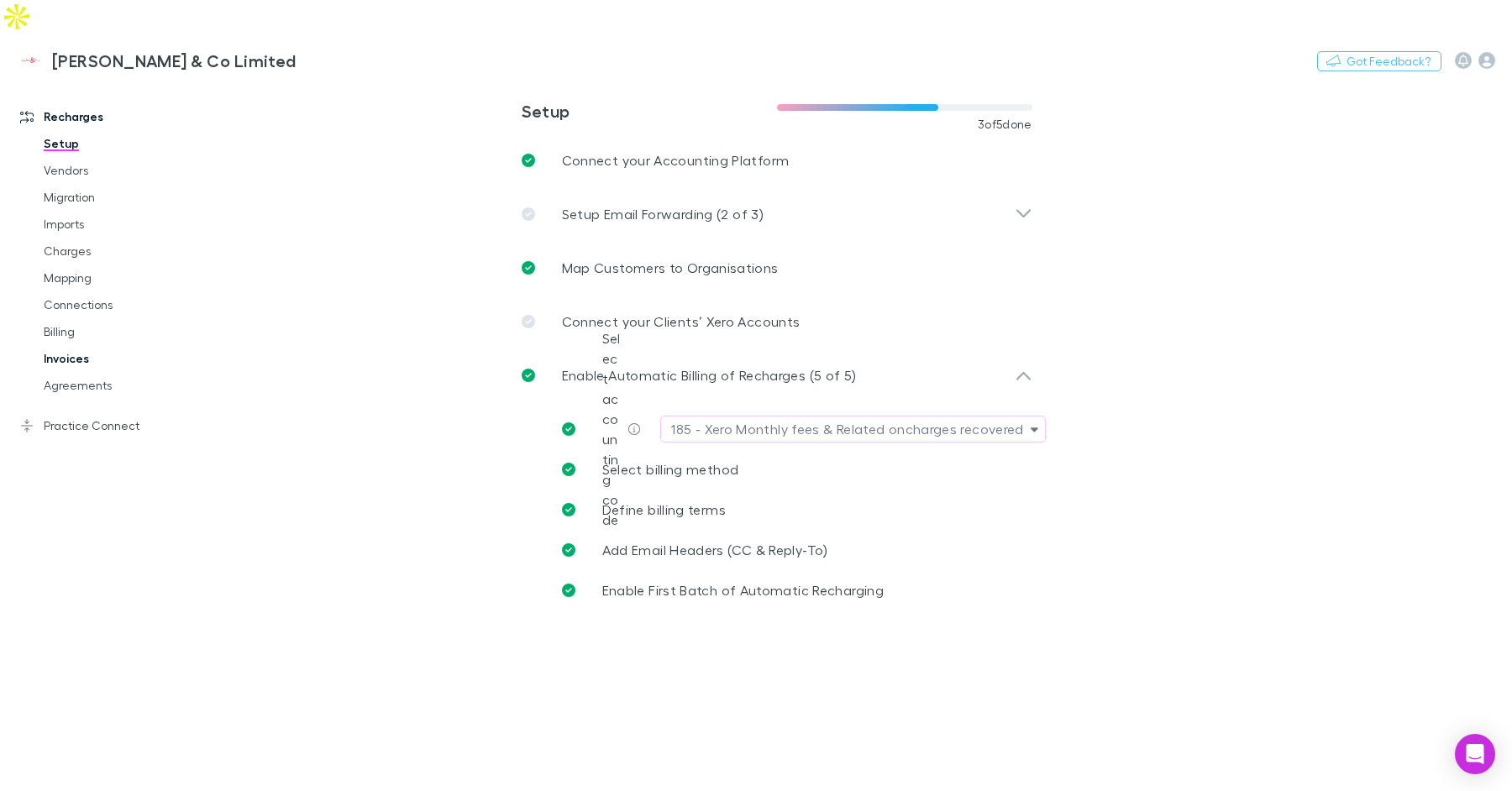
click at [78, 346] on link "Invoices" at bounding box center [119, 358] width 185 height 27
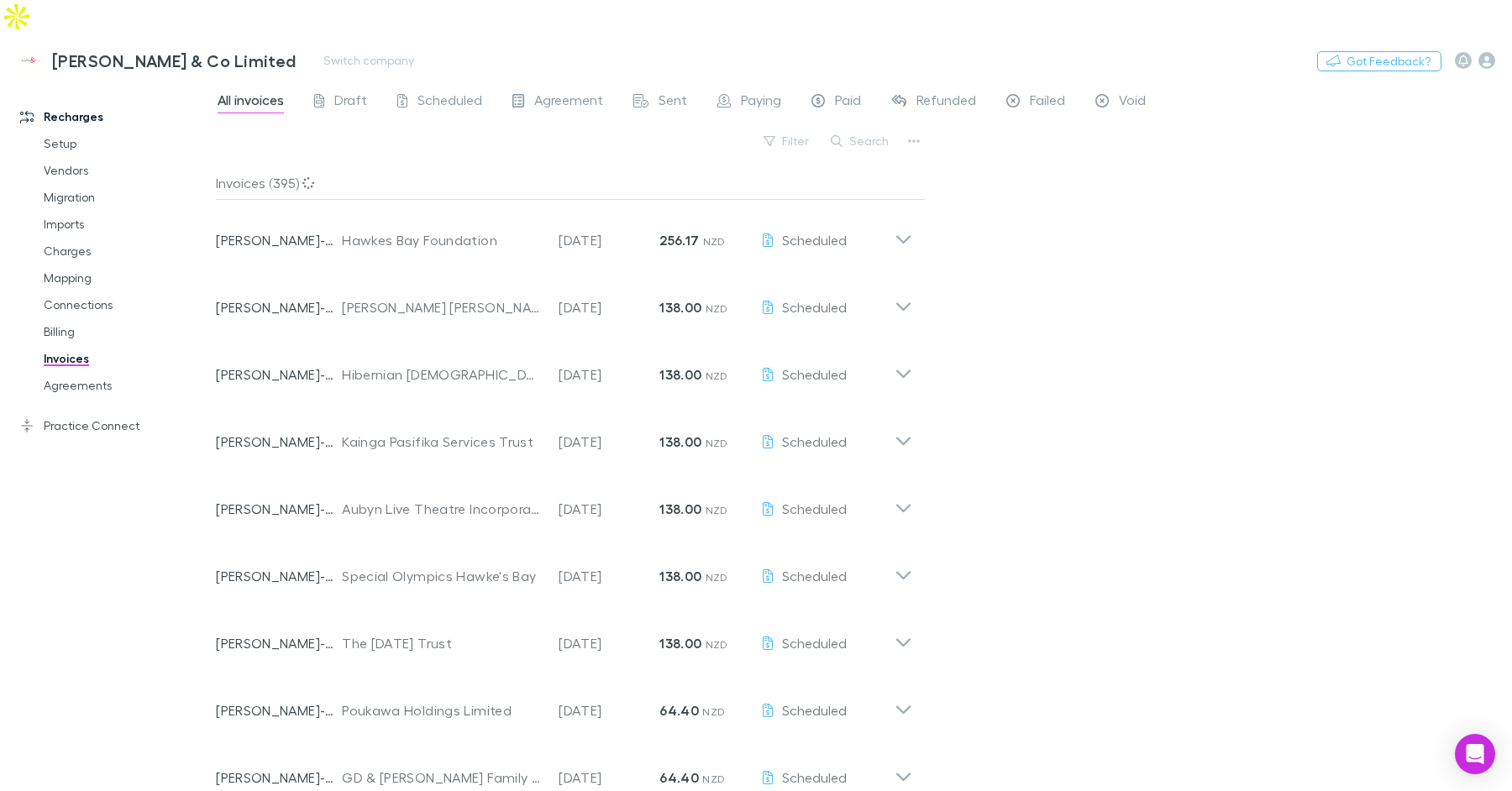
click at [418, 52] on div "Epplett & Co Limited Switch company Nothing Got Feedback?" at bounding box center [756, 60] width 1512 height 53
click at [423, 91] on span "Scheduled" at bounding box center [449, 102] width 65 height 22
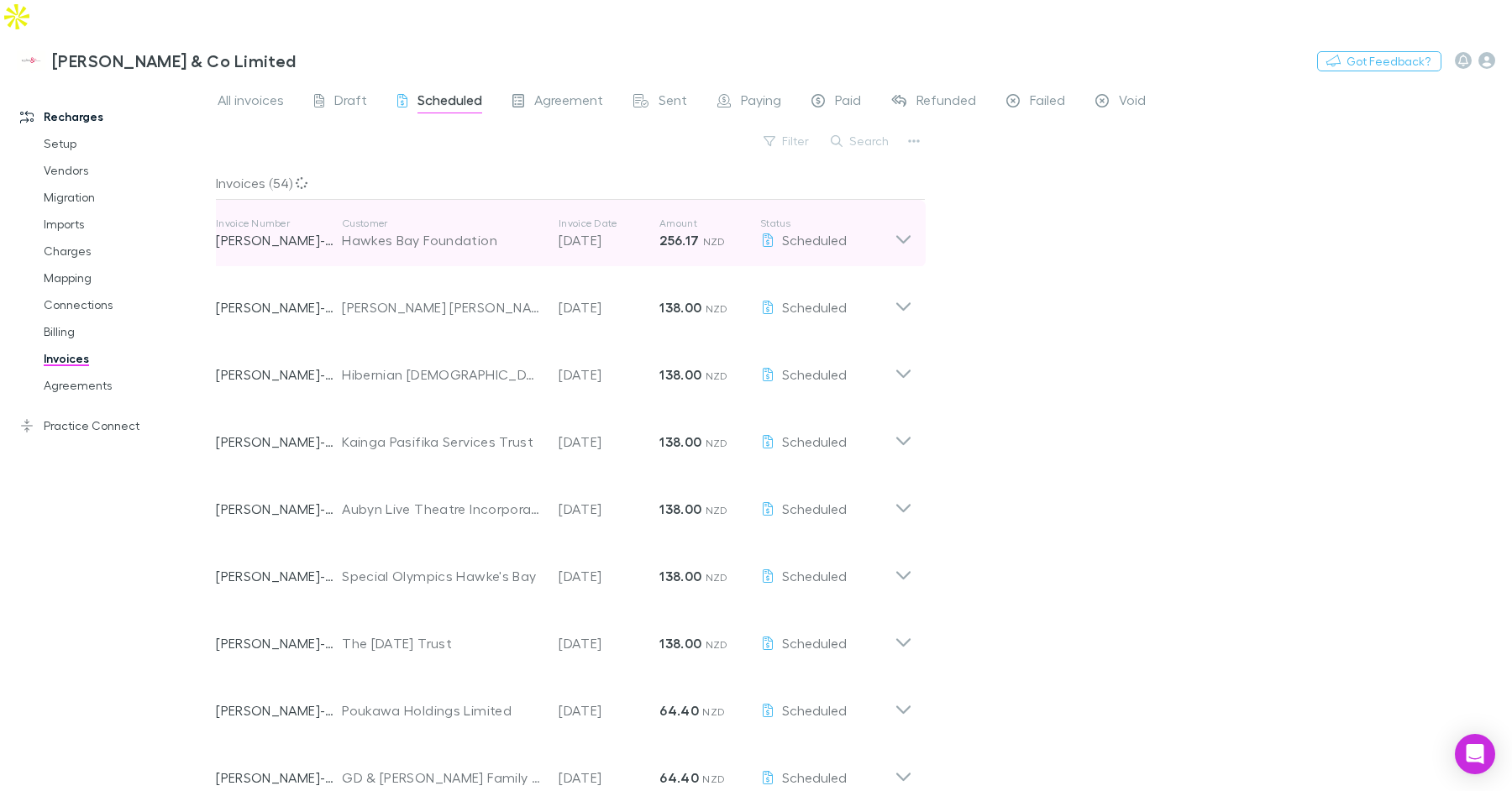
click at [675, 230] on p "256.17 NZD" at bounding box center [709, 240] width 101 height 20
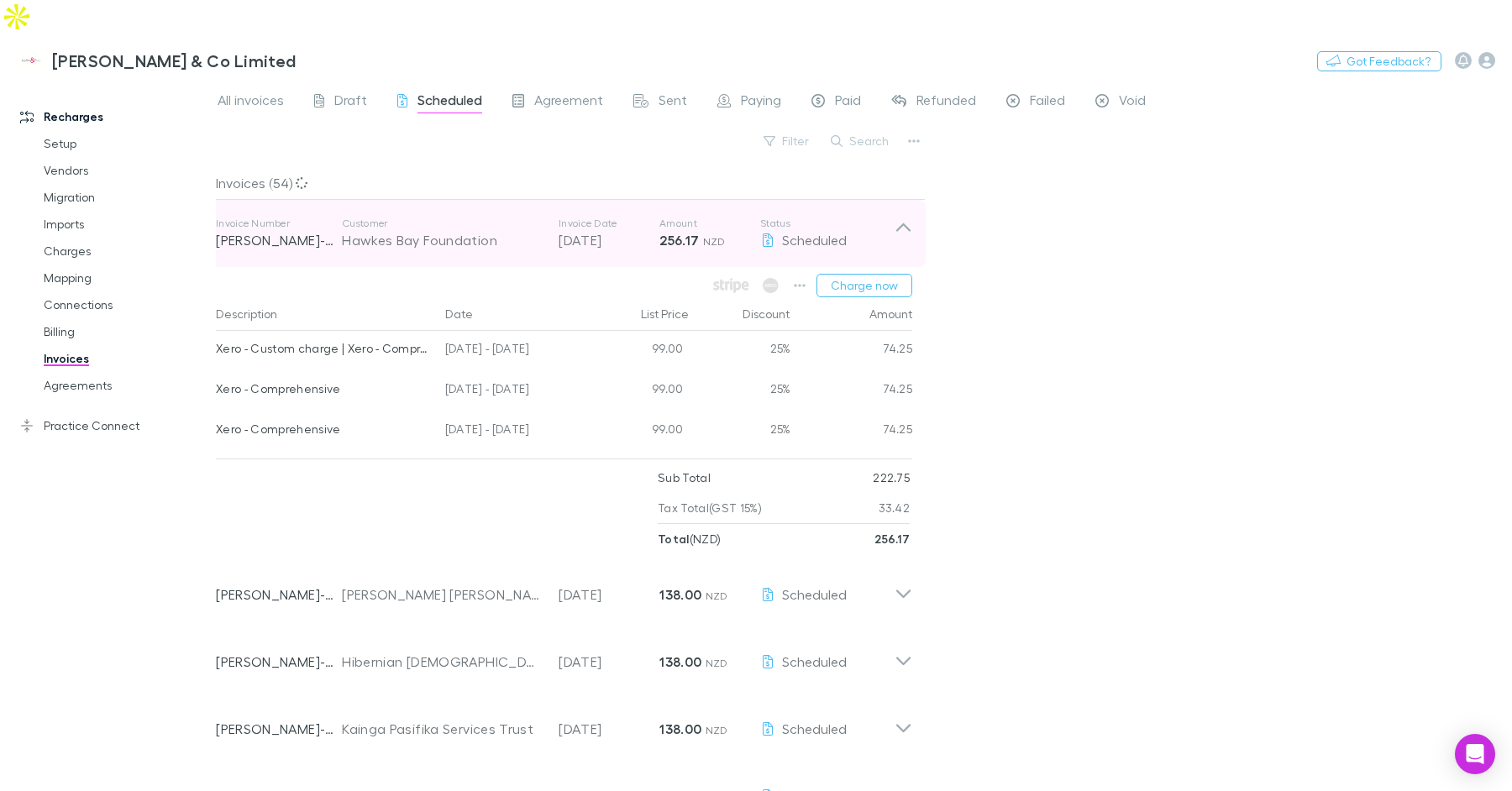
click at [629, 230] on p "18 Sep 2025" at bounding box center [609, 240] width 101 height 20
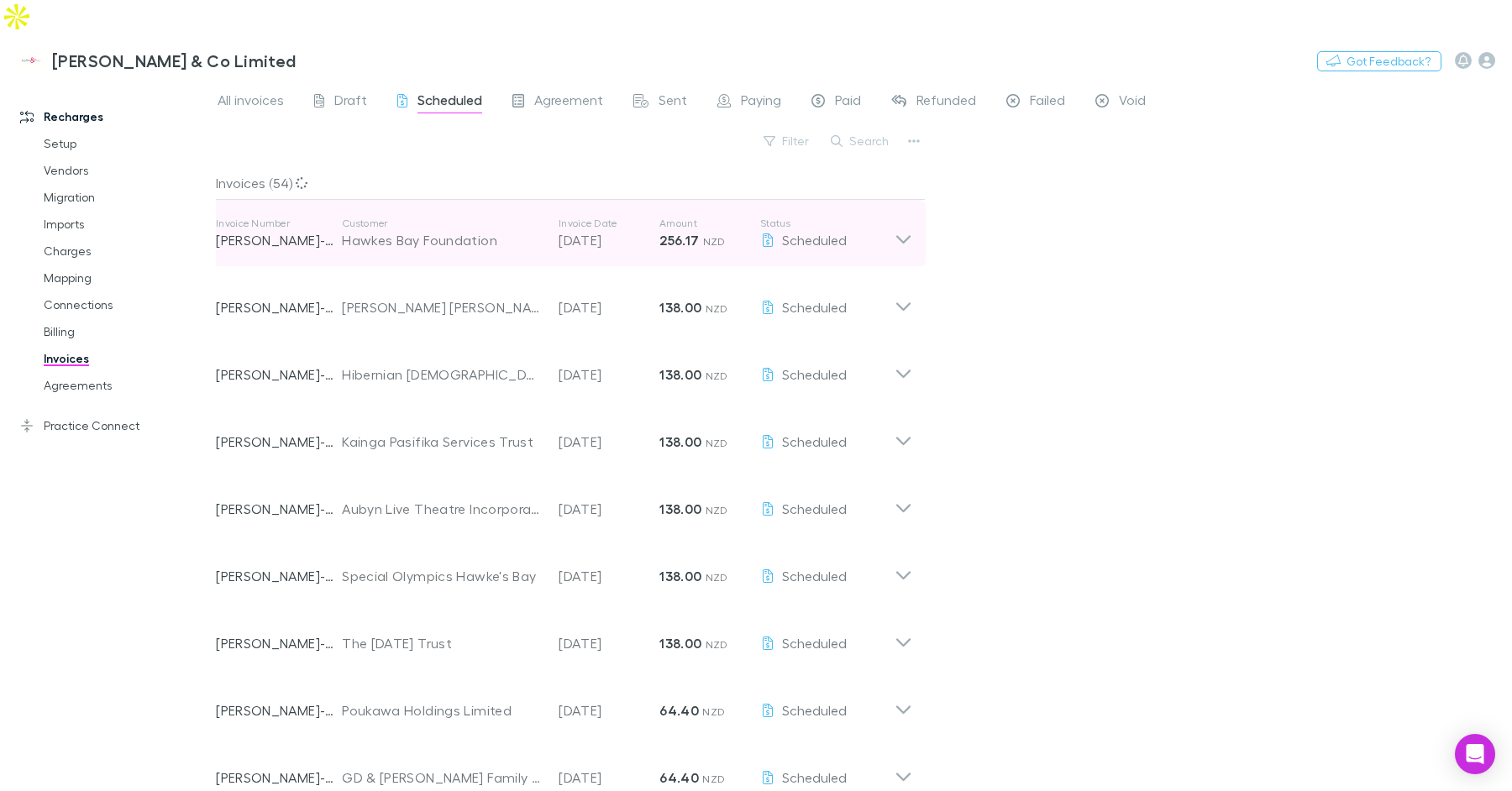
click at [629, 230] on p "18 Sep 2025" at bounding box center [609, 240] width 101 height 20
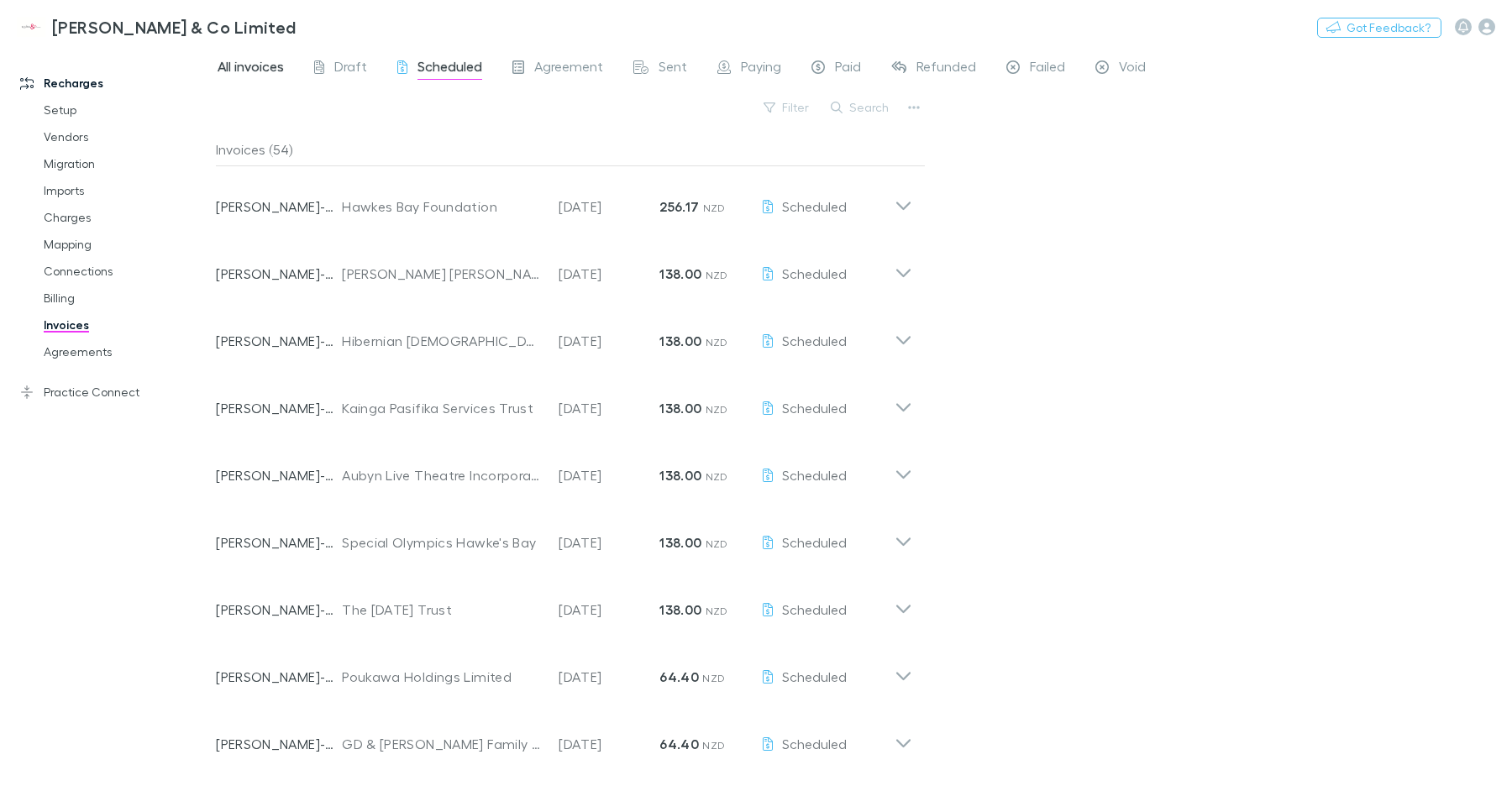
click at [246, 68] on span "All invoices" at bounding box center [250, 68] width 66 height 22
click at [420, 73] on span "Scheduled" at bounding box center [449, 68] width 65 height 22
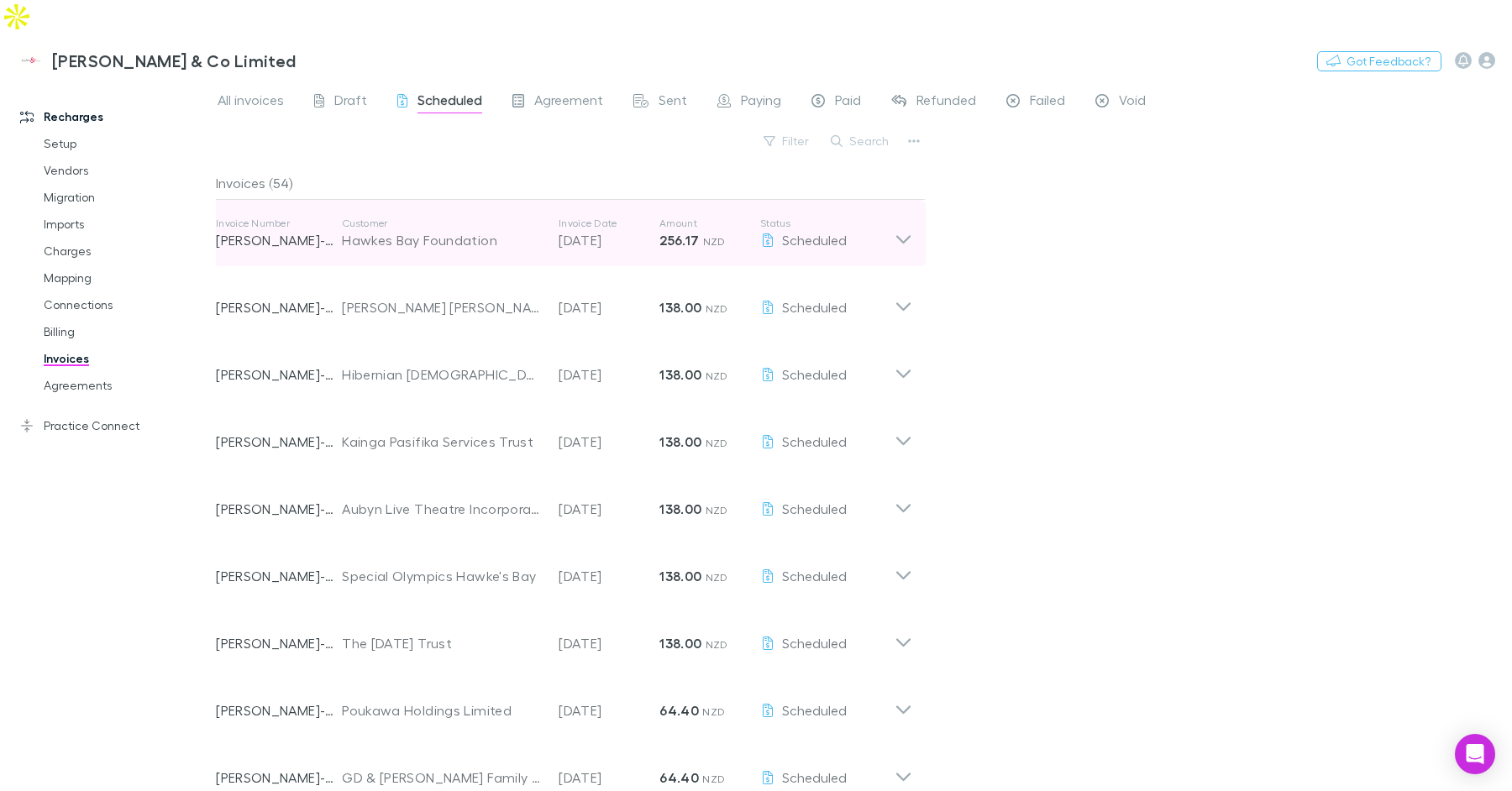
click at [925, 200] on div "Invoice Number RECH-0095 Customer Hawkes Bay Foundation Invoice Date 18 Aug 202…" at bounding box center [564, 234] width 723 height 67
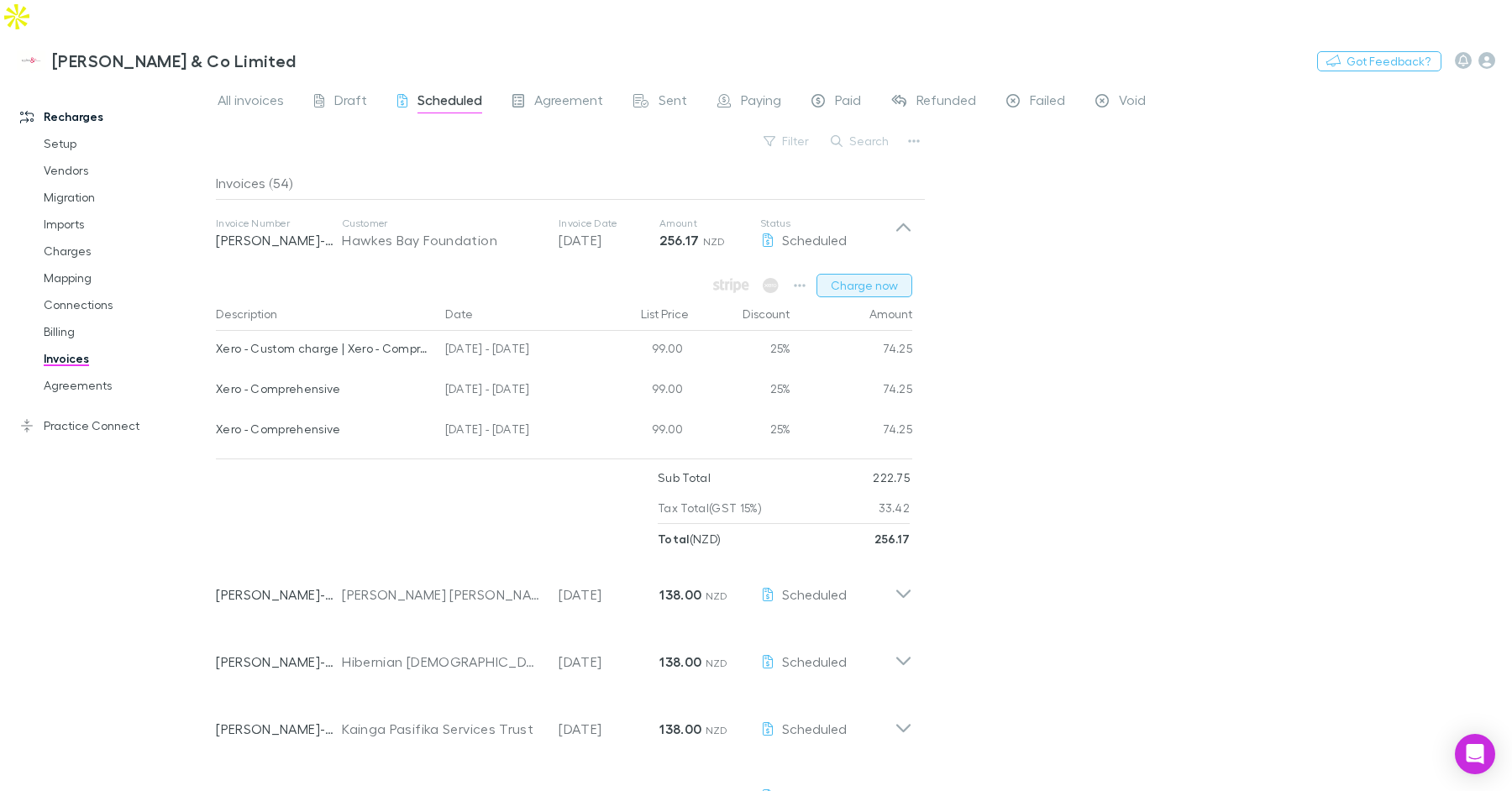
click at [873, 274] on button "Charge now" at bounding box center [864, 285] width 96 height 23
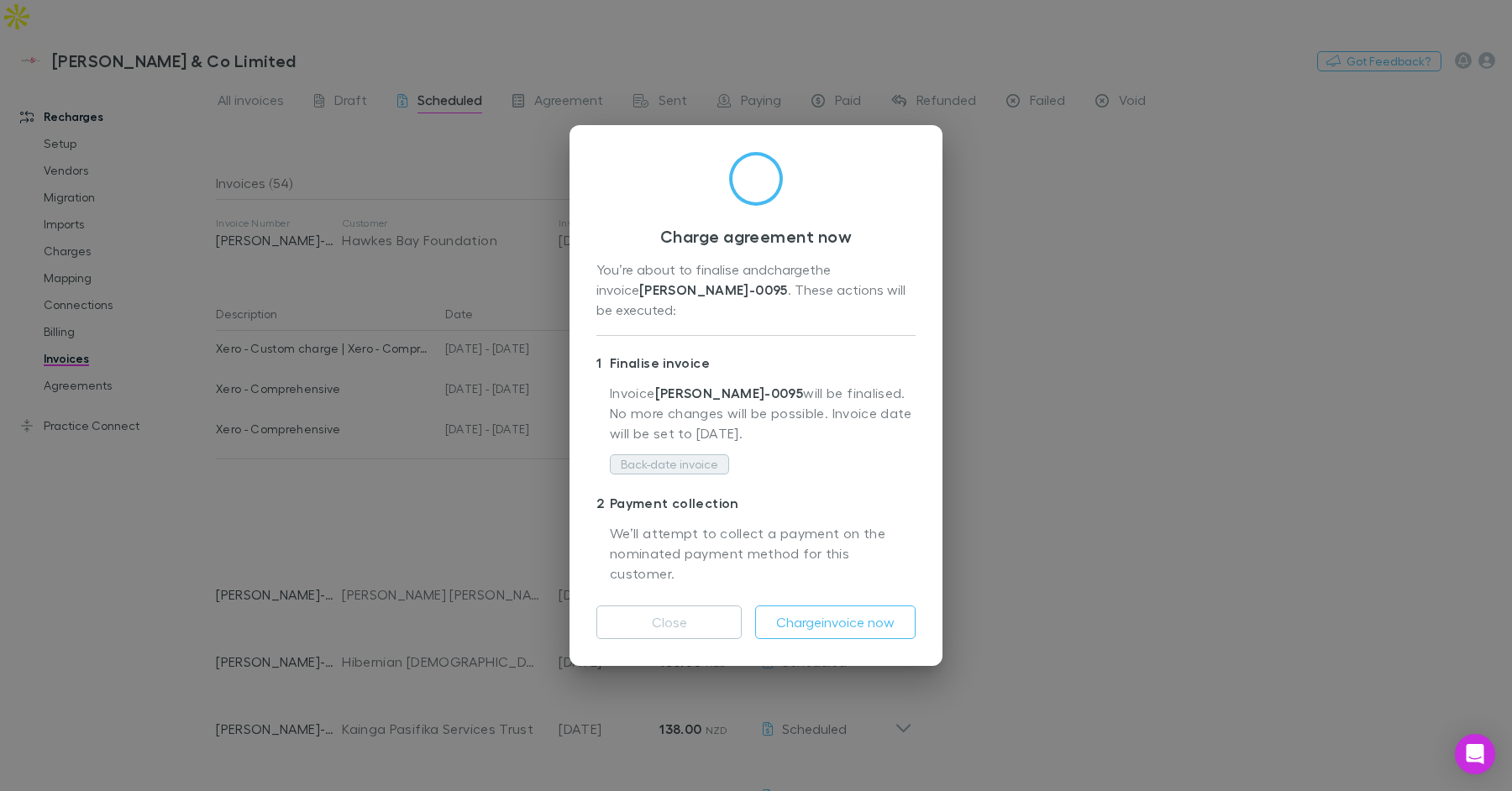
click at [718, 470] on button "Back-date invoice" at bounding box center [669, 464] width 119 height 20
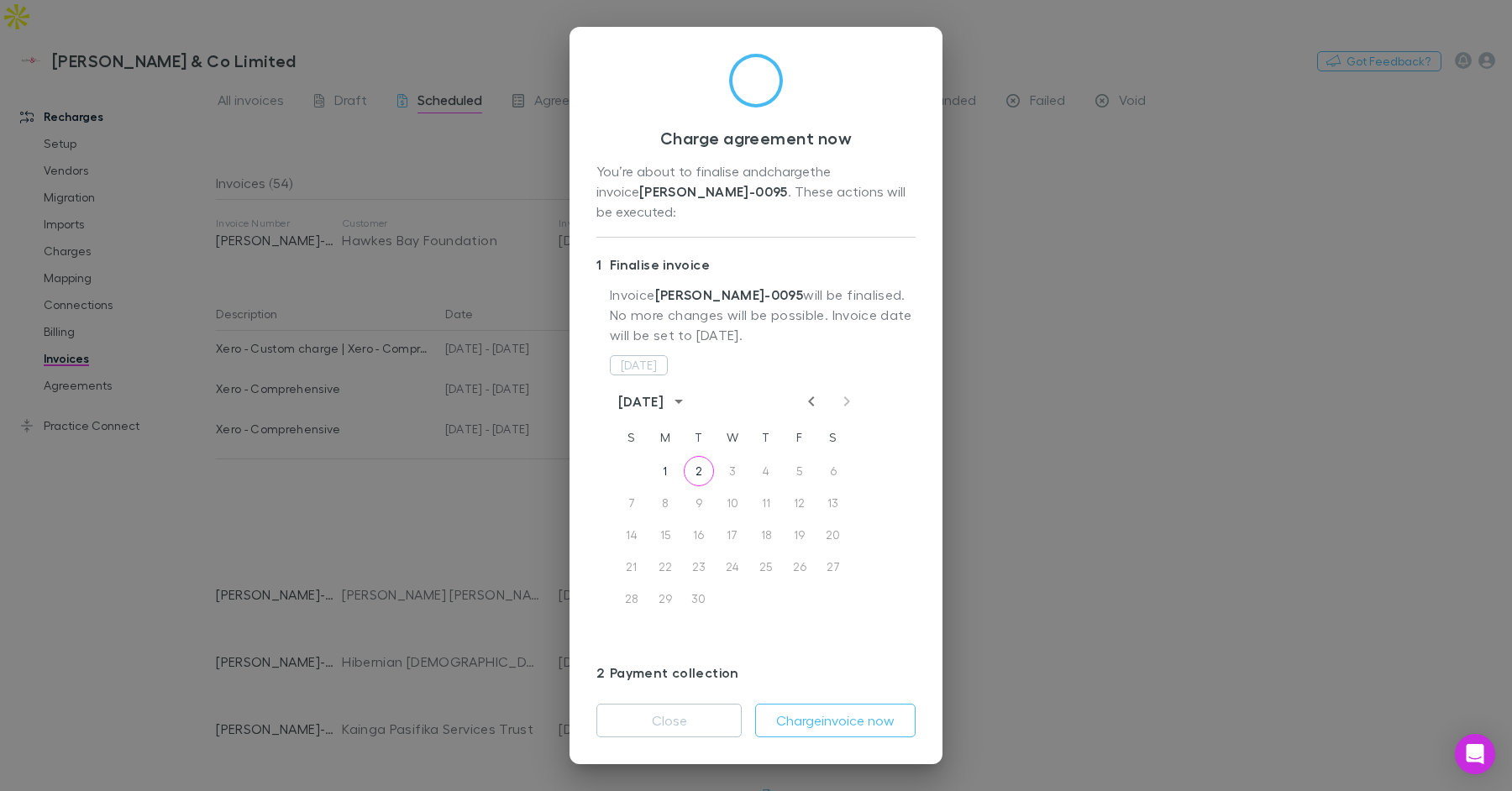
click at [809, 391] on icon "Previous month" at bounding box center [811, 401] width 20 height 20
click at [670, 551] on button "18" at bounding box center [665, 566] width 30 height 30
click at [885, 727] on button "Charge invoice now" at bounding box center [835, 720] width 160 height 34
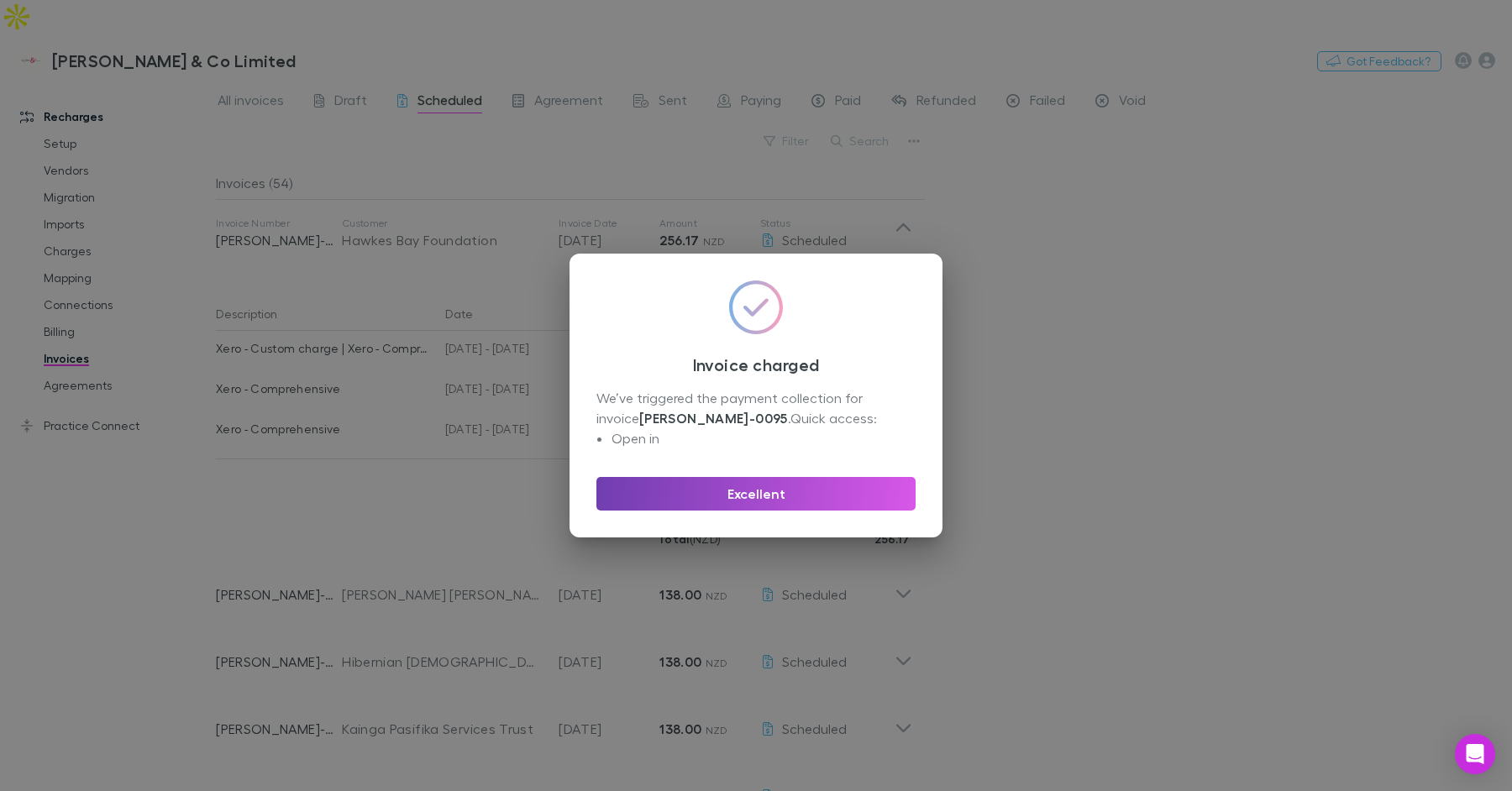
click at [676, 488] on button "Excellent" at bounding box center [756, 494] width 319 height 34
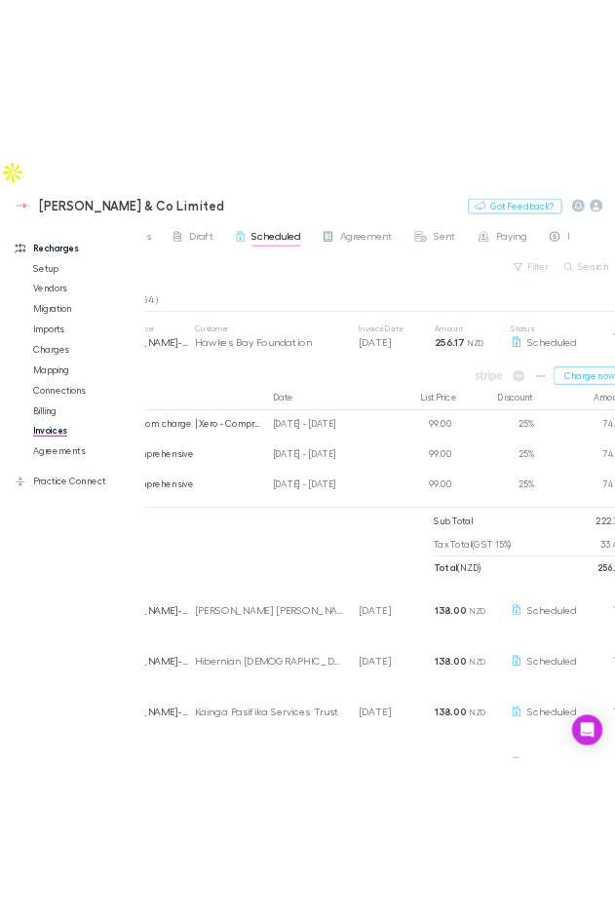
scroll to position [0, 102]
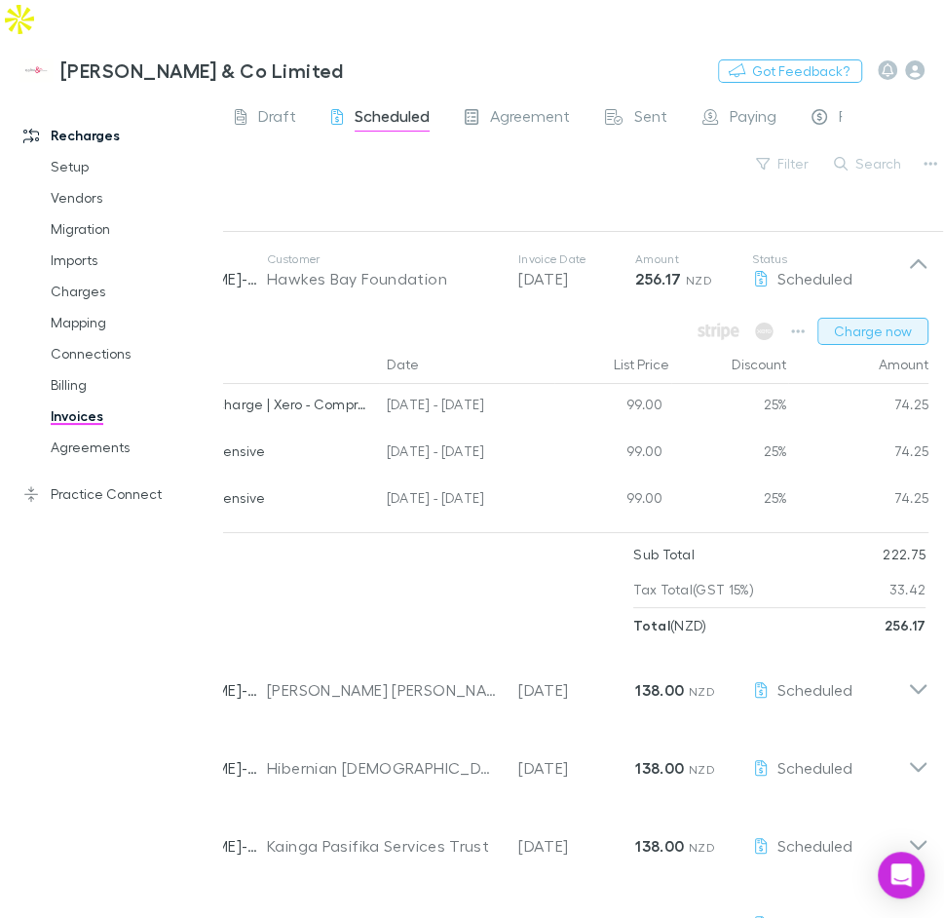
click at [849, 318] on button "Charge now" at bounding box center [873, 331] width 111 height 27
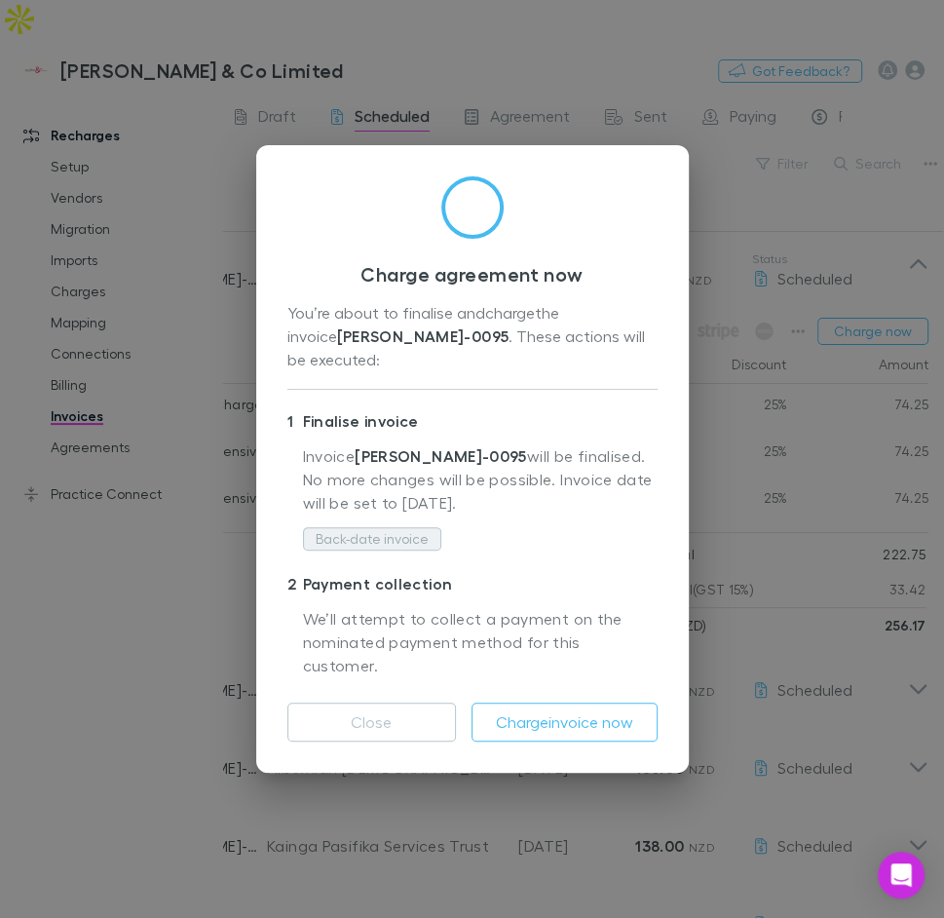
click at [354, 531] on button "Back-date invoice" at bounding box center [372, 538] width 138 height 23
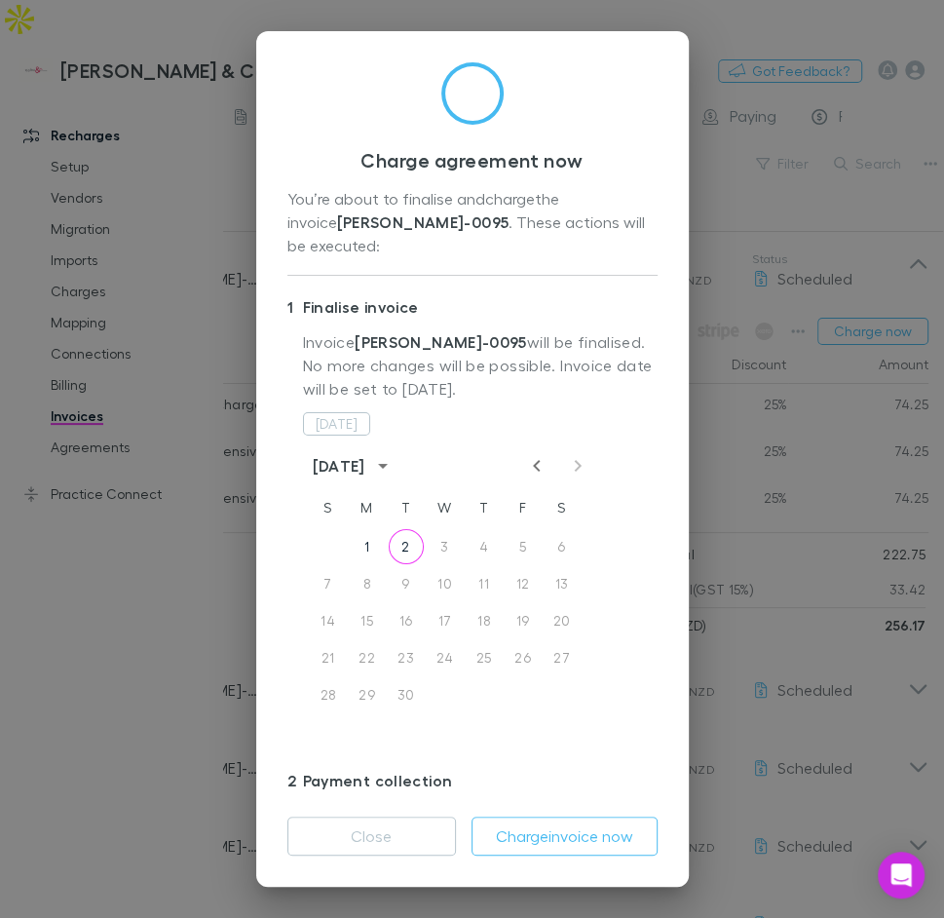
click at [517, 454] on div "September 2025" at bounding box center [445, 465] width 312 height 29
click at [533, 460] on icon "Previous month" at bounding box center [536, 466] width 7 height 12
click at [370, 640] on button "18" at bounding box center [367, 657] width 35 height 35
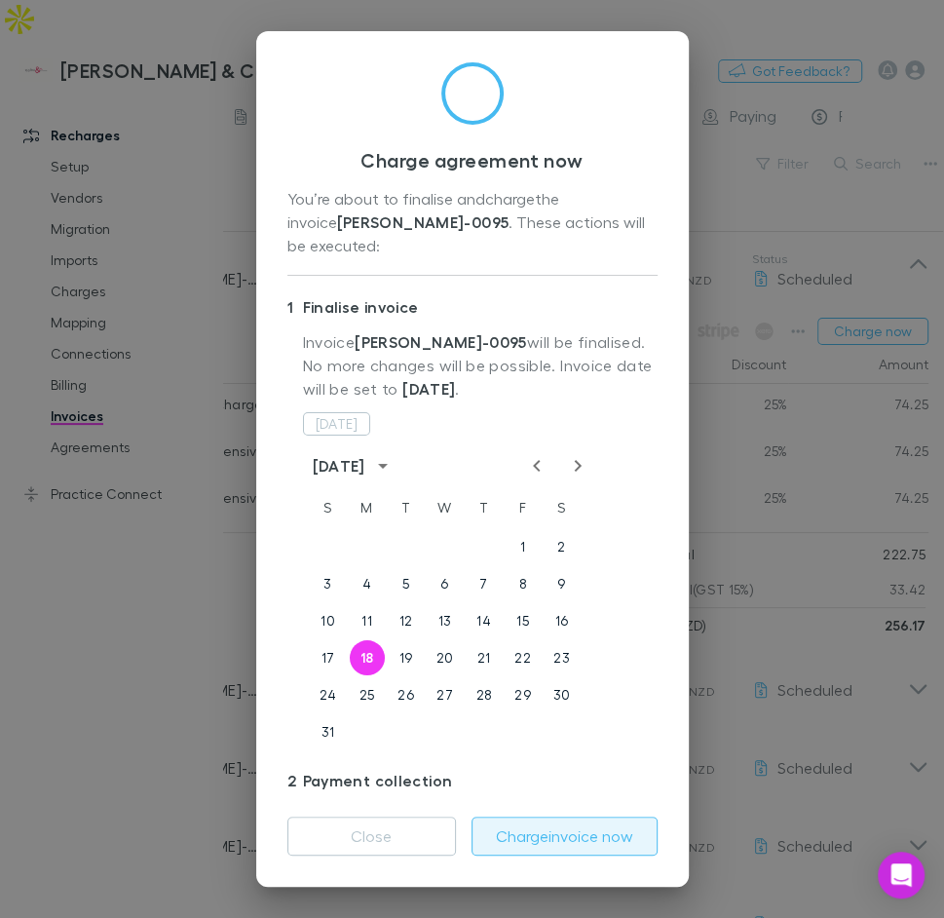
click at [527, 821] on button "Charge invoice now" at bounding box center [565, 836] width 186 height 39
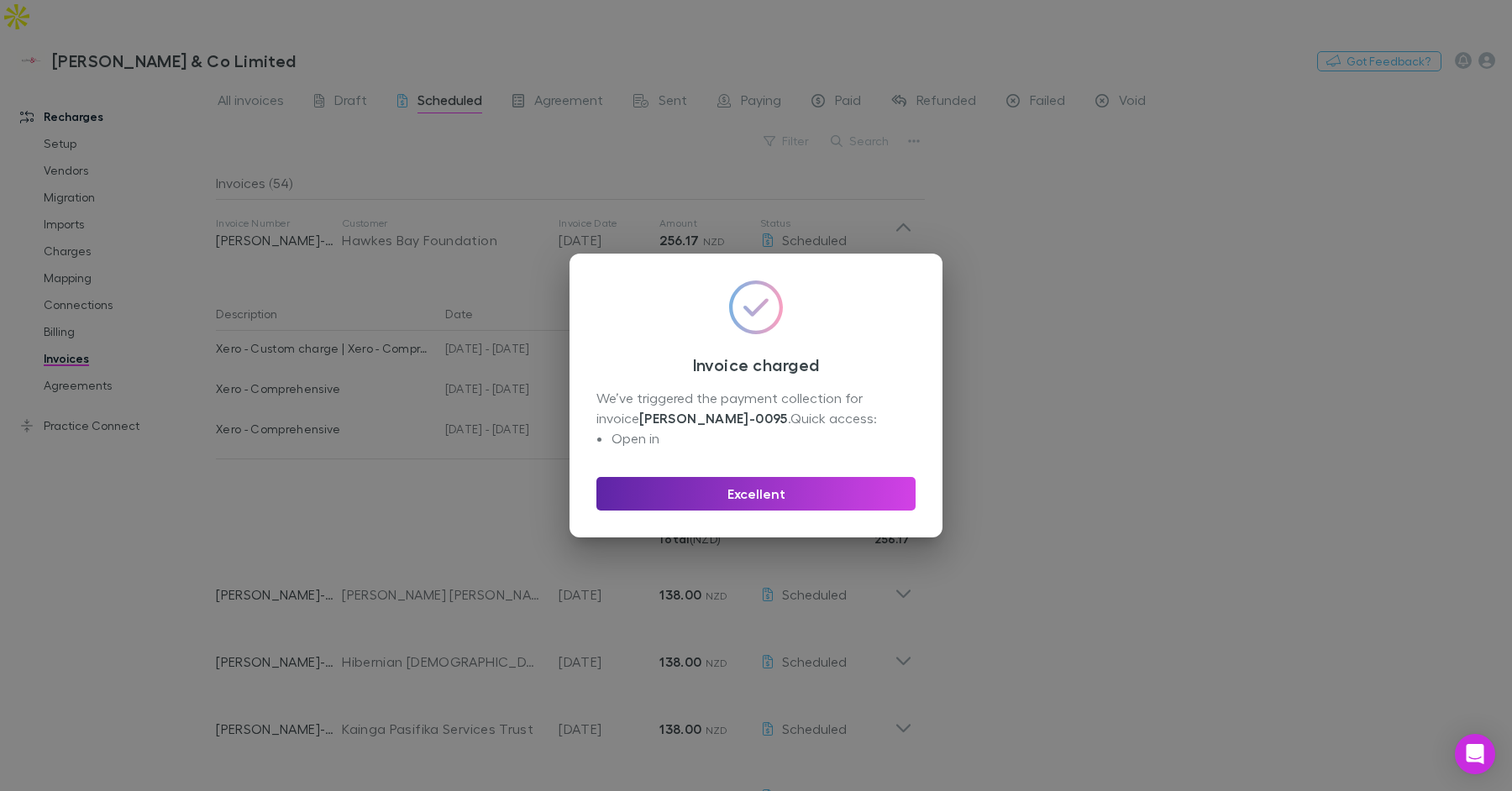
scroll to position [0, 0]
click at [805, 479] on button "Excellent" at bounding box center [756, 494] width 319 height 34
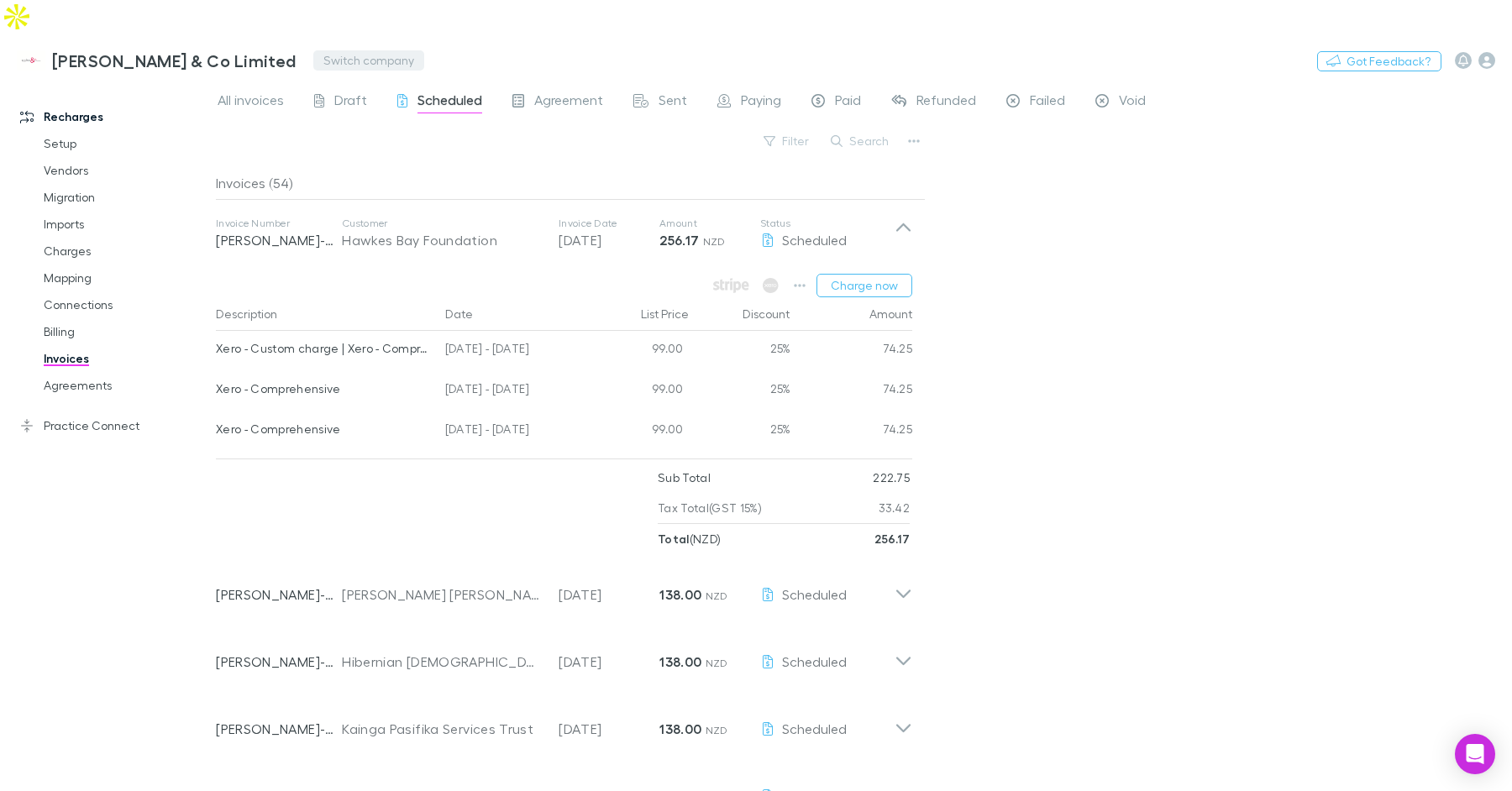
click at [313, 50] on button "Switch company" at bounding box center [368, 59] width 111 height 20
type input "****"
click at [296, 95] on p "Lucicharge" at bounding box center [282, 100] width 70 height 20
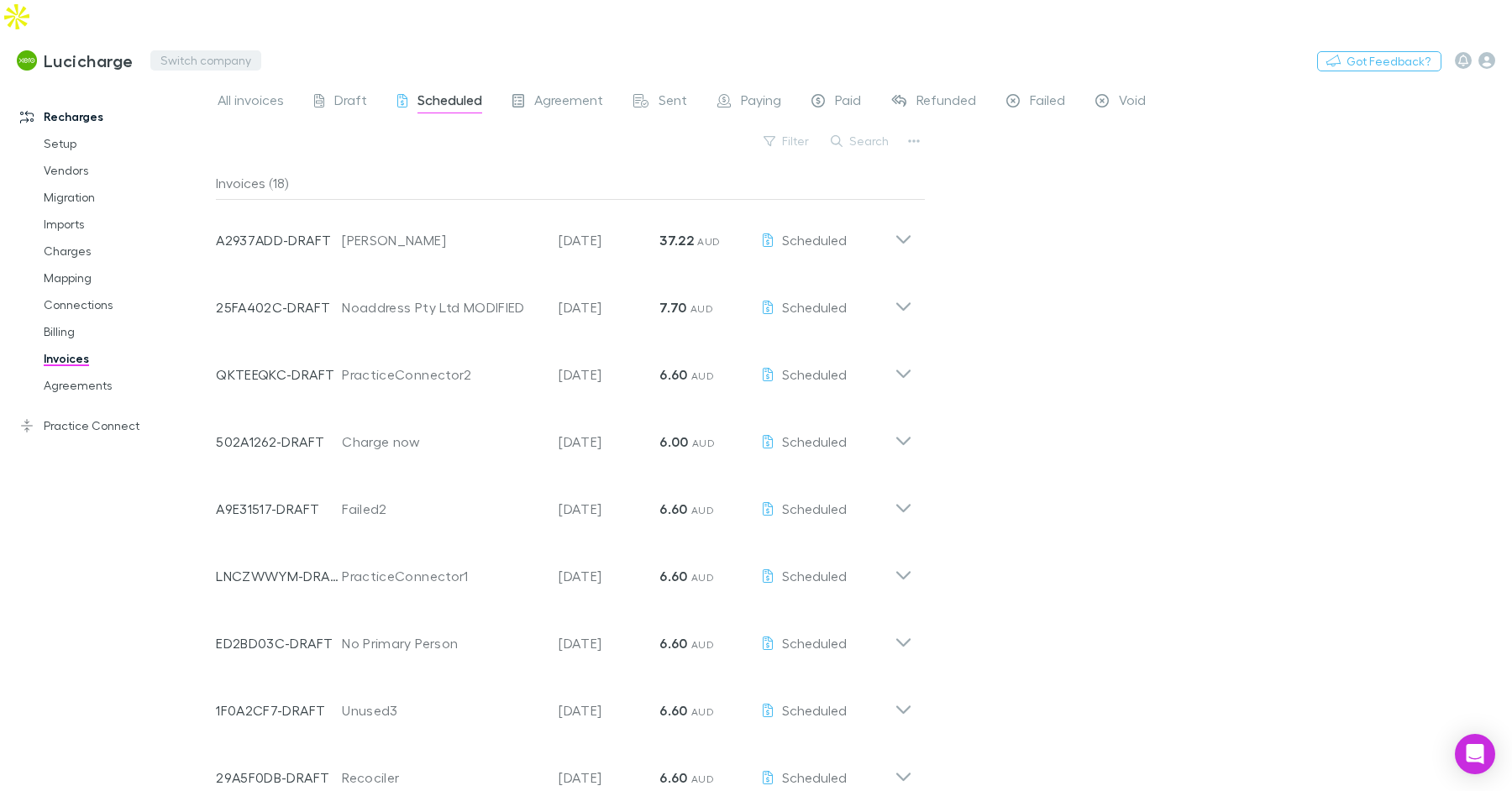
click at [208, 50] on button "Switch company" at bounding box center [205, 59] width 111 height 20
type input "****"
click at [249, 109] on p "Shepherd Hensman Ltd" at bounding box center [239, 100] width 149 height 20
click at [93, 130] on link "Setup" at bounding box center [119, 143] width 185 height 27
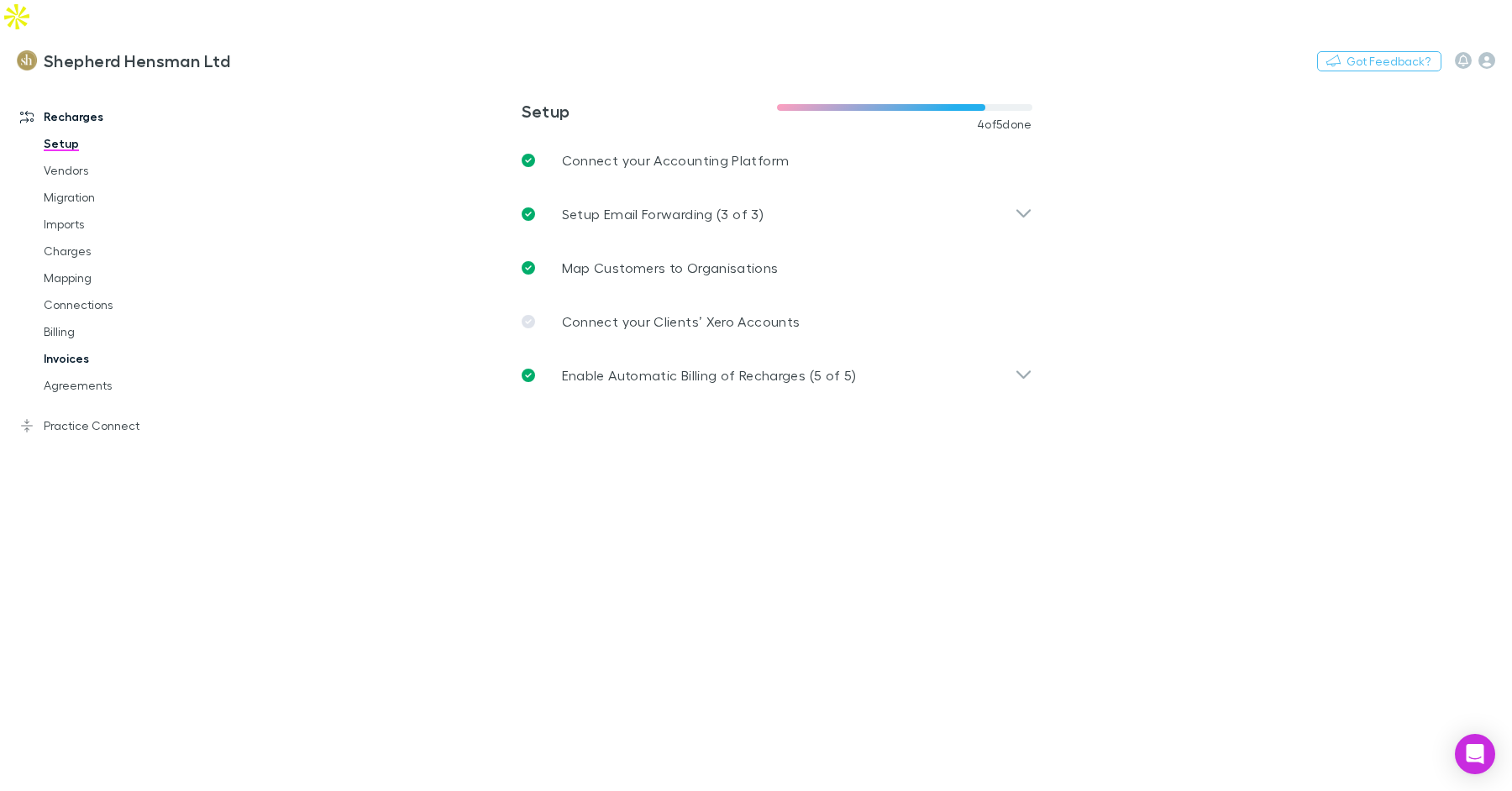
click at [77, 346] on link "Invoices" at bounding box center [119, 358] width 185 height 27
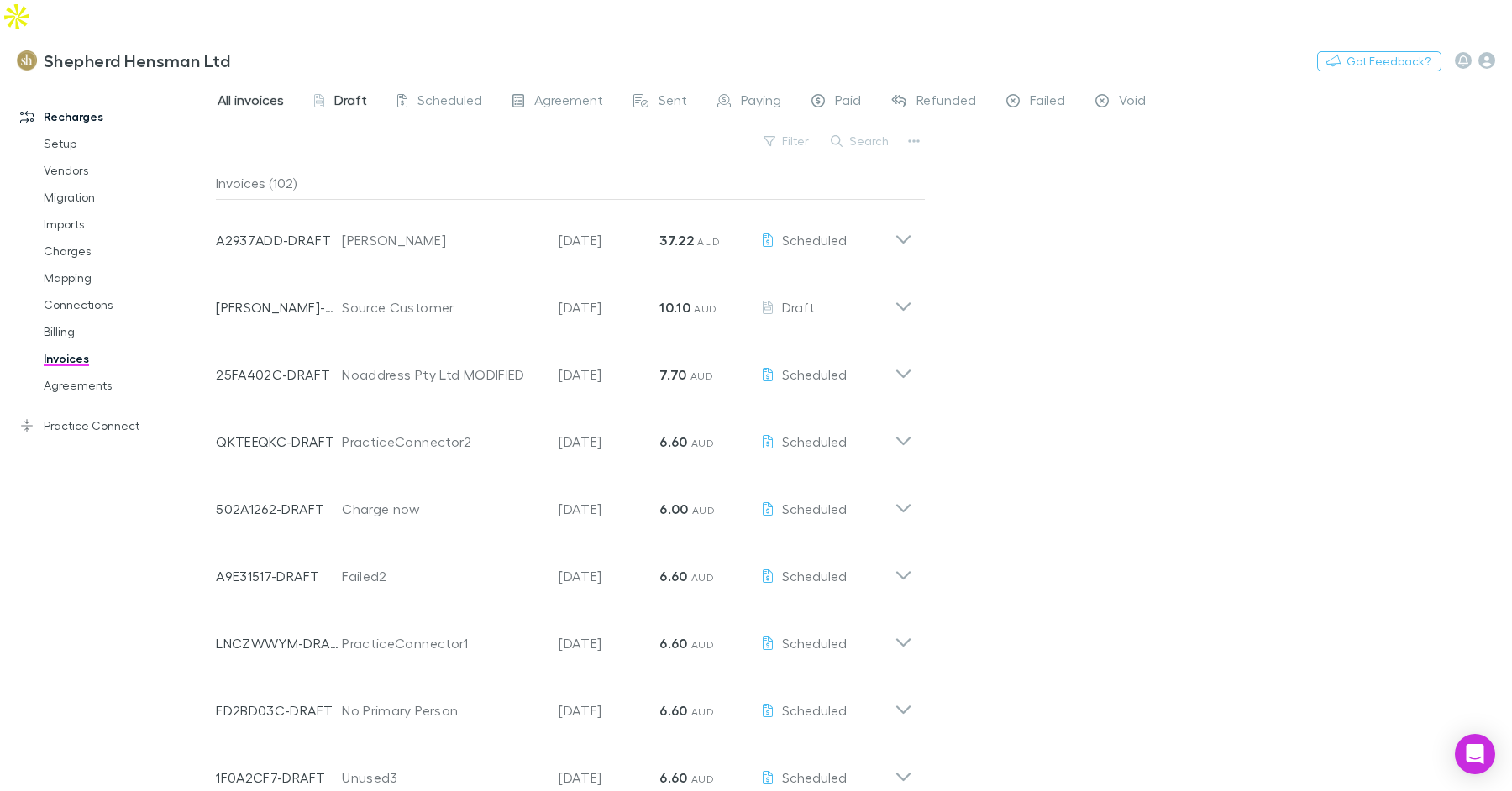
click at [325, 89] on link "Draft" at bounding box center [341, 102] width 56 height 27
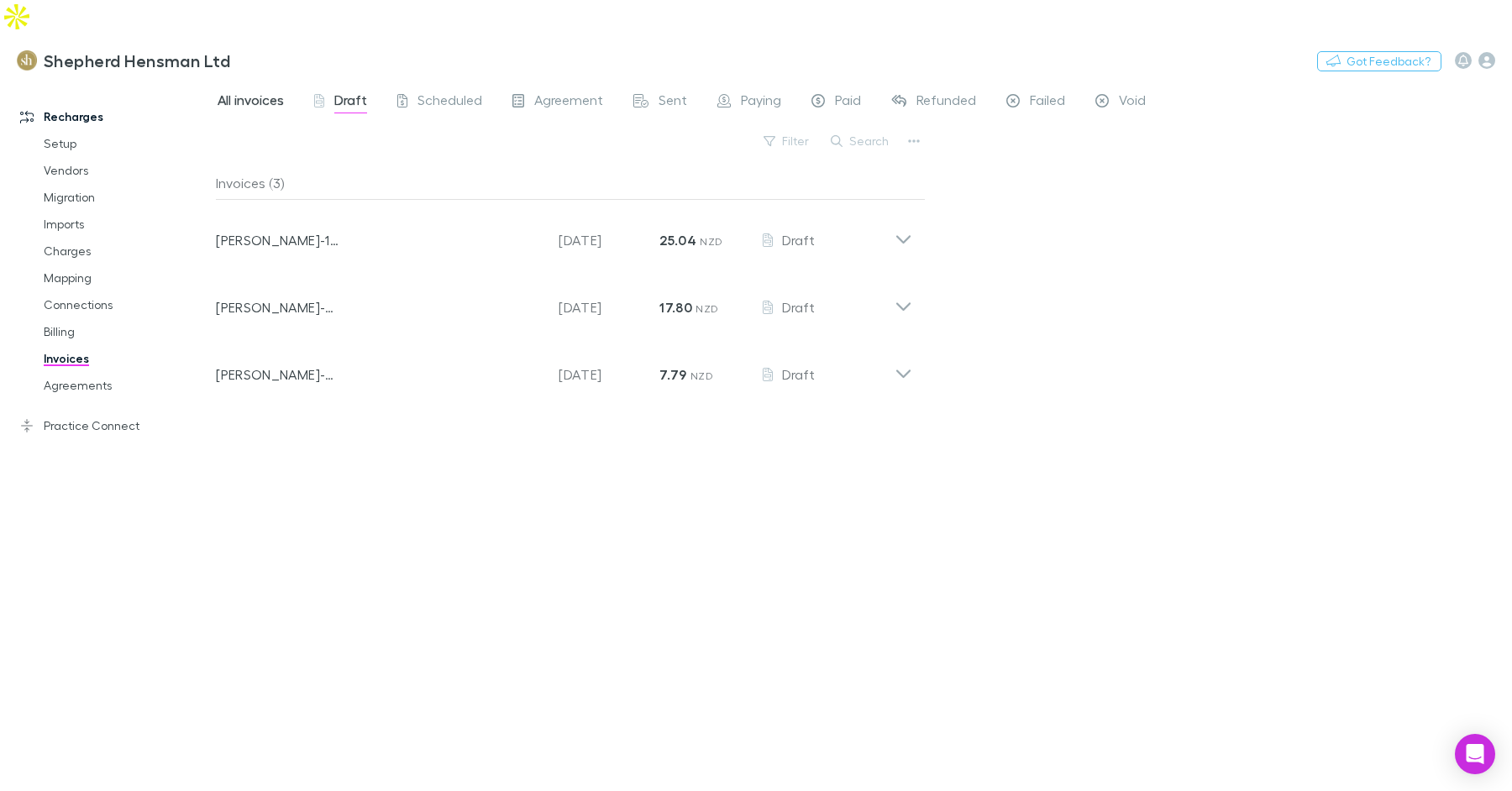
click at [268, 91] on span "All invoices" at bounding box center [250, 102] width 66 height 22
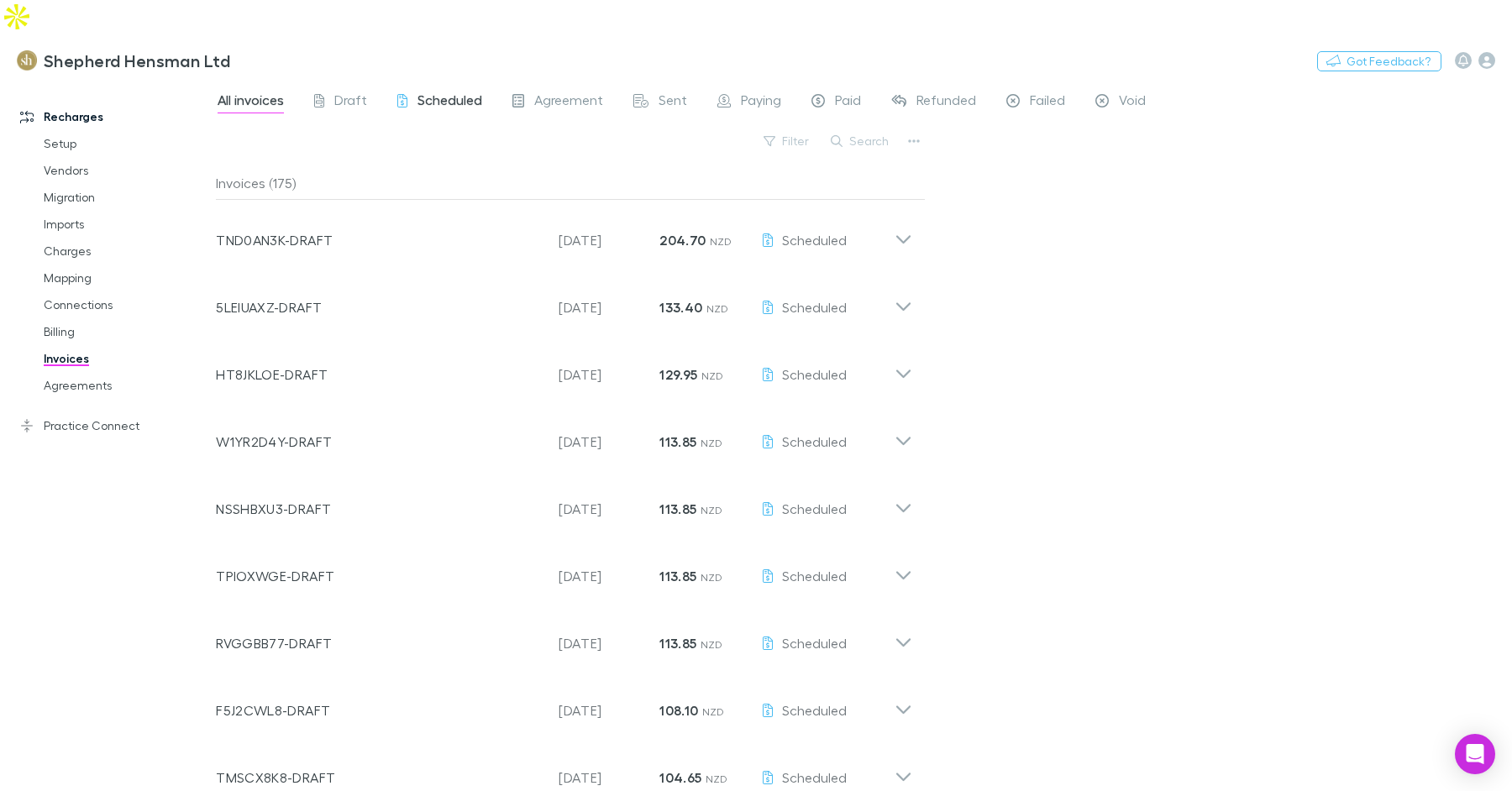
click at [425, 91] on span "Scheduled" at bounding box center [449, 102] width 65 height 22
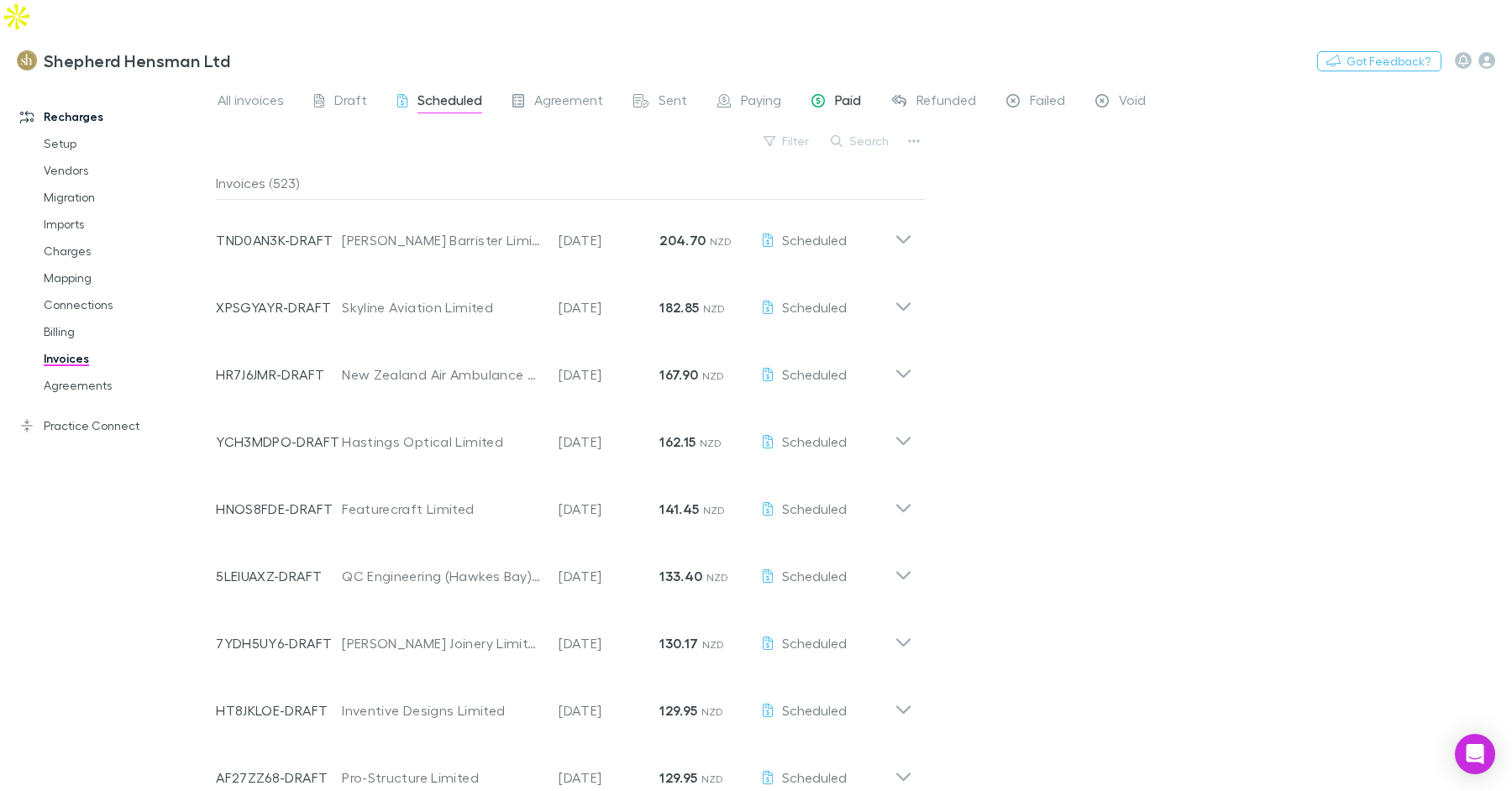
click at [844, 91] on span "Paid" at bounding box center [848, 102] width 26 height 22
click at [273, 91] on span "All invoices" at bounding box center [250, 102] width 66 height 22
click at [440, 91] on span "Scheduled" at bounding box center [449, 102] width 65 height 22
click at [68, 130] on link "Setup" at bounding box center [119, 143] width 185 height 27
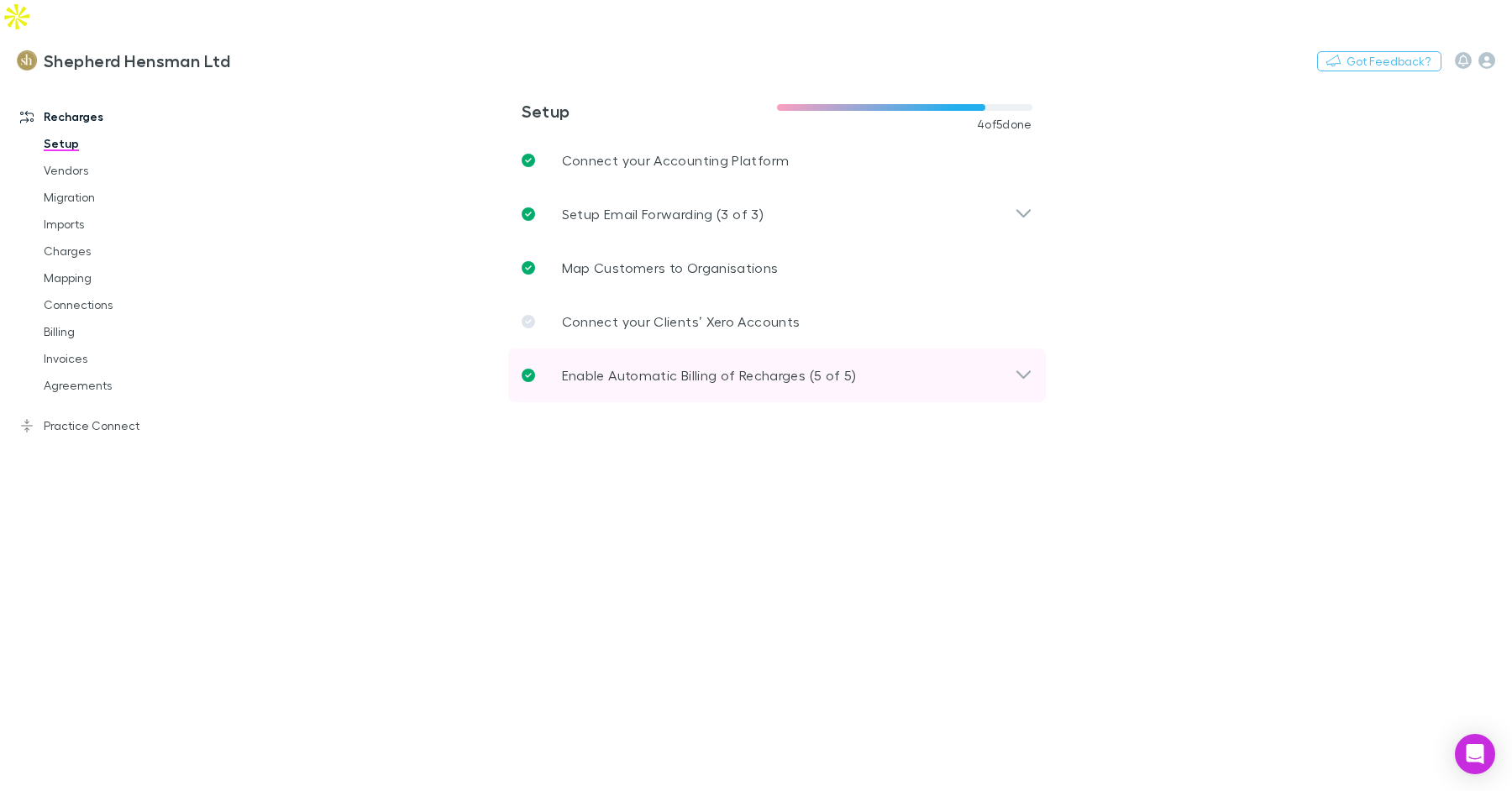
click at [653, 365] on p "Enable Automatic Billing of Recharges (5 of 5)" at bounding box center [709, 375] width 295 height 20
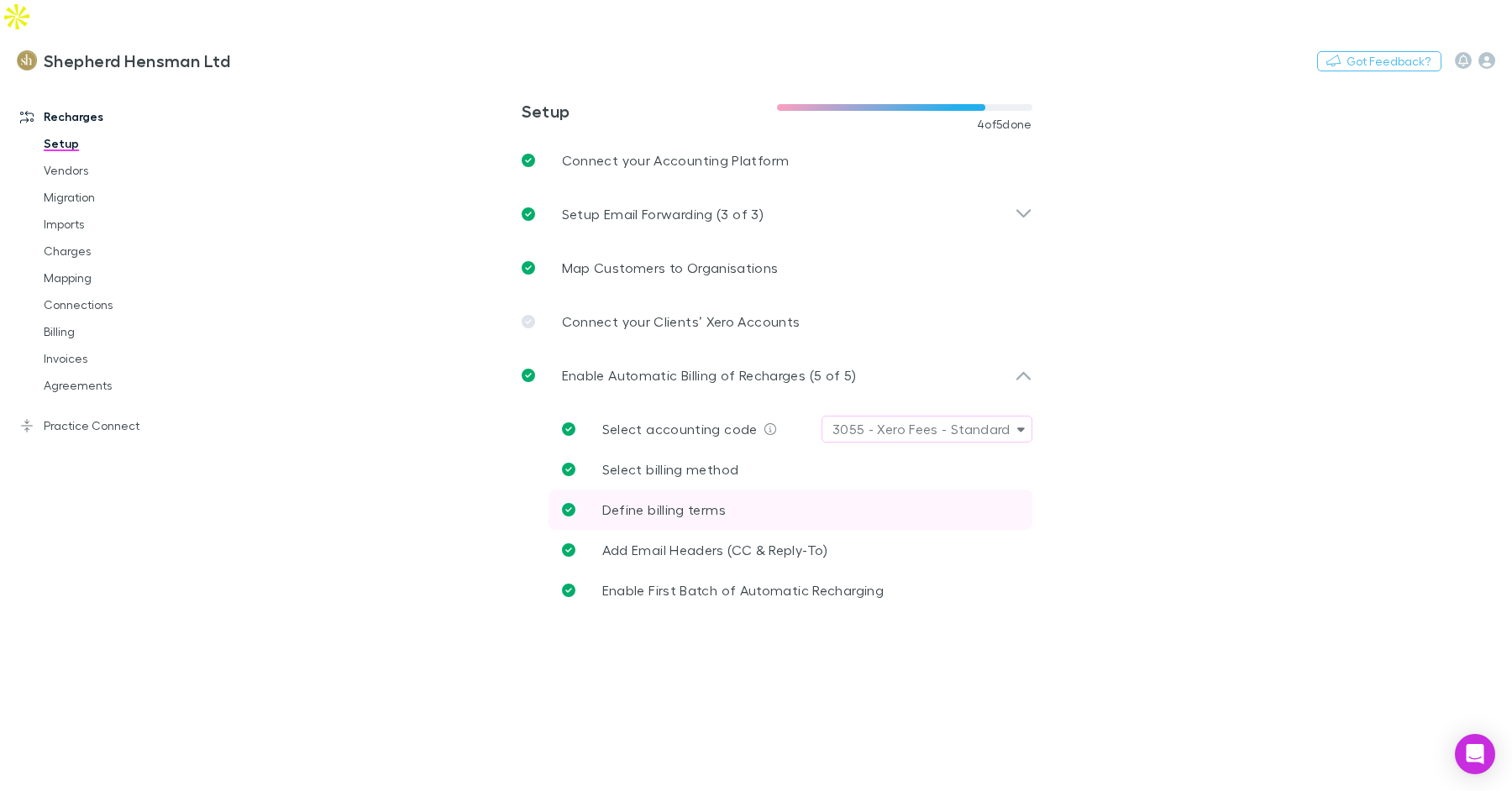
click at [694, 500] on p "Define billing terms" at bounding box center [664, 509] width 123 height 20
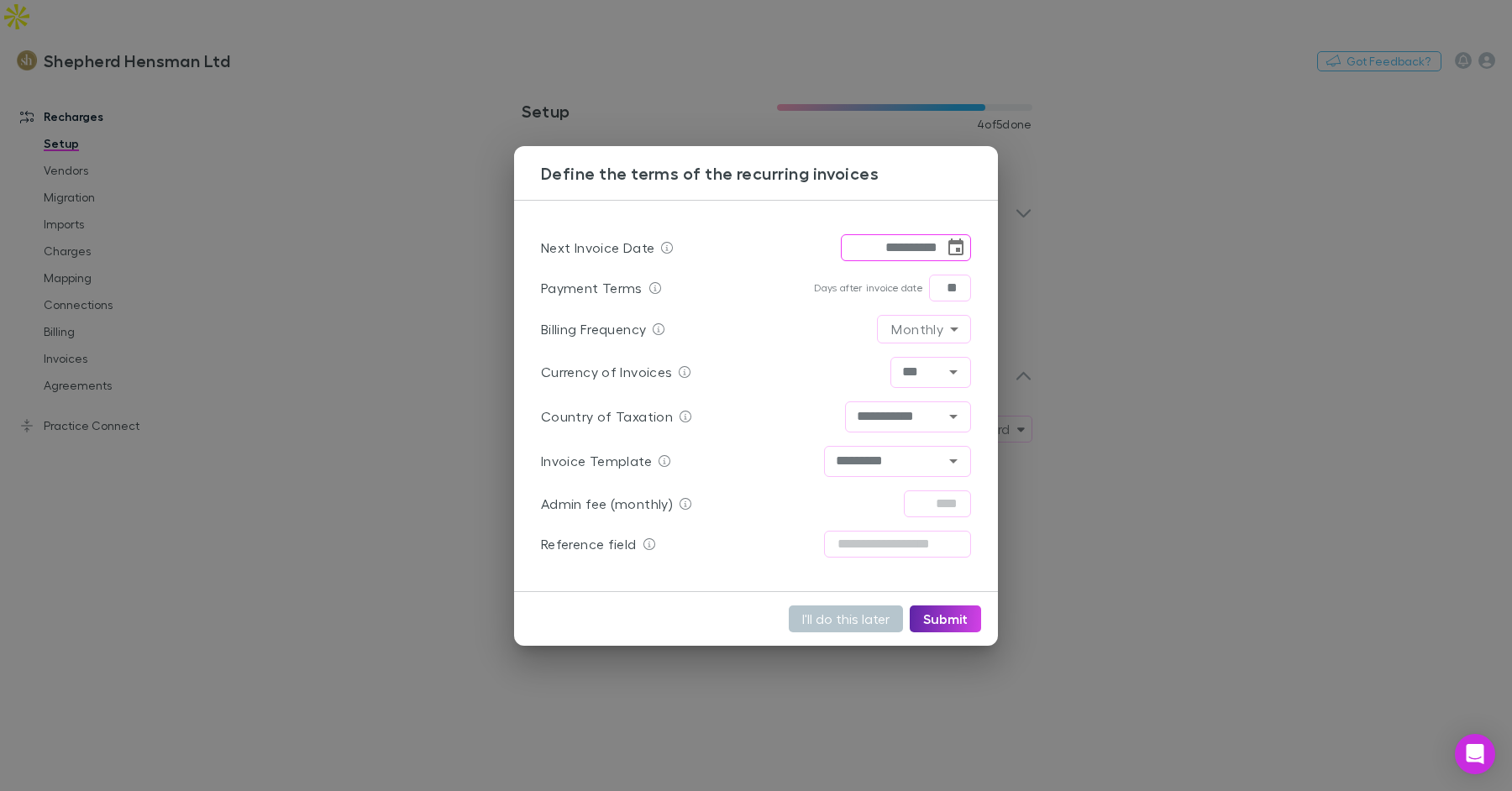
click at [907, 252] on input "**********" at bounding box center [892, 247] width 103 height 27
type input "**********"
click at [928, 608] on button "Submit" at bounding box center [945, 619] width 72 height 27
type input "**********"
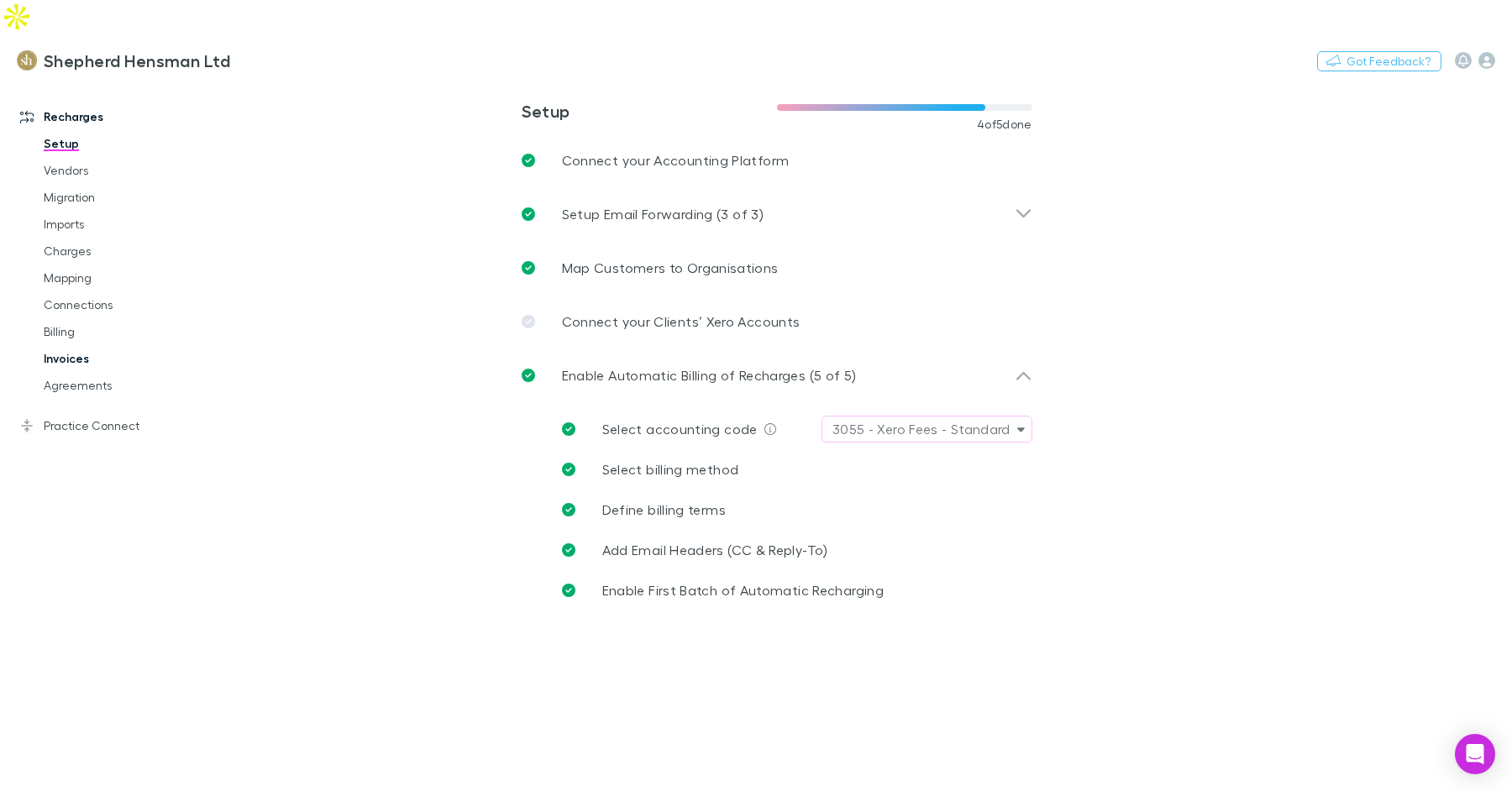
click at [79, 346] on link "Invoices" at bounding box center [119, 358] width 185 height 27
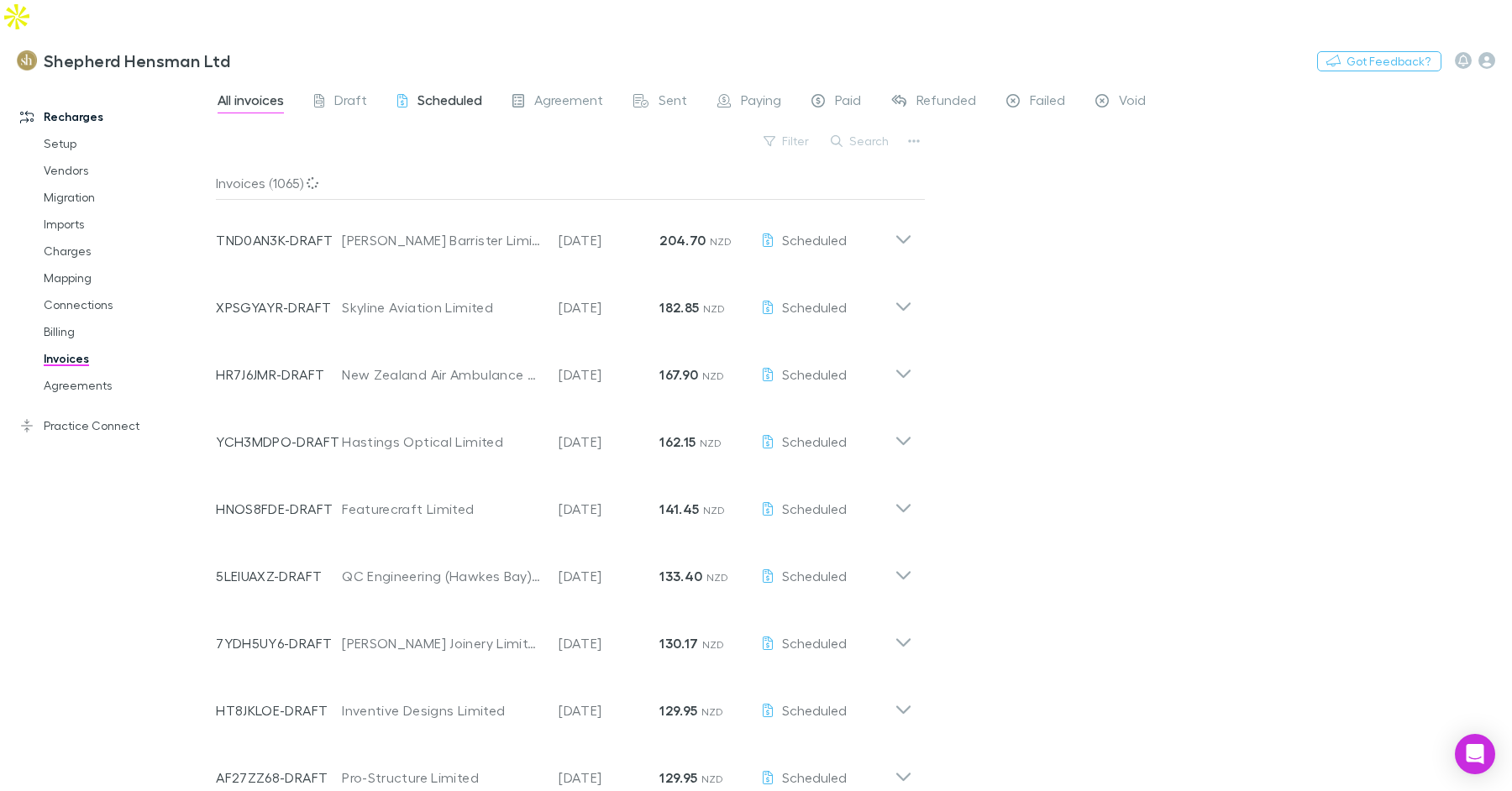
click at [432, 91] on span "Scheduled" at bounding box center [449, 102] width 65 height 22
click at [66, 318] on link "Billing" at bounding box center [119, 331] width 185 height 27
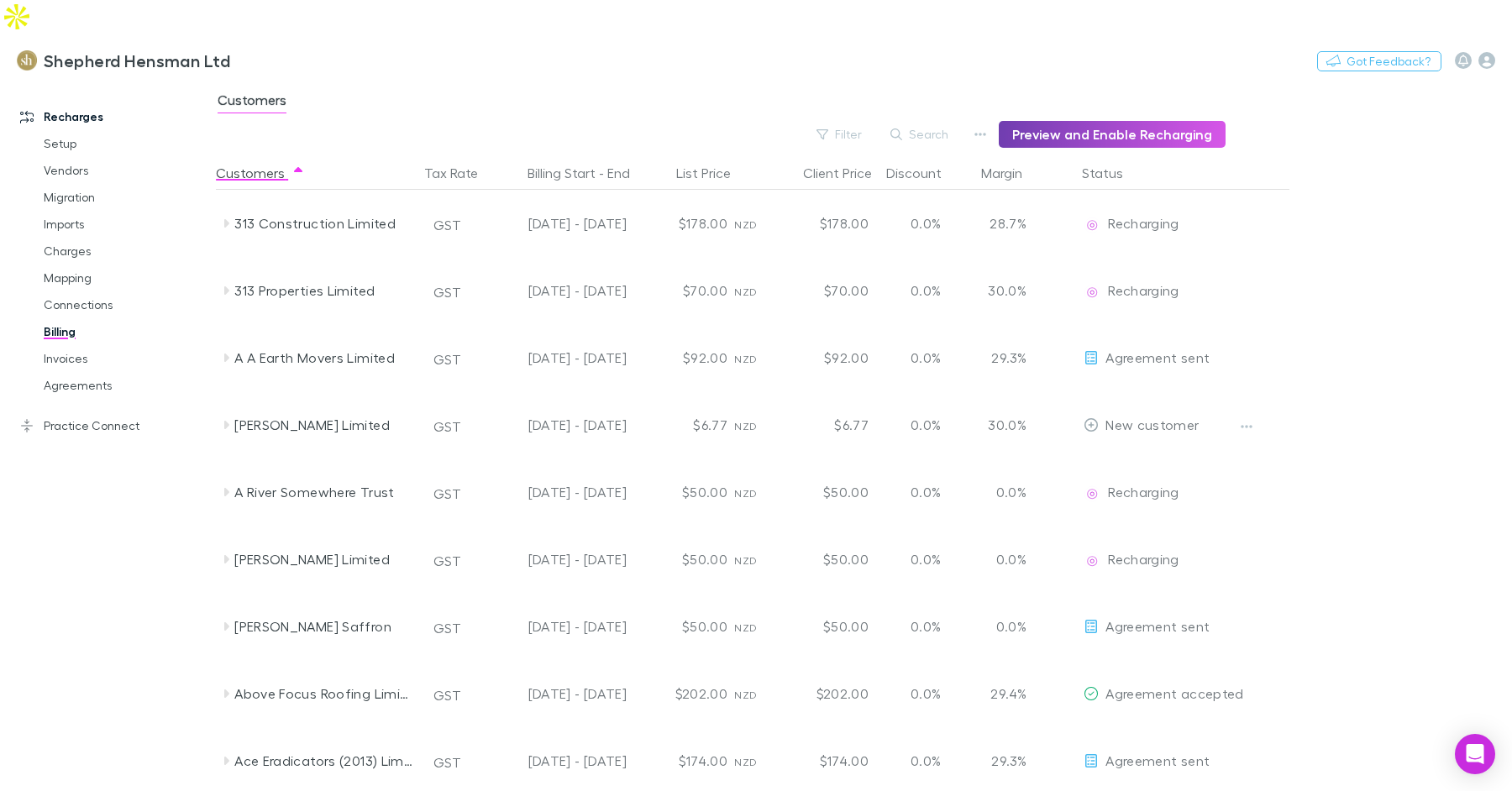
click at [1097, 121] on button "Preview and Enable Recharging" at bounding box center [1112, 134] width 227 height 27
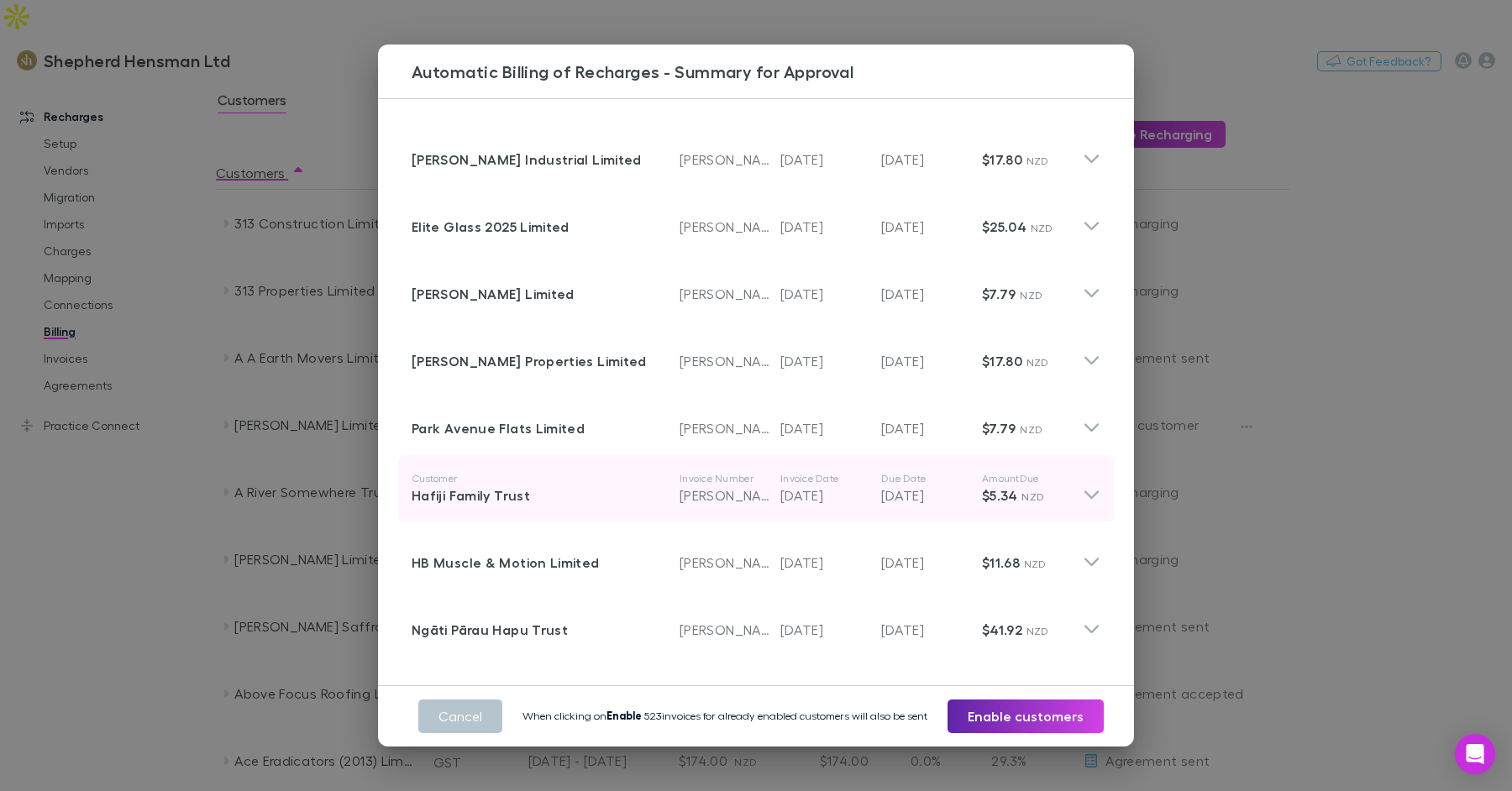
scroll to position [57, 0]
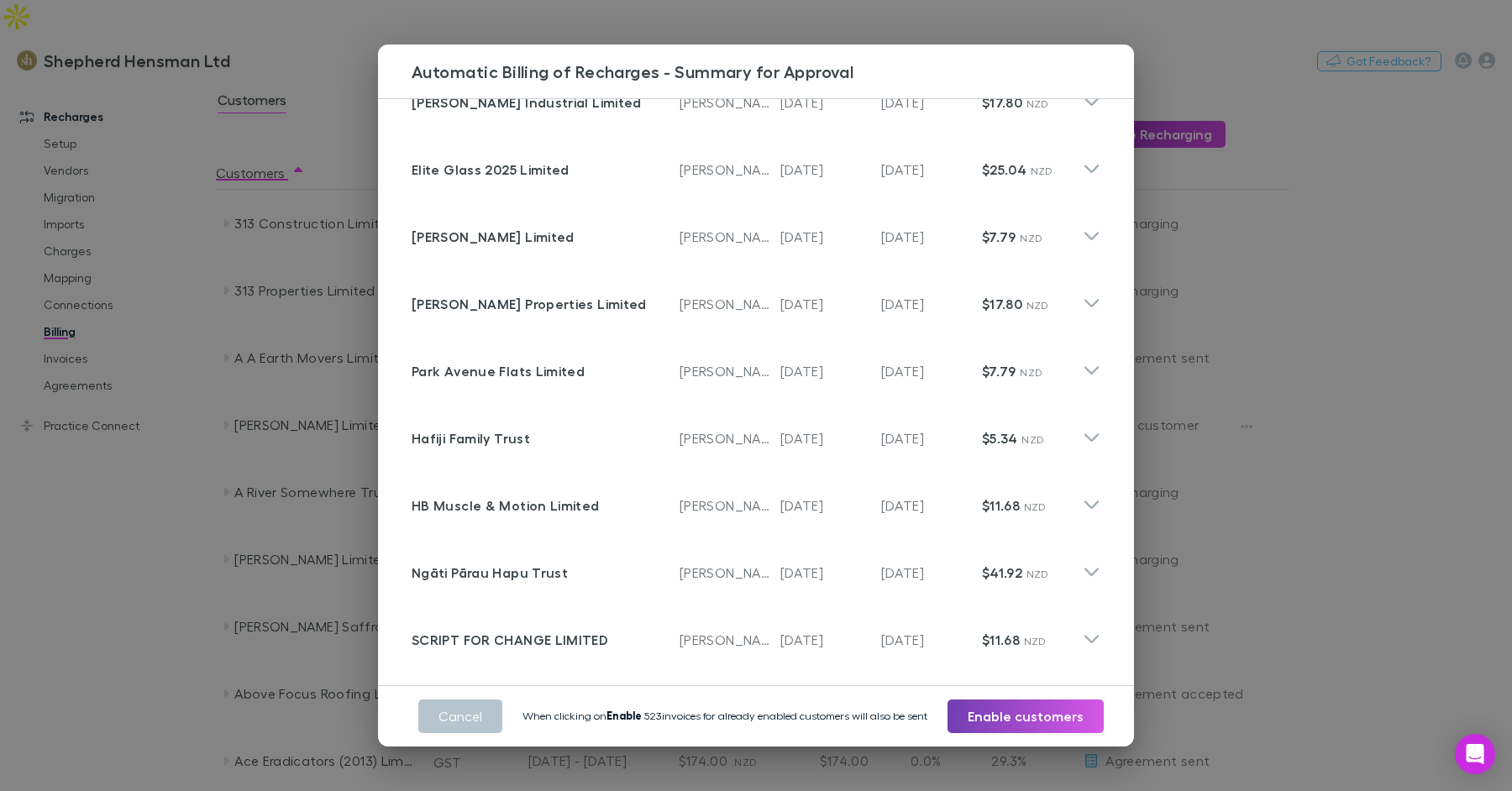
click at [1026, 715] on button "Enable customers" at bounding box center [1025, 716] width 156 height 34
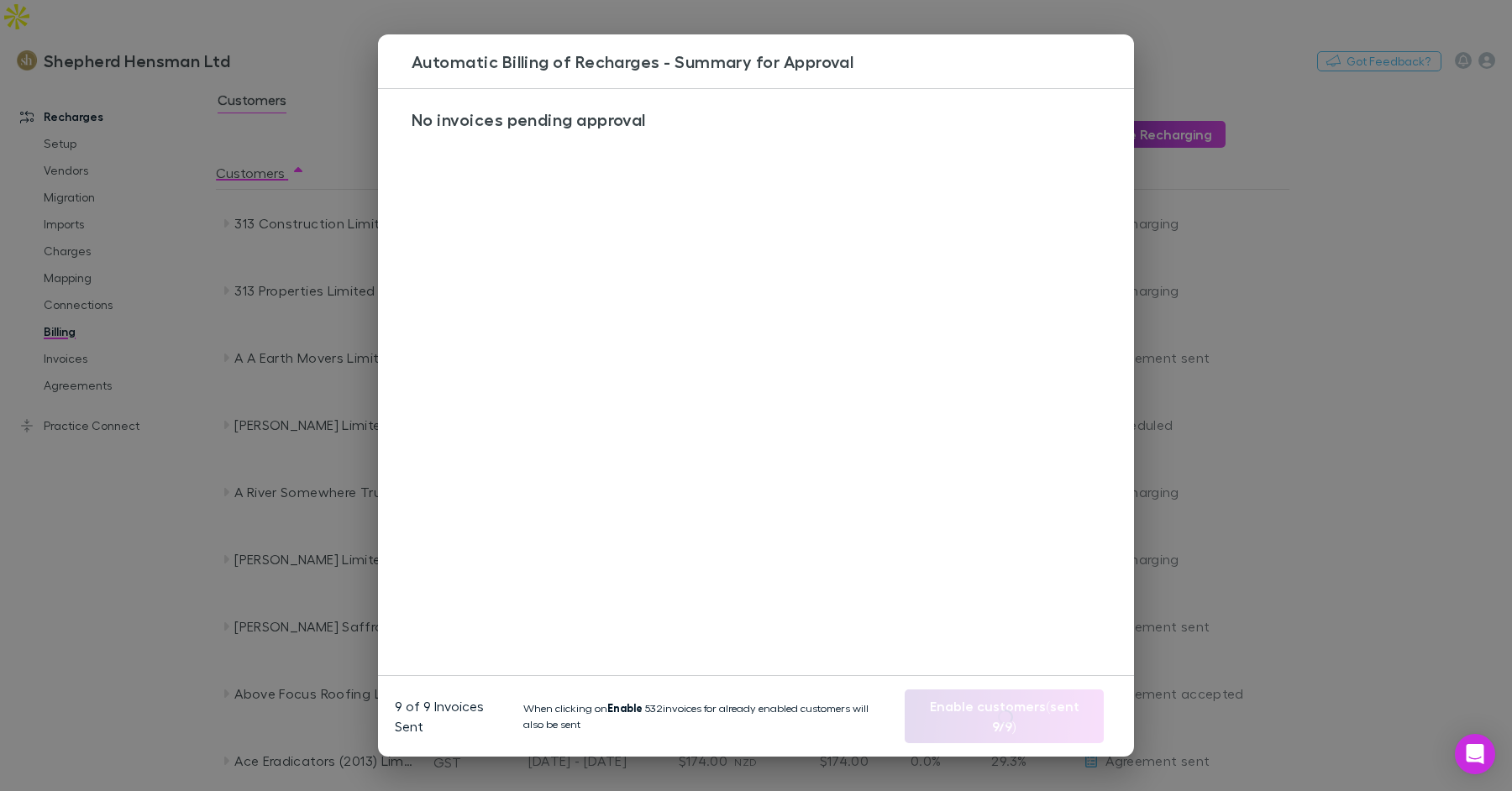
click at [184, 478] on div "Automatic Billing of Recharges - Summary for Approval No invoices pending appro…" at bounding box center [756, 396] width 1512 height 791
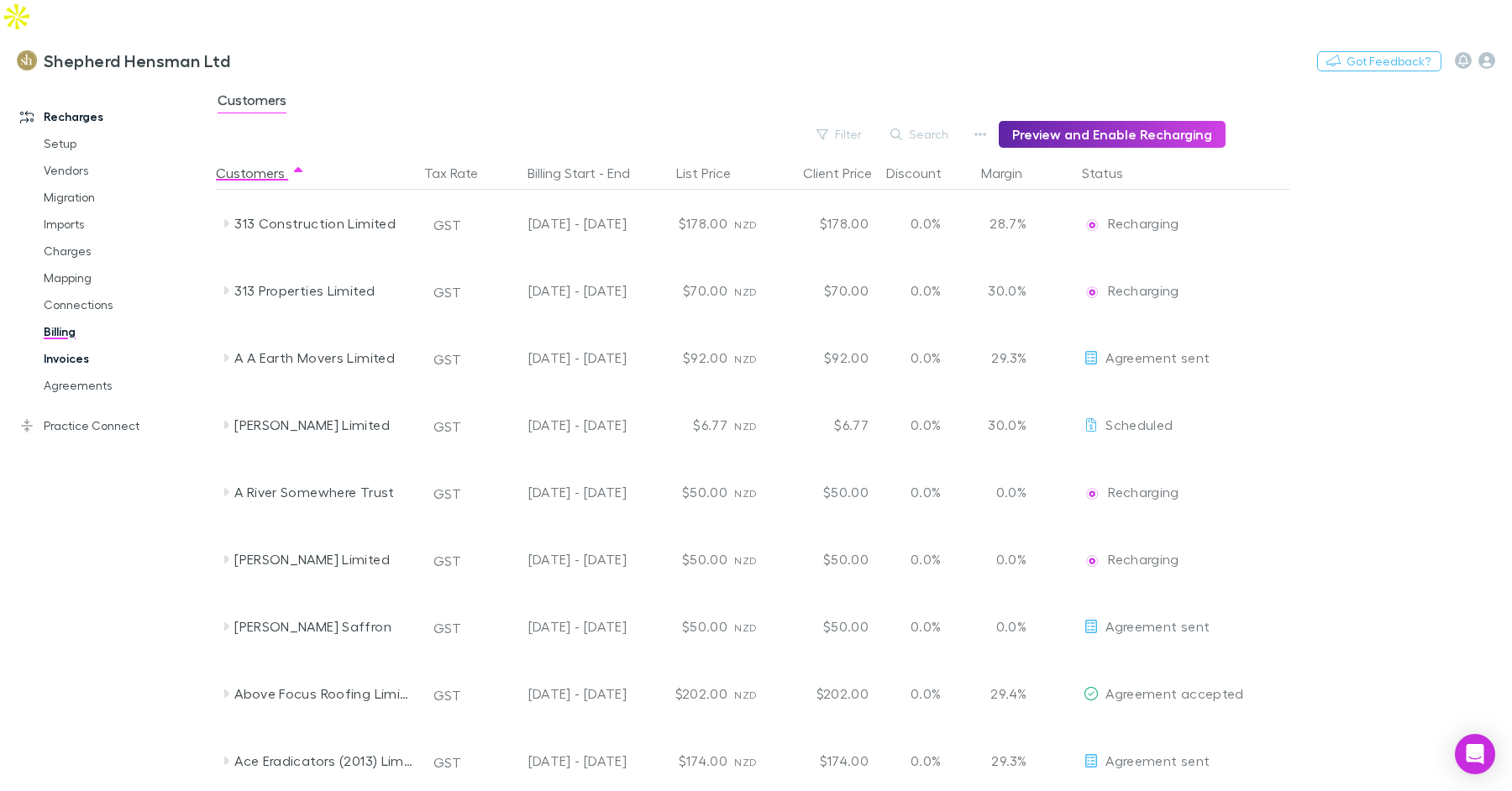
click at [72, 346] on link "Invoices" at bounding box center [119, 358] width 185 height 27
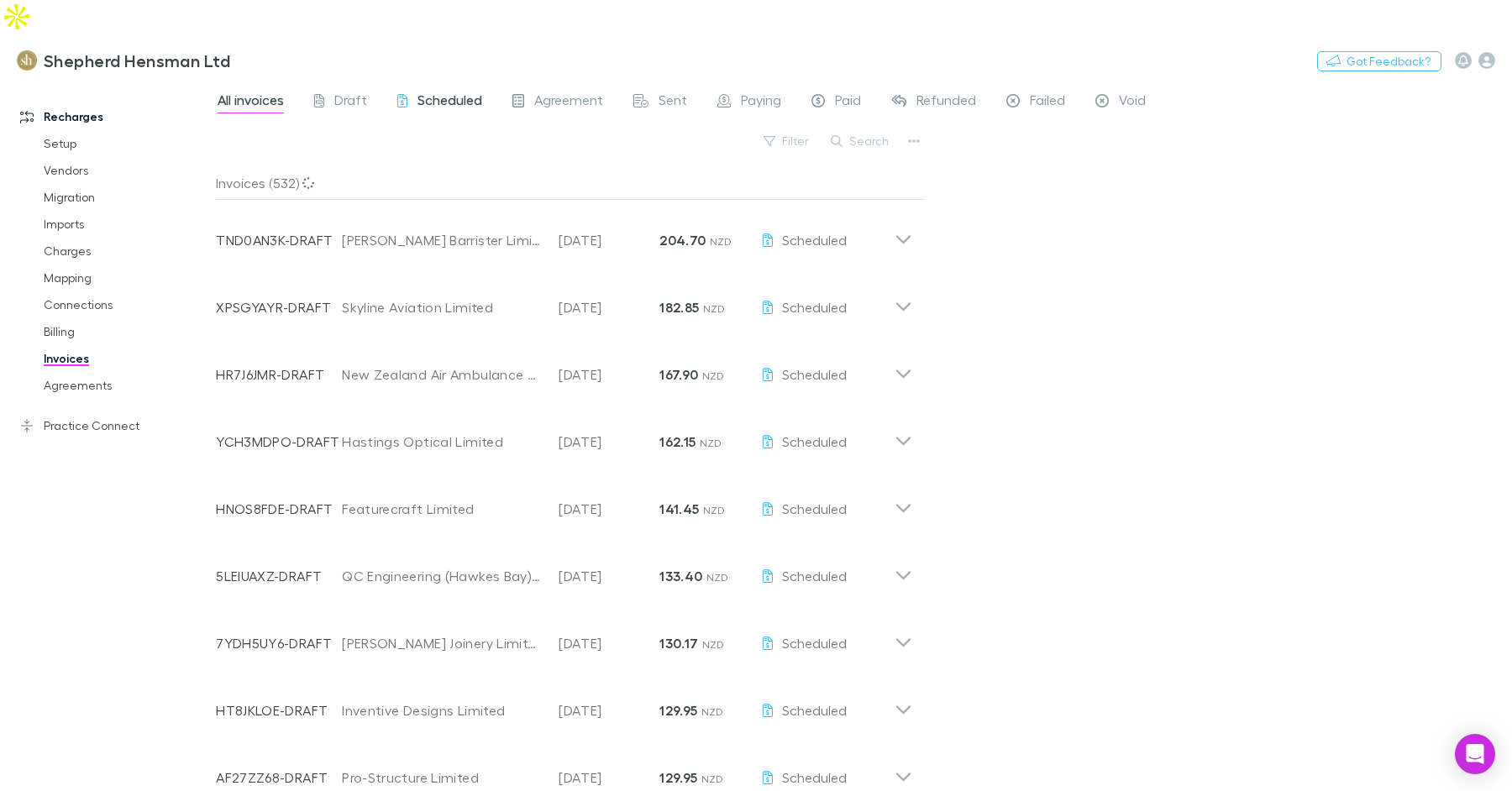
click at [444, 91] on span "Scheduled" at bounding box center [449, 102] width 65 height 22
click at [272, 50] on button "Switch company" at bounding box center [302, 59] width 111 height 20
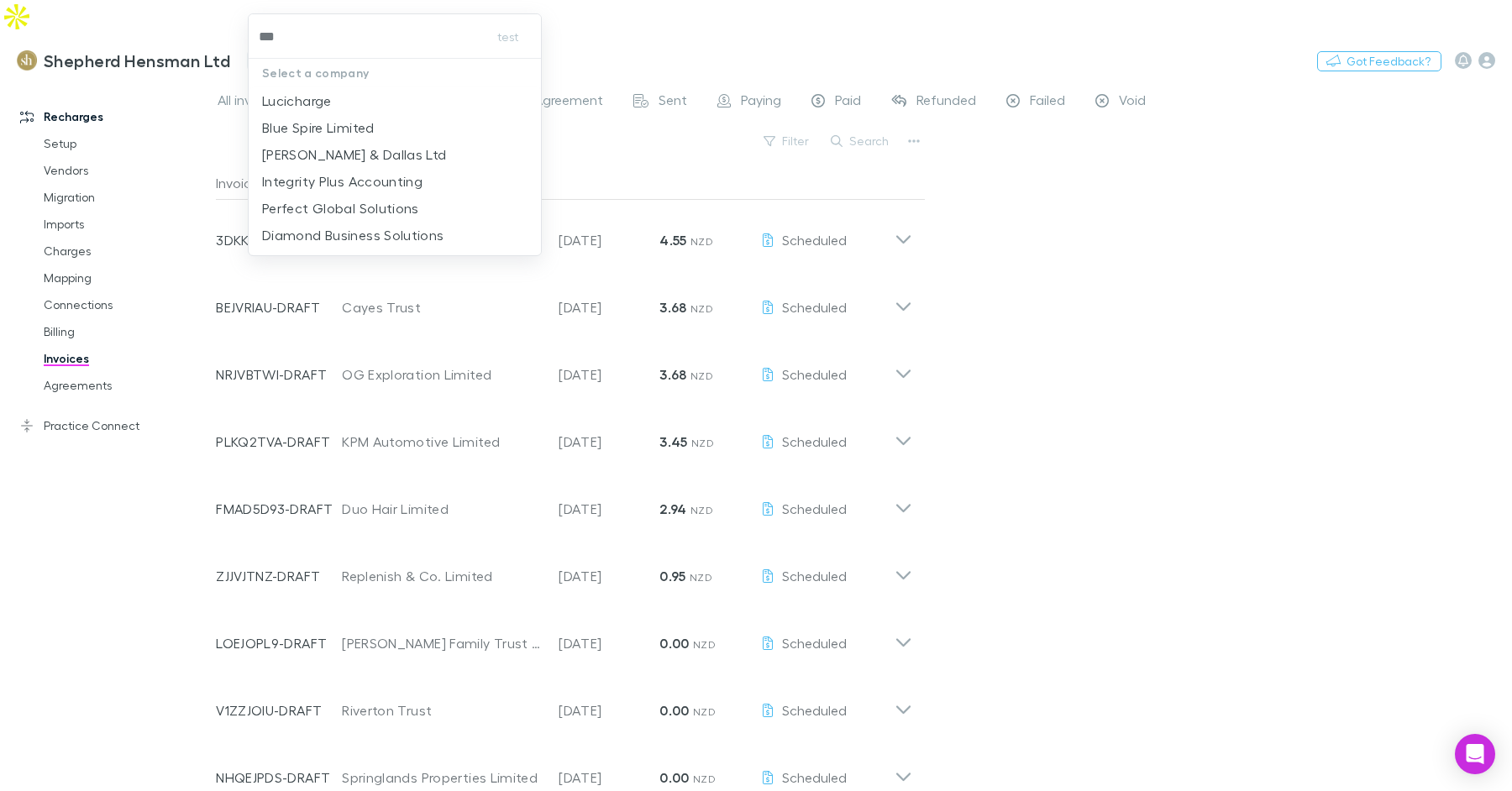
type input "****"
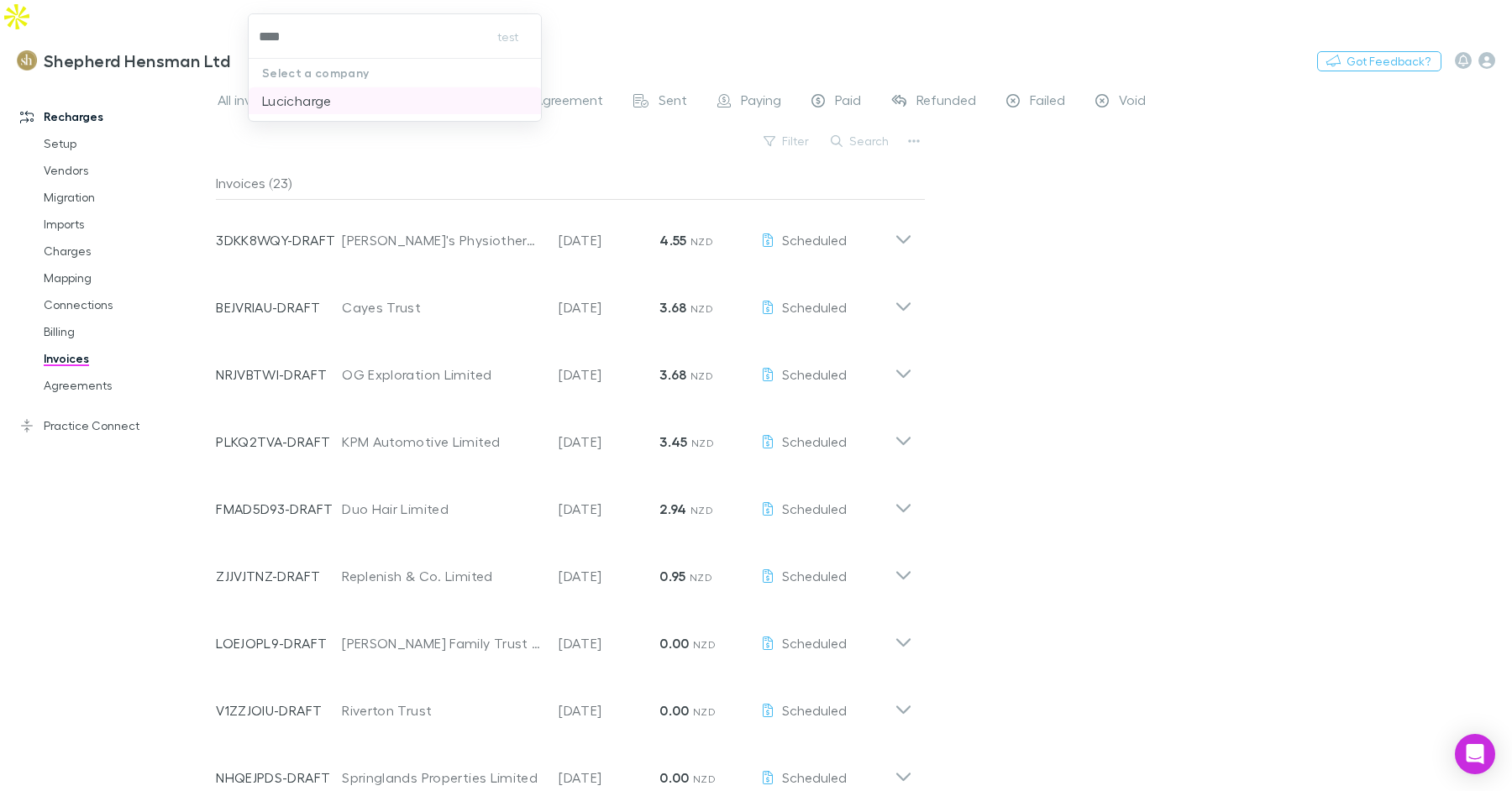
click at [302, 113] on li "Lucicharge" at bounding box center [395, 100] width 293 height 27
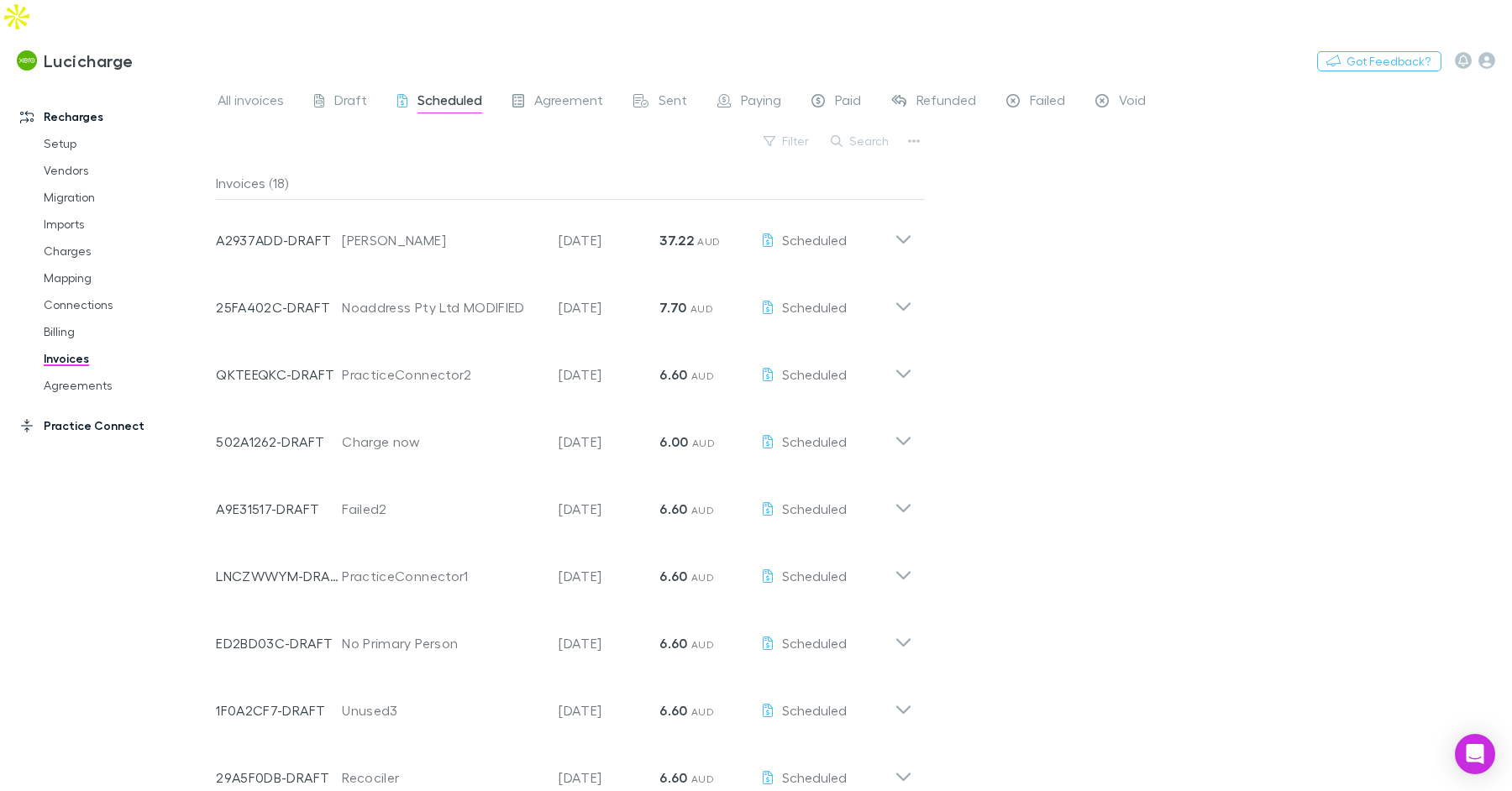
click at [63, 412] on link "Practice Connect" at bounding box center [108, 425] width 209 height 27
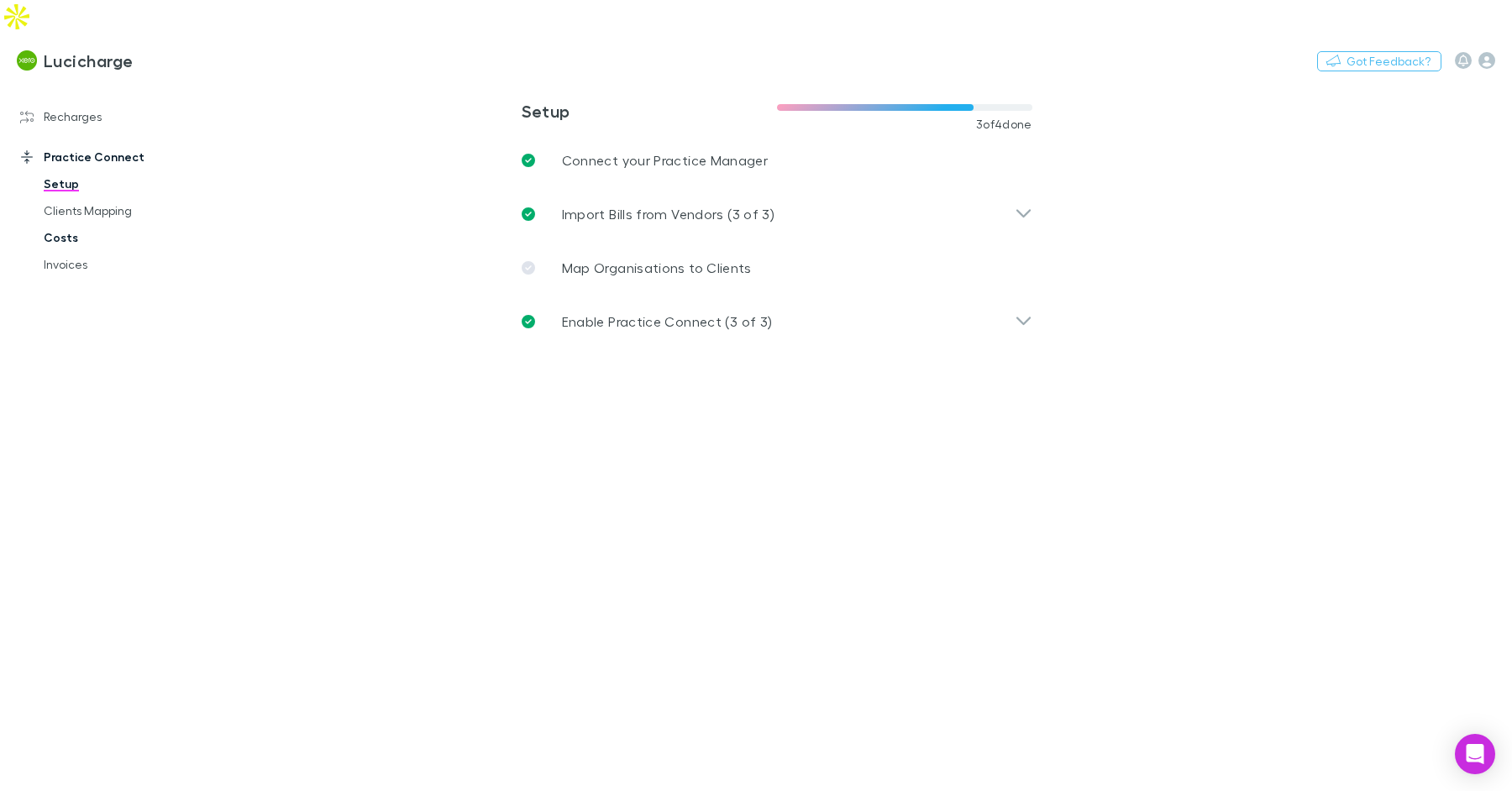
click at [71, 224] on link "Costs" at bounding box center [119, 237] width 185 height 27
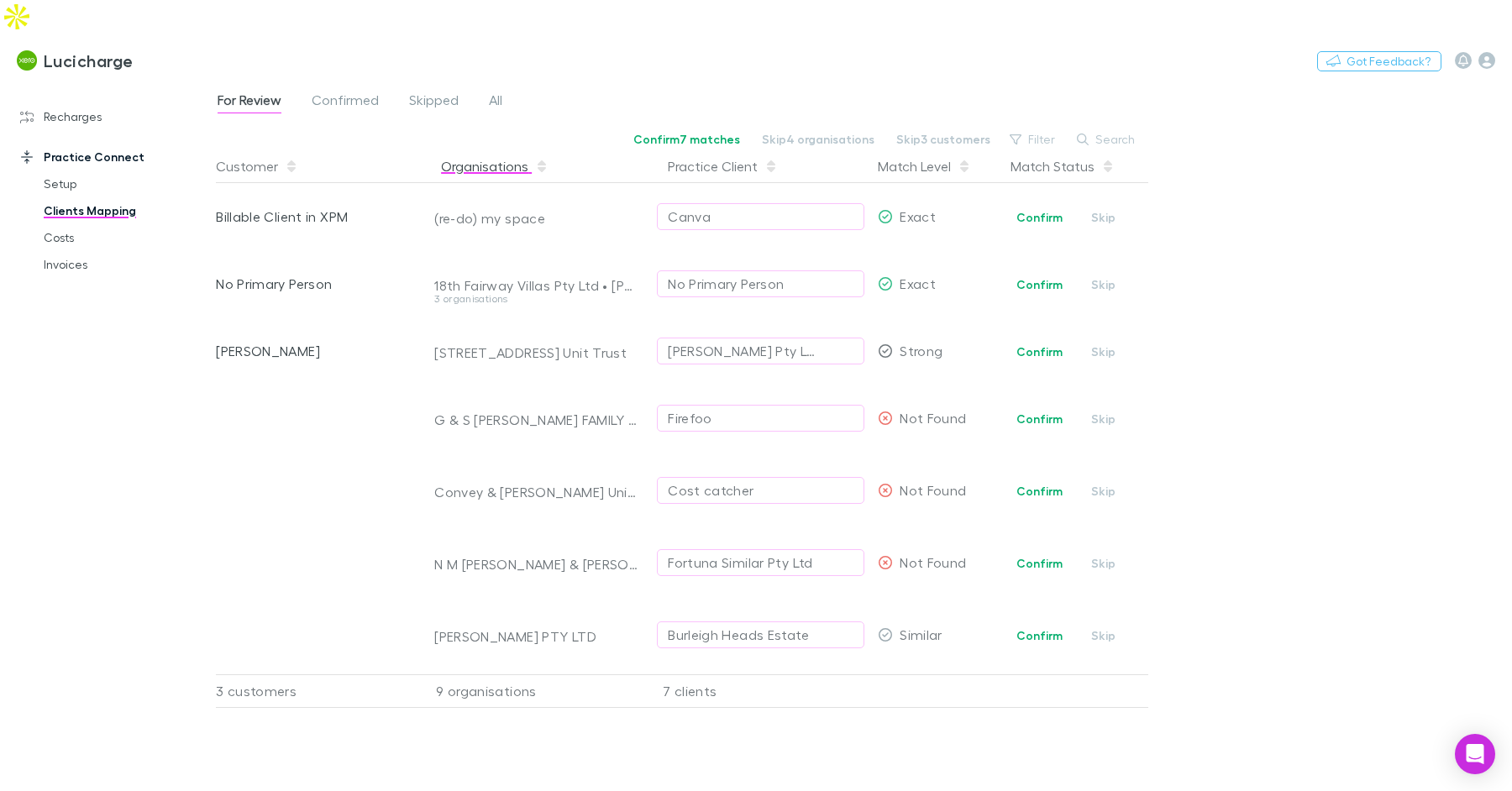
click at [484, 149] on button "Organisations" at bounding box center [495, 165] width 108 height 34
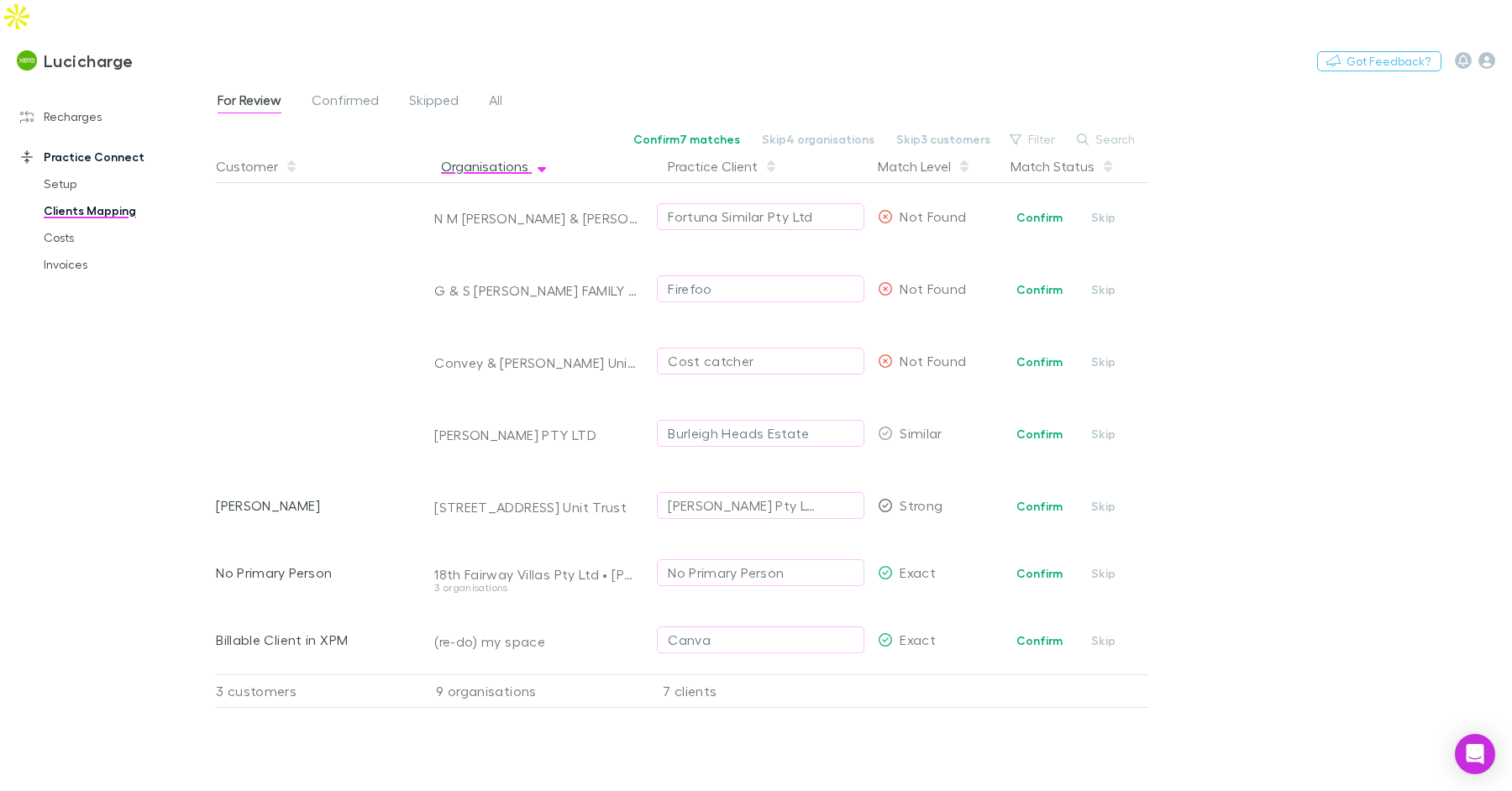
click at [484, 149] on button "Organisations" at bounding box center [495, 165] width 108 height 34
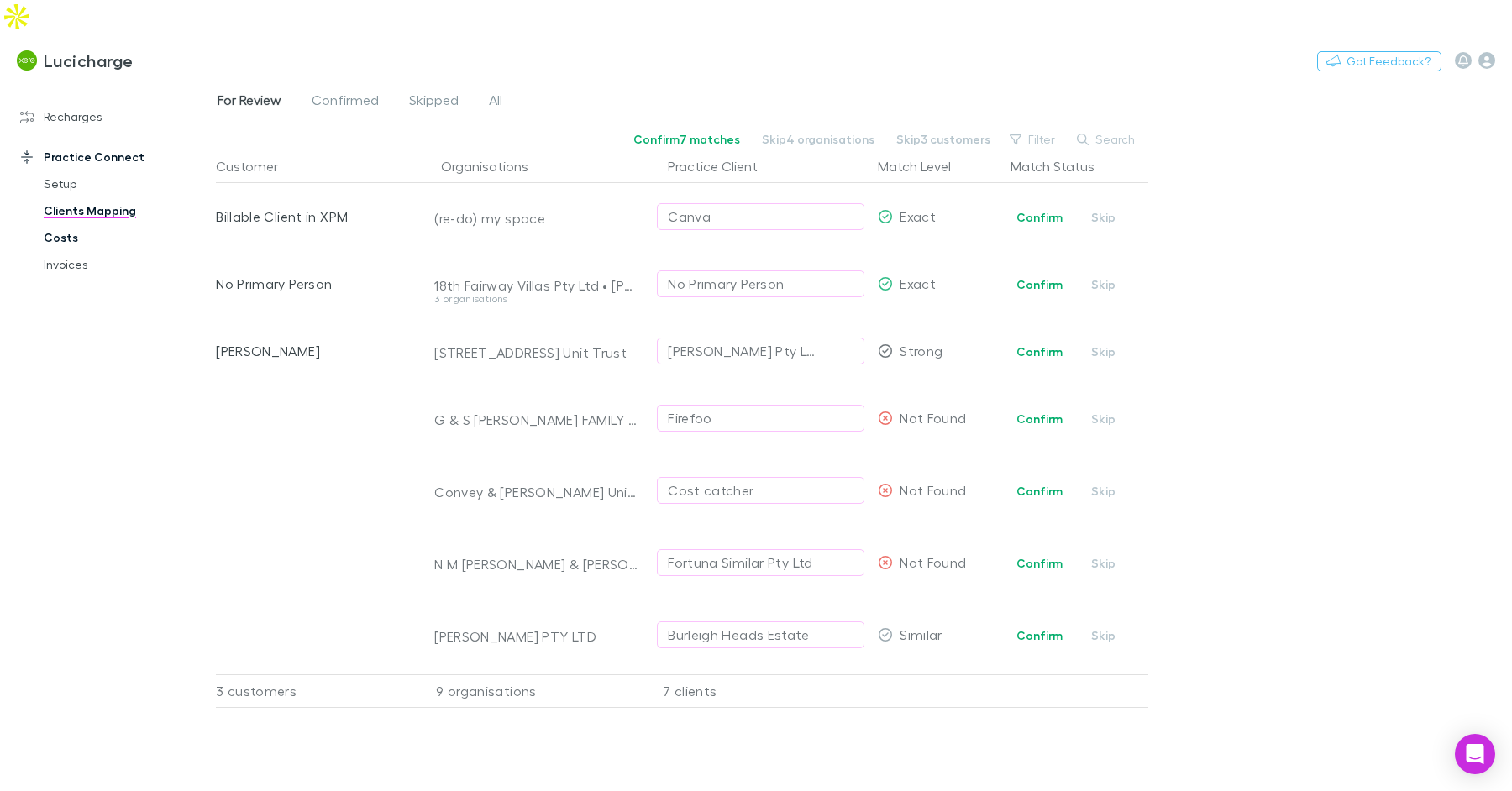
click at [70, 224] on link "Costs" at bounding box center [119, 237] width 185 height 27
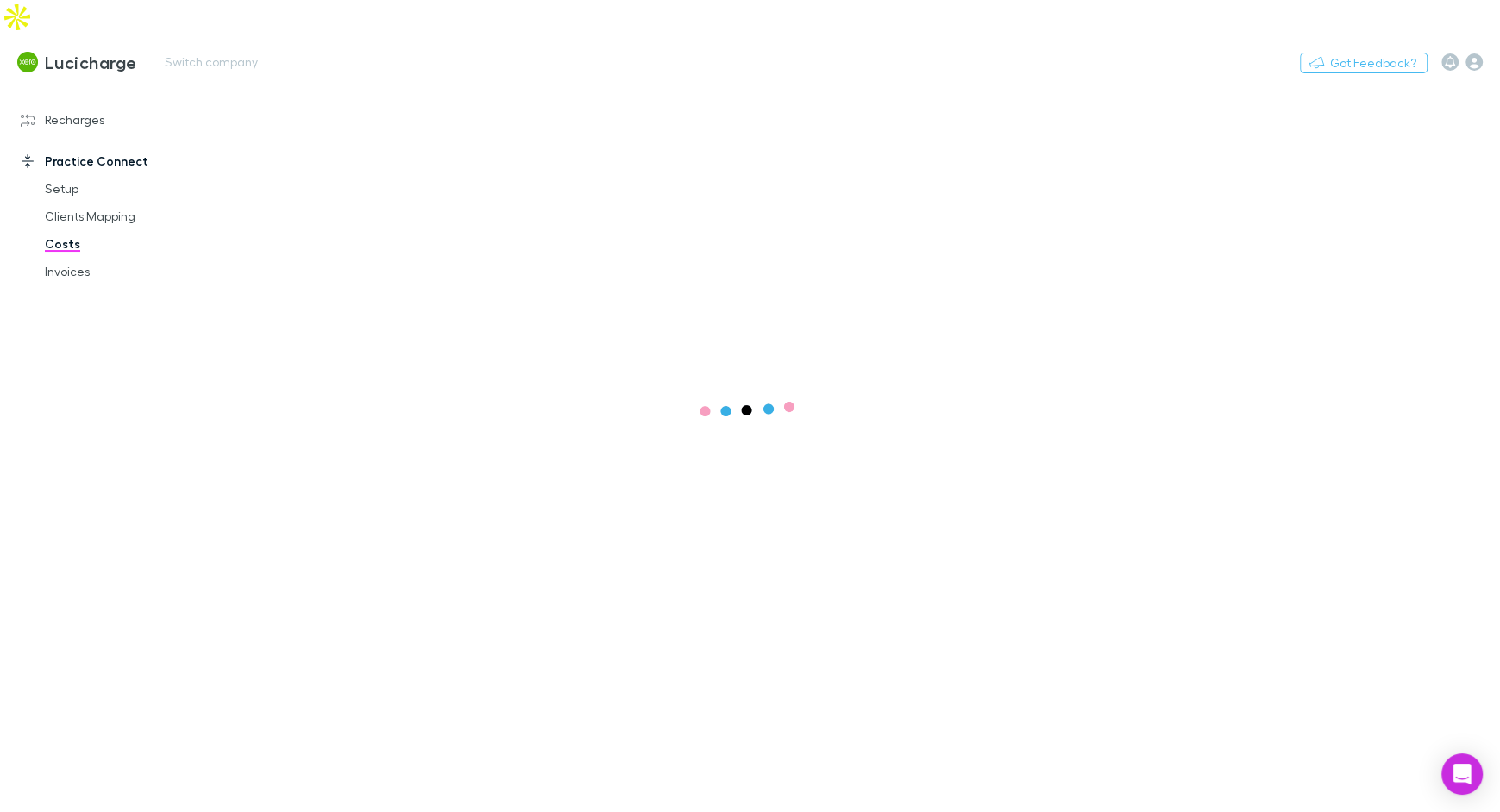
click at [1456, 47] on div "Lucicharge Switch company Nothing Got Feedback?" at bounding box center [750, 62] width 1500 height 55
click at [1460, 149] on main at bounding box center [859, 464] width 1279 height 763
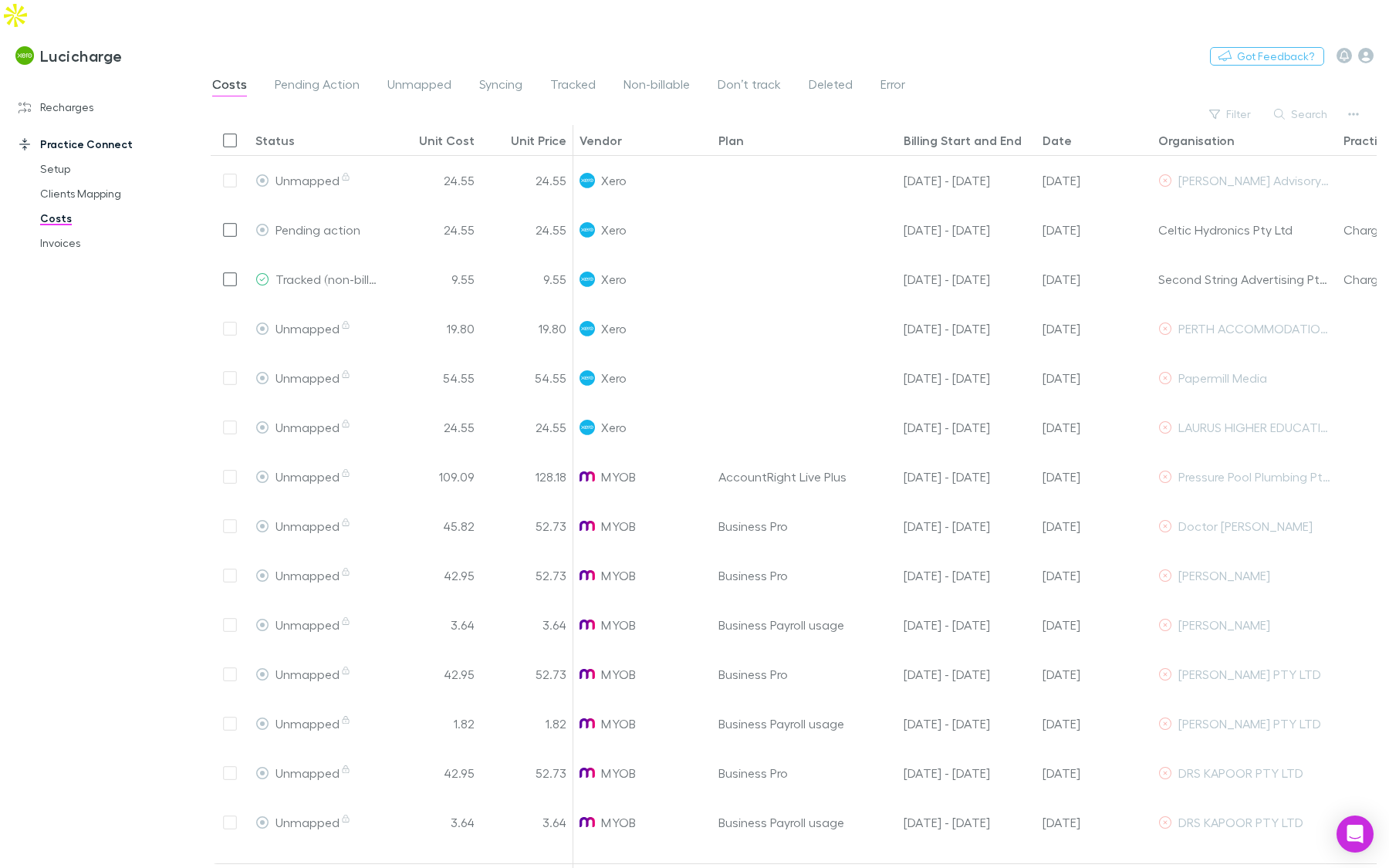
click at [159, 311] on div "Recharges Setup Vendors Migration Imports Charges Mapping Connections Billing I…" at bounding box center [99, 477] width 198 height 795
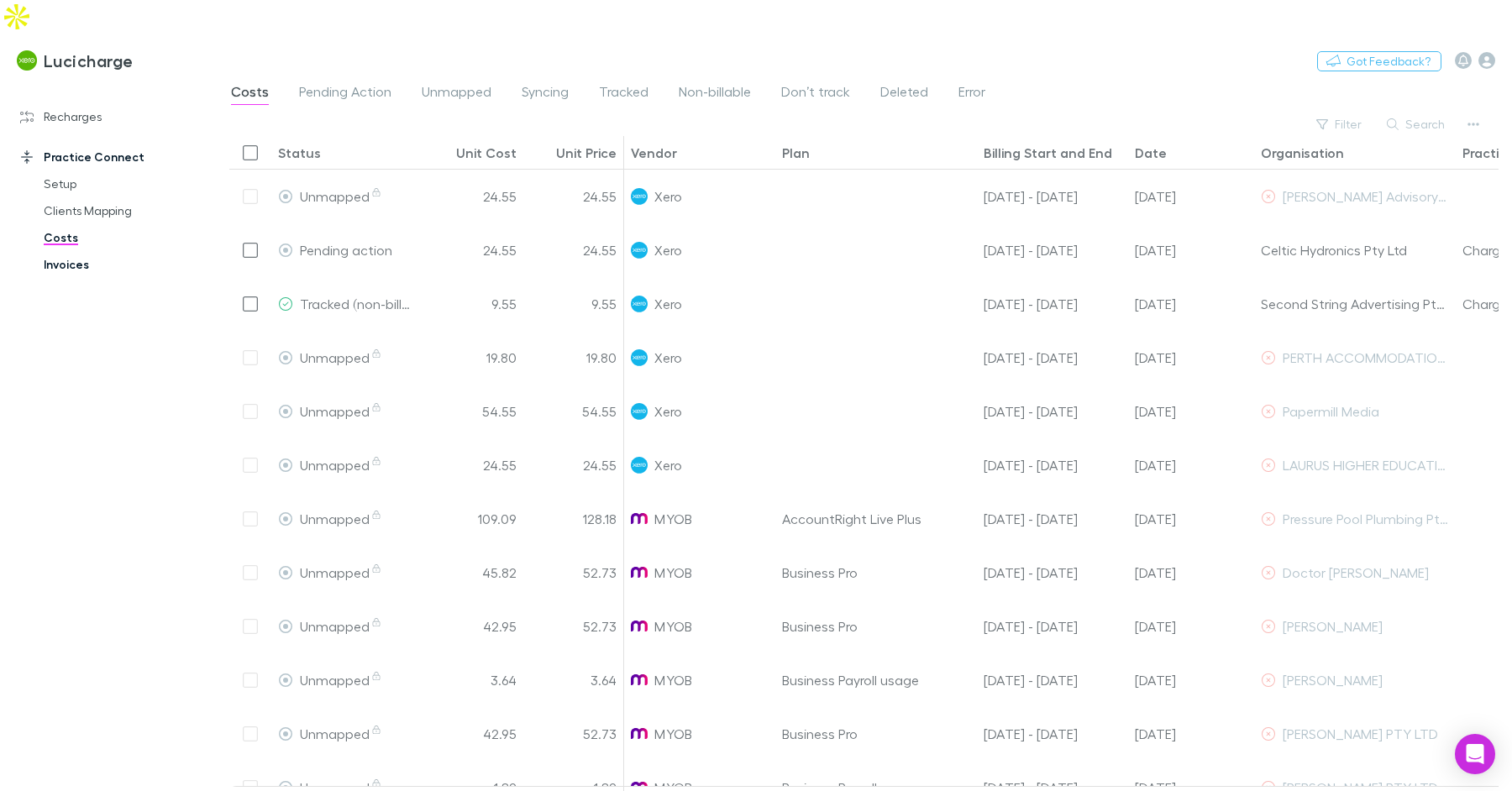
click at [77, 251] on link "Invoices" at bounding box center [119, 264] width 185 height 27
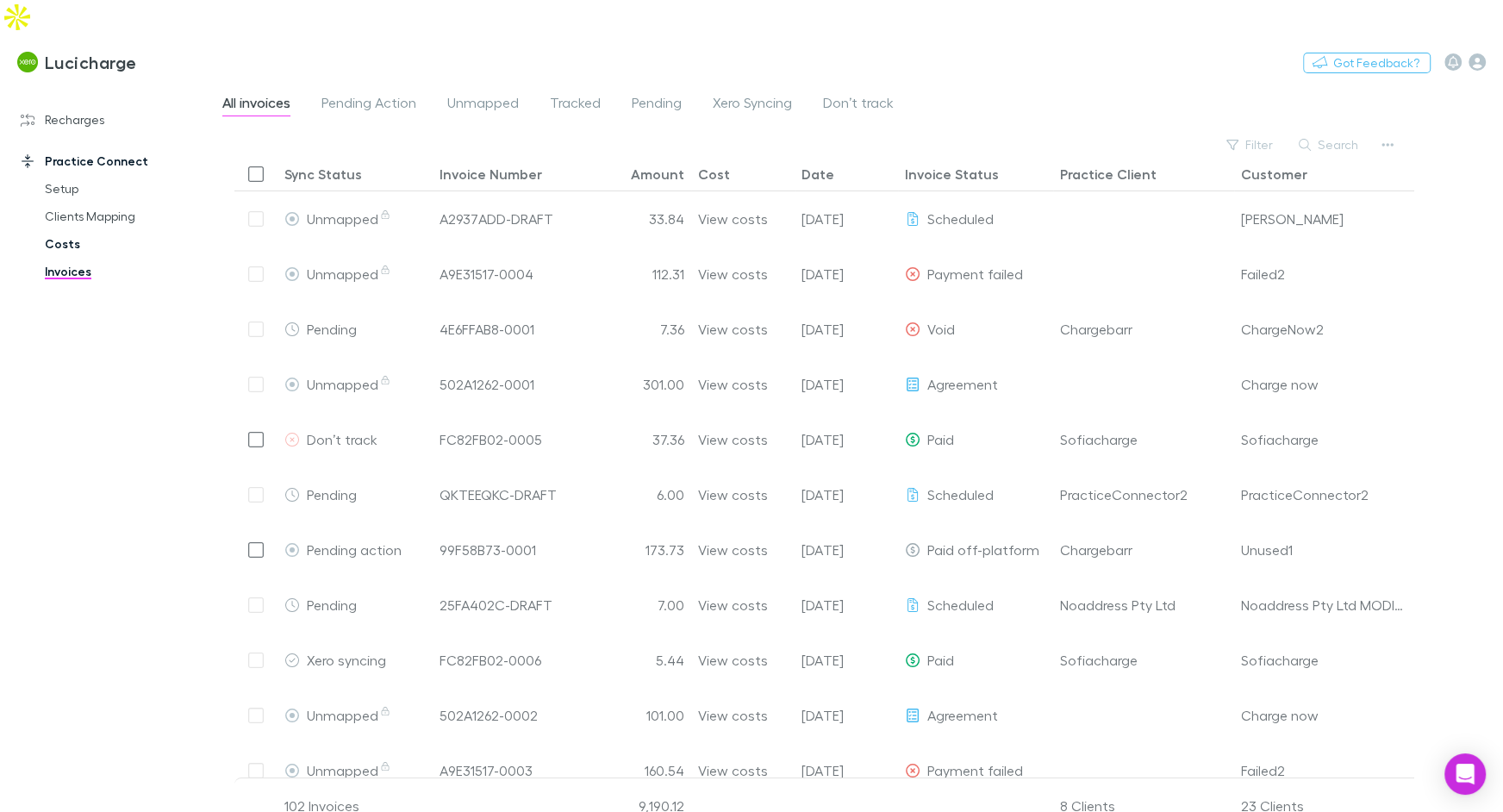
click at [60, 230] on link "Costs" at bounding box center [122, 243] width 189 height 27
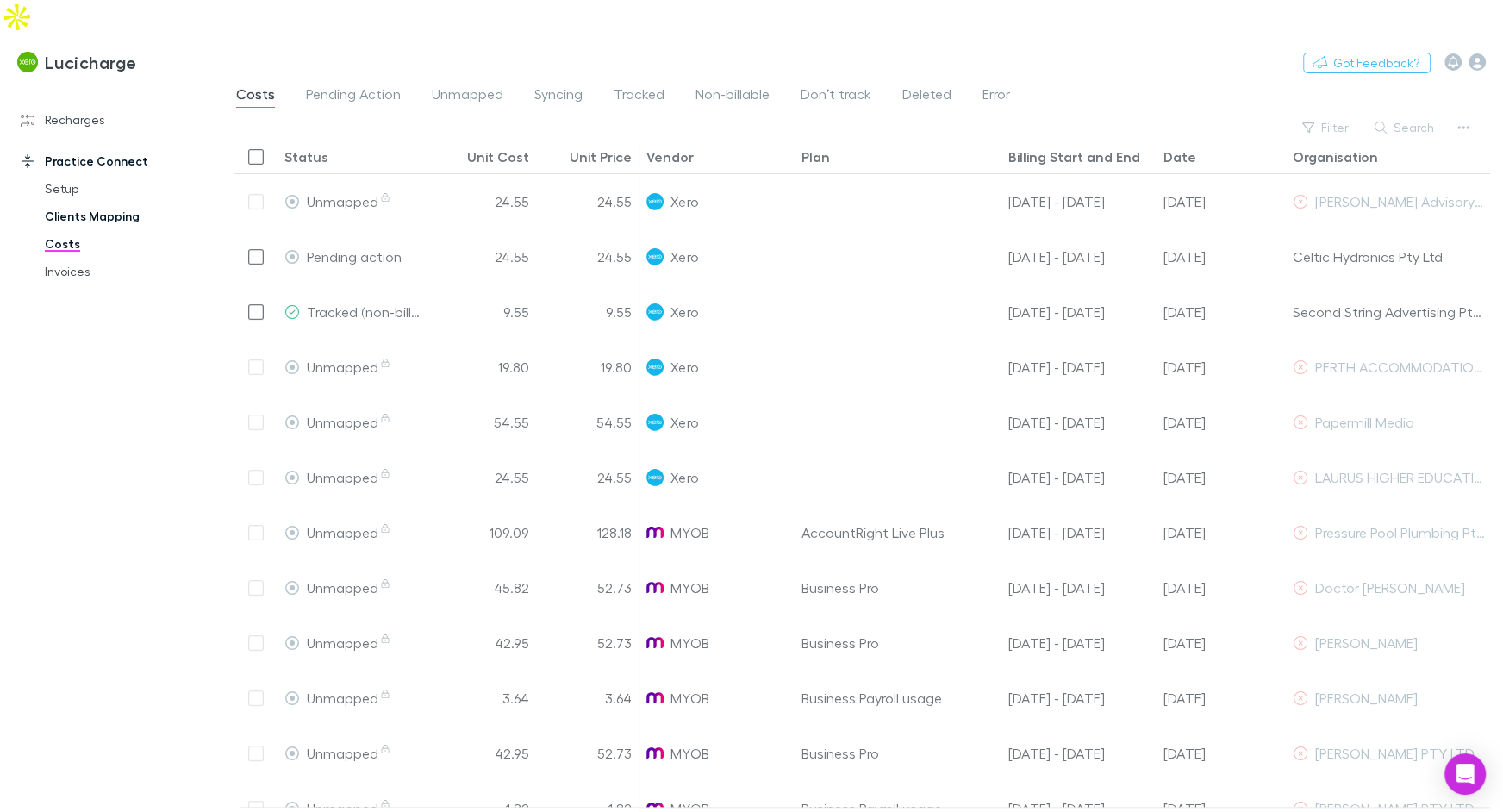
click at [90, 203] on link "Clients Mapping" at bounding box center [122, 216] width 189 height 27
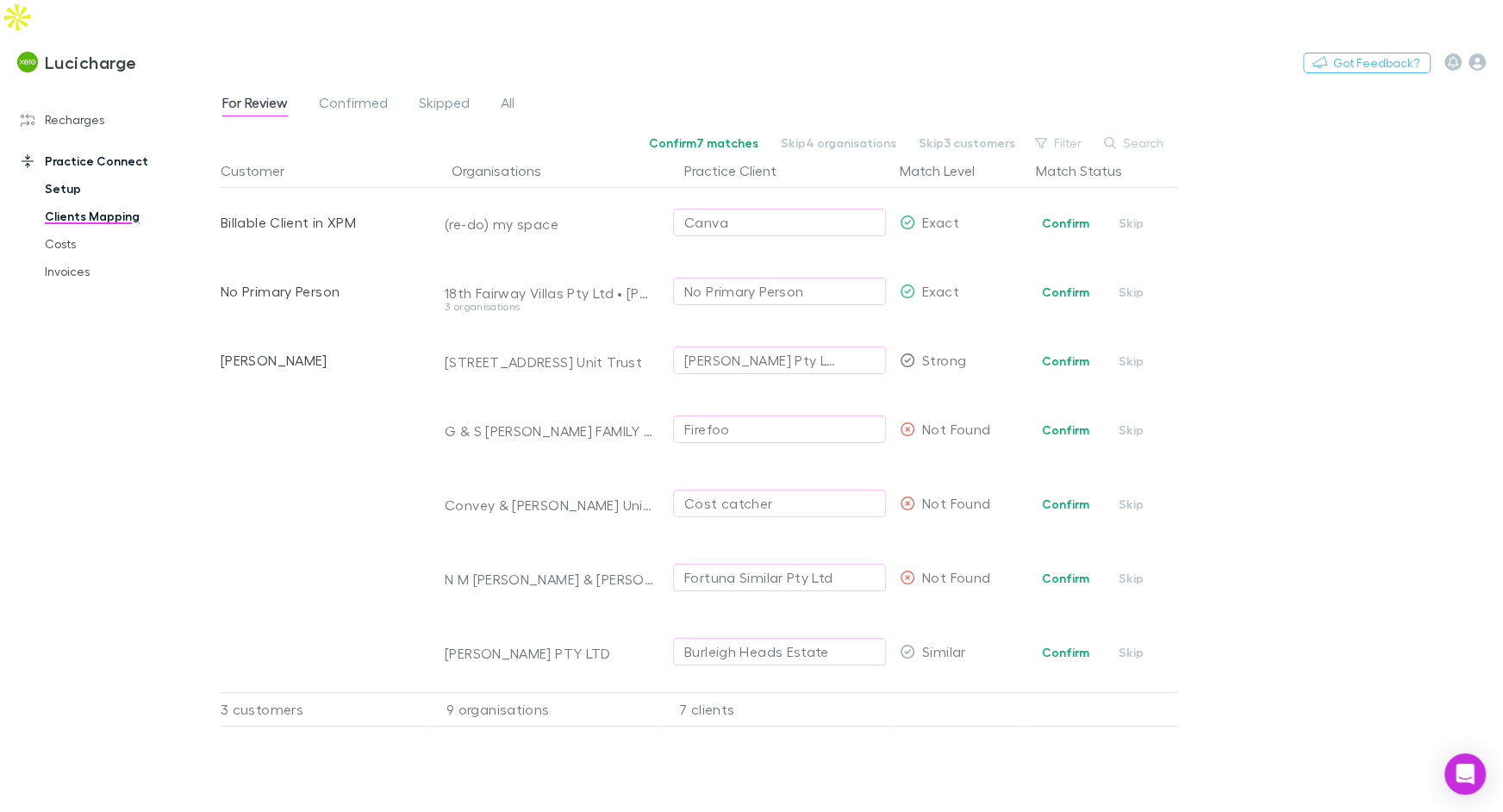
click at [81, 175] on link "Setup" at bounding box center [122, 188] width 189 height 27
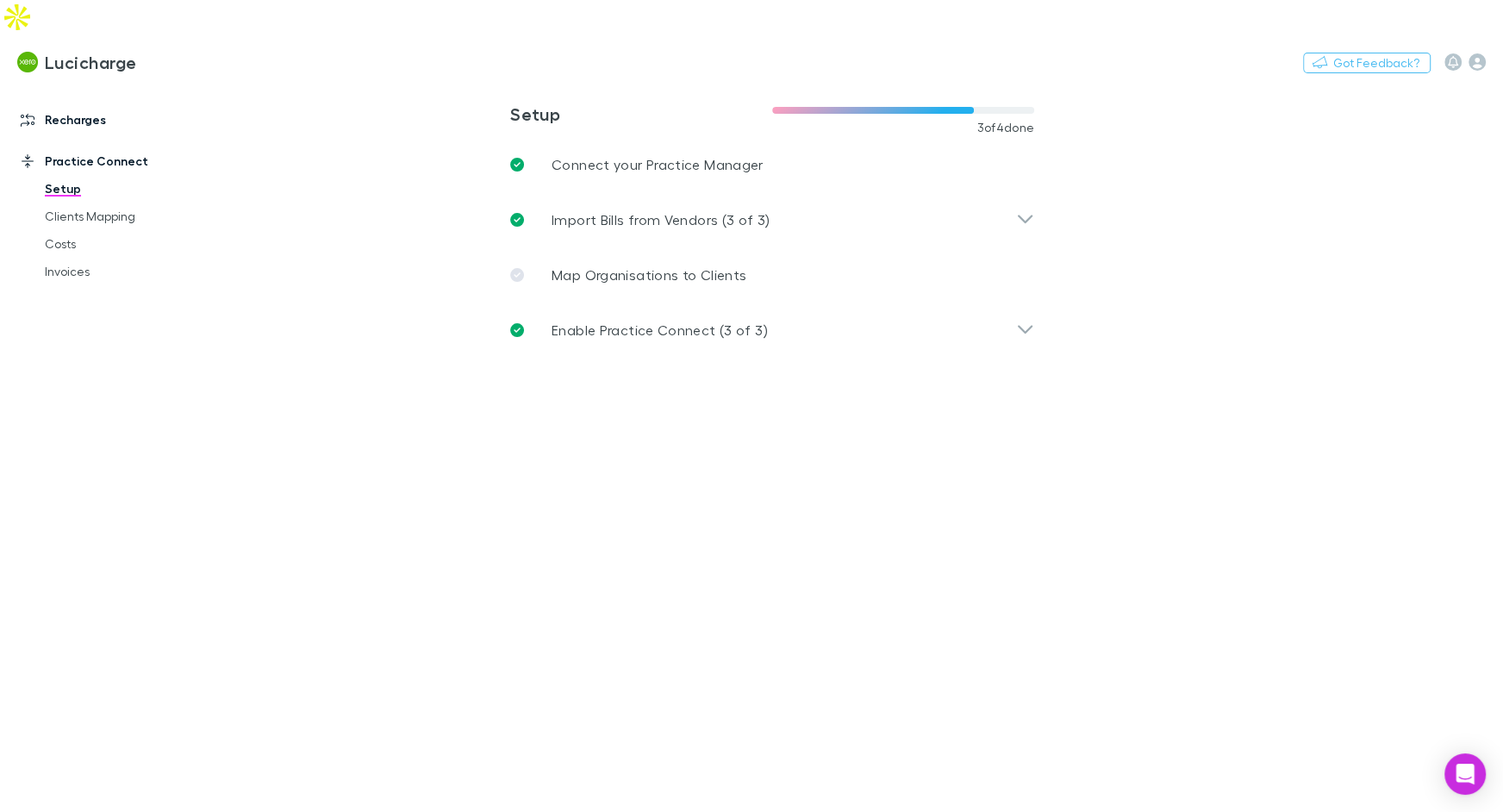
click at [88, 106] on link "Recharges" at bounding box center [111, 119] width 214 height 27
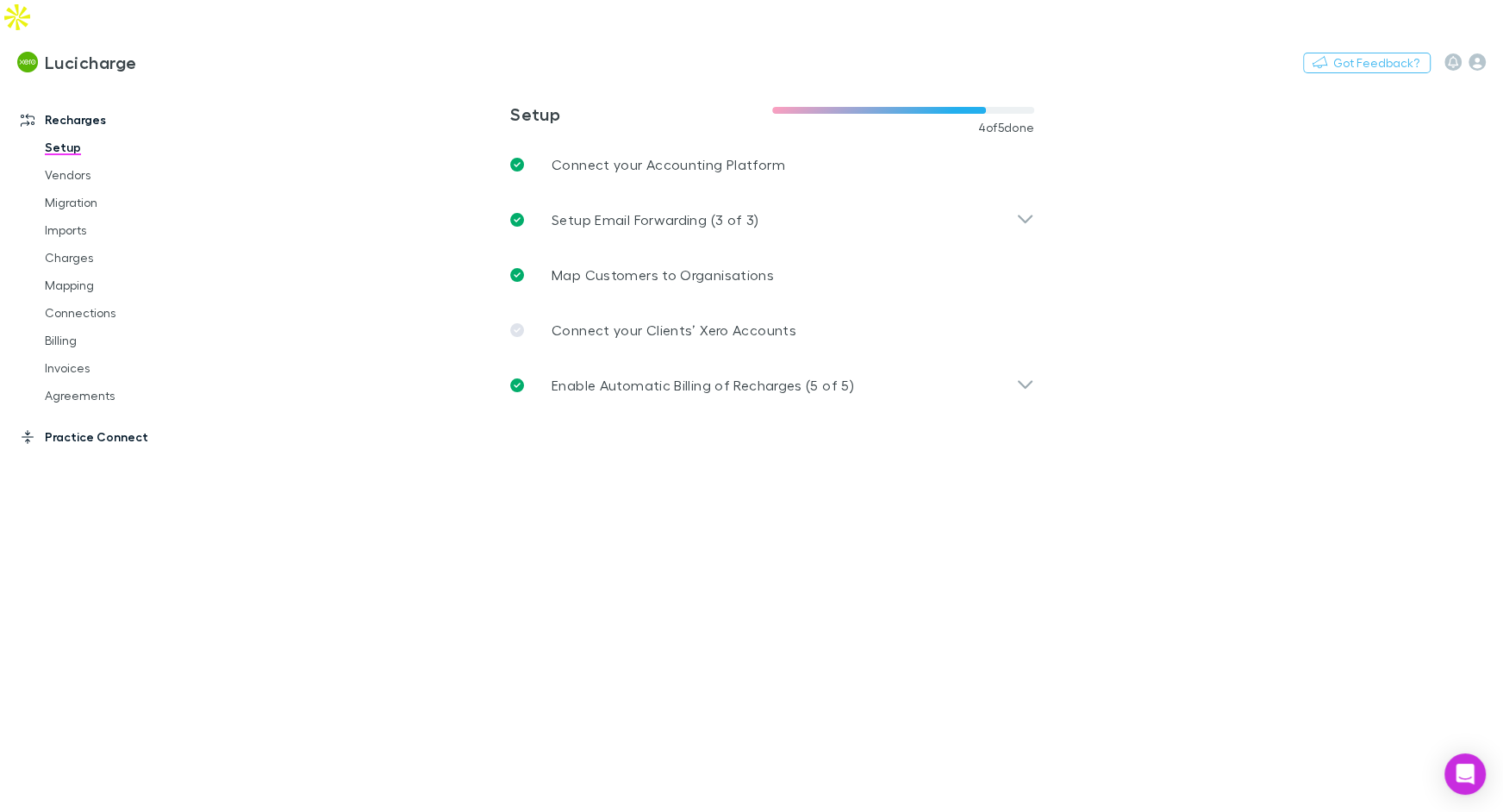
click at [104, 423] on link "Practice Connect" at bounding box center [111, 436] width 214 height 27
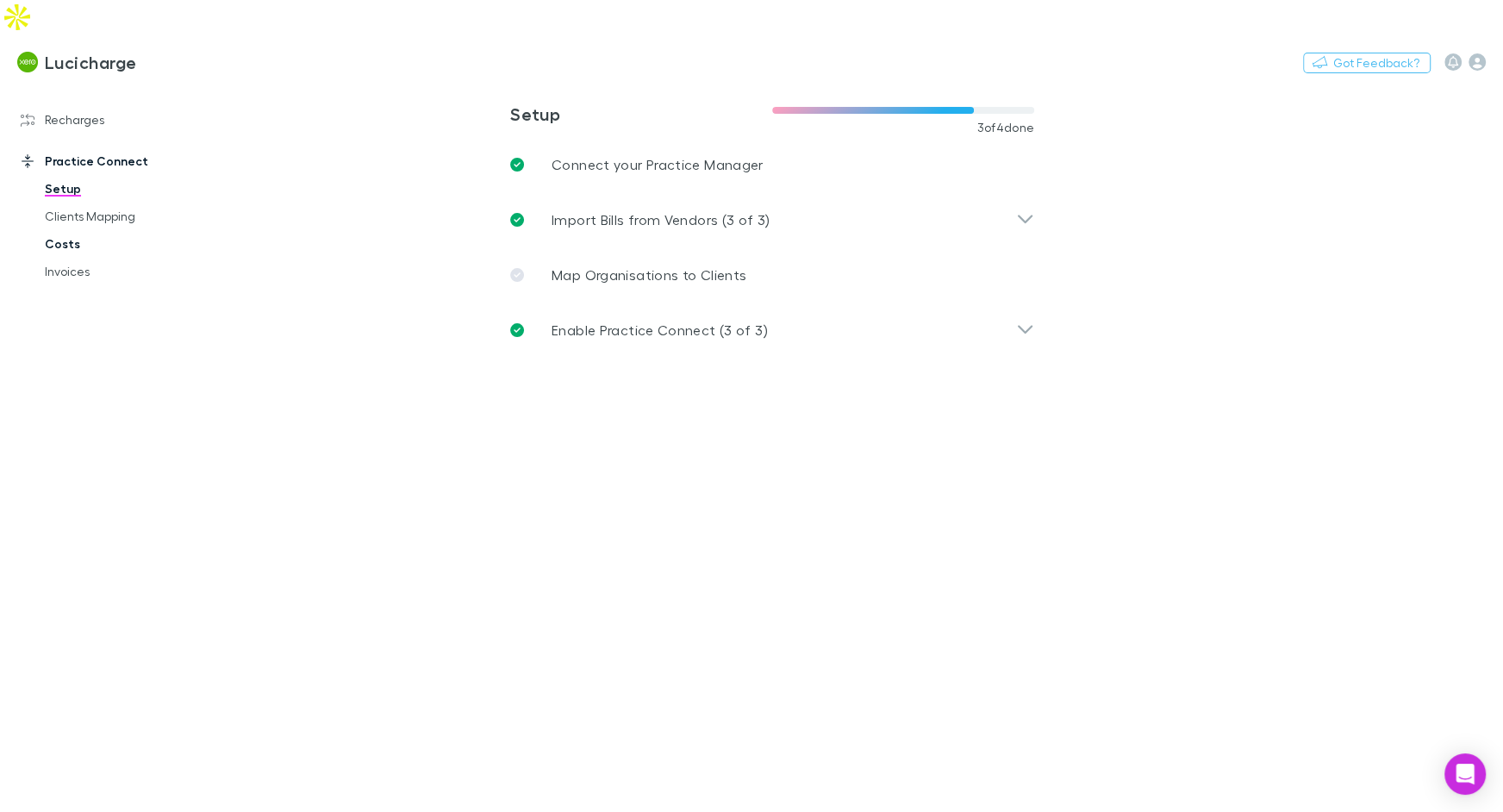
click at [87, 230] on link "Costs" at bounding box center [122, 243] width 189 height 27
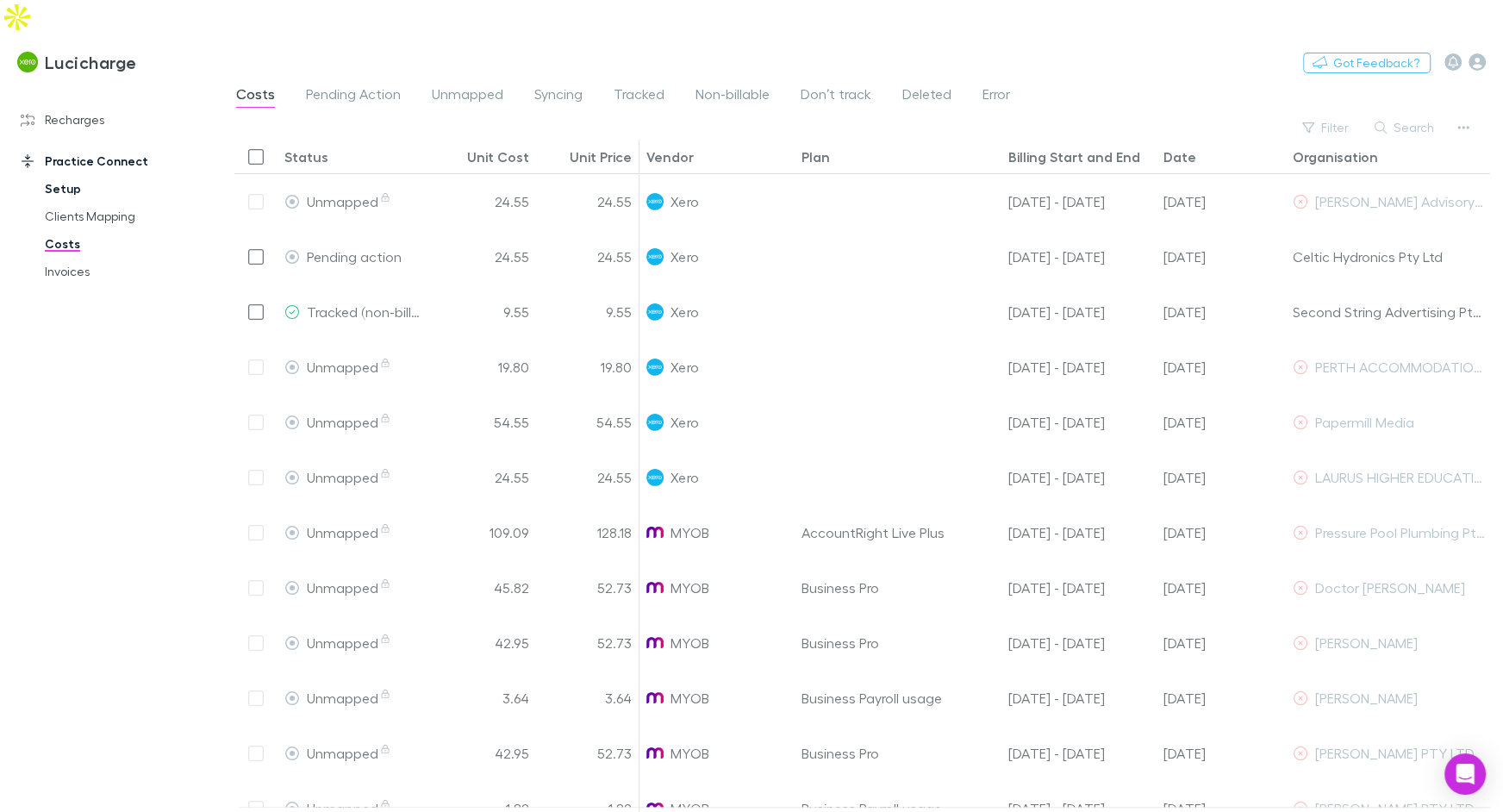
click at [88, 175] on link "Setup" at bounding box center [122, 188] width 189 height 27
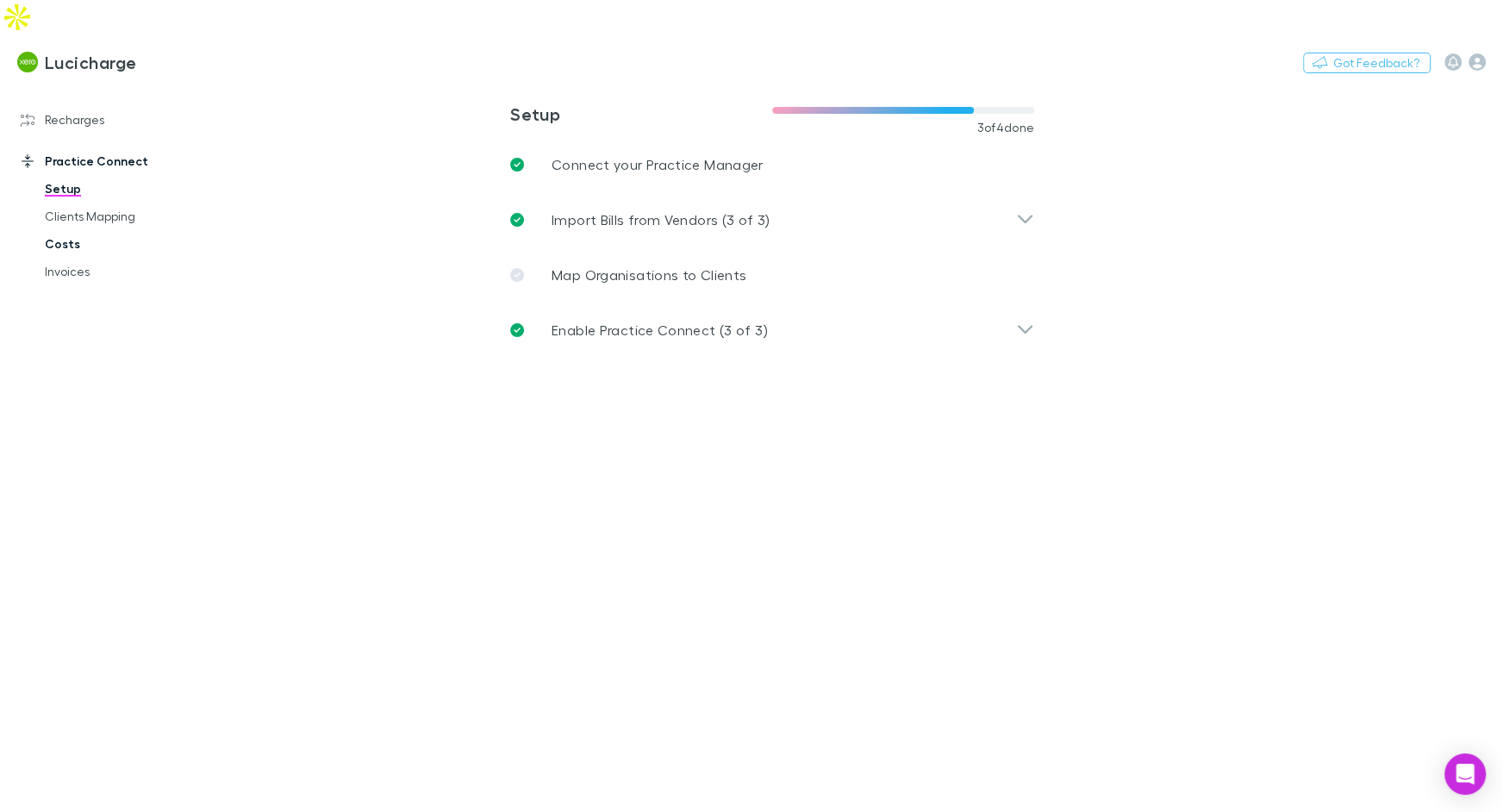
click at [29, 230] on link "Costs" at bounding box center [122, 243] width 189 height 27
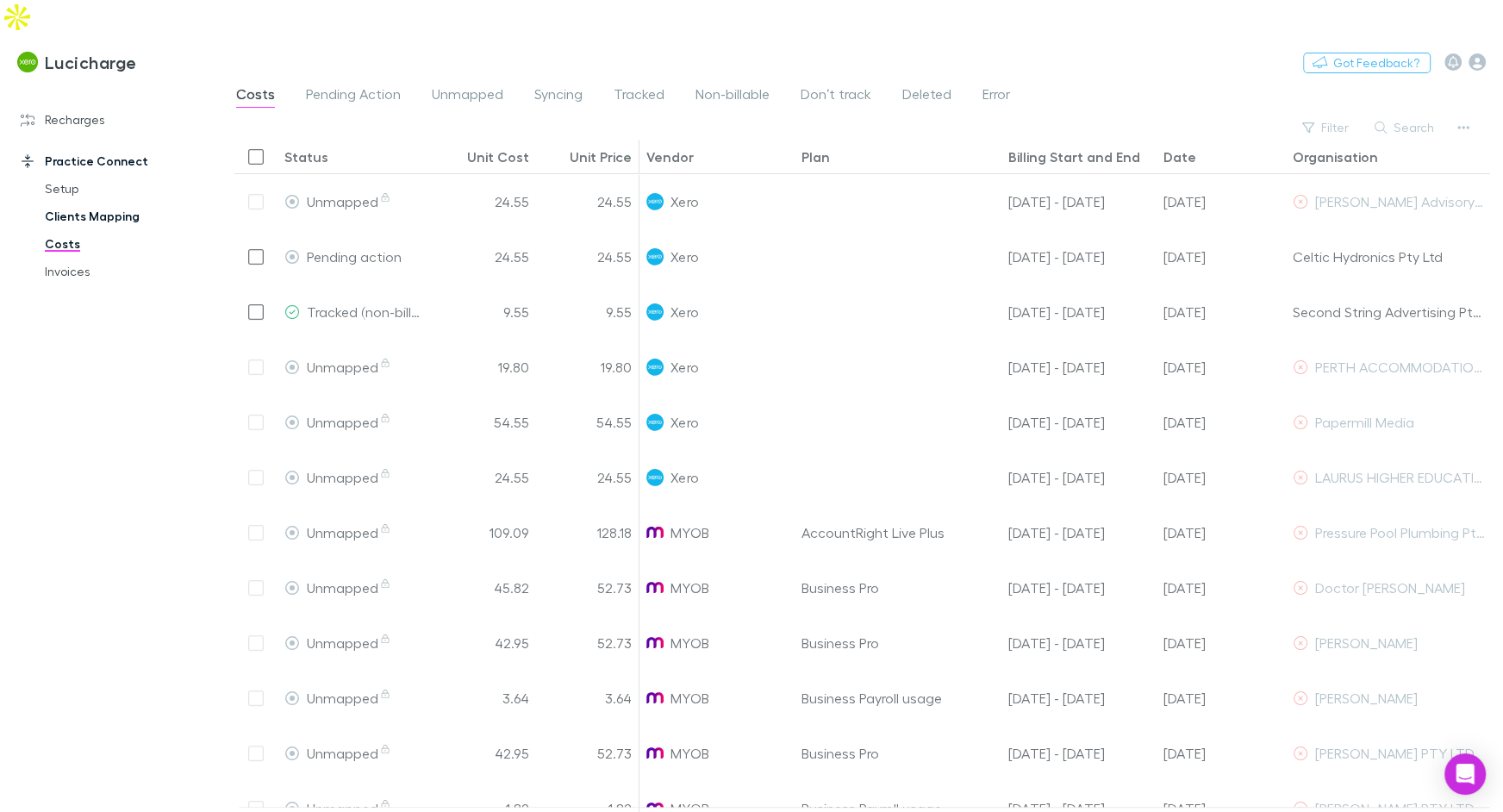
click at [76, 203] on link "Clients Mapping" at bounding box center [122, 216] width 189 height 27
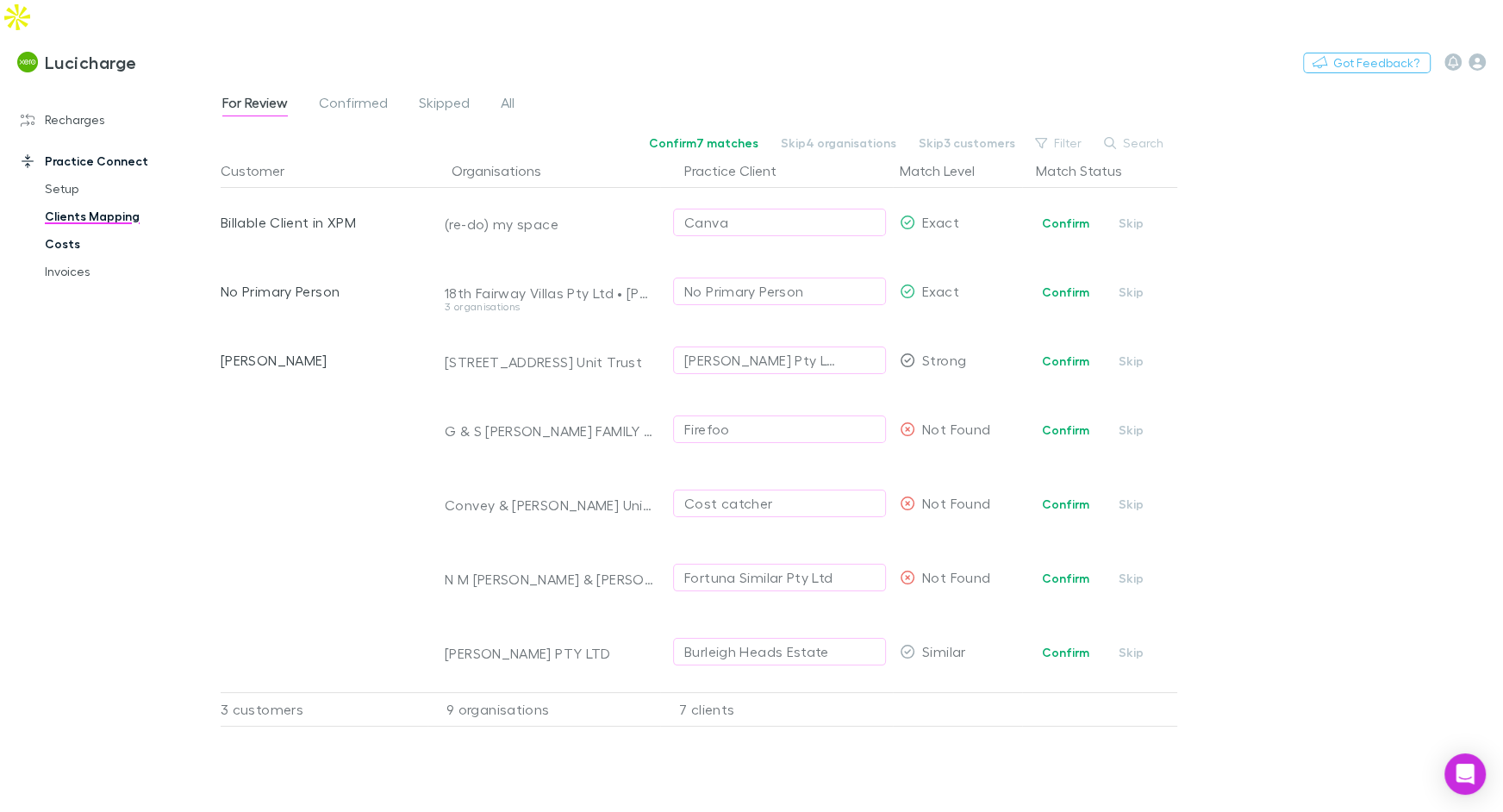
click at [86, 230] on link "Costs" at bounding box center [122, 243] width 189 height 27
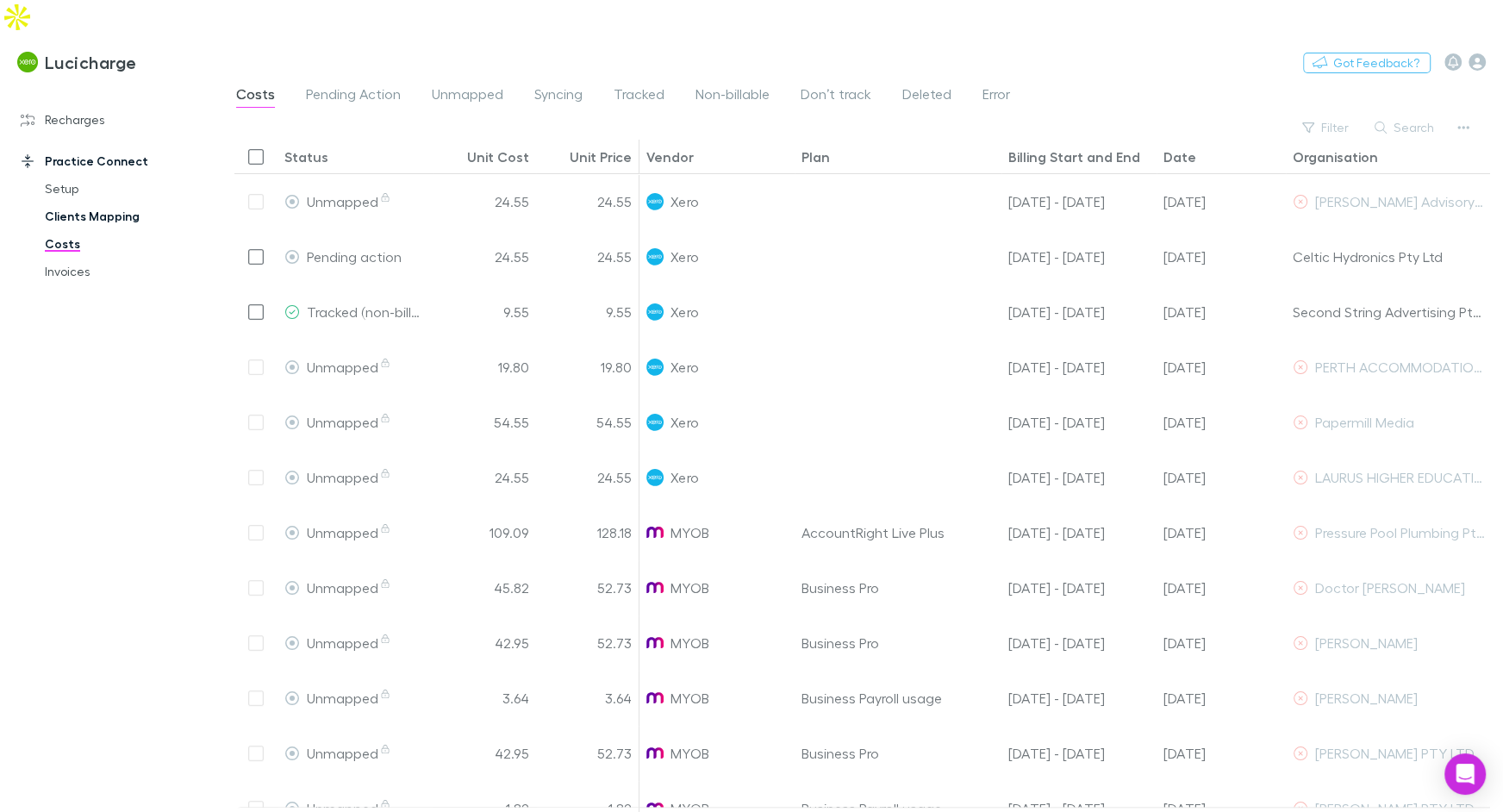
click at [86, 203] on link "Clients Mapping" at bounding box center [122, 216] width 189 height 27
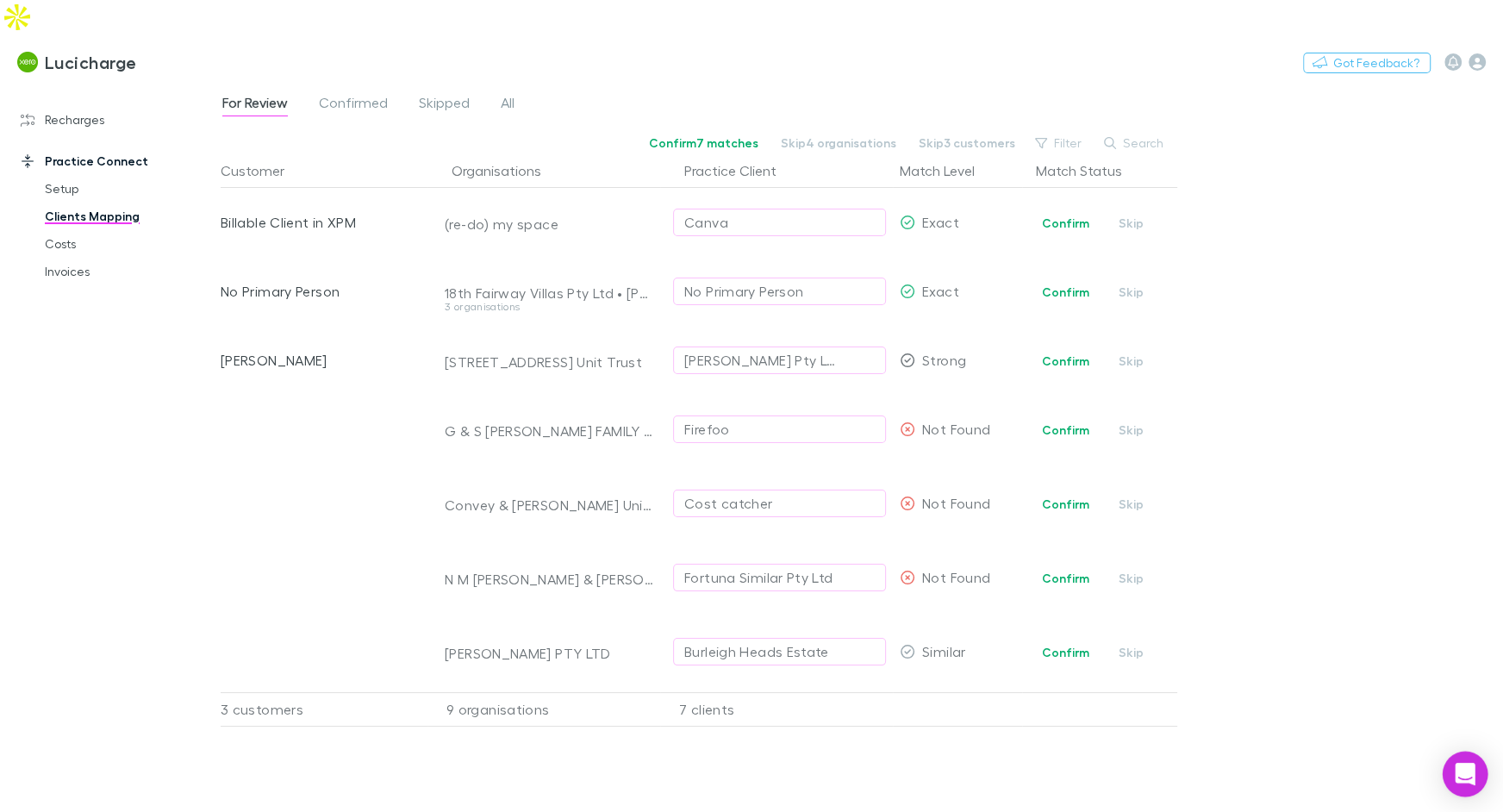
click at [1478, 762] on div "Open Intercom Messenger" at bounding box center [1466, 775] width 46 height 46
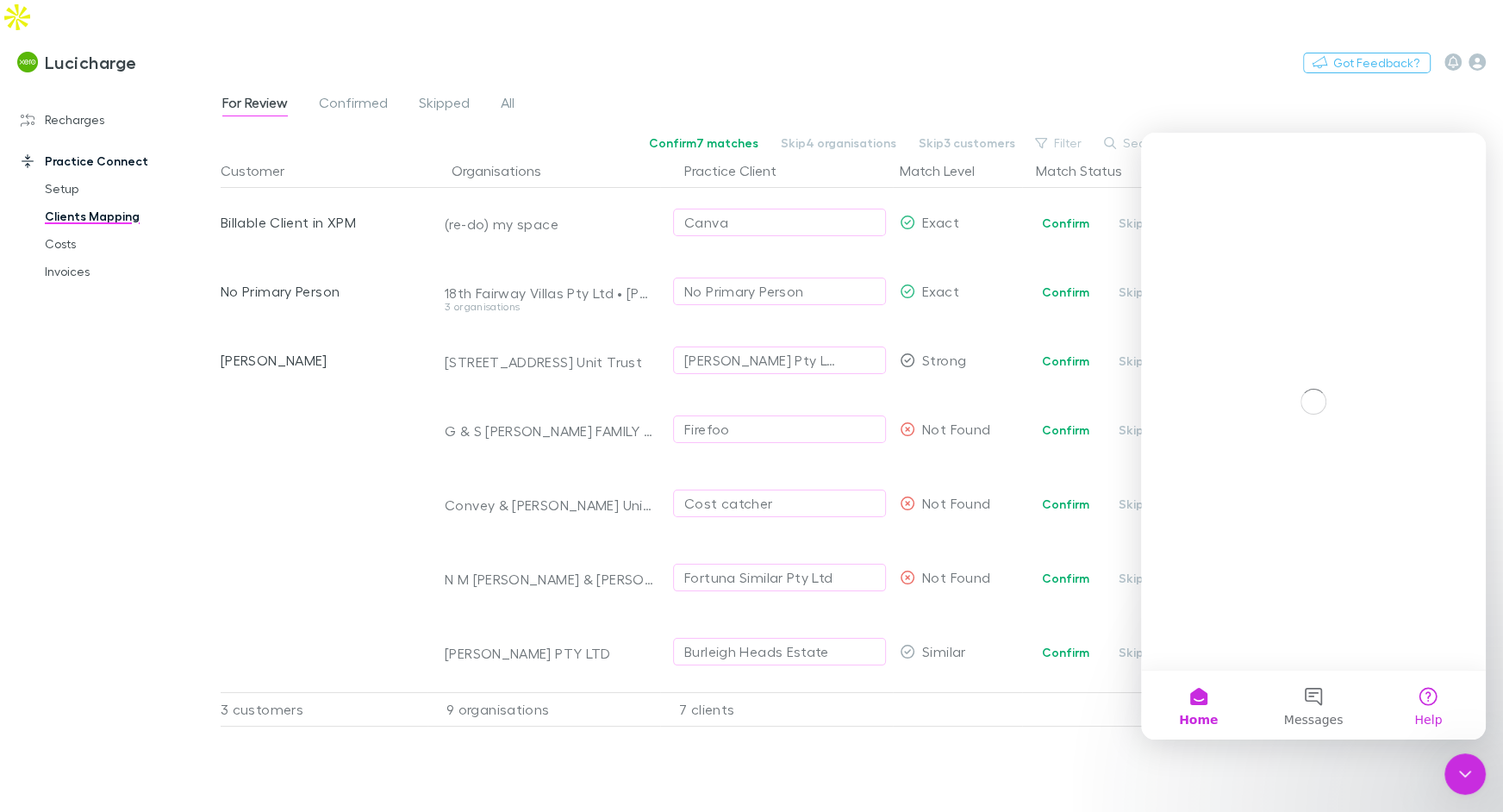
click at [1417, 686] on button "Help" at bounding box center [1429, 705] width 115 height 69
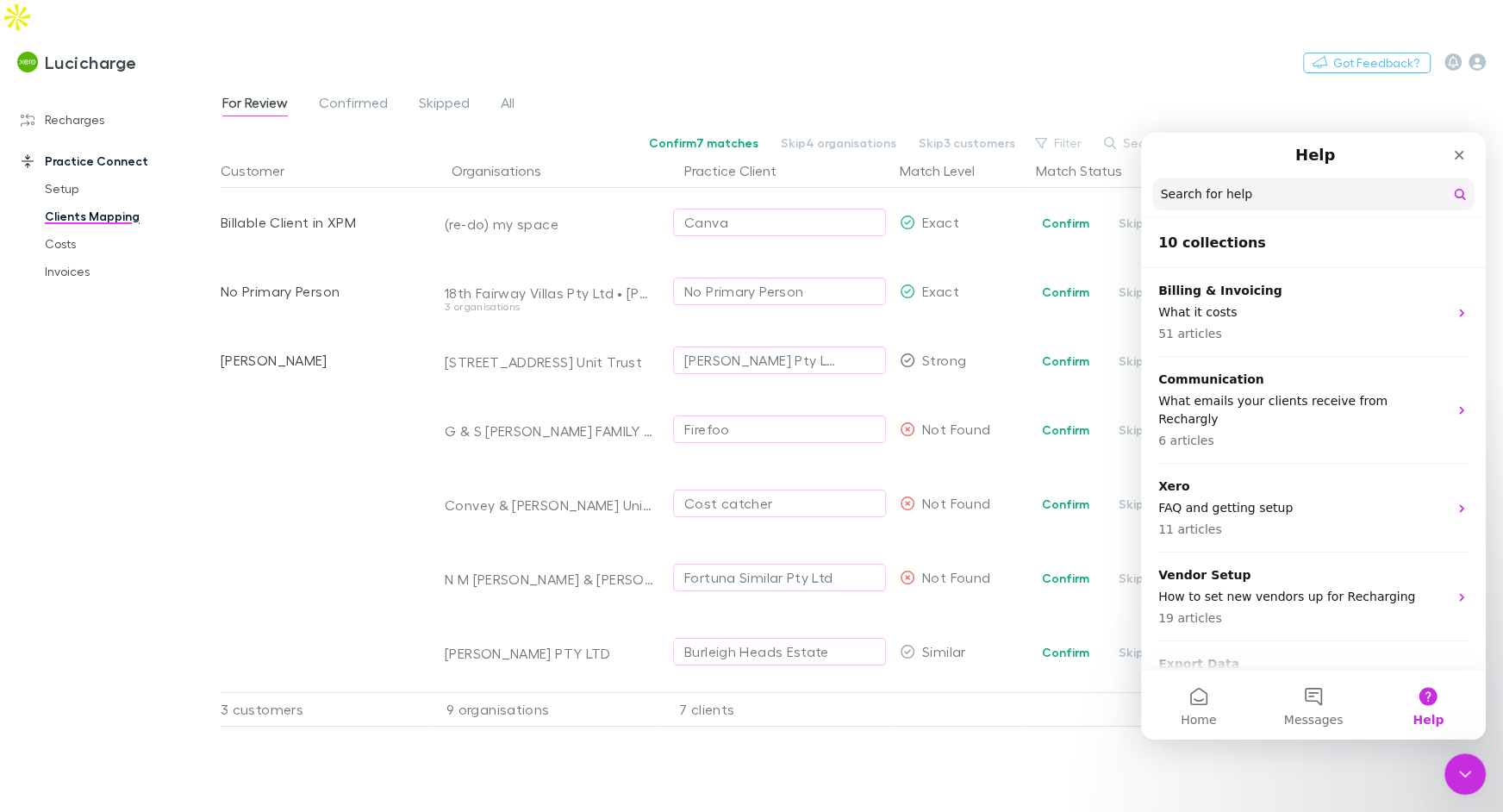
click at [1238, 188] on input "Search for help" at bounding box center [1314, 194] width 322 height 33
type input "**********"
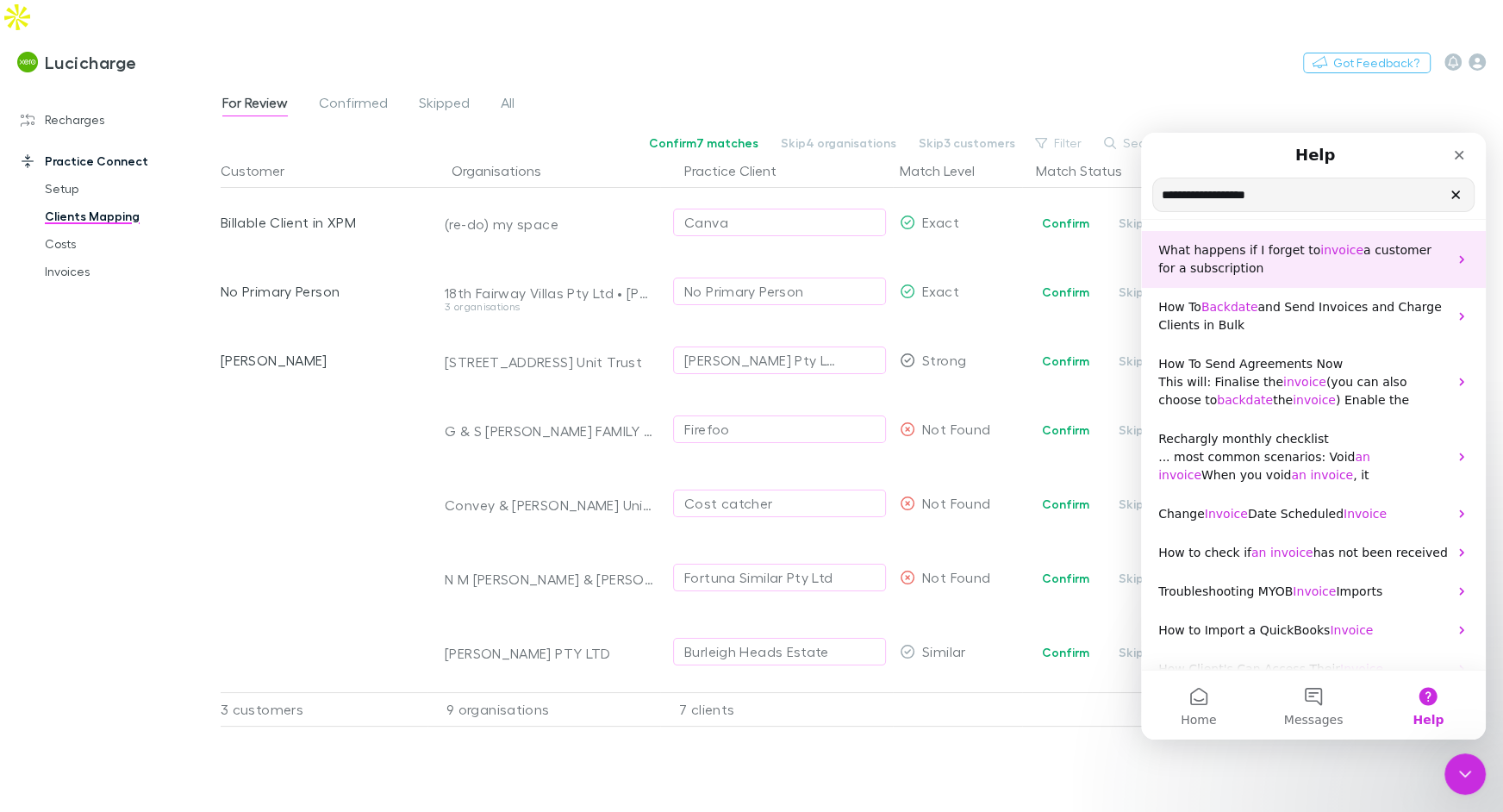
click at [1241, 253] on span "What happens if I forget to" at bounding box center [1239, 250] width 162 height 14
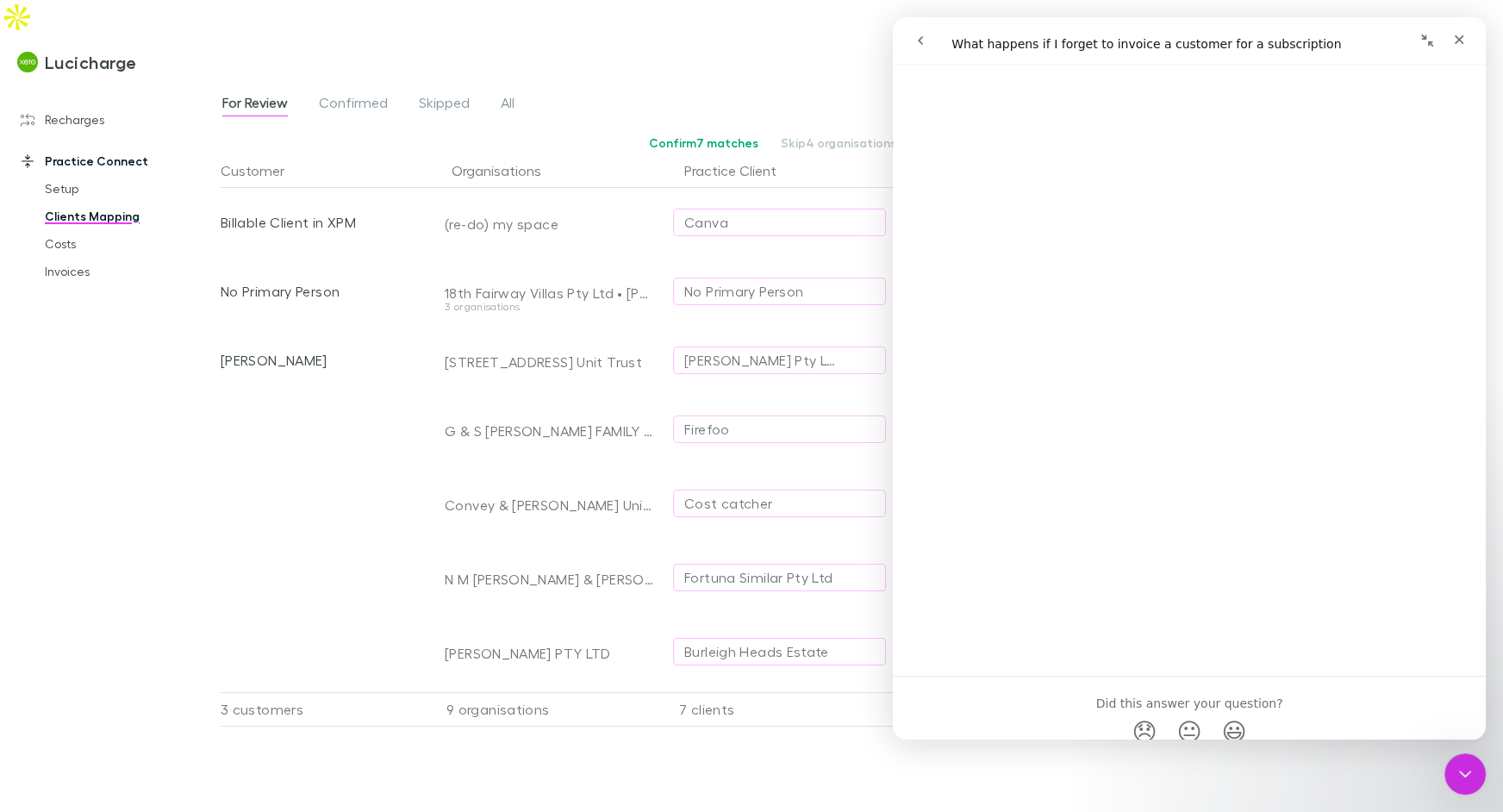
scroll to position [1139, 0]
click at [928, 30] on button "go back" at bounding box center [920, 40] width 33 height 33
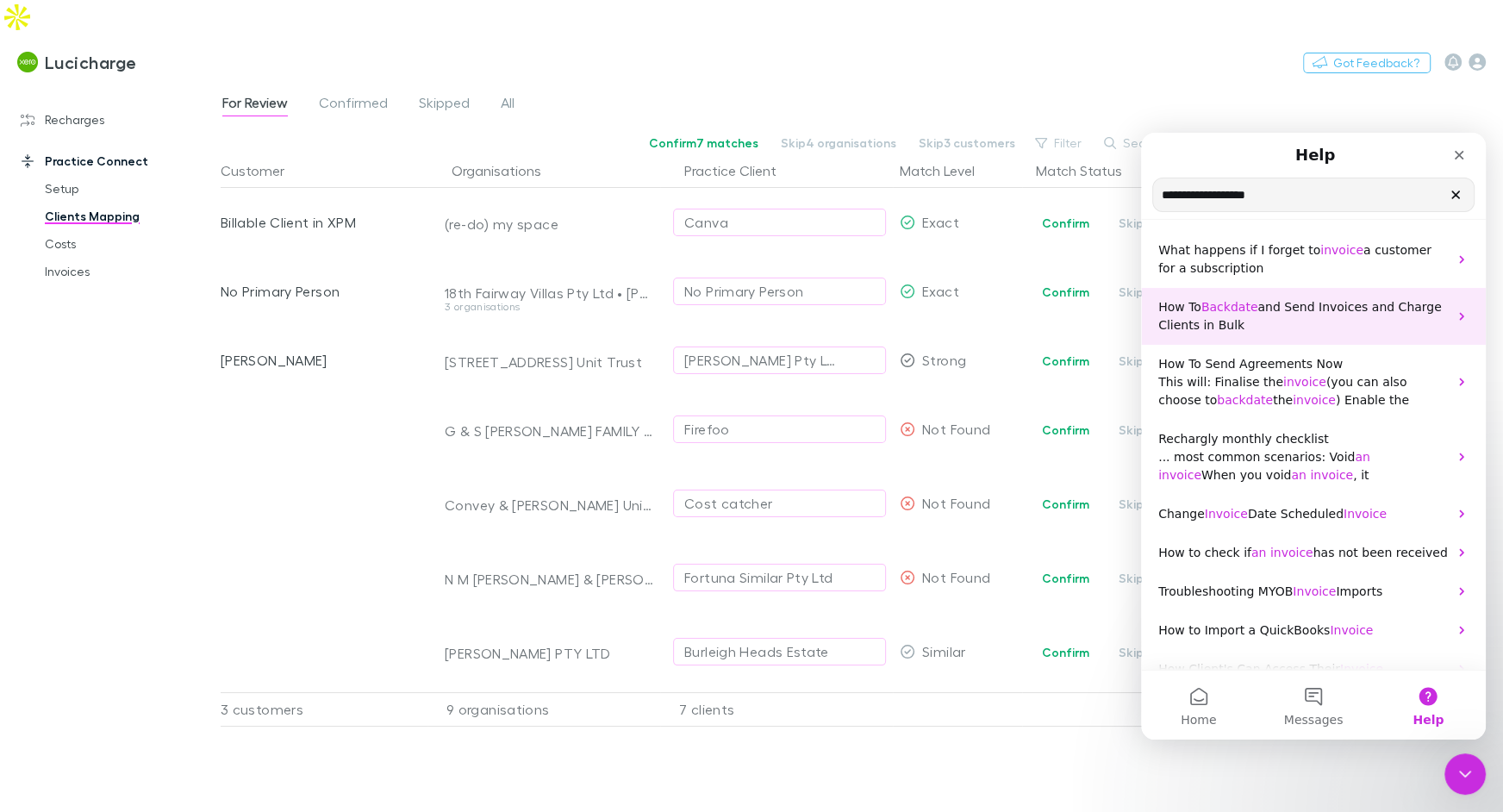
click at [1334, 304] on span "and Send Invoices and Charge Clients in Bulk" at bounding box center [1300, 316] width 284 height 32
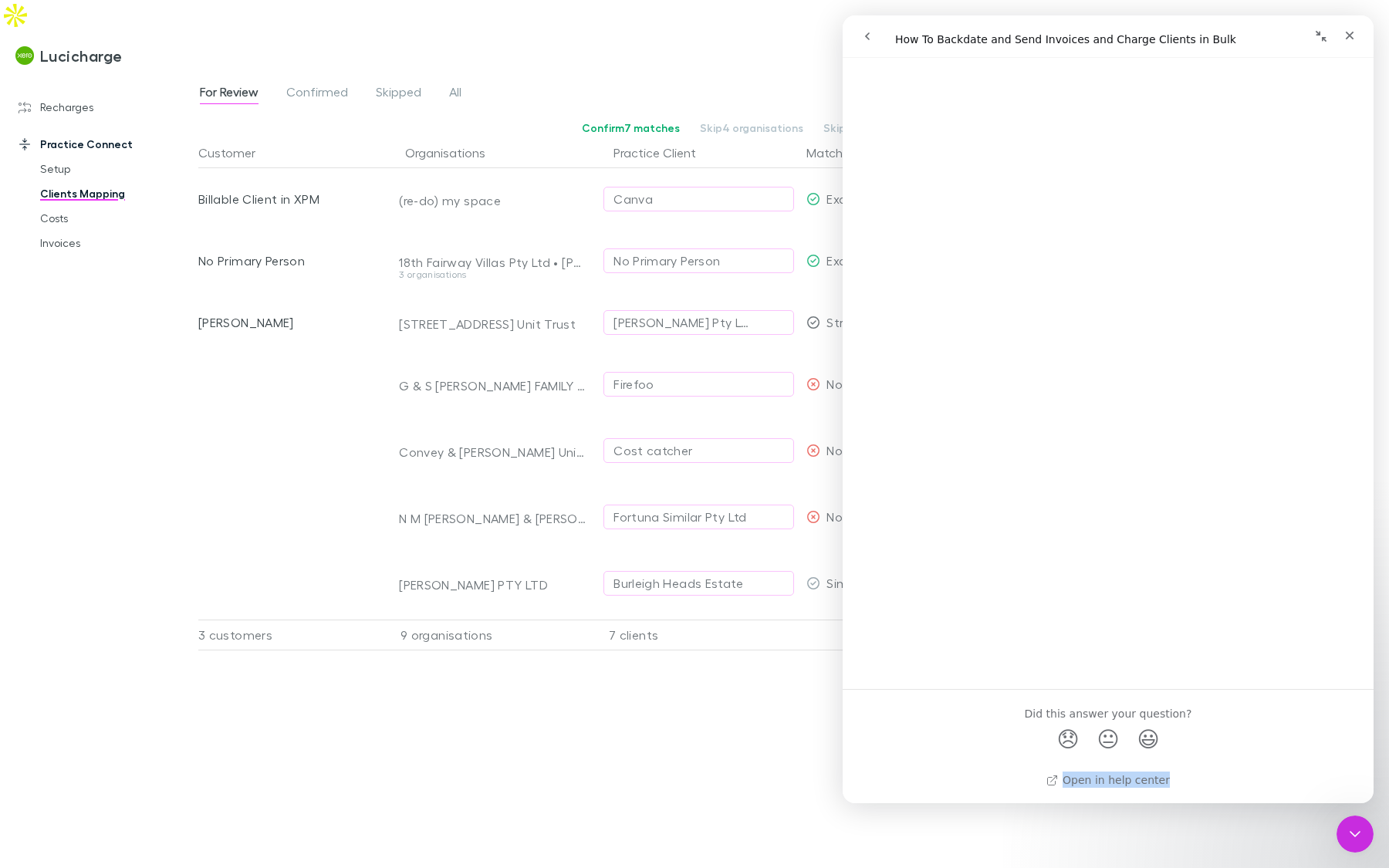
scroll to position [635, 0]
click at [1351, 726] on icon "Close Intercom Messenger" at bounding box center [1353, 832] width 18 height 18
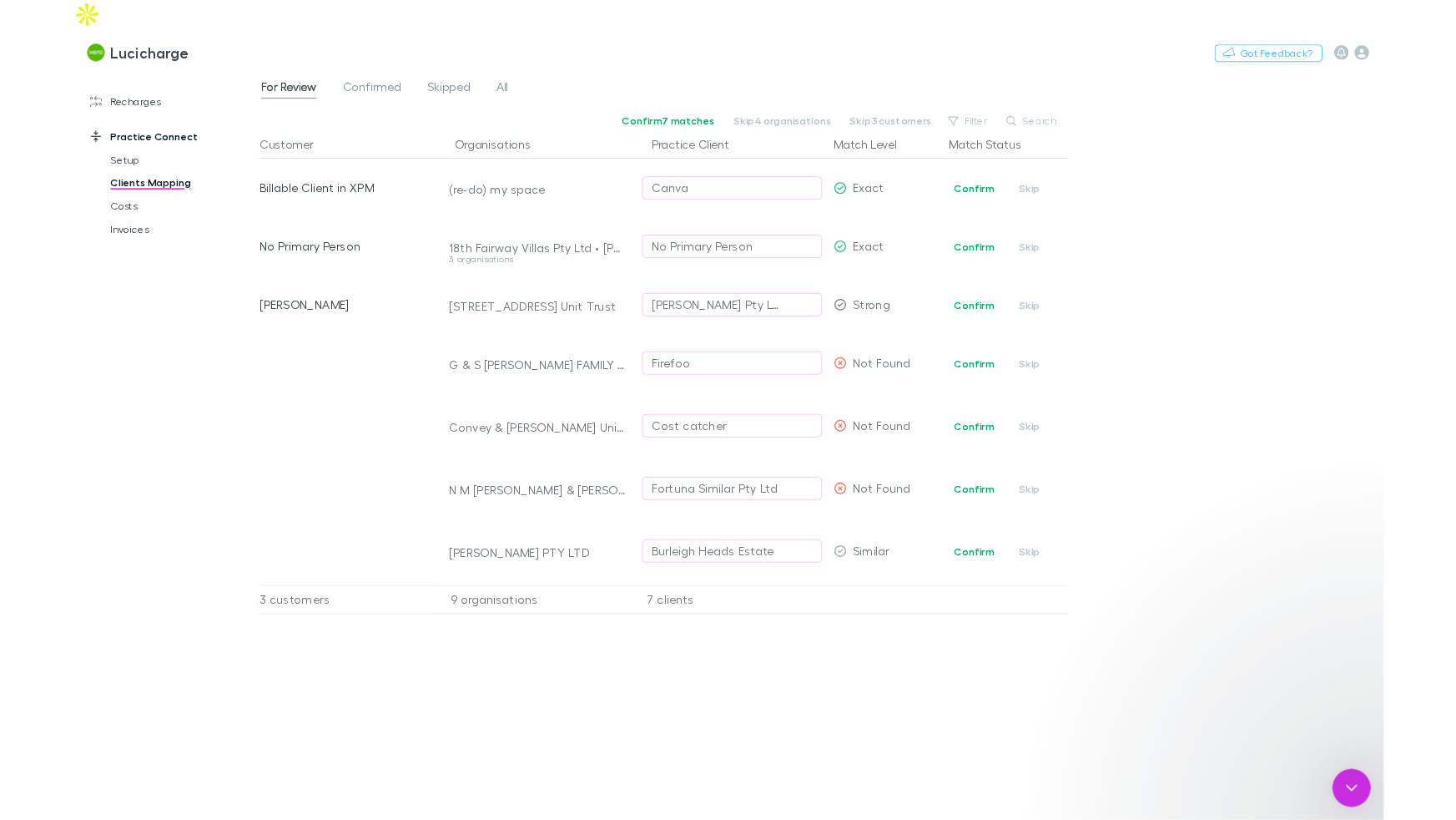
scroll to position [0, 0]
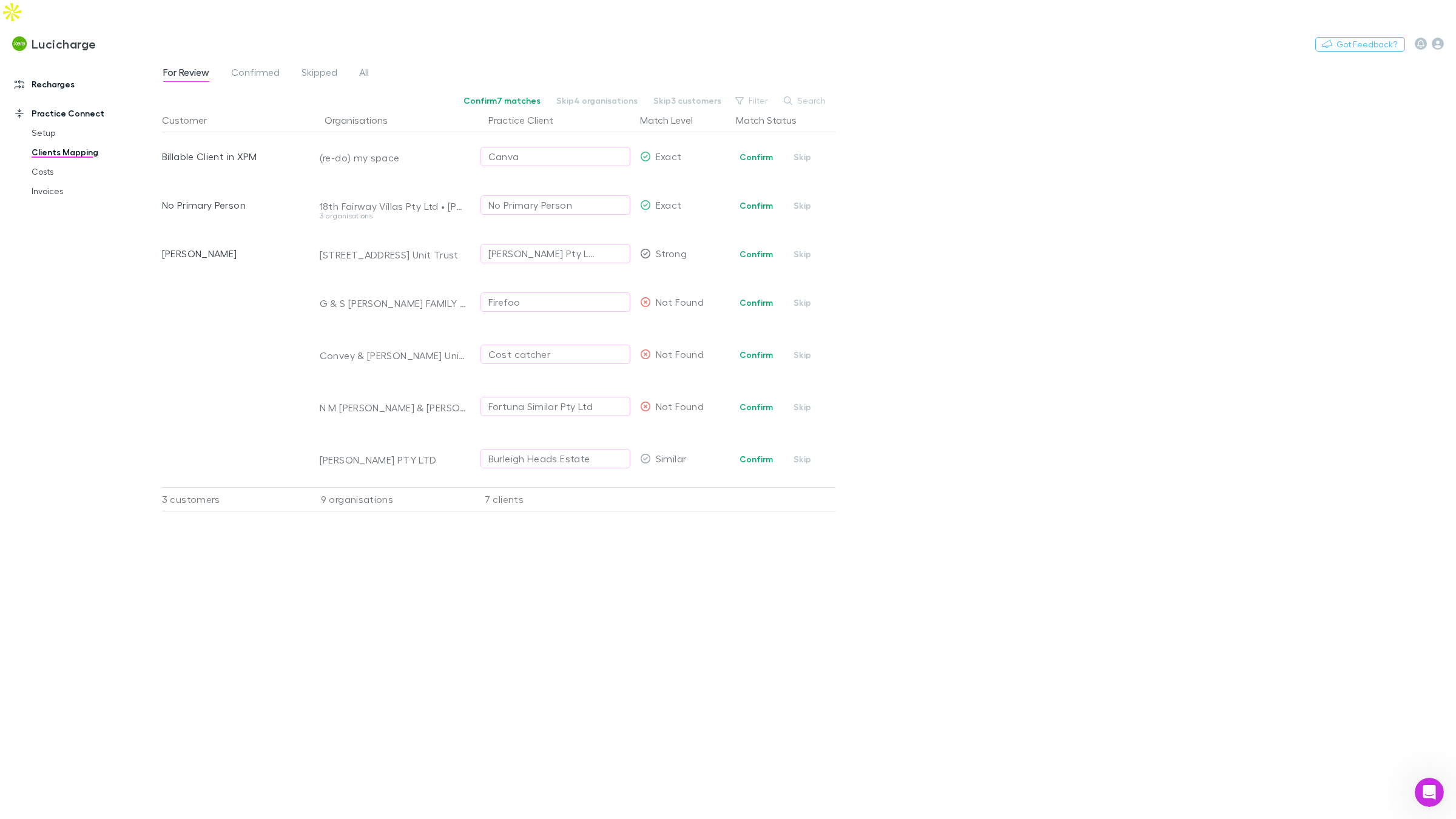
click at [55, 75] on link "Recharges" at bounding box center [81, 84] width 157 height 19
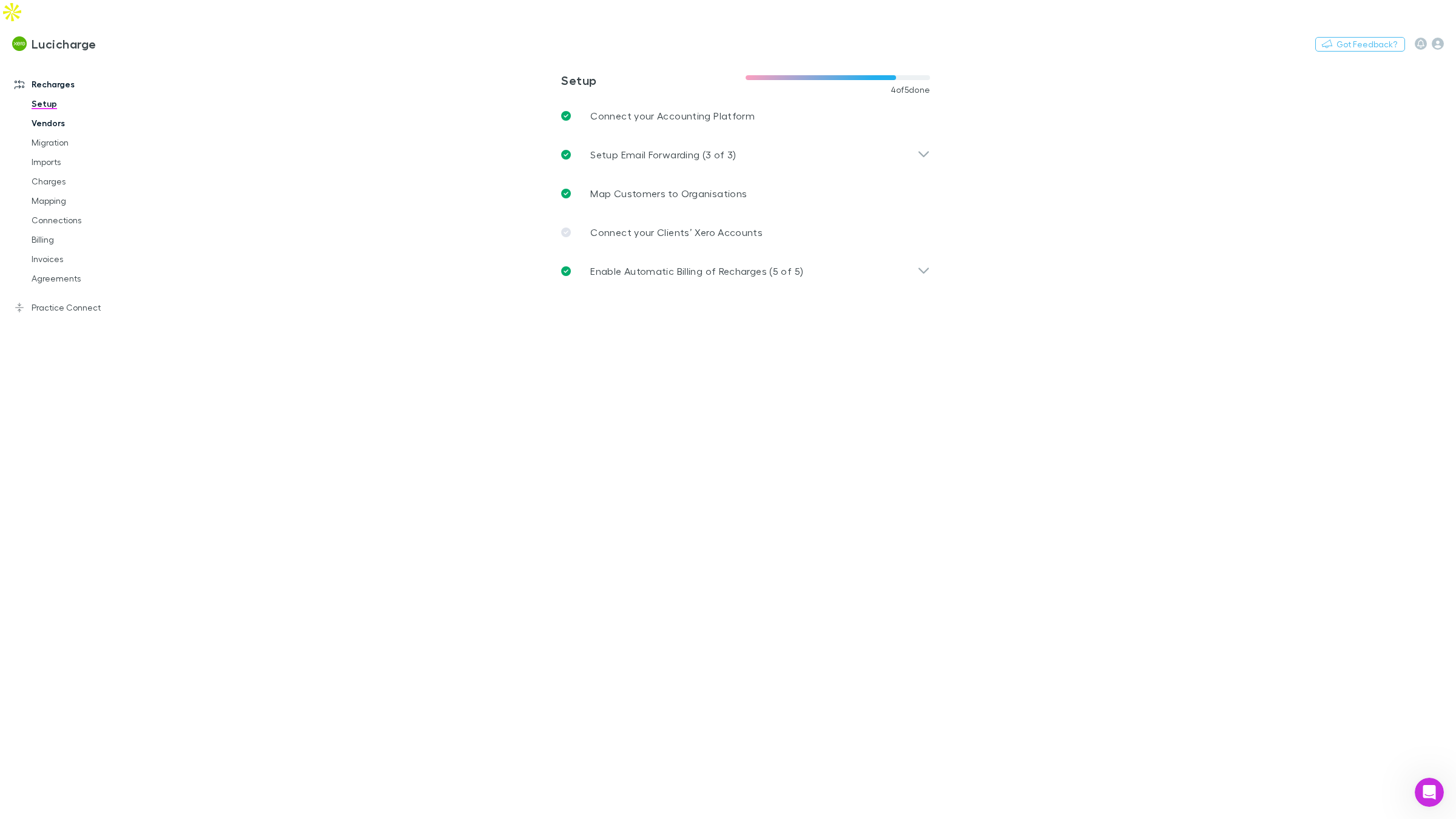
click at [57, 113] on link "Vendors" at bounding box center [89, 123] width 140 height 19
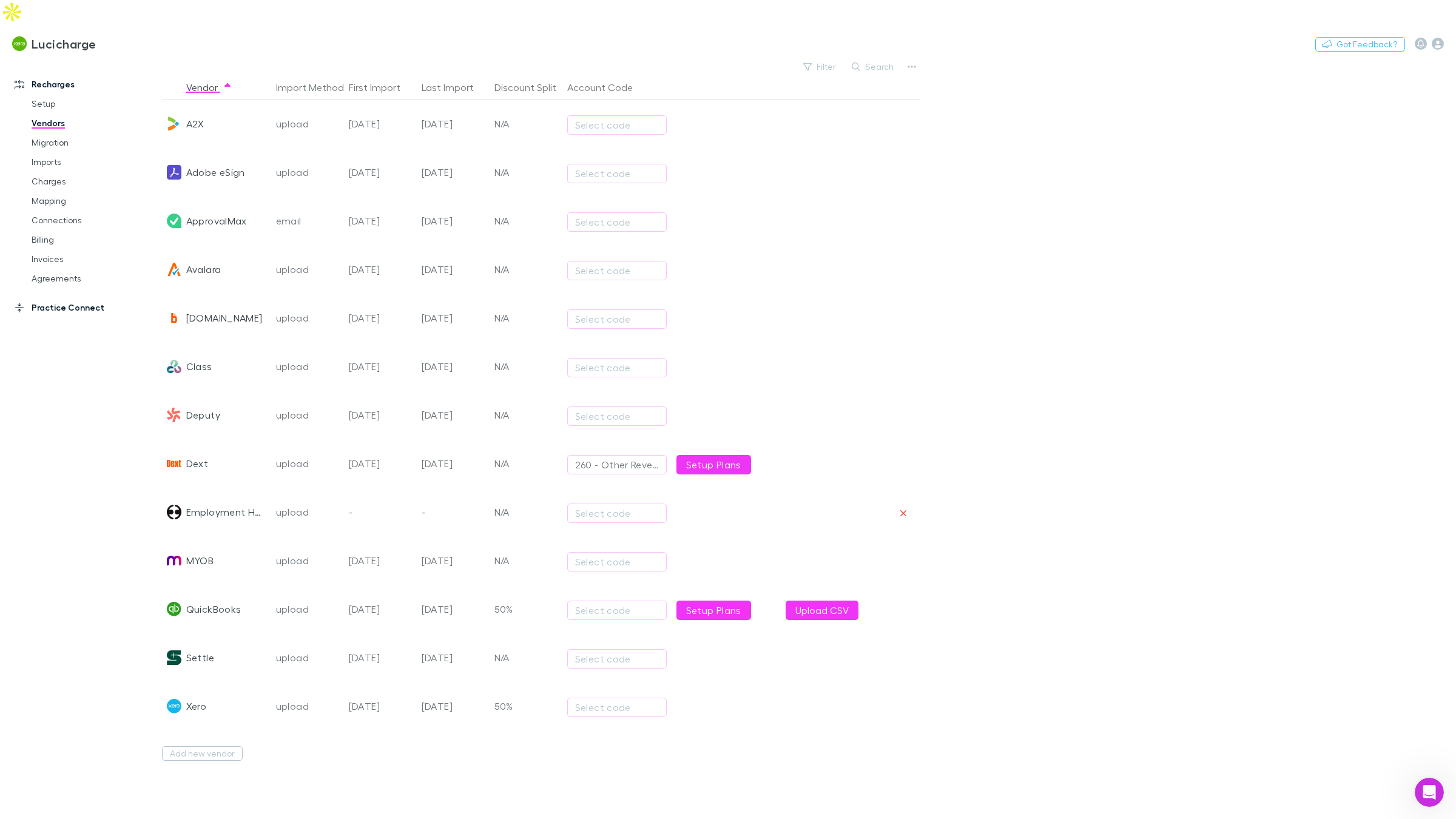
click at [63, 297] on link "Practice Connect" at bounding box center [81, 307] width 157 height 19
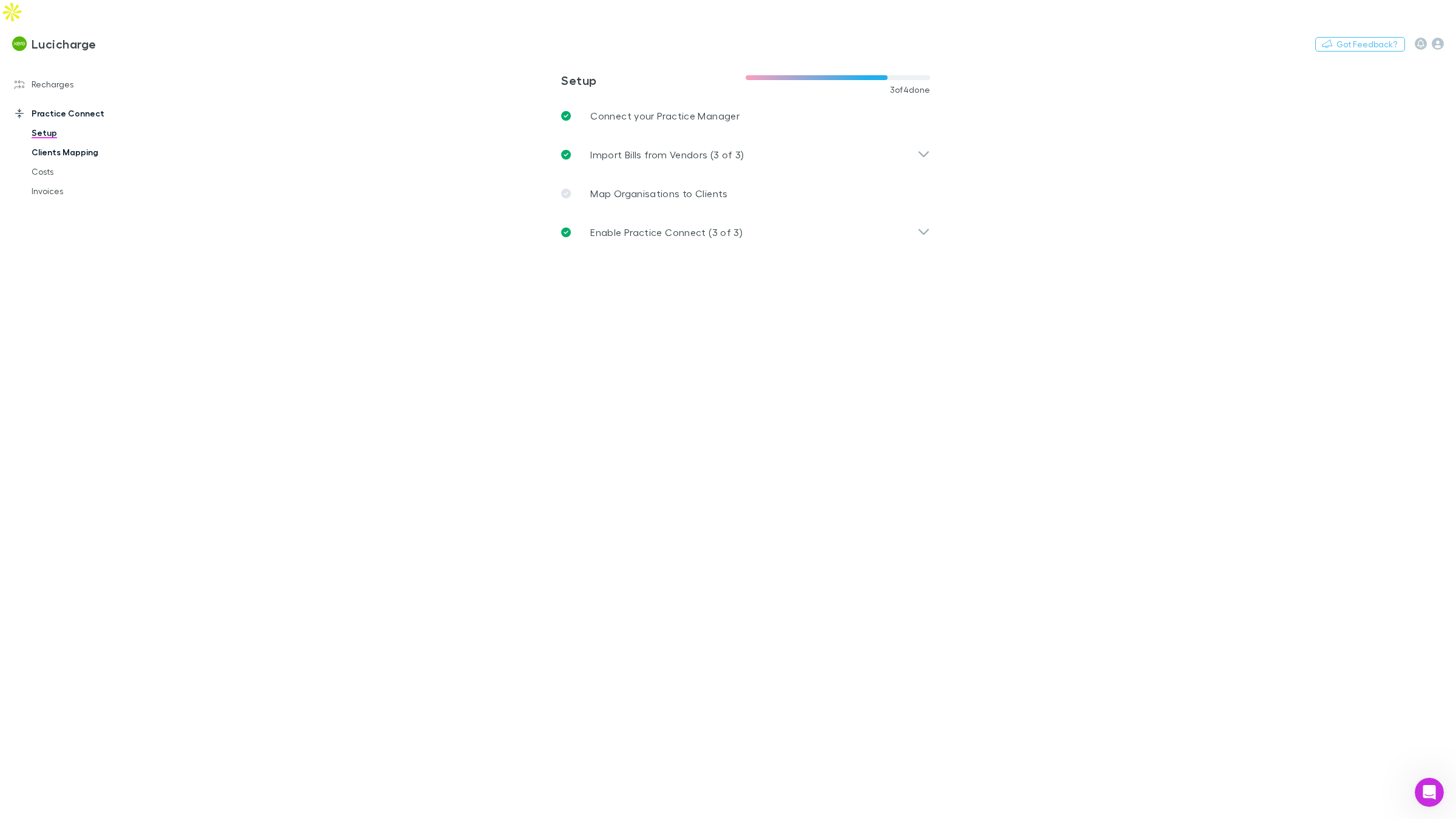
click at [65, 143] on link "Clients Mapping" at bounding box center [89, 152] width 140 height 19
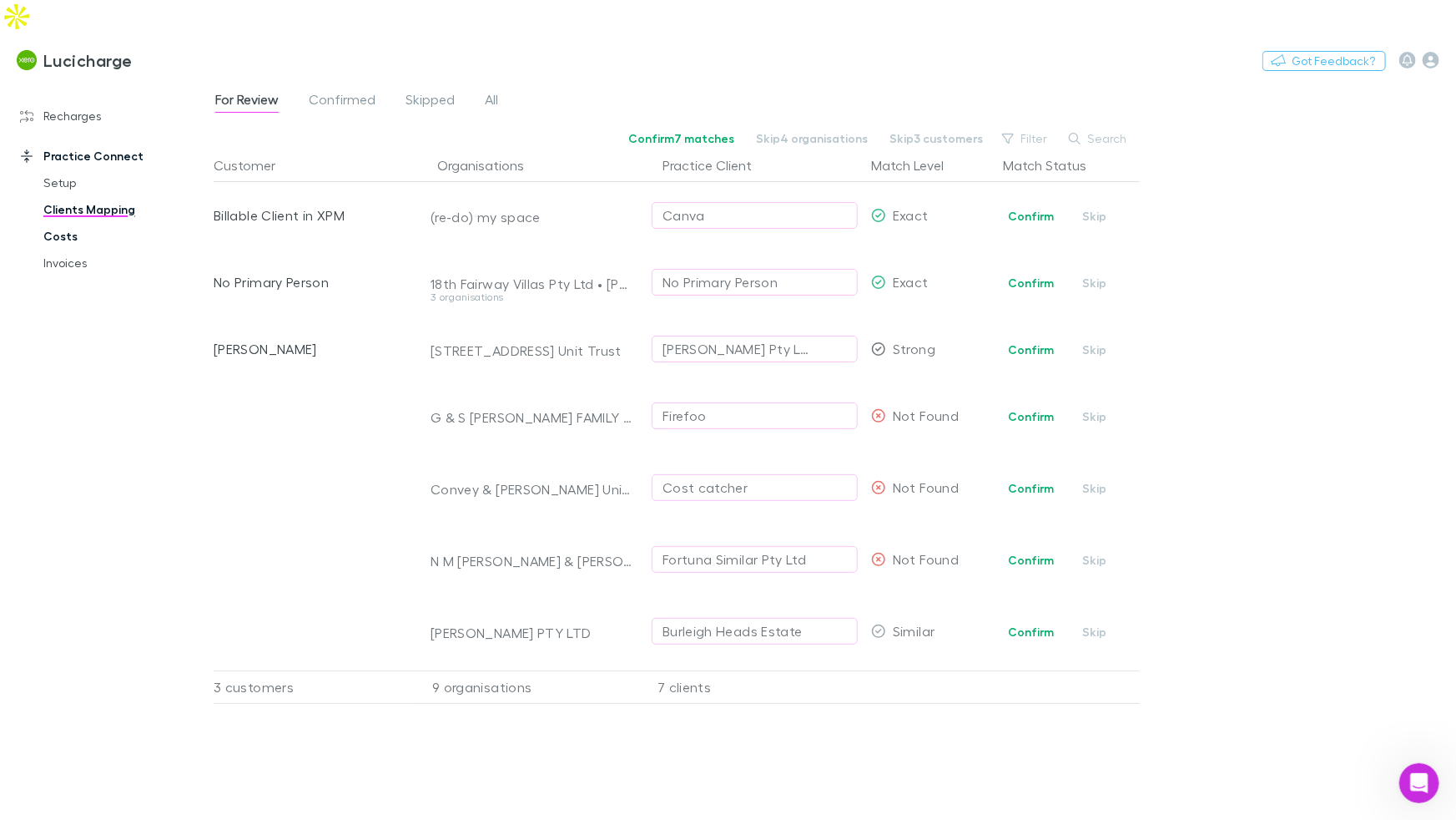
click at [82, 223] on link "Costs" at bounding box center [118, 236] width 183 height 27
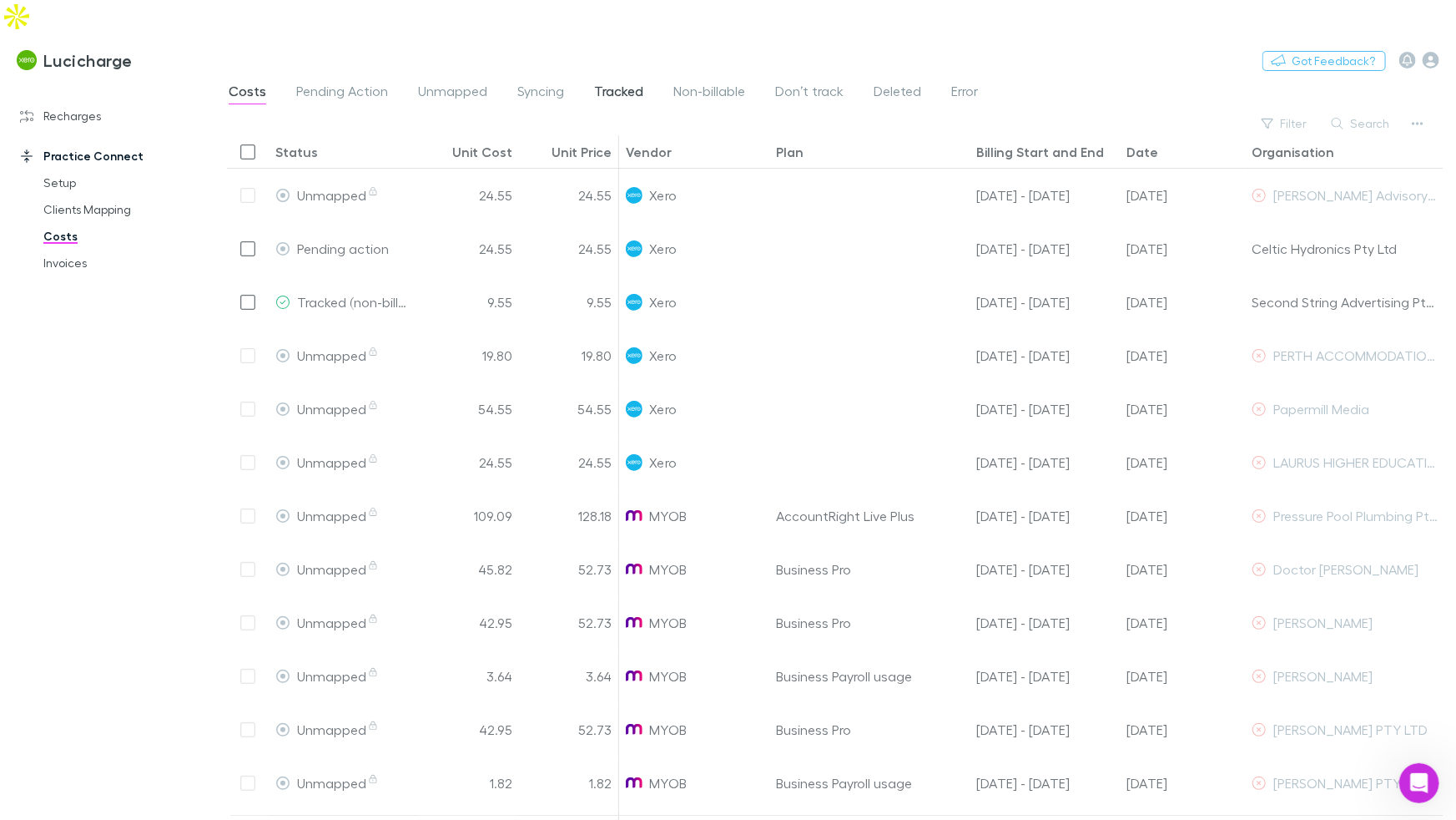
click at [612, 82] on span "Tracked" at bounding box center [618, 93] width 49 height 21
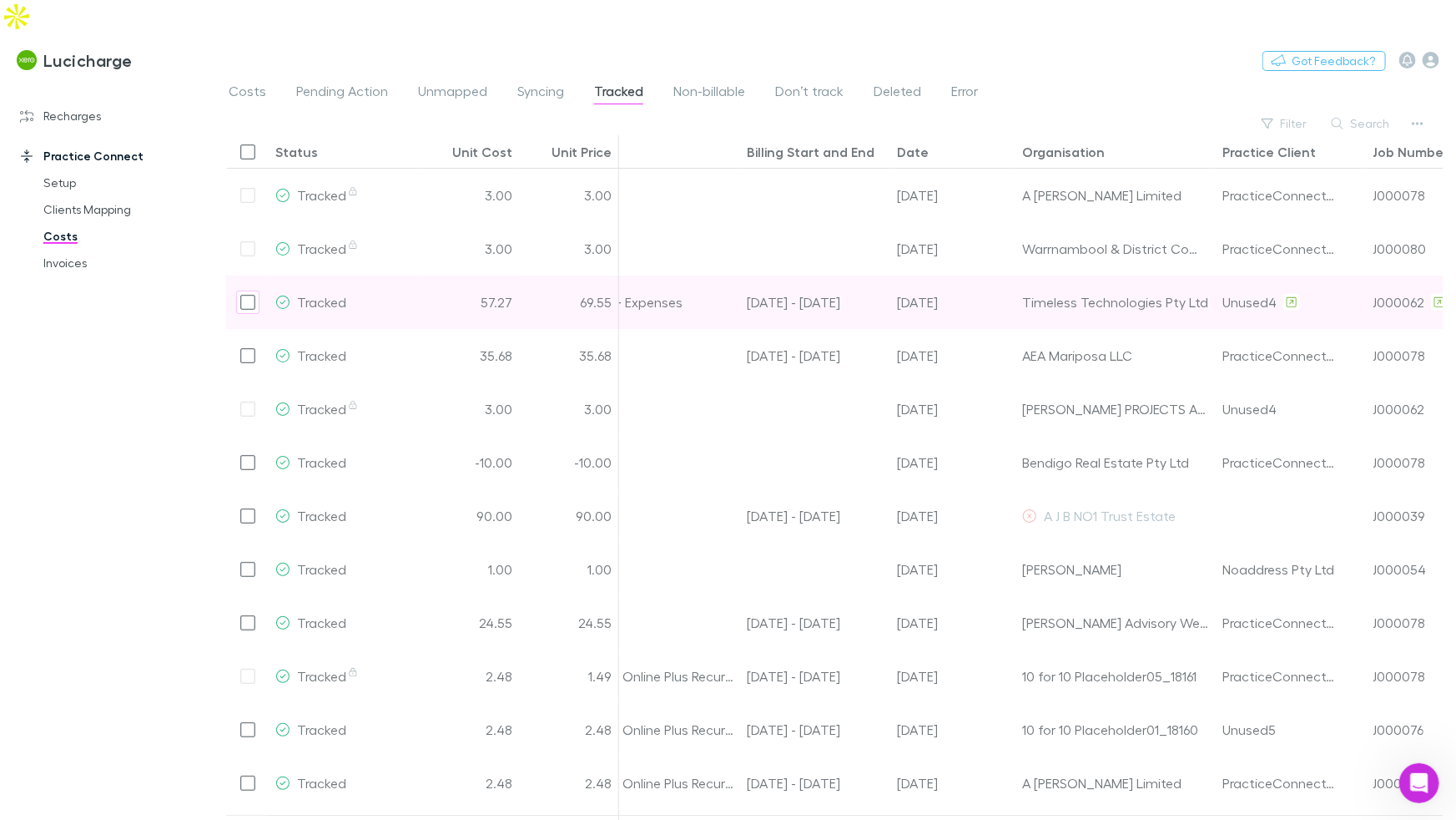
scroll to position [0, 302]
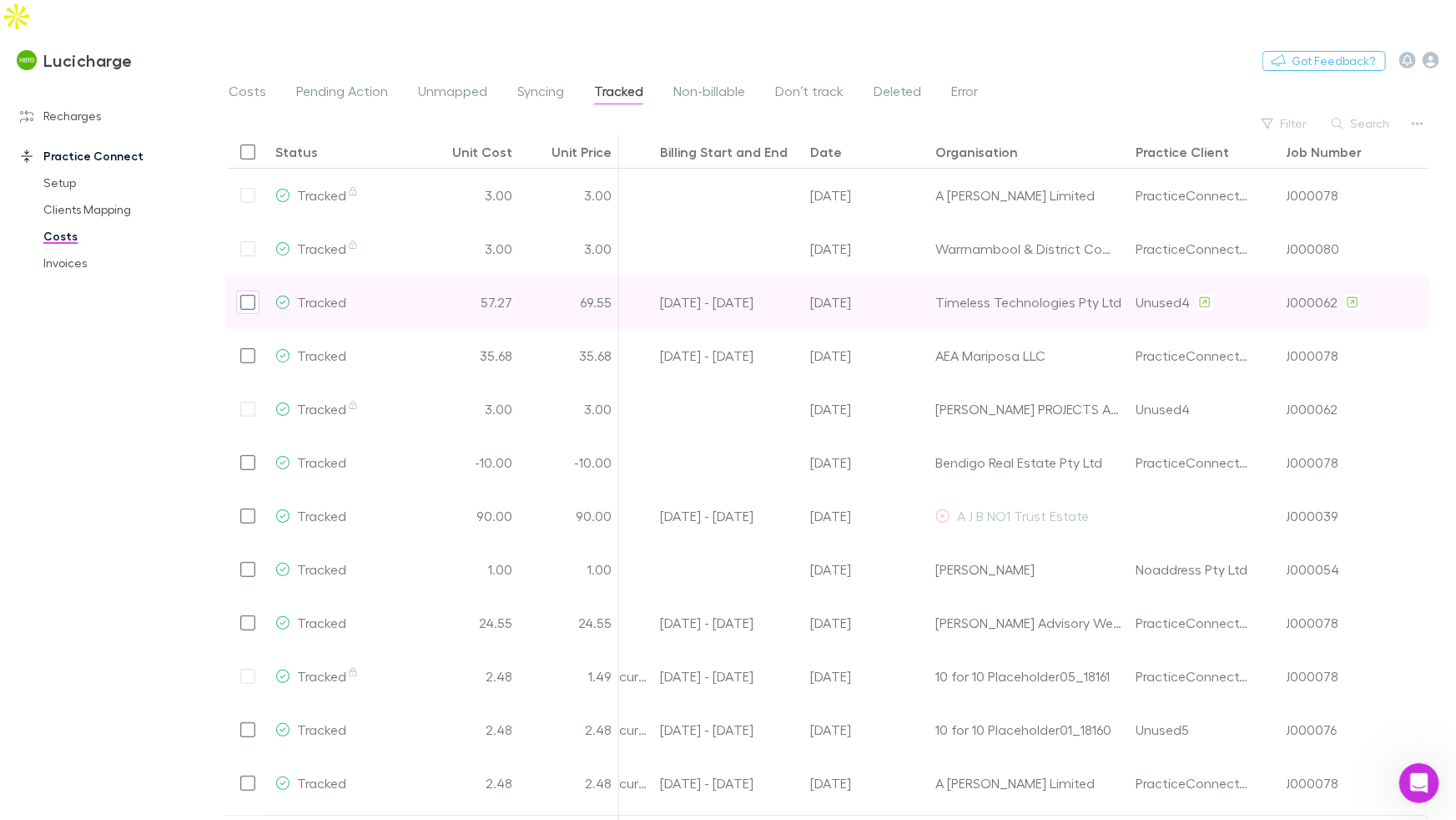
click at [1001, 112] on div "Filter Search" at bounding box center [835, 123] width 1216 height 23
click at [697, 82] on span "Non-billable" at bounding box center [709, 93] width 72 height 21
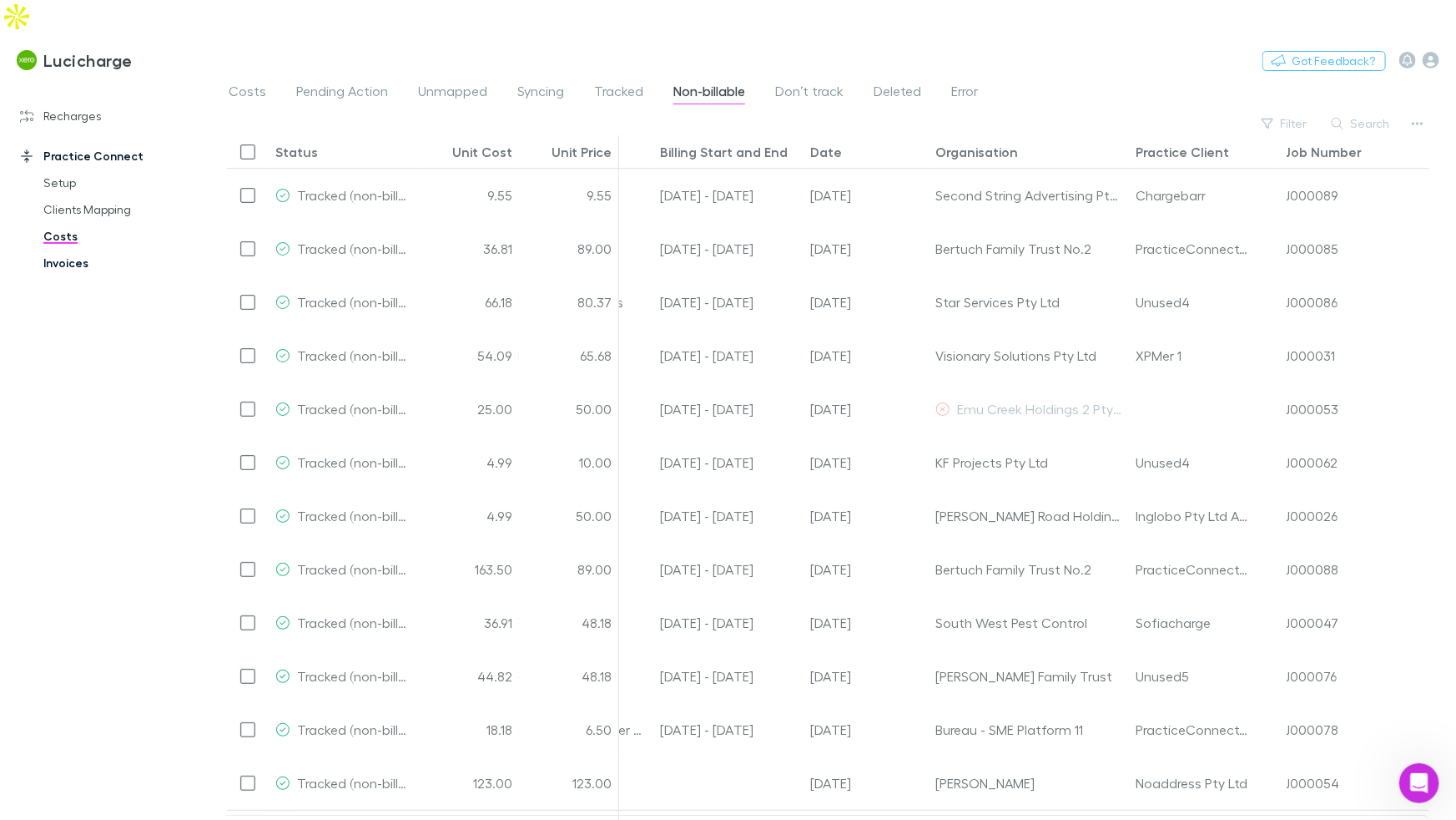
click at [82, 249] on link "Invoices" at bounding box center [118, 262] width 183 height 27
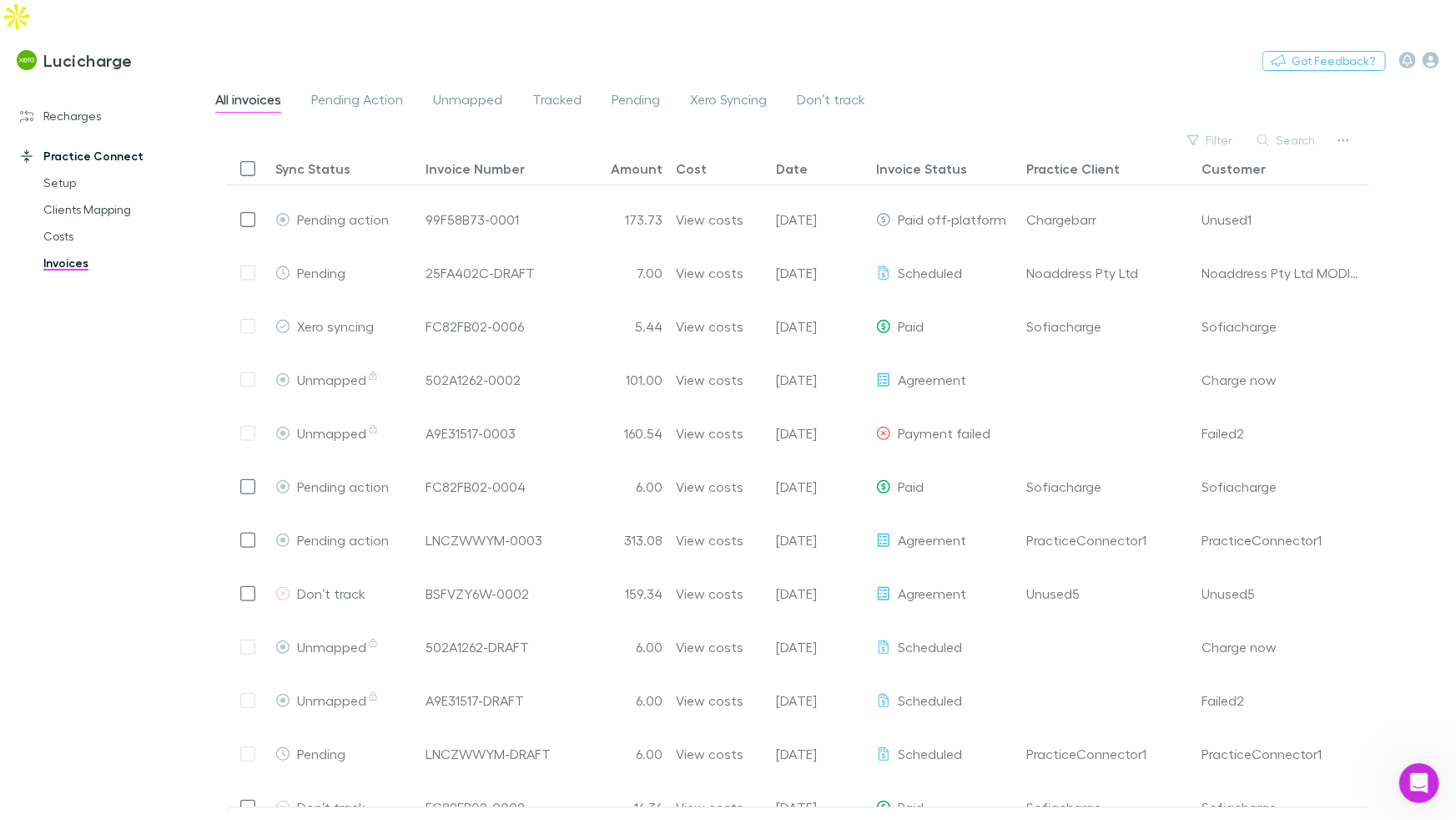
scroll to position [284, 0]
